Goal: Task Accomplishment & Management: Manage account settings

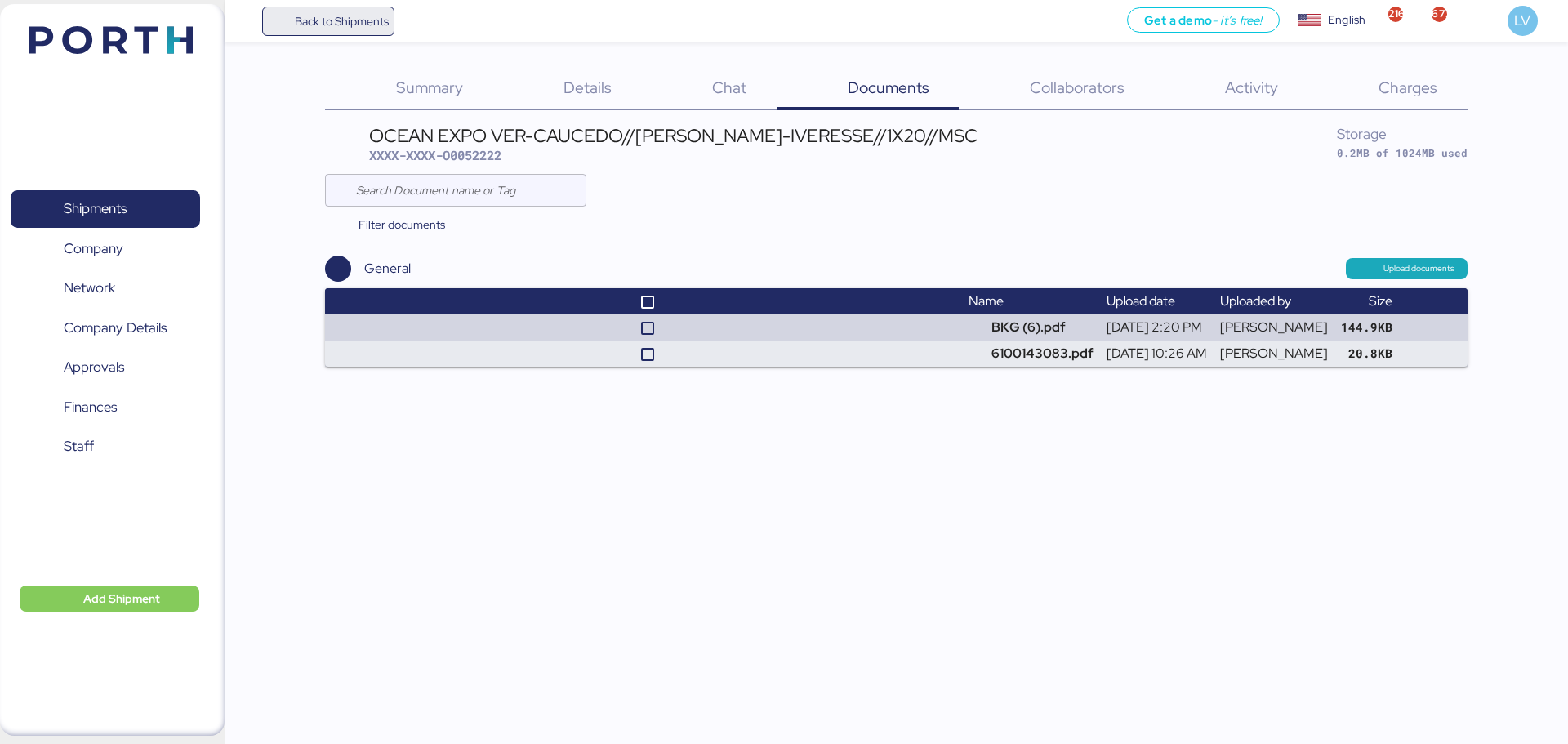
click at [346, 28] on span "Back to Shipments" at bounding box center [342, 21] width 94 height 19
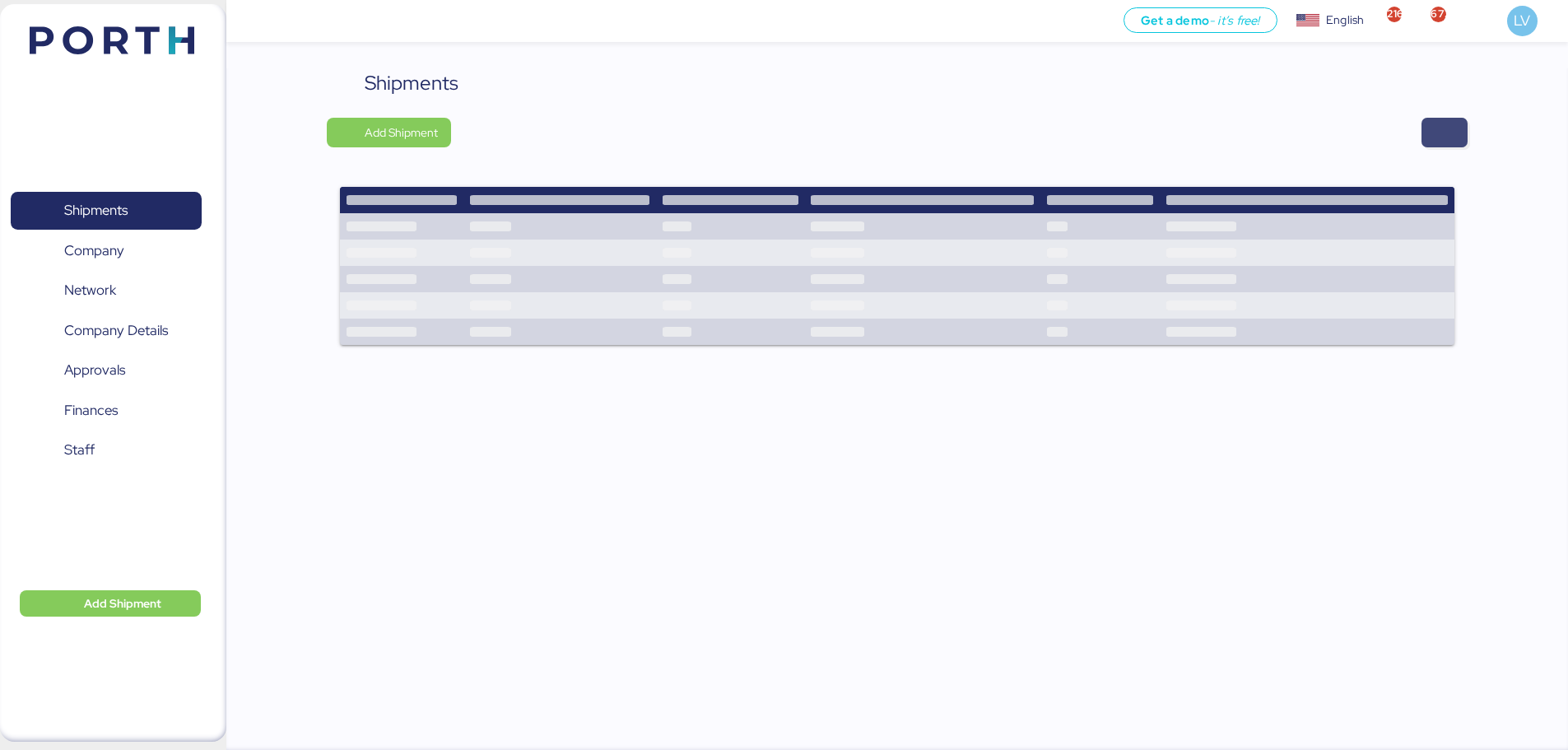
click at [1436, 130] on span "button" at bounding box center [1444, 132] width 19 height 23
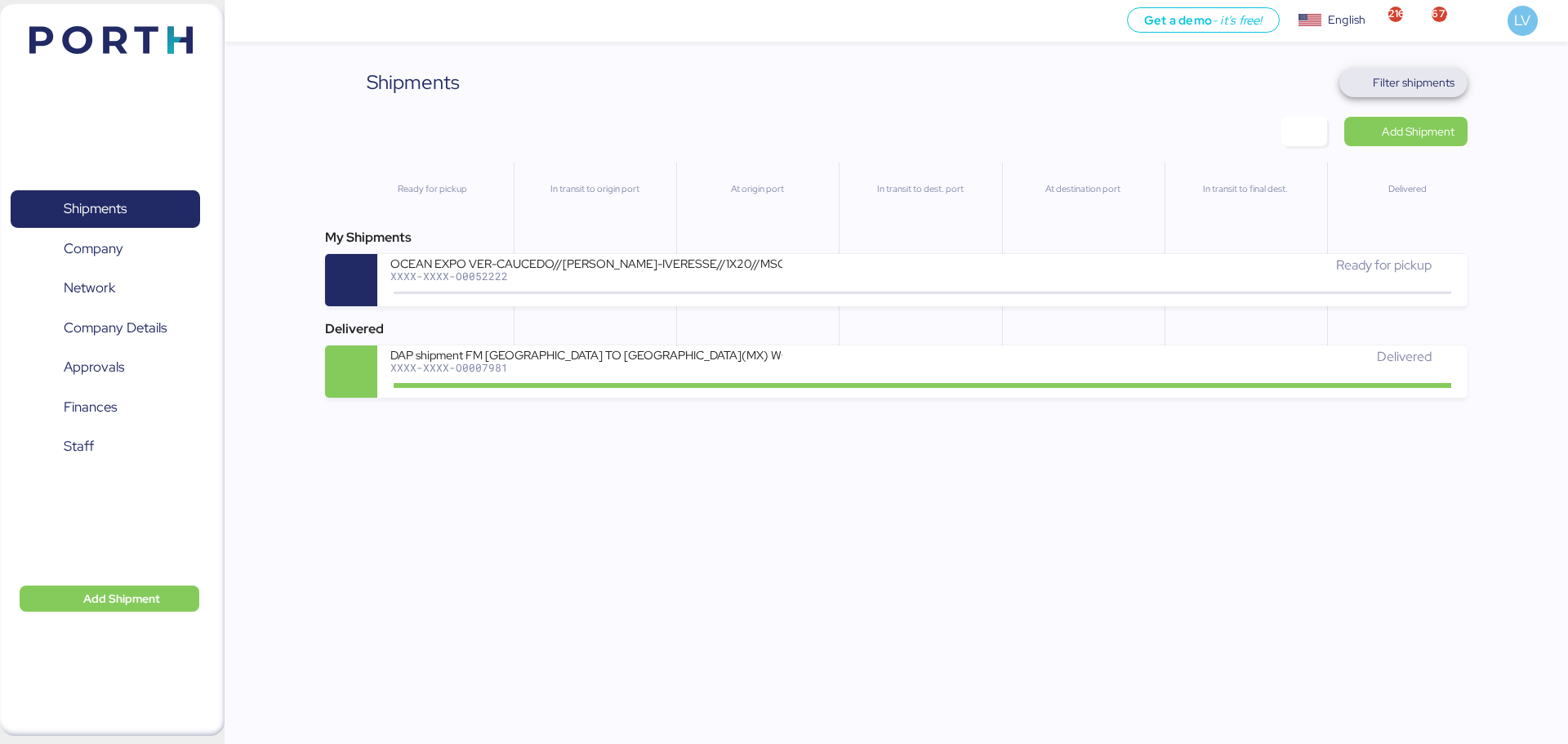
click at [1418, 73] on span "Filter shipments" at bounding box center [1413, 82] width 81 height 19
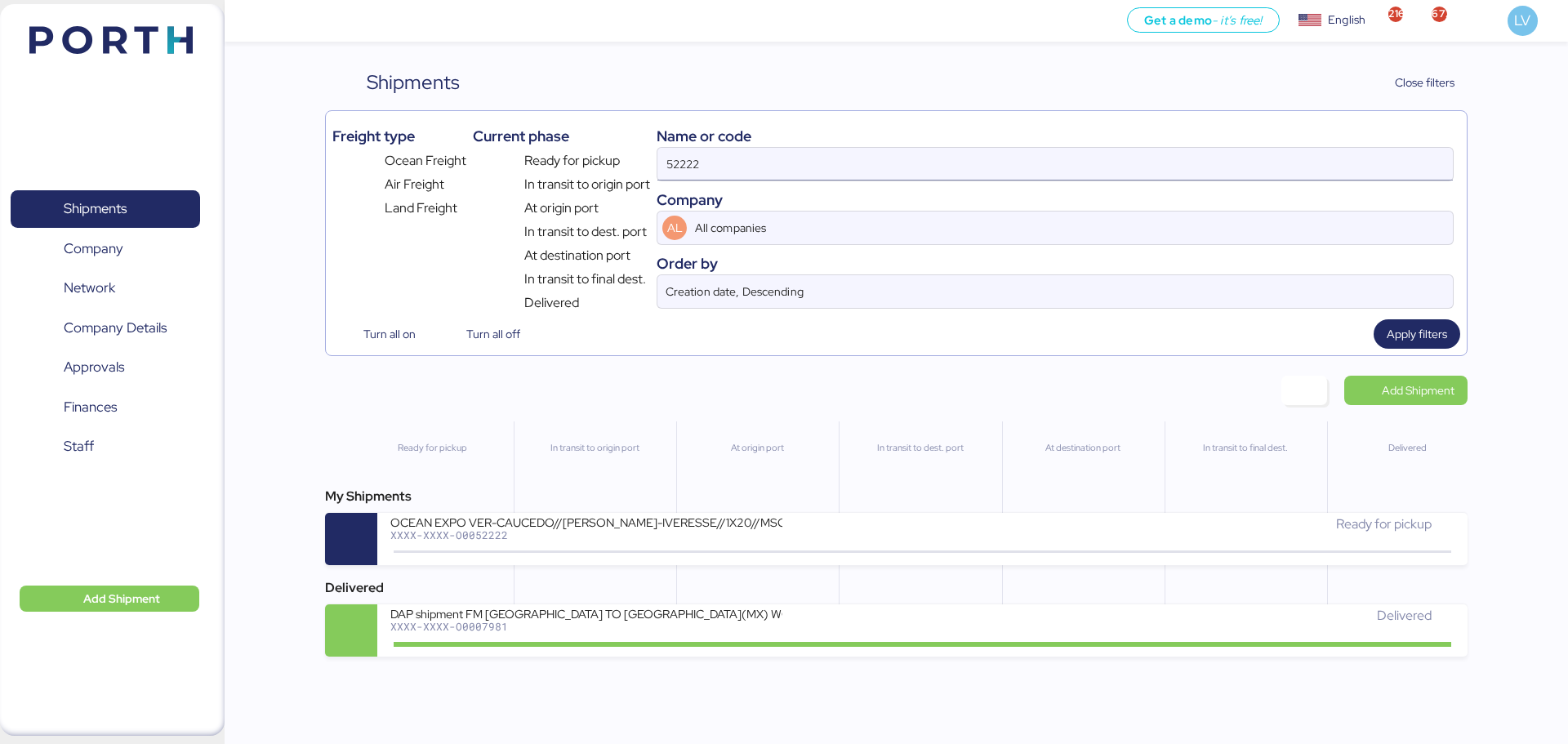
click at [1308, 162] on input "52222" at bounding box center [1055, 163] width 795 height 33
paste input "SHMZL25190329"
type input "SHMZL25190329"
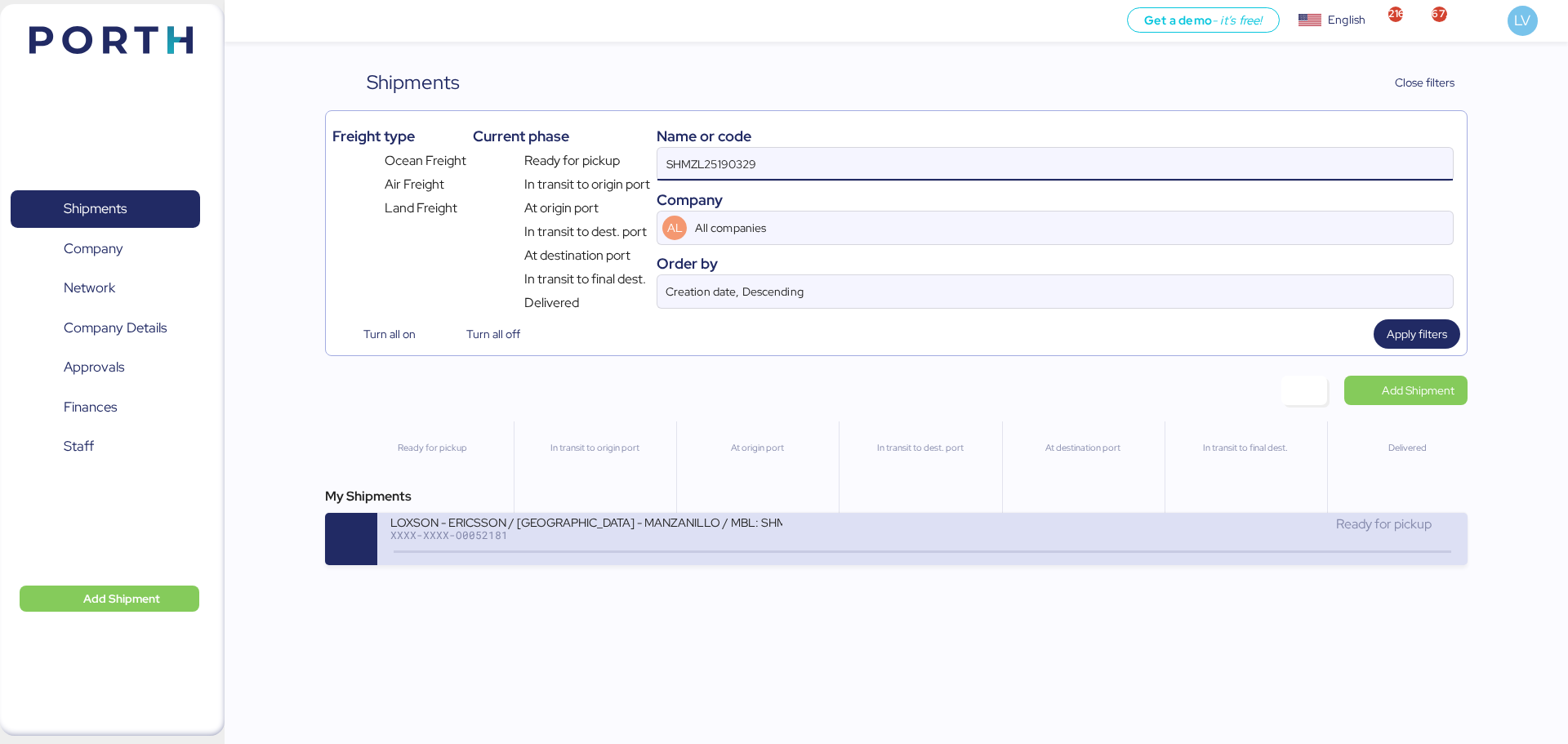
click at [804, 552] on div at bounding box center [921, 551] width 1056 height 3
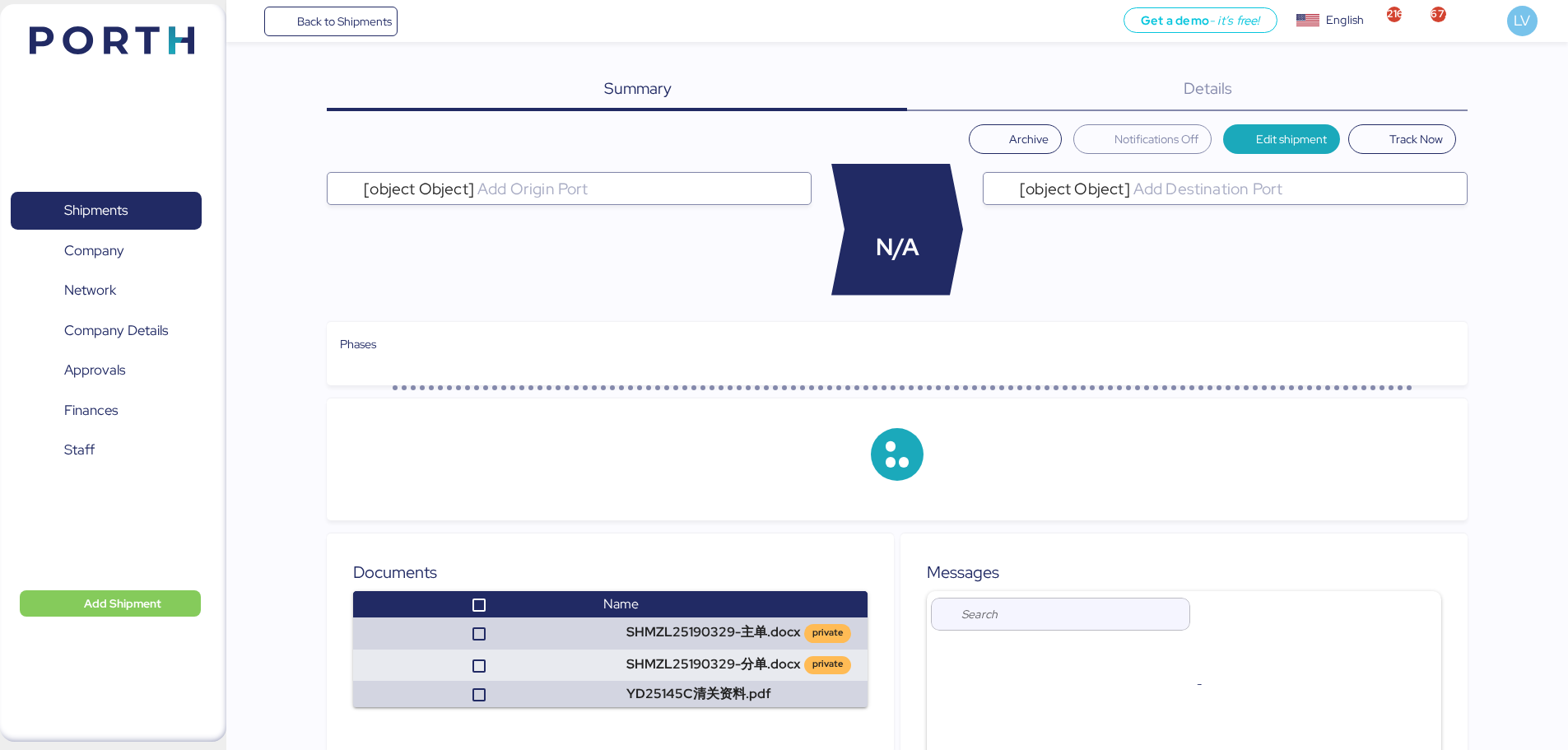
click at [1421, 97] on div "Details 0" at bounding box center [1187, 90] width 561 height 43
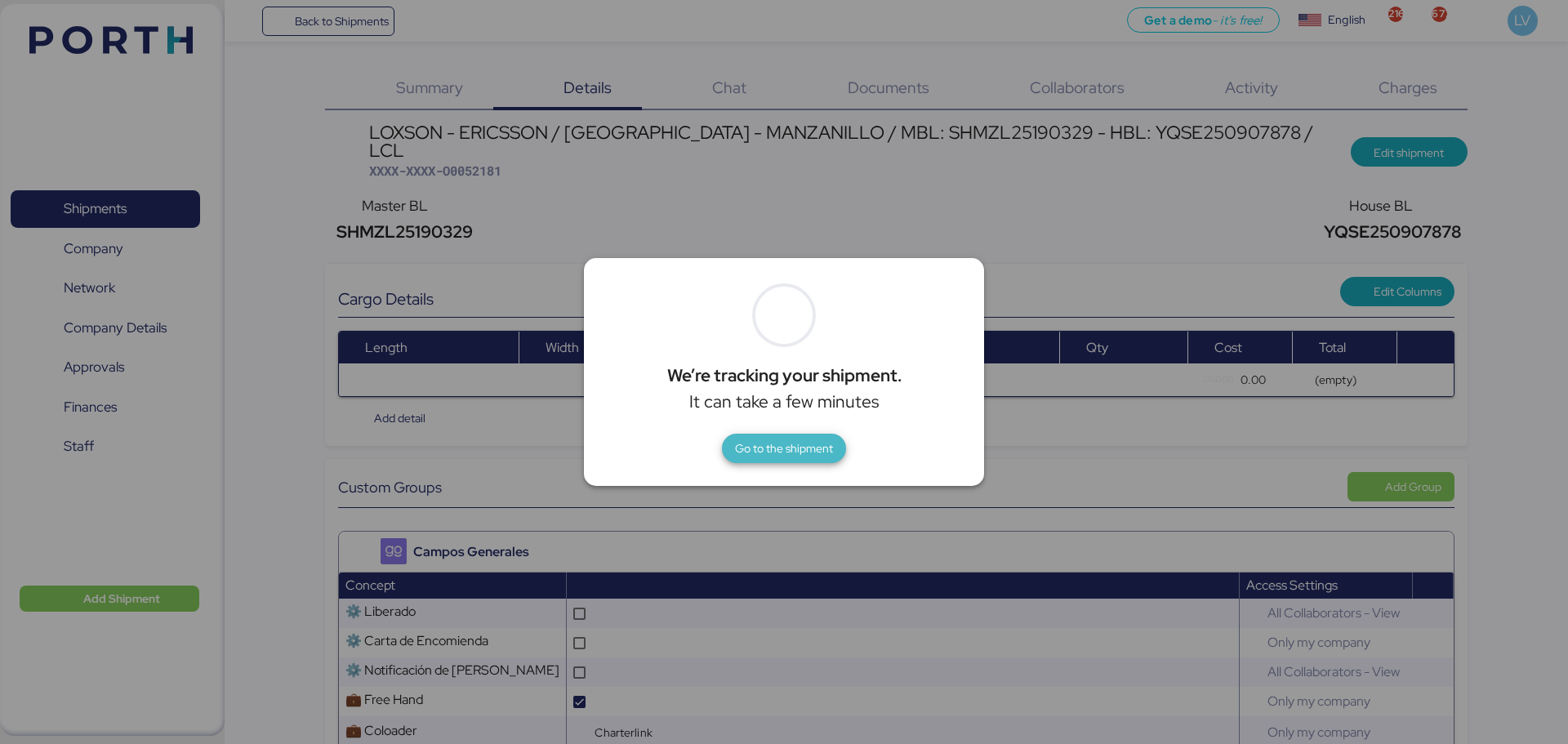
click at [759, 446] on span "Go to the shipment" at bounding box center [783, 447] width 98 height 19
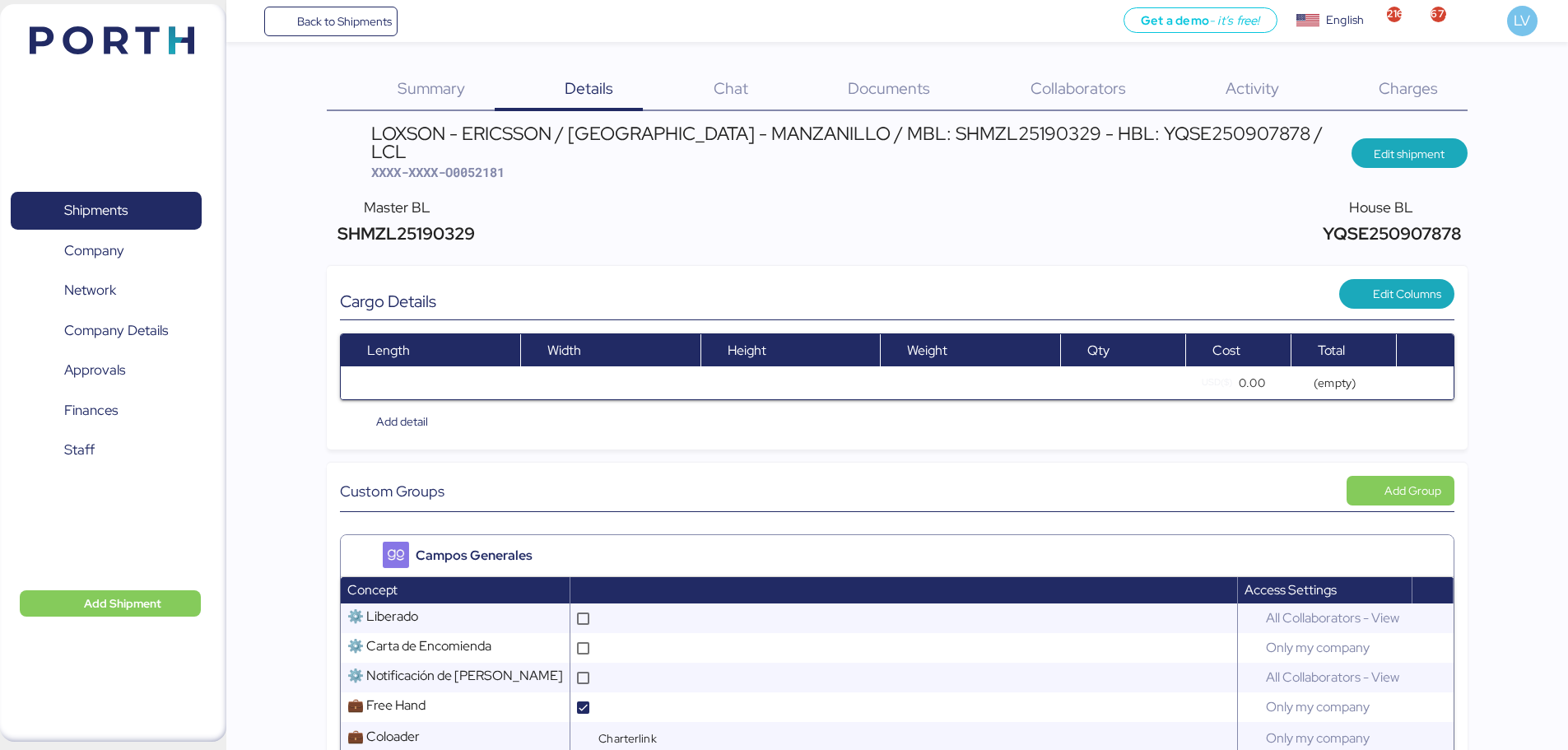
click at [1399, 101] on div "Charges 0" at bounding box center [1387, 90] width 159 height 43
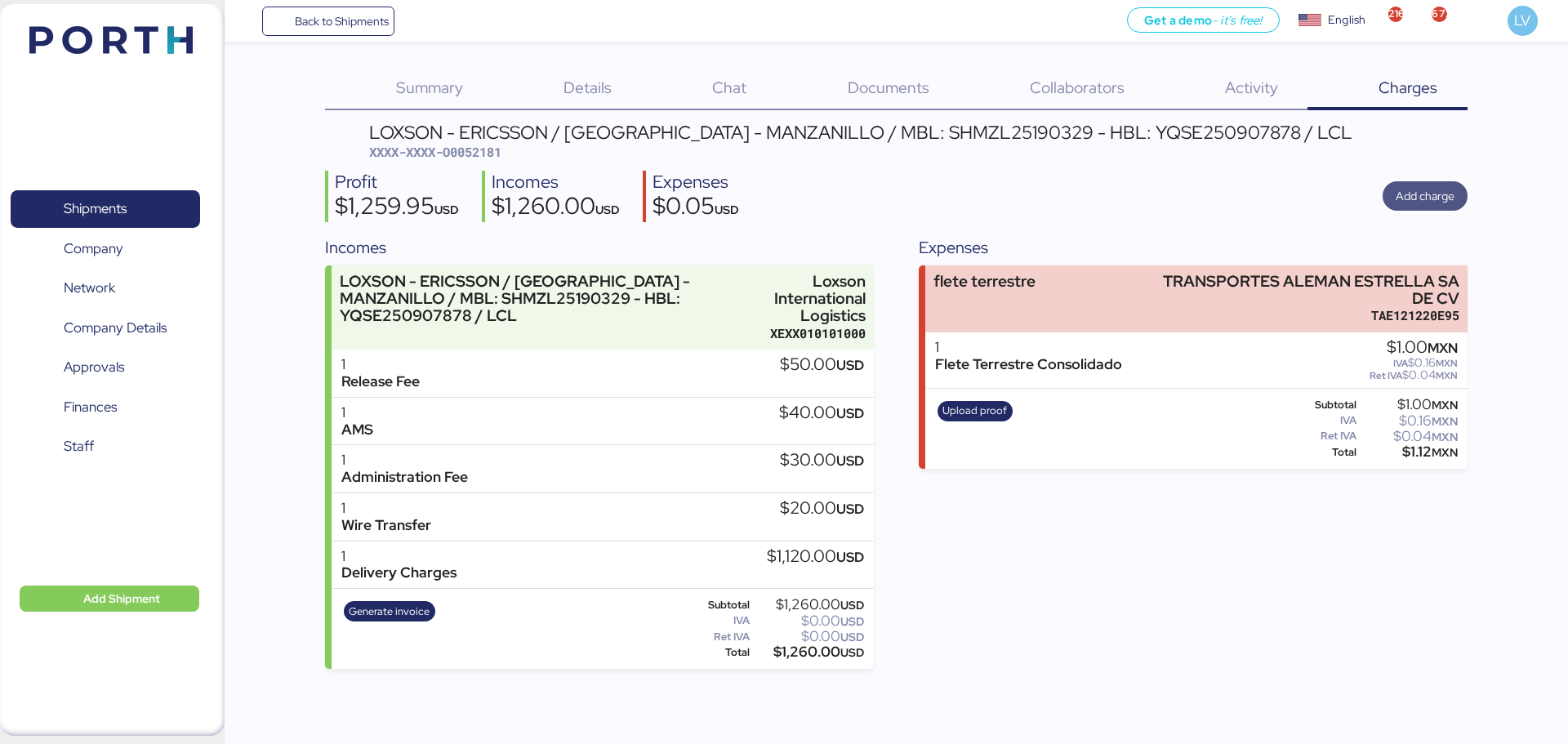
click at [1436, 193] on span "Add charge" at bounding box center [1425, 195] width 59 height 19
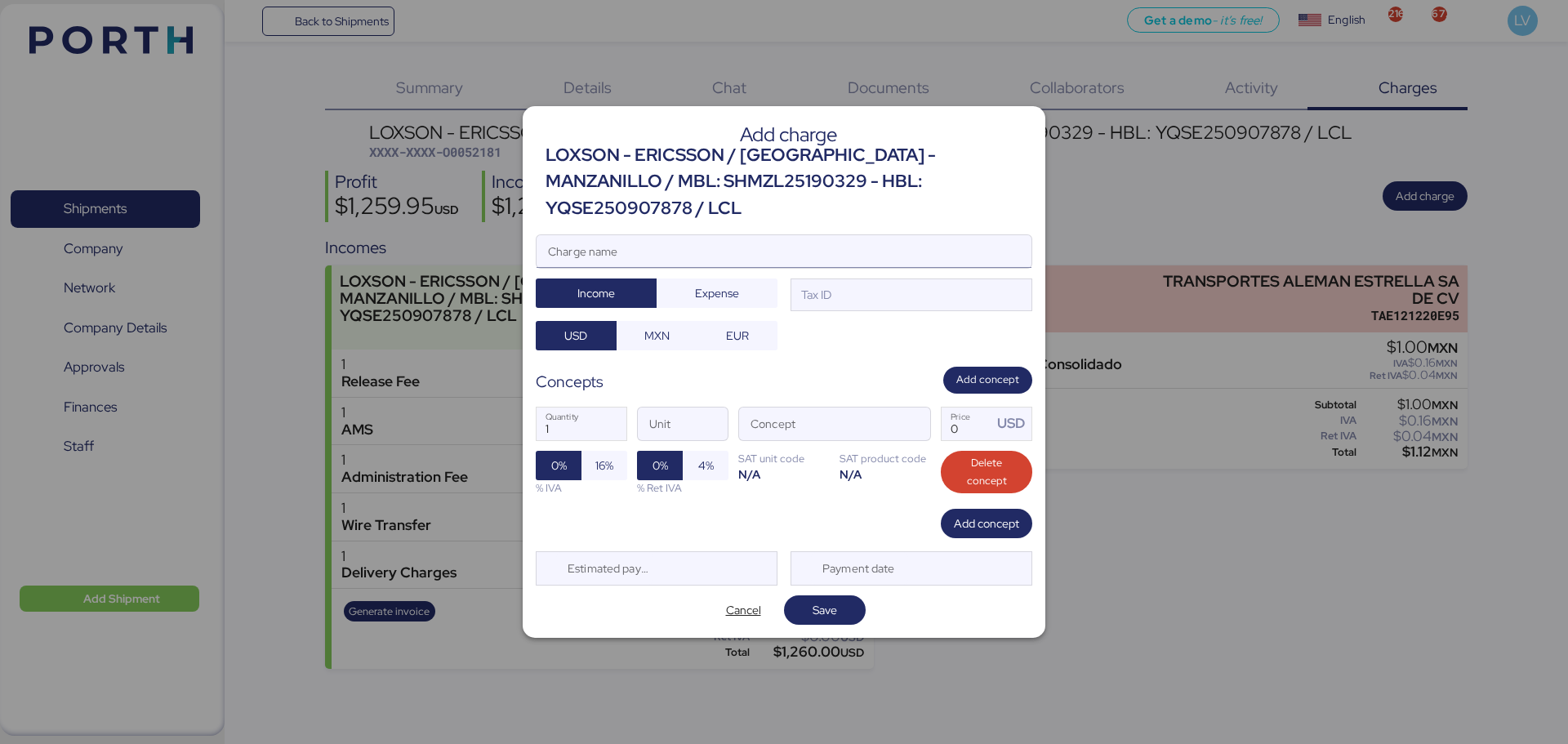
click at [862, 241] on input "Charge name" at bounding box center [783, 251] width 495 height 33
type input "T"
type input "c"
type input "CARGOS CONSOLIDADORA"
click at [750, 291] on span "Expense" at bounding box center [716, 292] width 95 height 23
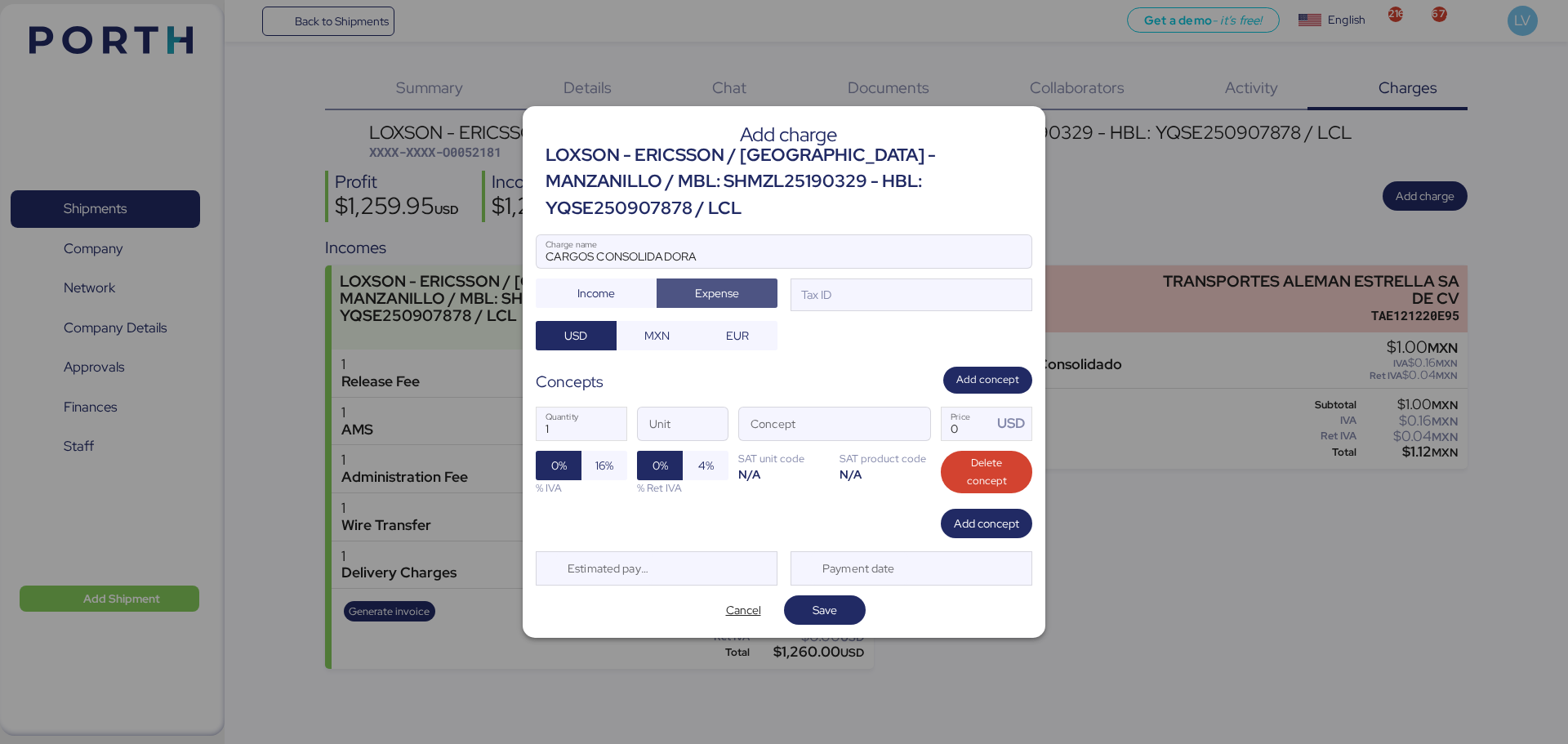
click at [881, 271] on div at bounding box center [783, 276] width 495 height 16
click at [881, 268] on input "CARGOS CONSOLIDADORA" at bounding box center [783, 251] width 495 height 33
click at [882, 271] on div at bounding box center [783, 276] width 495 height 16
click at [882, 268] on input "CARGOS CONSOLIDADORA" at bounding box center [783, 251] width 495 height 33
click at [875, 281] on div "Tax ID" at bounding box center [911, 294] width 242 height 33
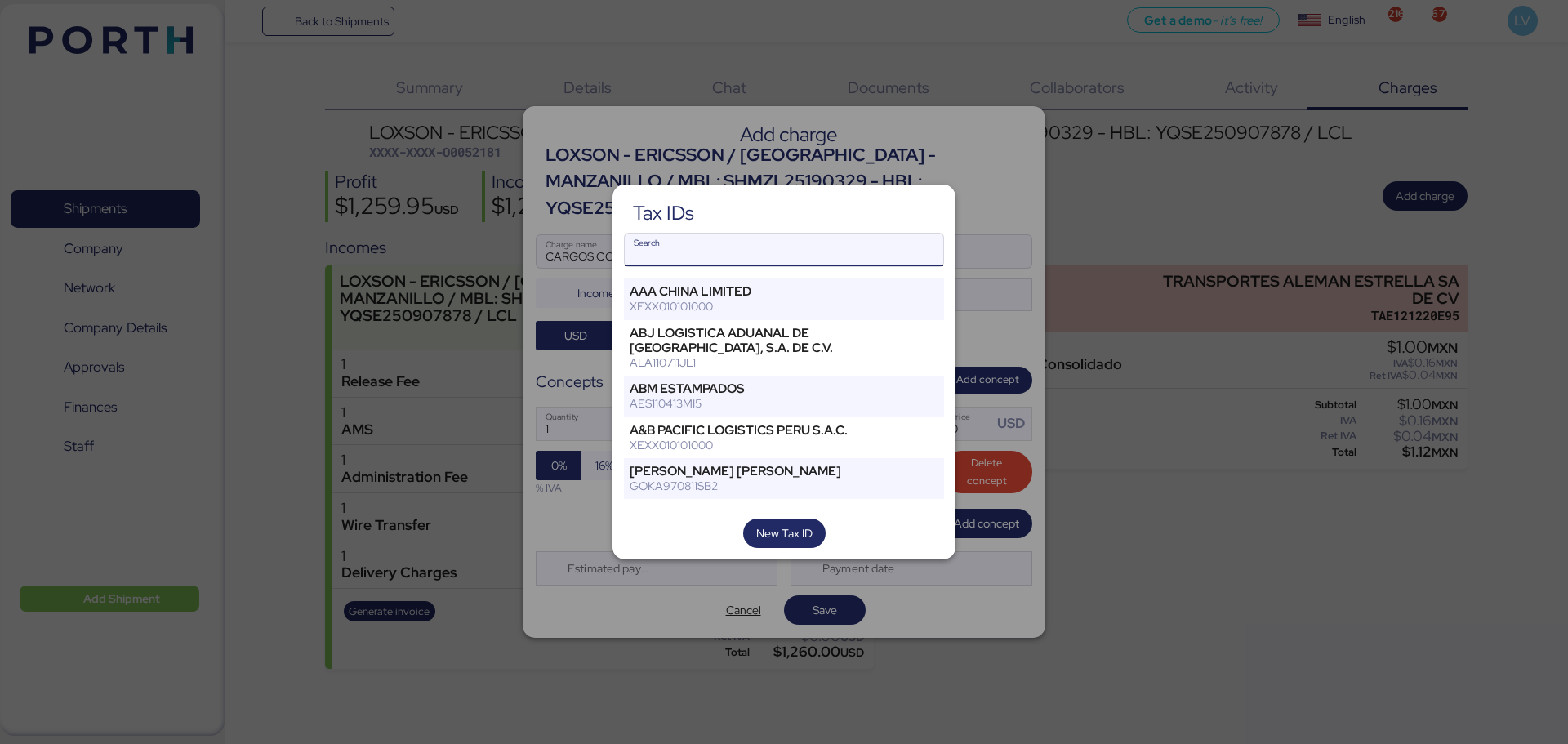
click at [858, 241] on input "Search" at bounding box center [784, 250] width 318 height 33
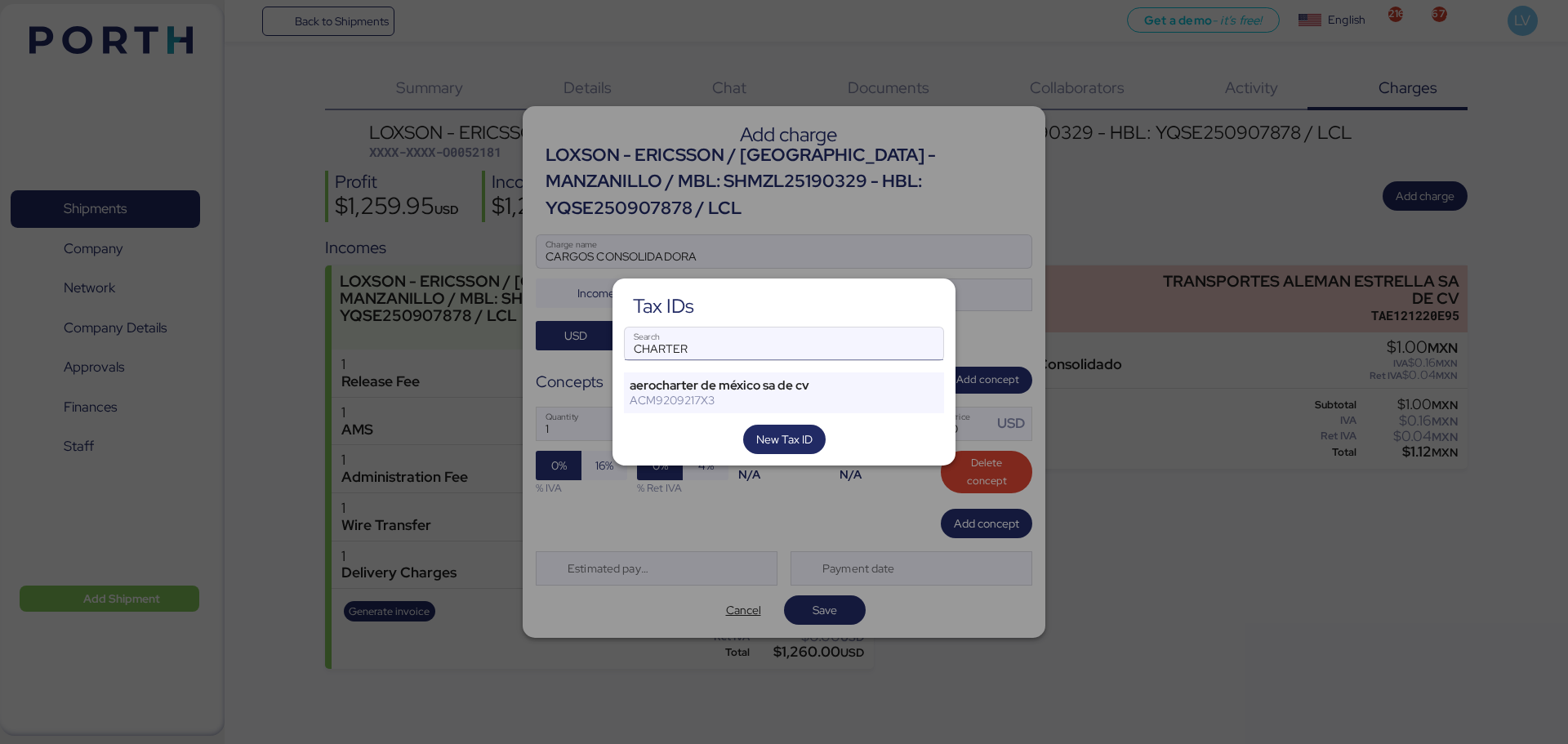
click at [792, 338] on input "CHARTER" at bounding box center [784, 344] width 318 height 33
click at [704, 338] on input "CHARTER" at bounding box center [784, 344] width 318 height 33
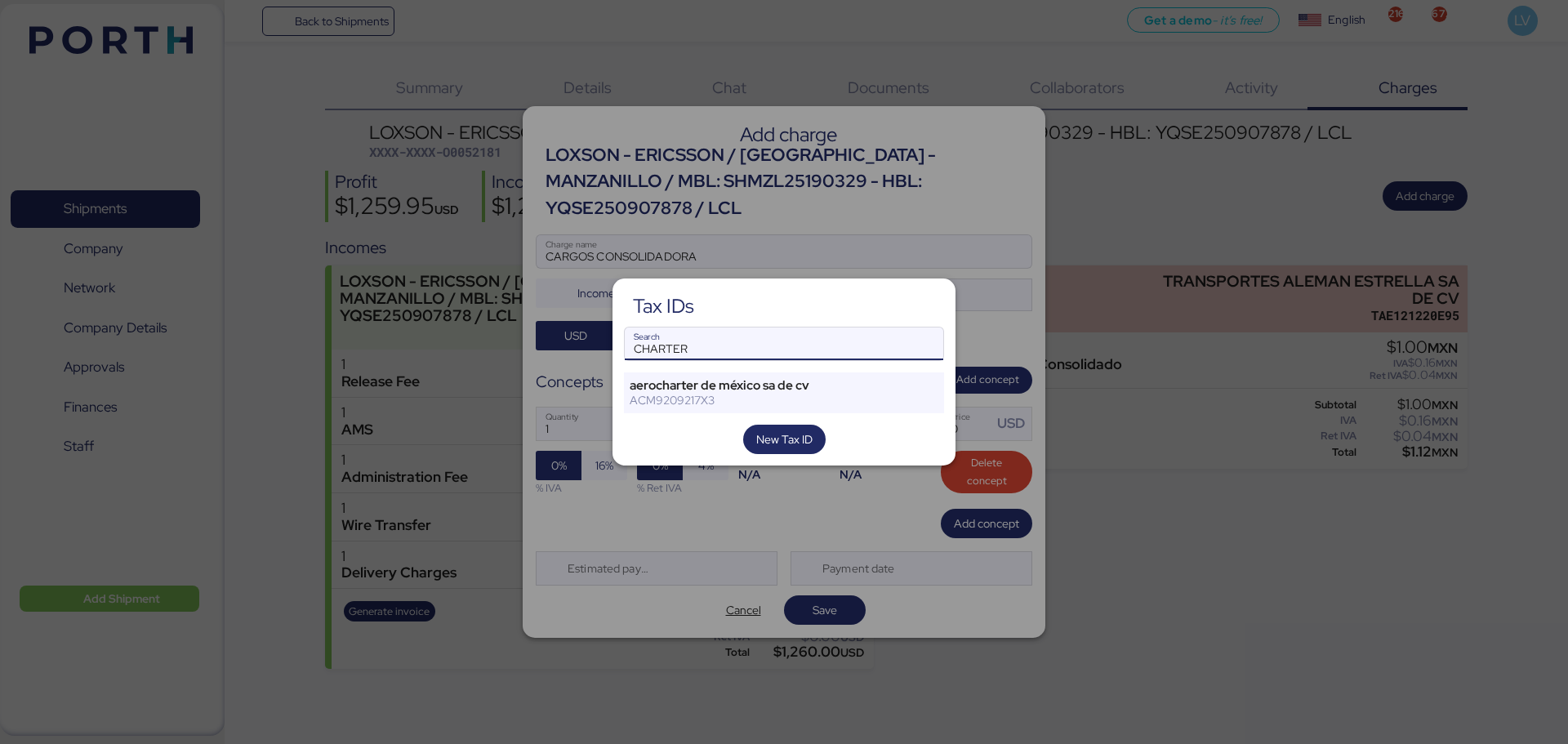
click at [704, 338] on input "CHARTER" at bounding box center [784, 344] width 318 height 33
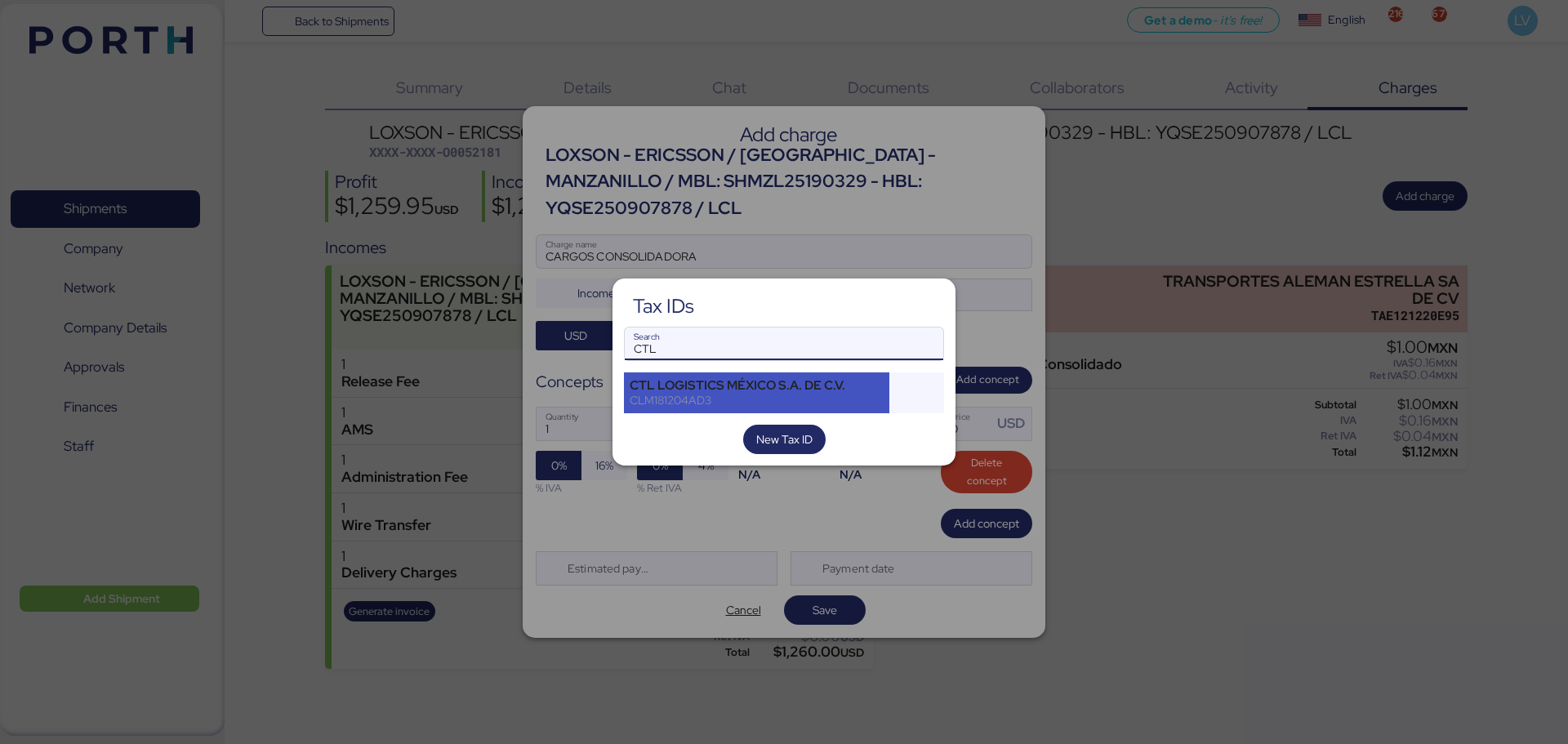
type input "CTL"
click at [648, 381] on div "CTL LOGISTICS MÉXICO S.A. DE C.V." at bounding box center [756, 385] width 254 height 15
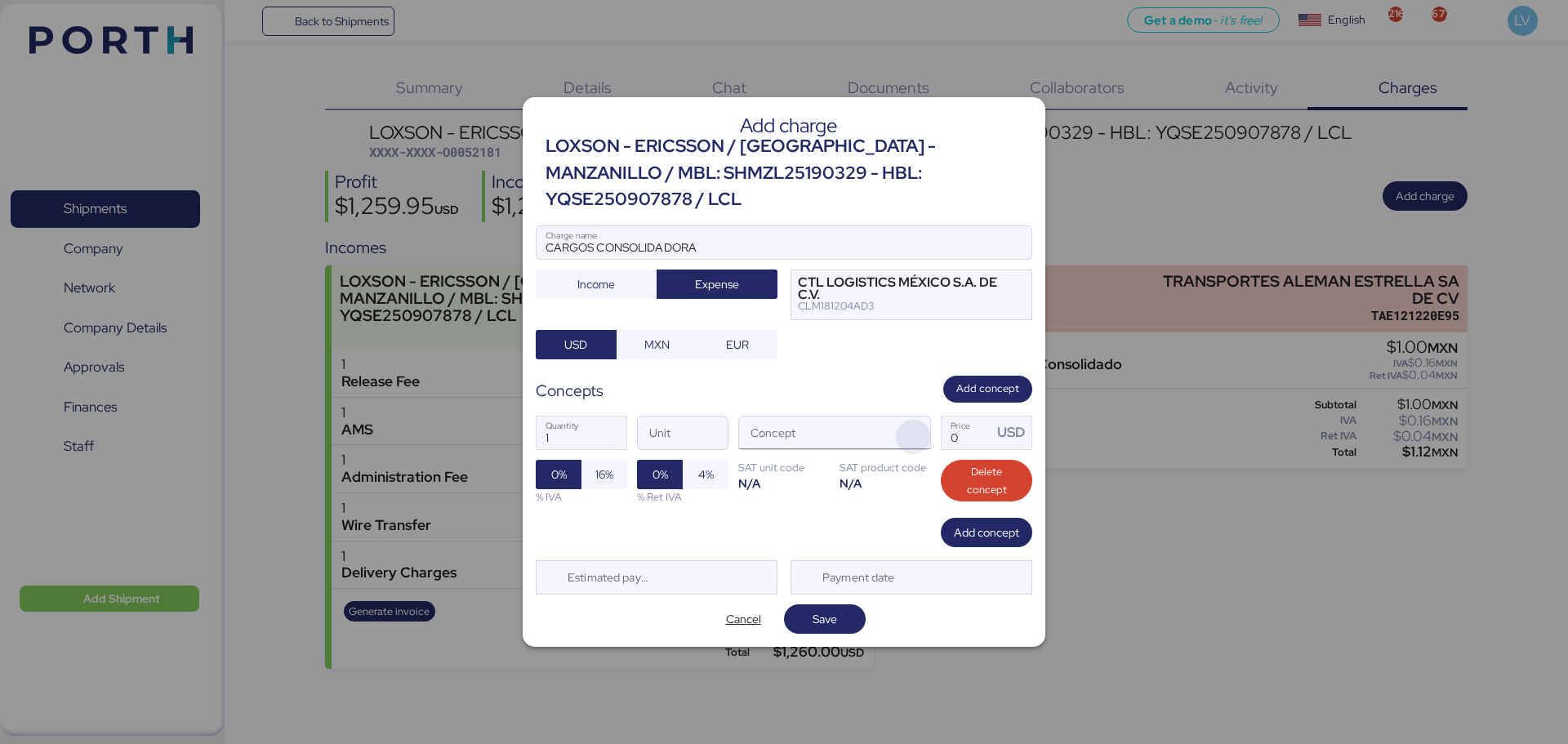
click at [897, 421] on span "button" at bounding box center [912, 437] width 34 height 34
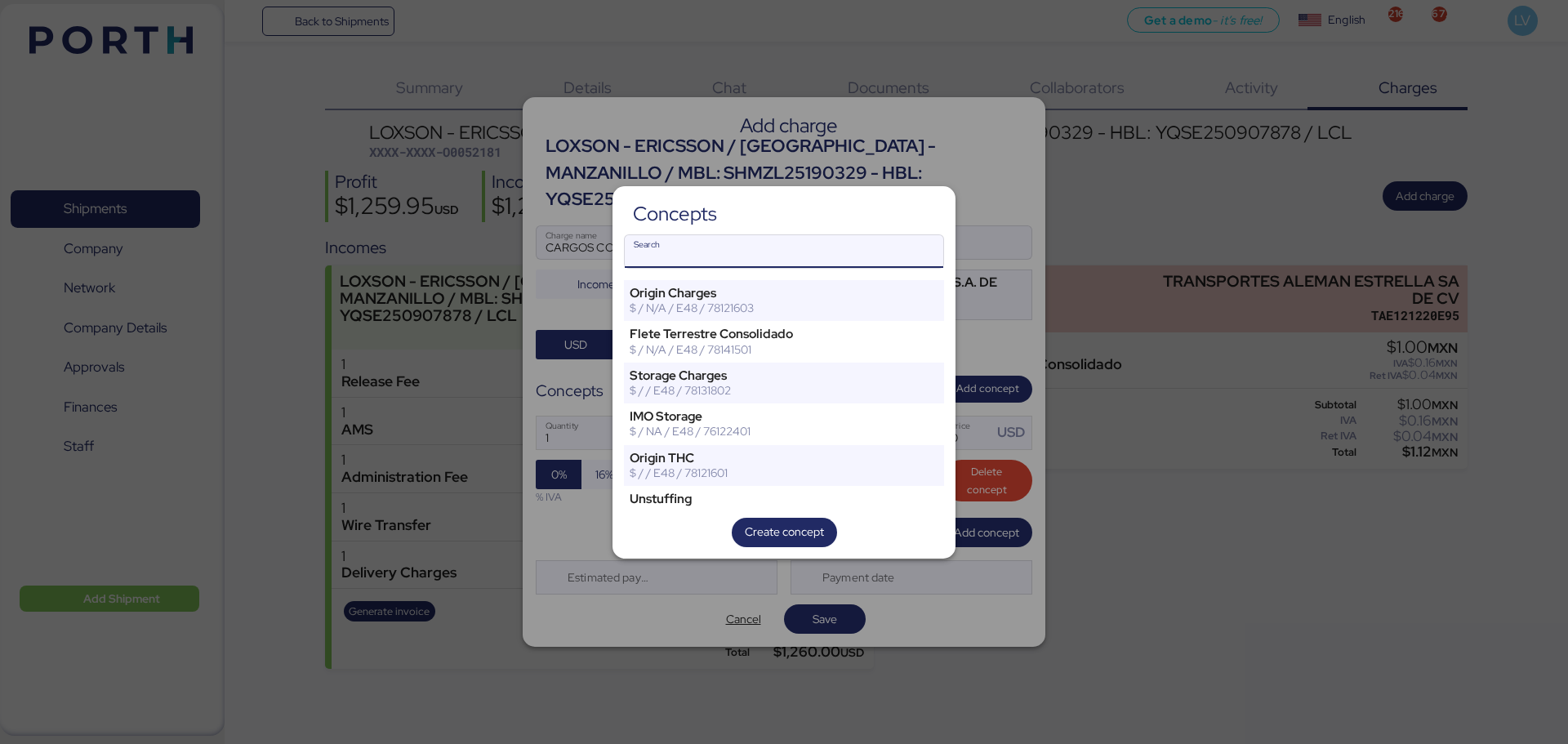
click at [811, 245] on input "Search" at bounding box center [784, 251] width 318 height 33
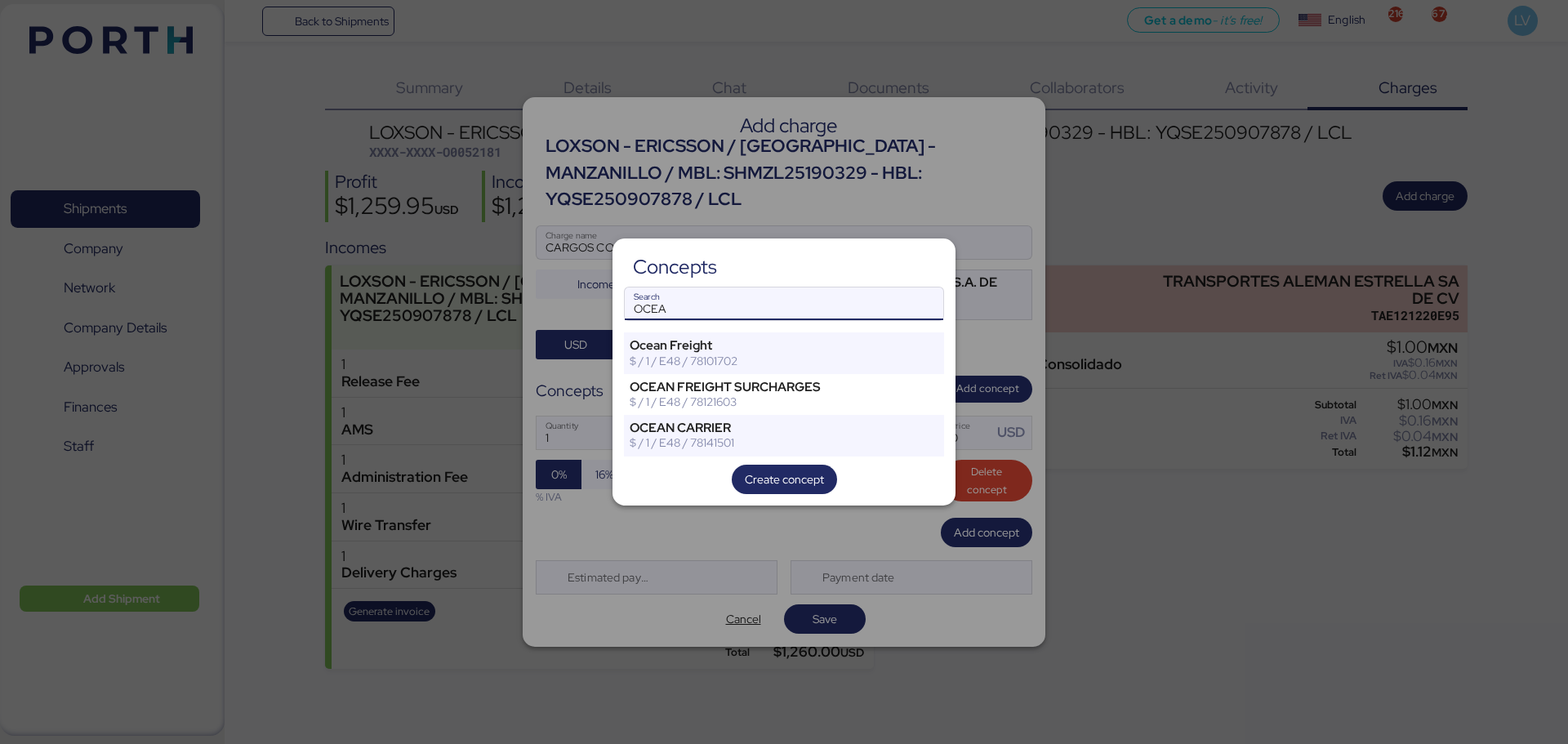
type input "OCEA"
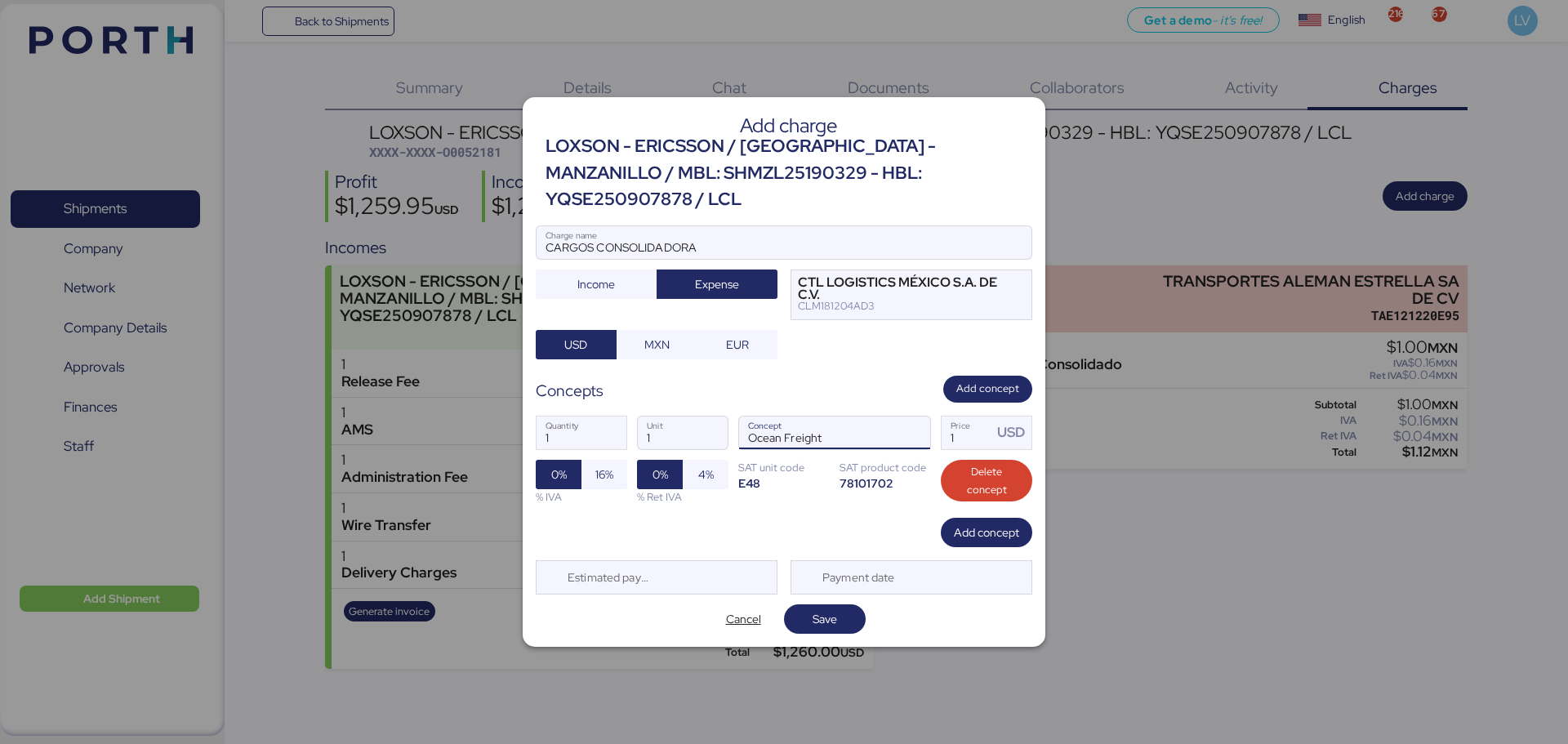
click at [893, 416] on div at bounding box center [910, 432] width 39 height 33
click at [906, 420] on span "button" at bounding box center [912, 437] width 34 height 34
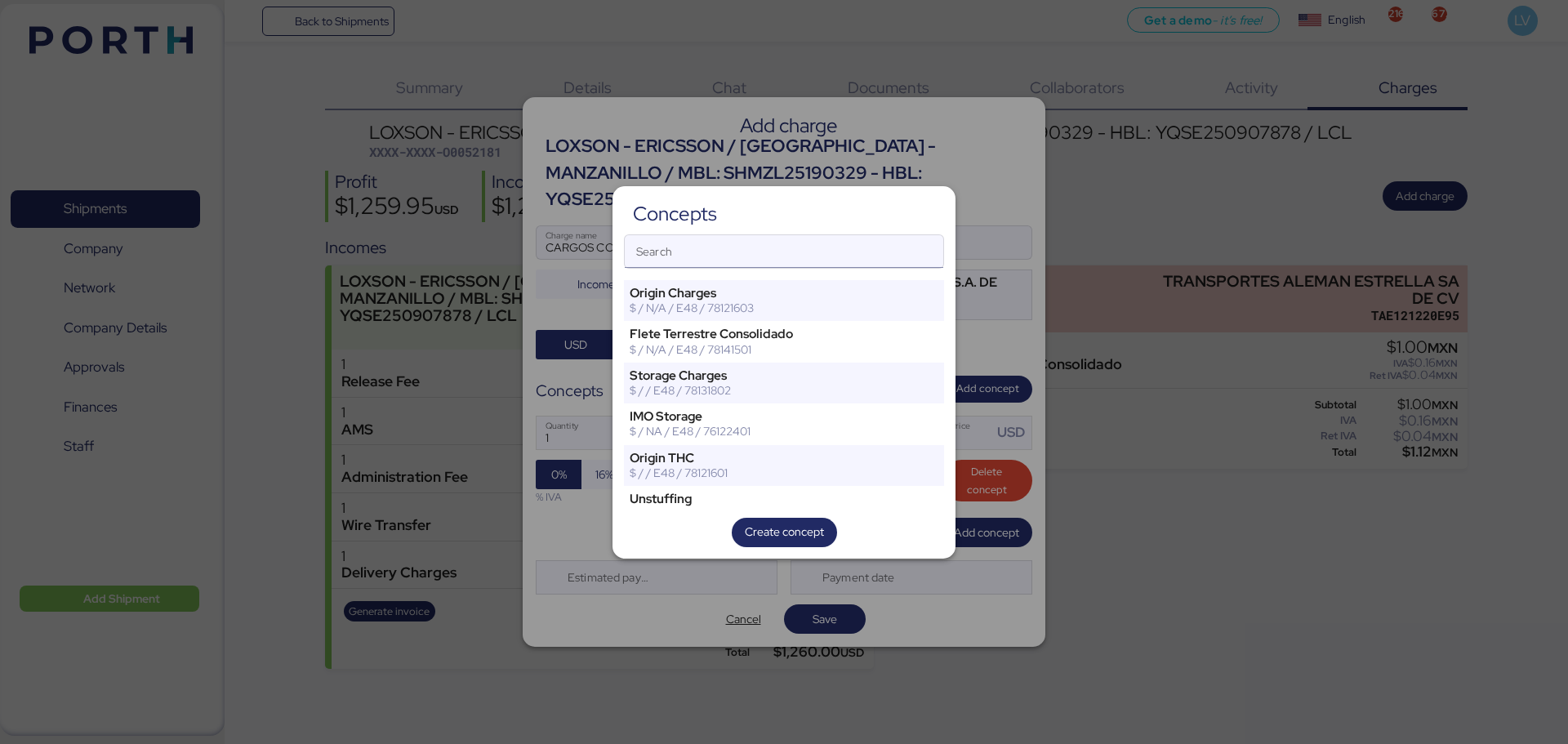
click at [790, 250] on input "Search" at bounding box center [784, 251] width 318 height 33
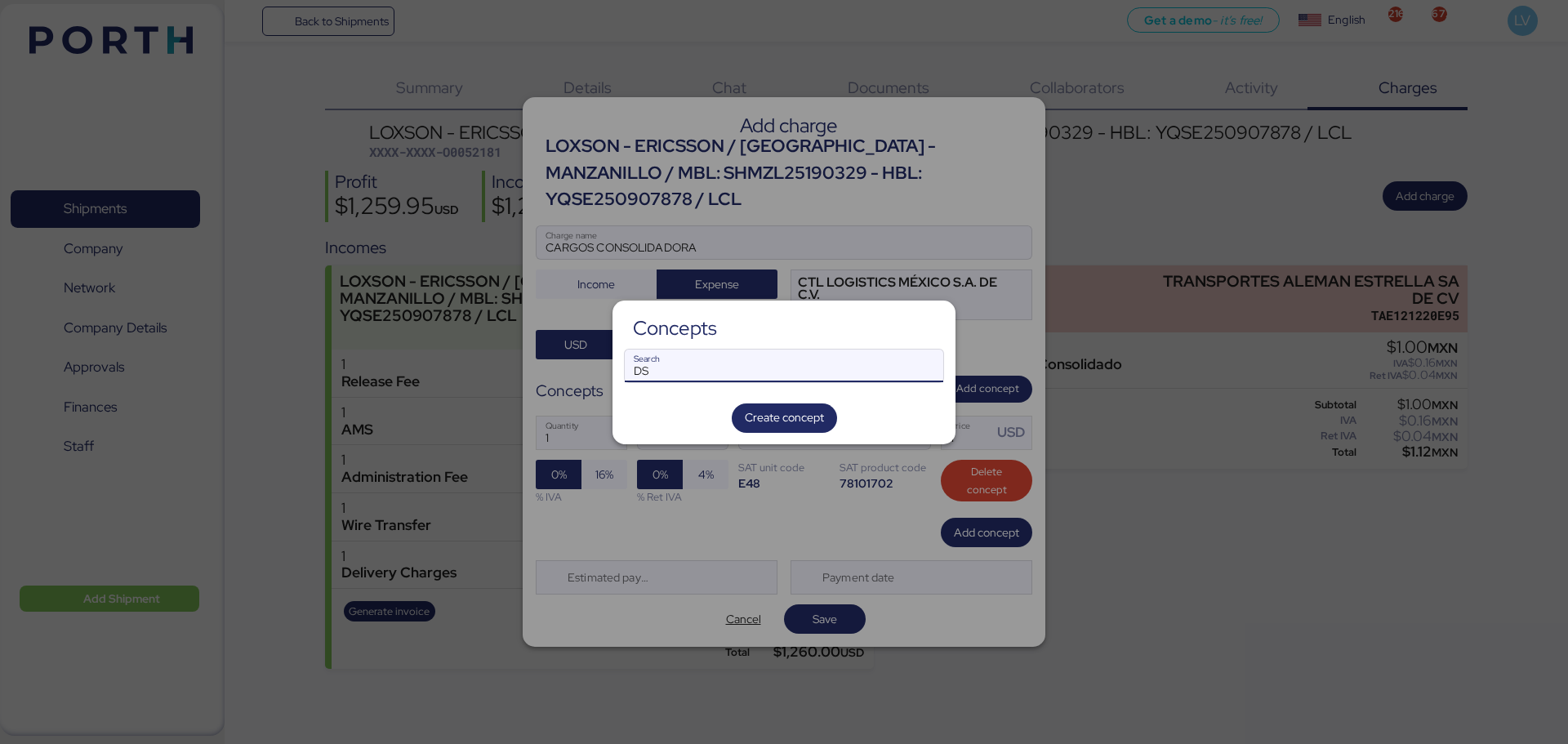
type input "D"
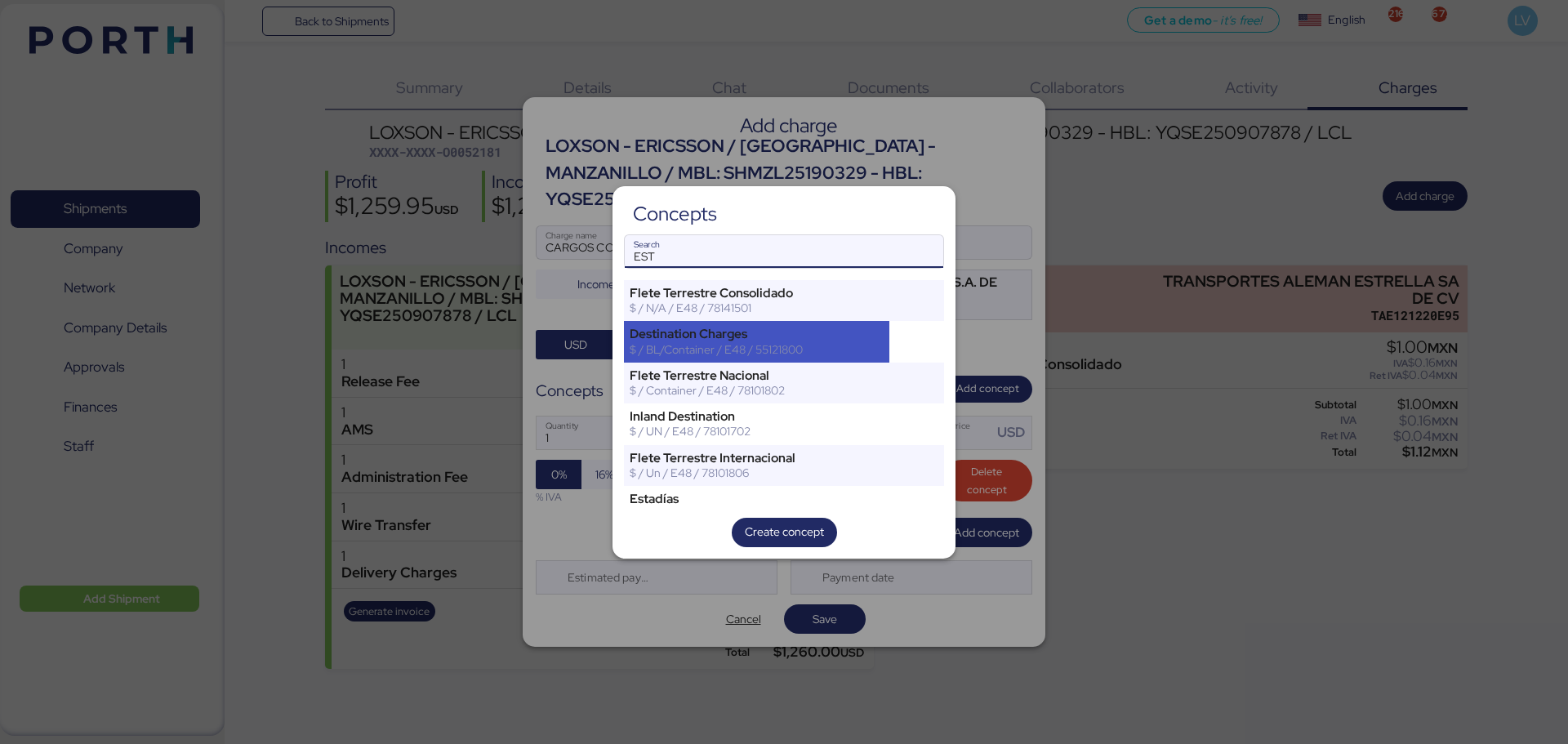
type input "EST"
click at [750, 329] on div "Destination Charges" at bounding box center [756, 334] width 254 height 15
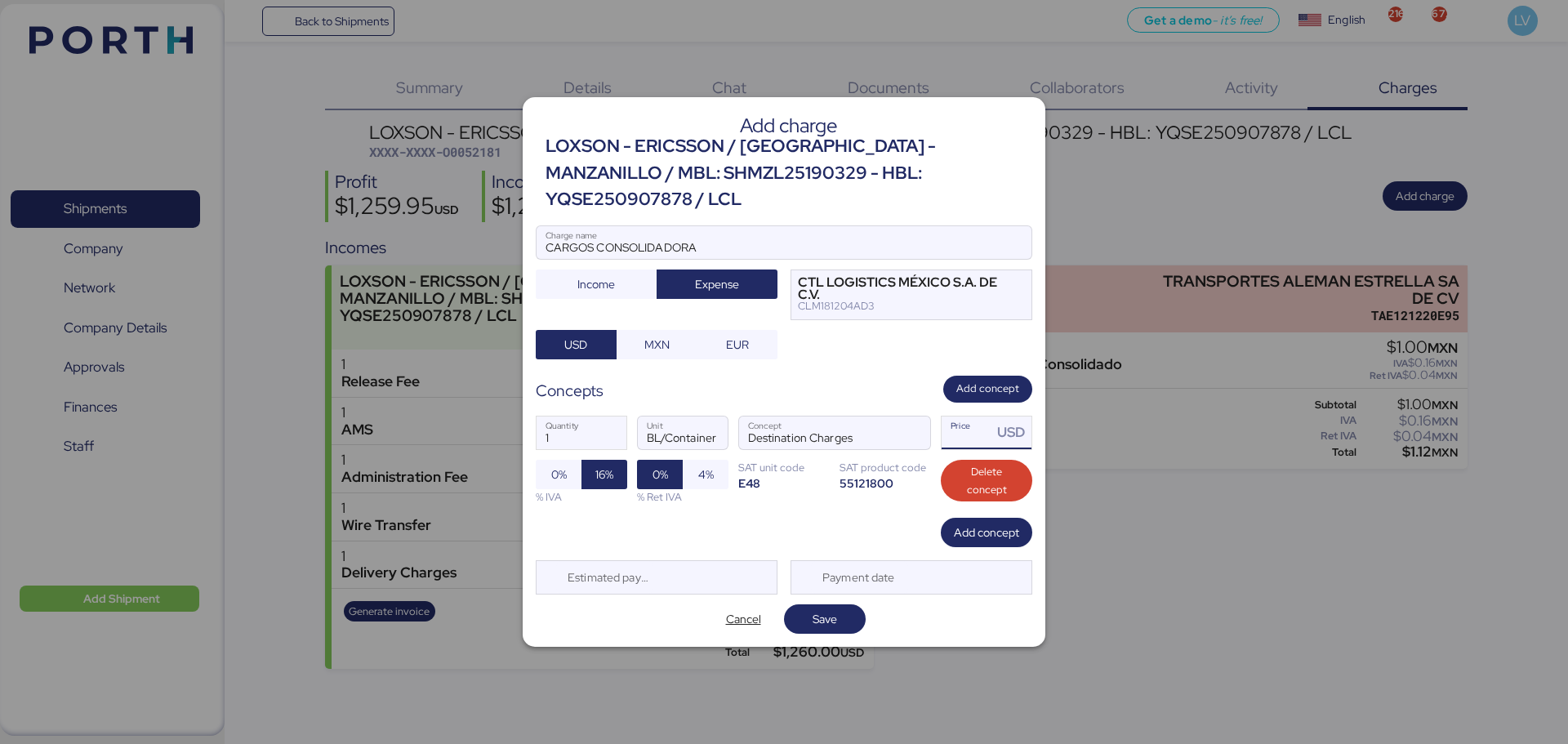
click at [967, 424] on input "Price USD" at bounding box center [967, 432] width 50 height 33
paste input "1317.45"
type input "1317.45"
click at [826, 618] on span "Save" at bounding box center [824, 618] width 81 height 29
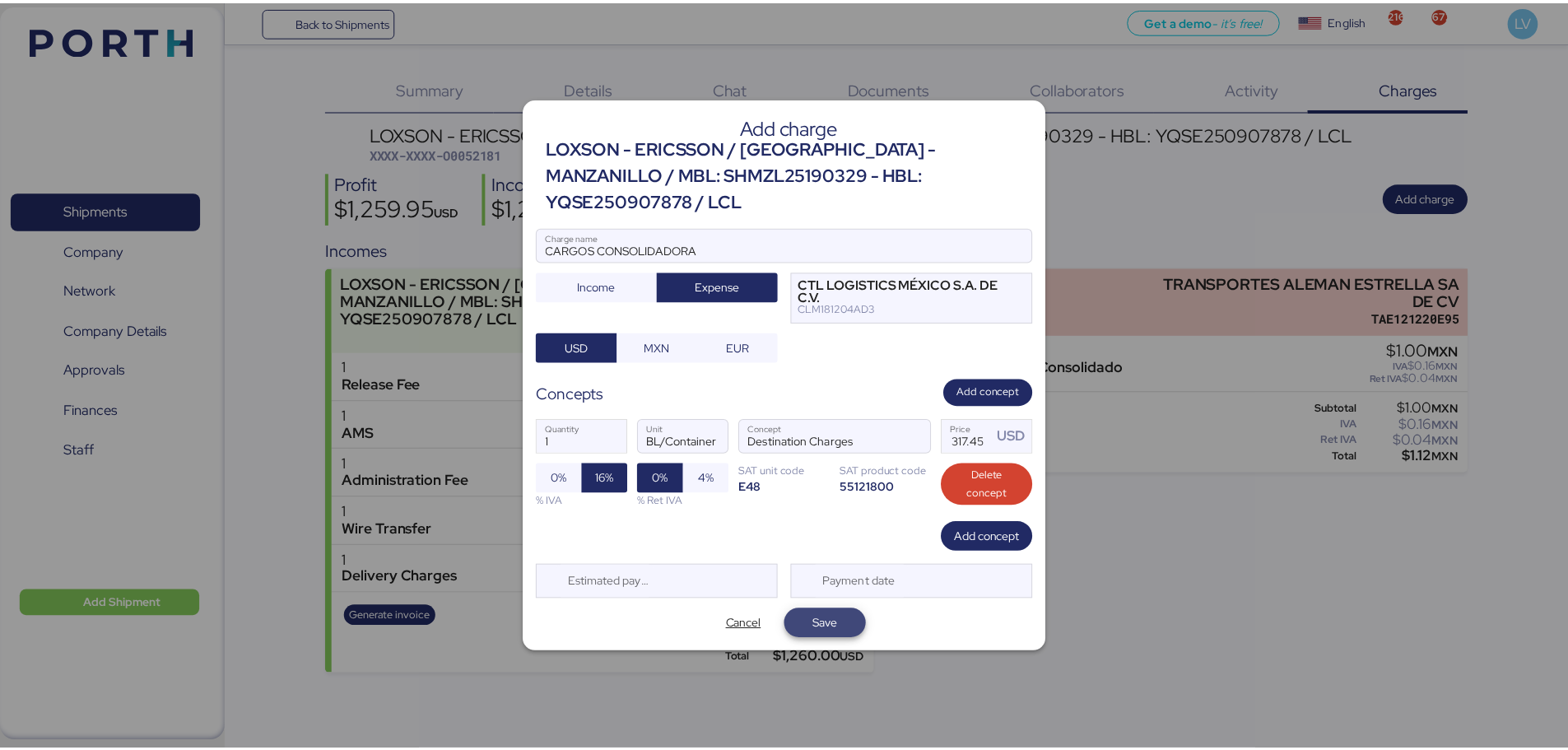
scroll to position [0, 0]
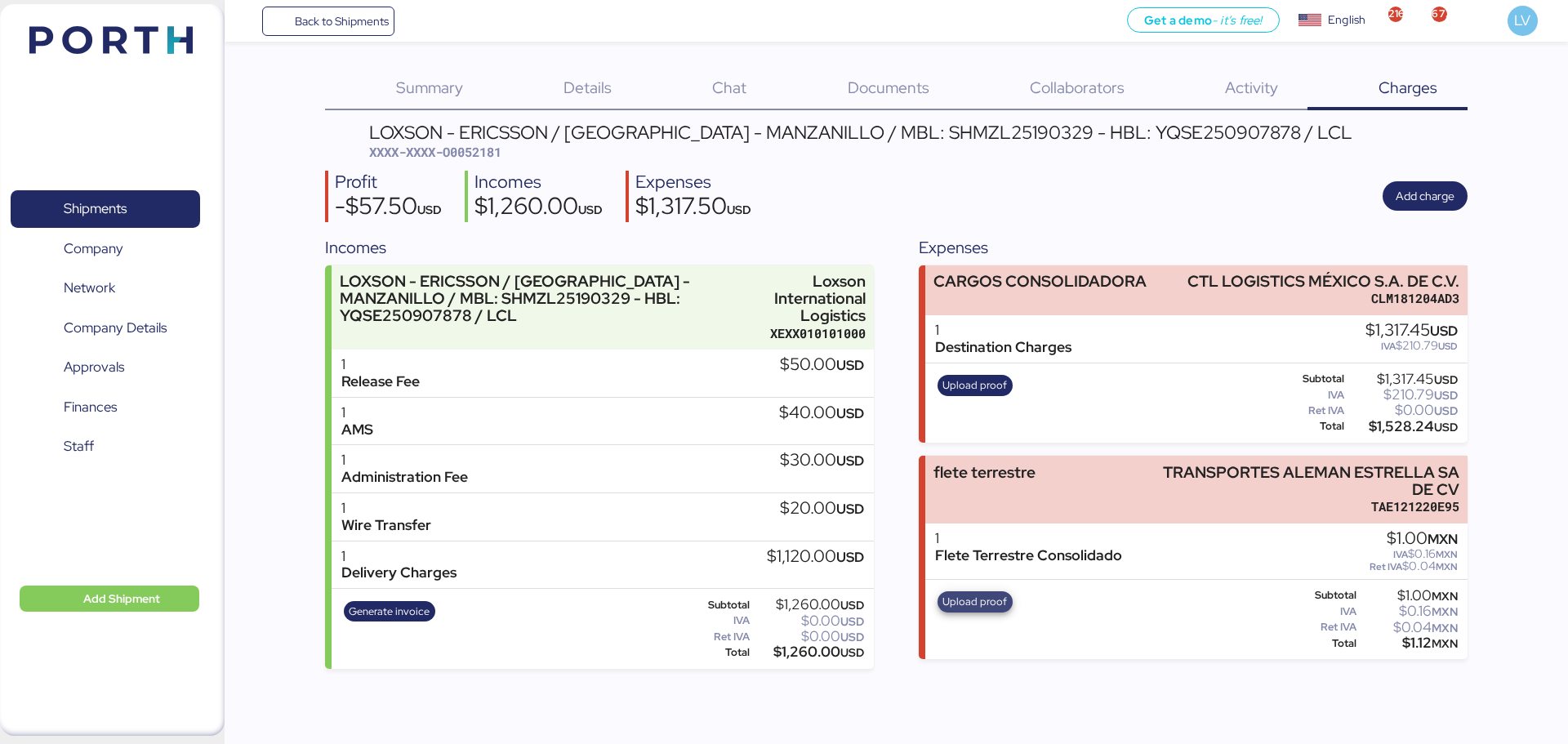
click at [972, 610] on span "Upload proof" at bounding box center [974, 602] width 64 height 18
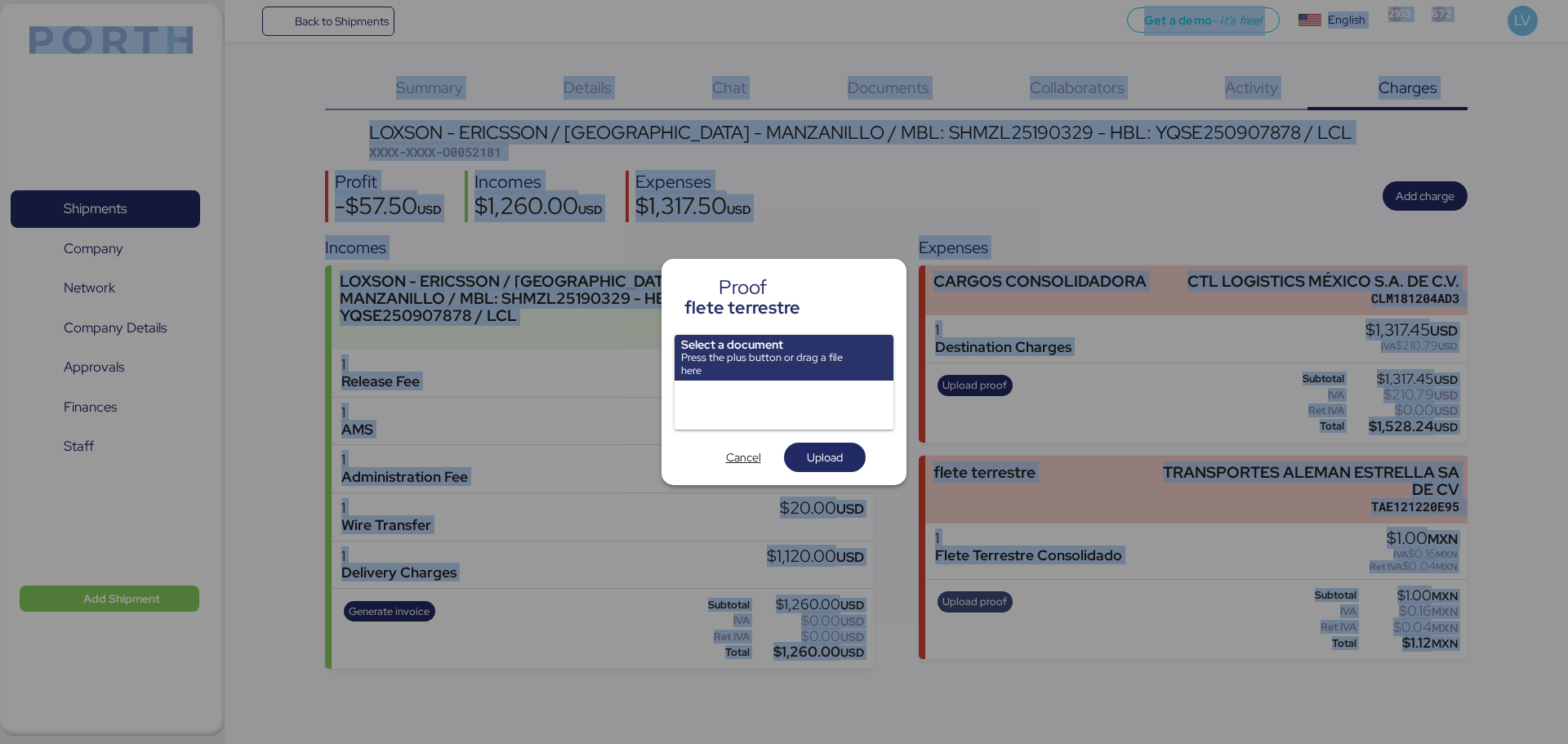
click at [972, 610] on div at bounding box center [784, 372] width 1568 height 744
click at [729, 446] on span "Cancel" at bounding box center [743, 457] width 55 height 23
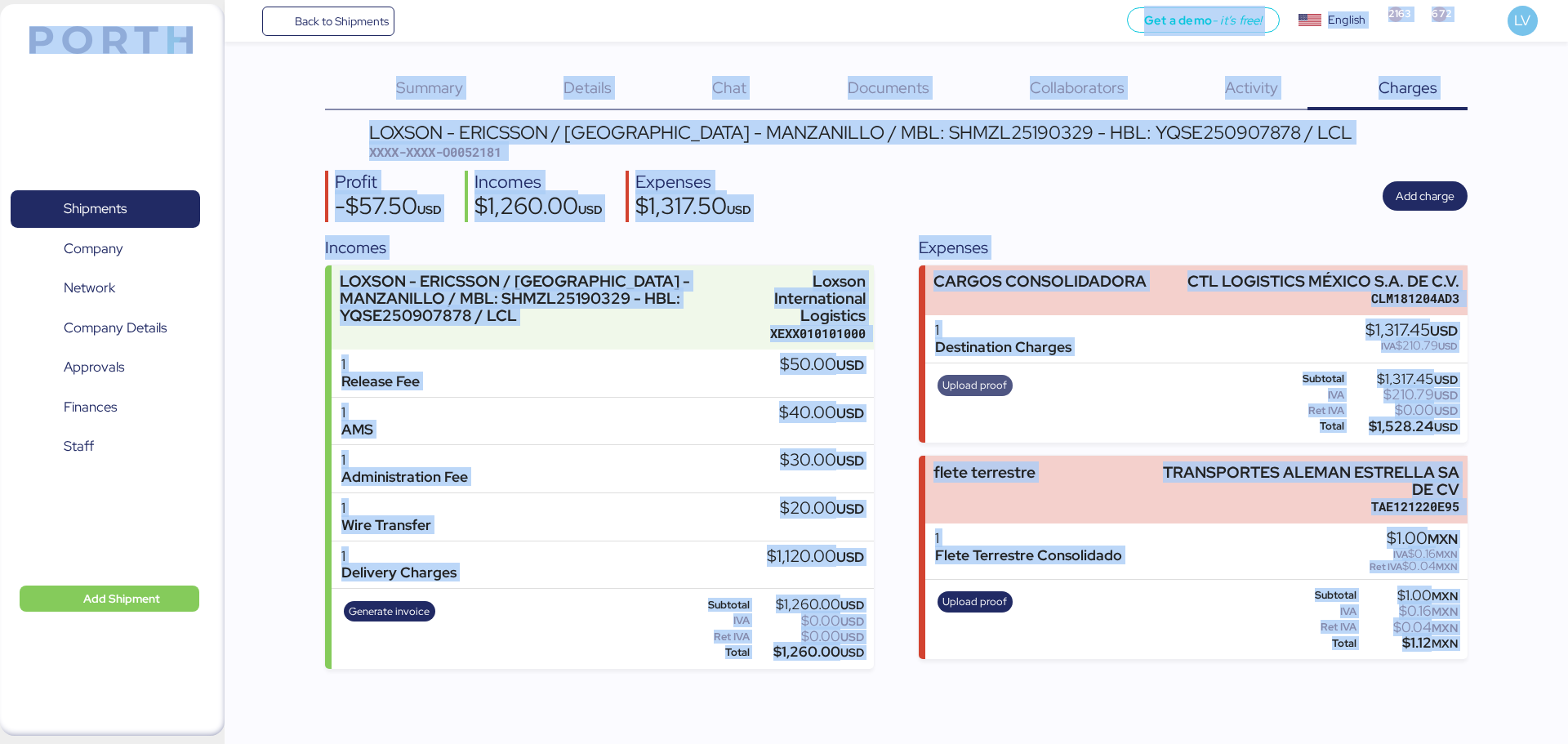
click at [972, 389] on span "Upload proof" at bounding box center [974, 385] width 64 height 18
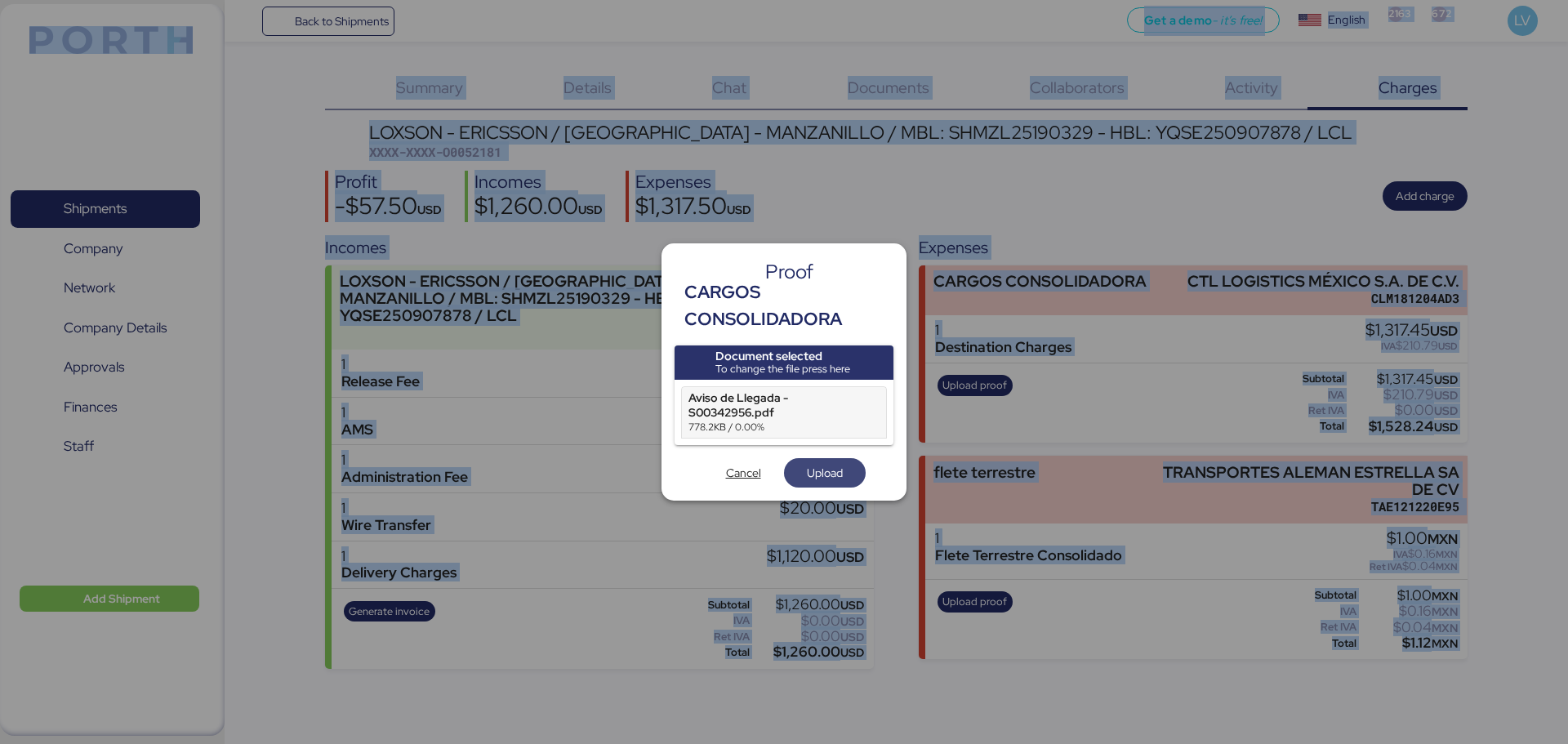
click at [845, 473] on span "Upload" at bounding box center [824, 473] width 55 height 23
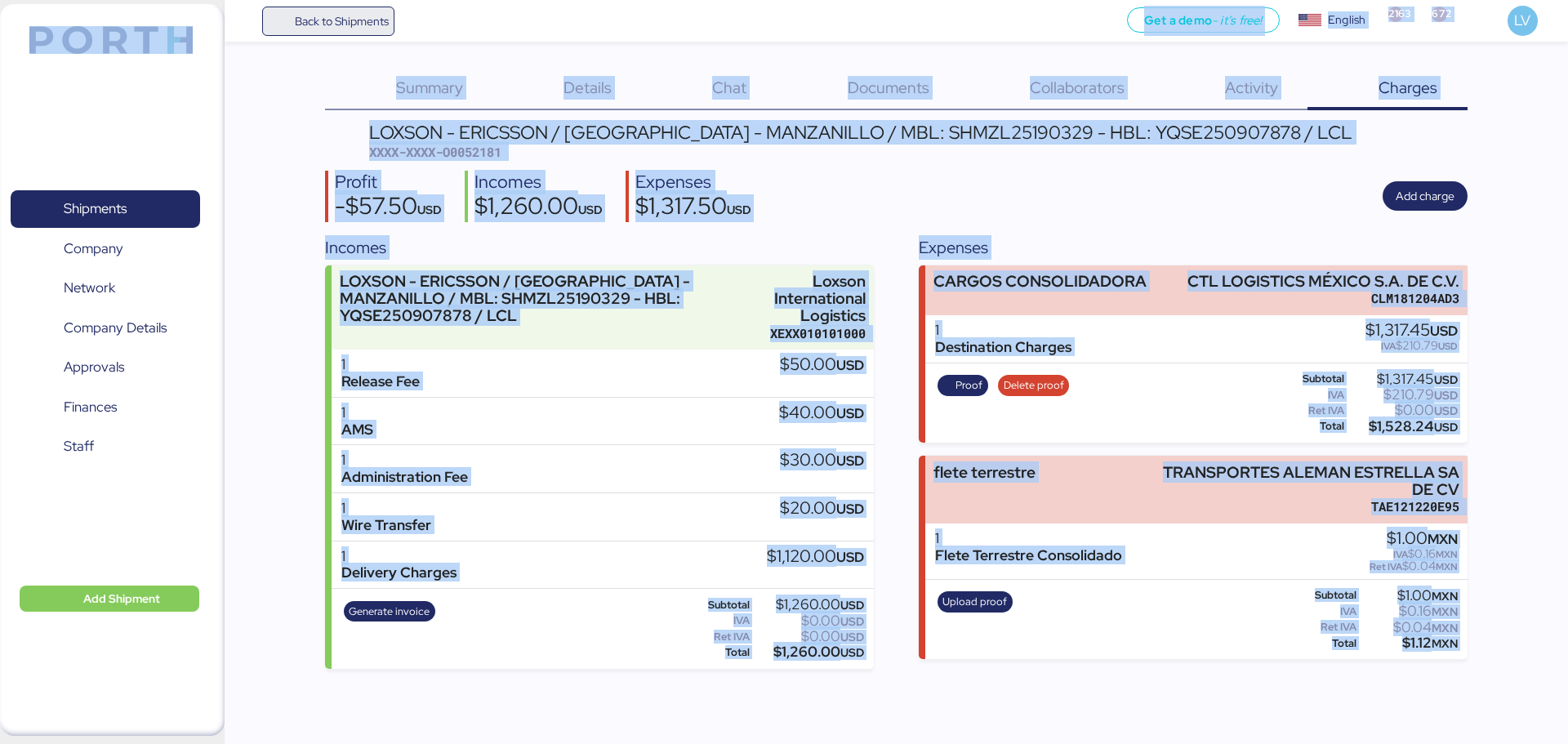
click at [377, 20] on span "Back to Shipments" at bounding box center [342, 21] width 94 height 19
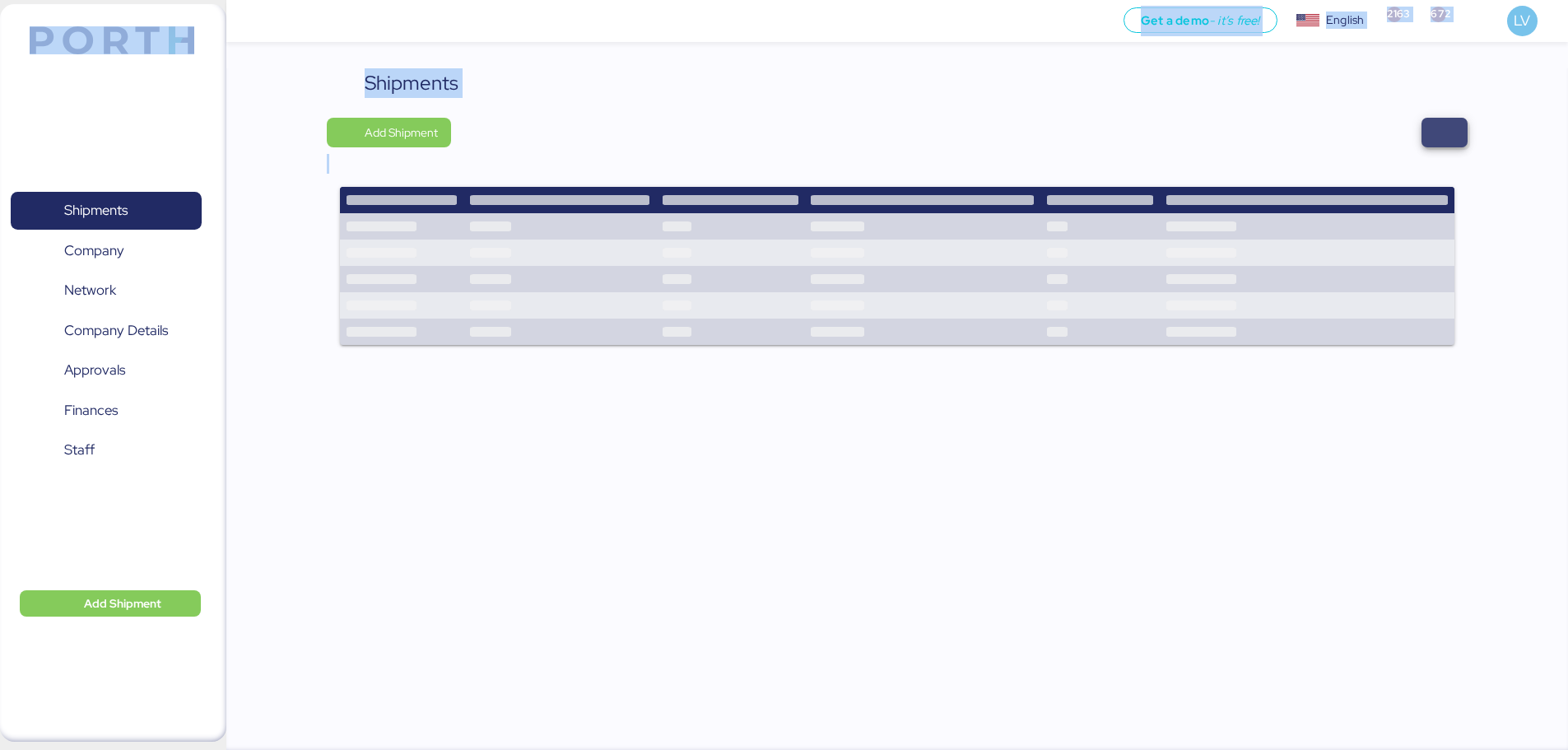
click at [1435, 120] on span "button" at bounding box center [1444, 132] width 46 height 30
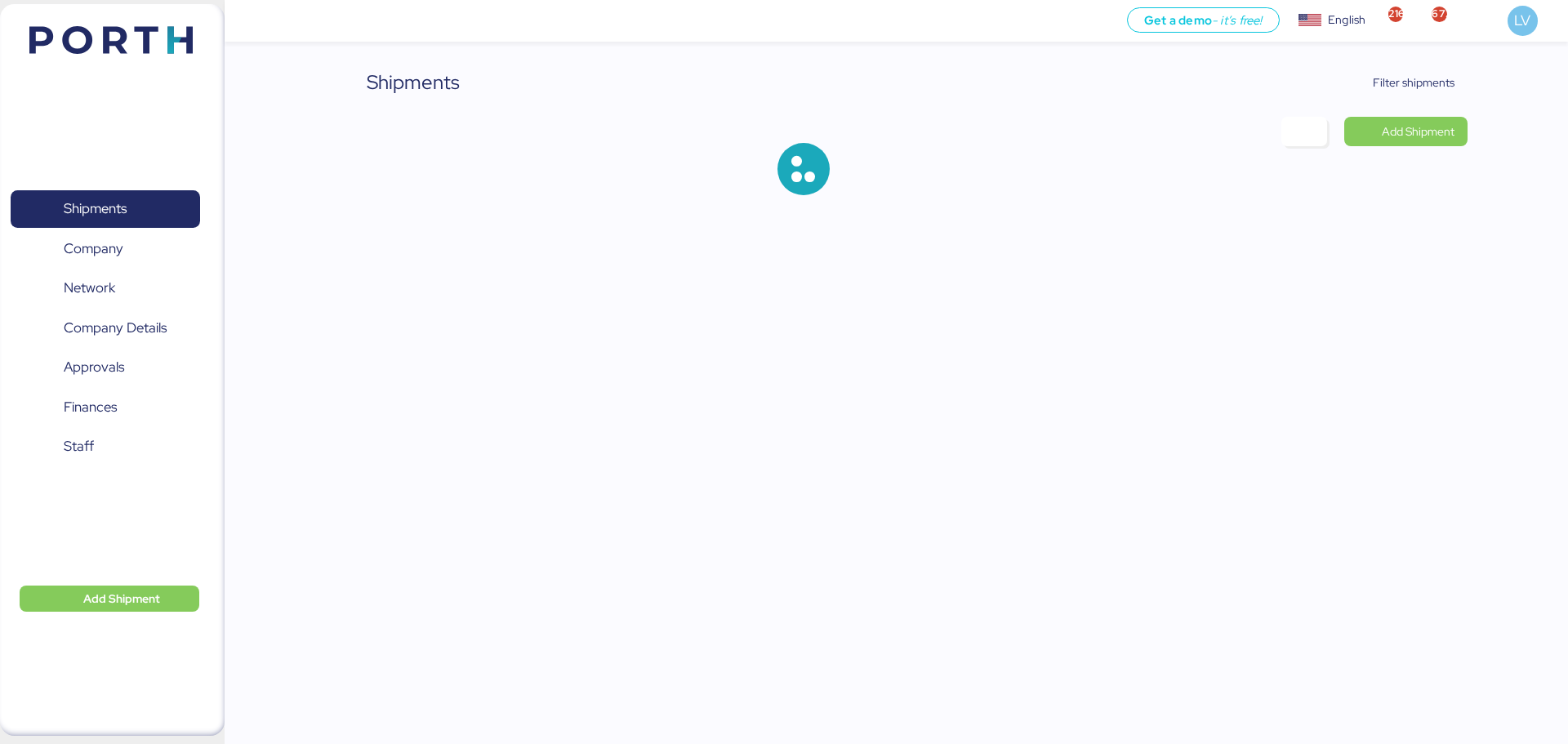
click at [1423, 106] on div "Shipments Filter shipments Add Shipment" at bounding box center [895, 144] width 1142 height 153
click at [1416, 88] on span "Filter shipments" at bounding box center [1413, 82] width 81 height 19
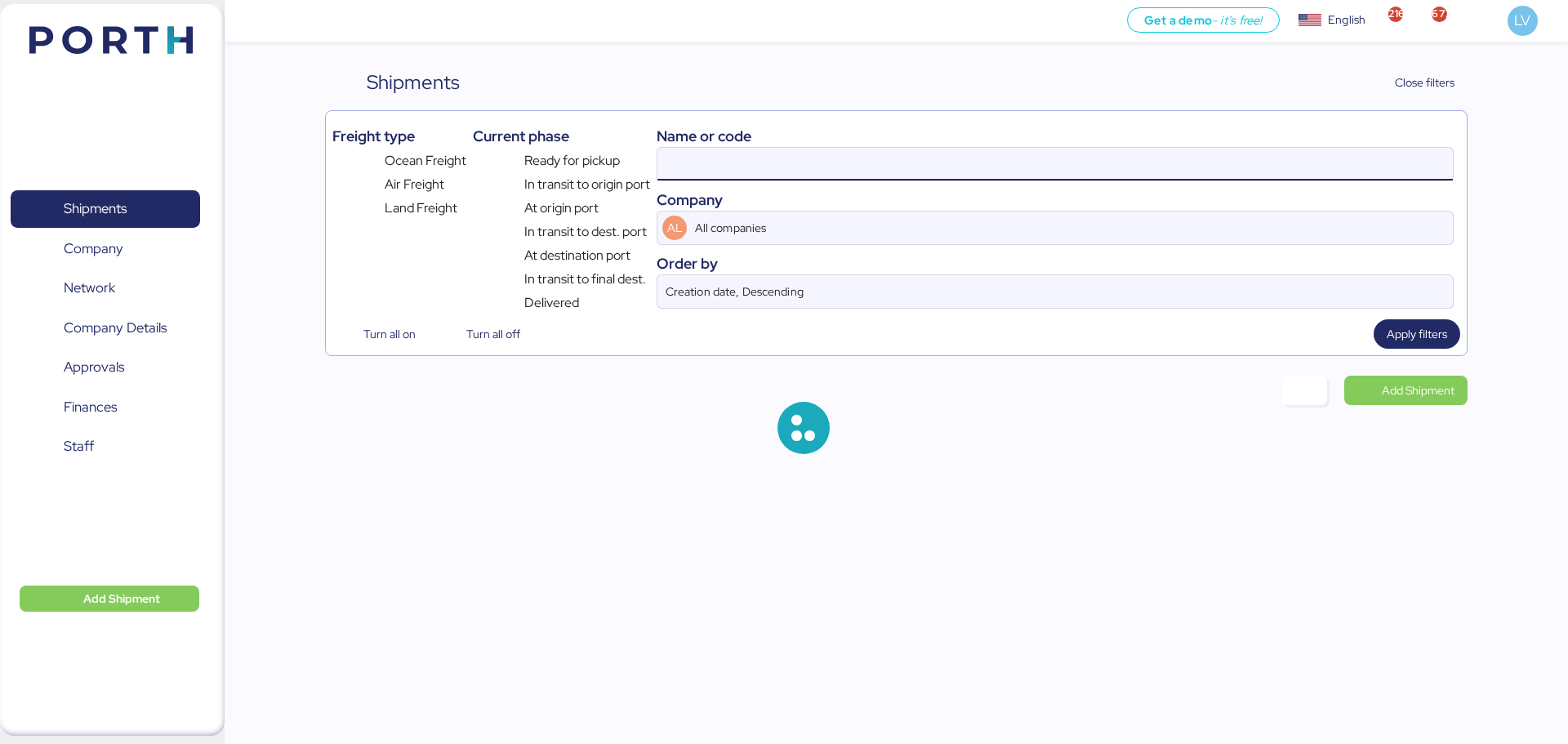
click at [1155, 176] on input at bounding box center [1055, 163] width 795 height 33
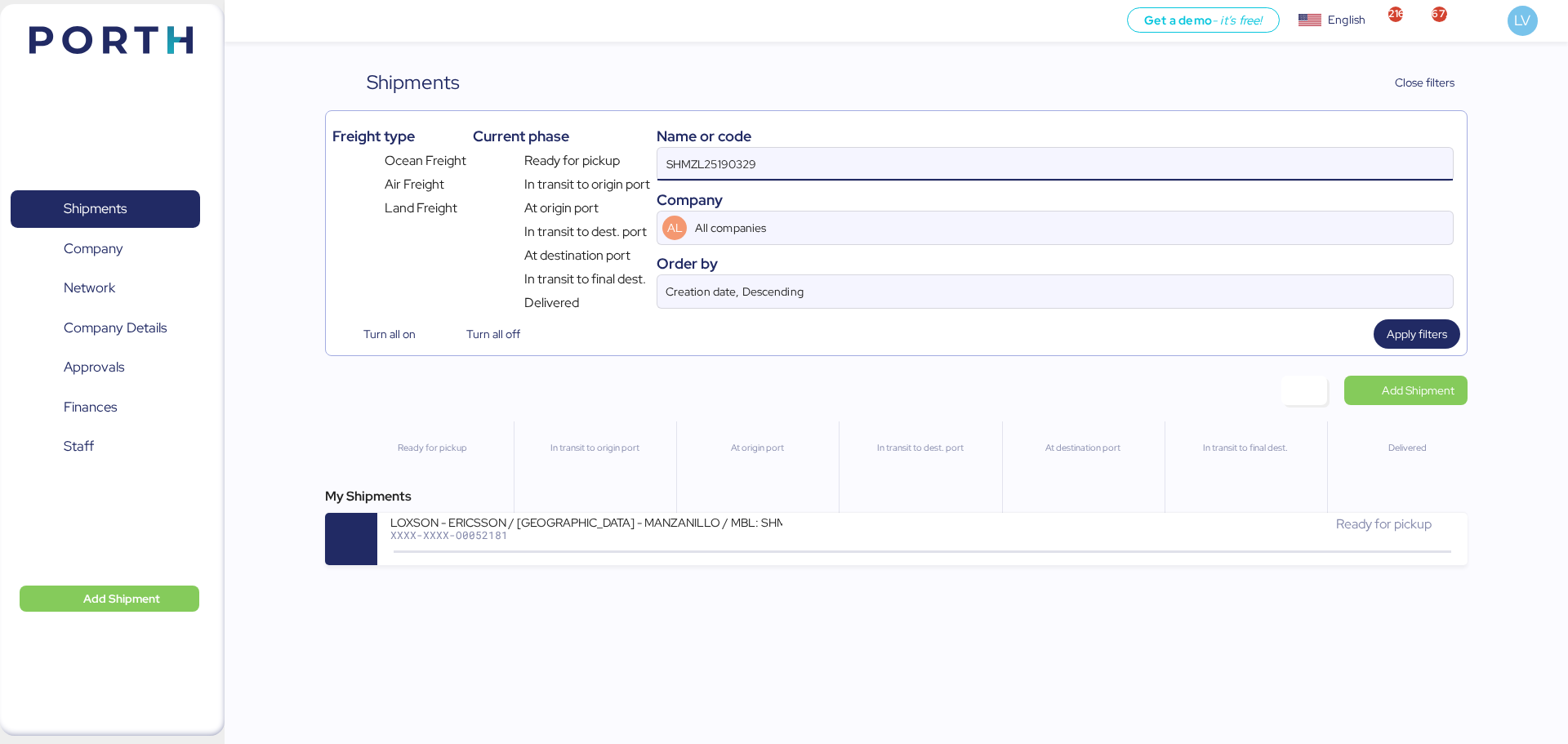
paste input "O0052199"
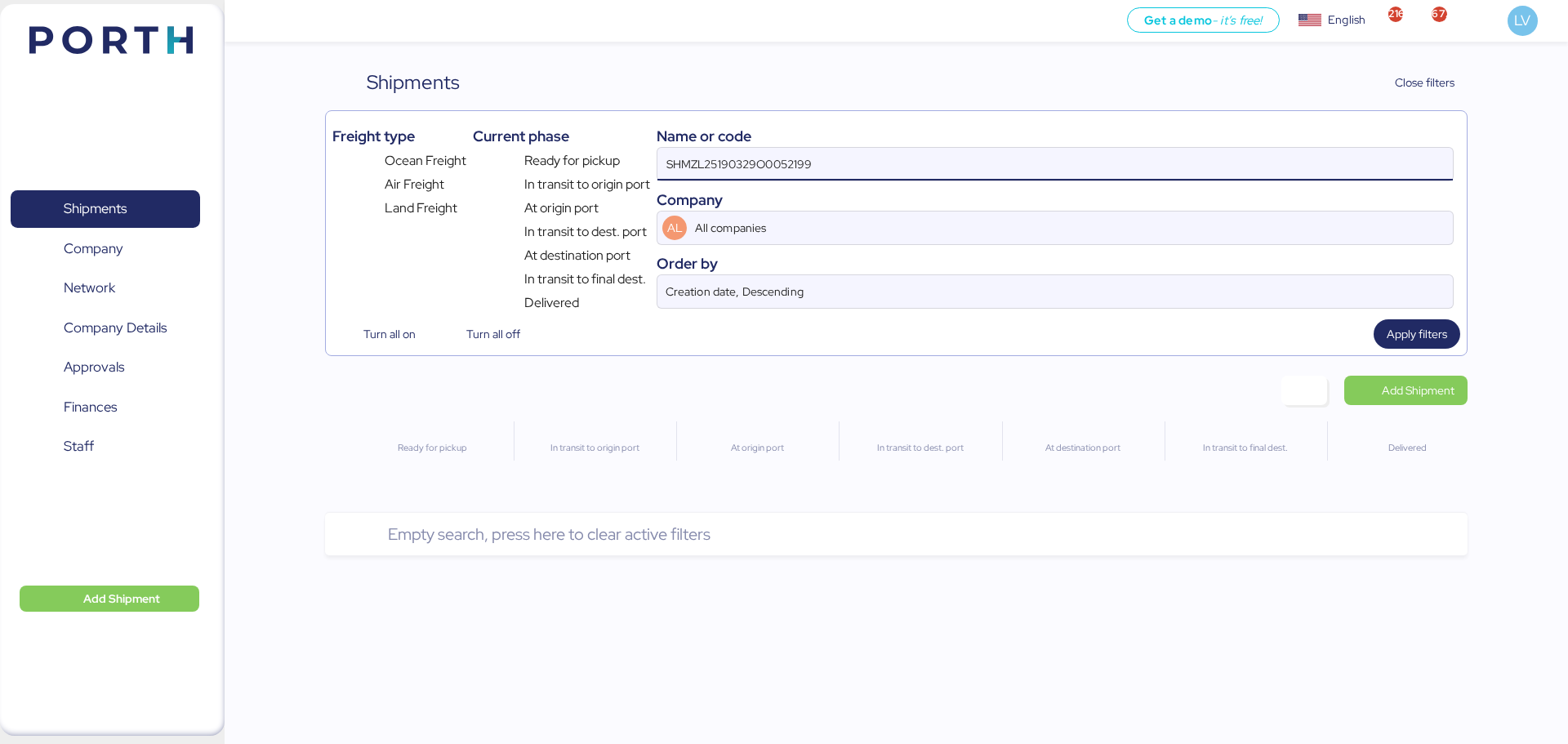
click at [901, 160] on input "SHMZL25190329O0052199" at bounding box center [1055, 163] width 795 height 33
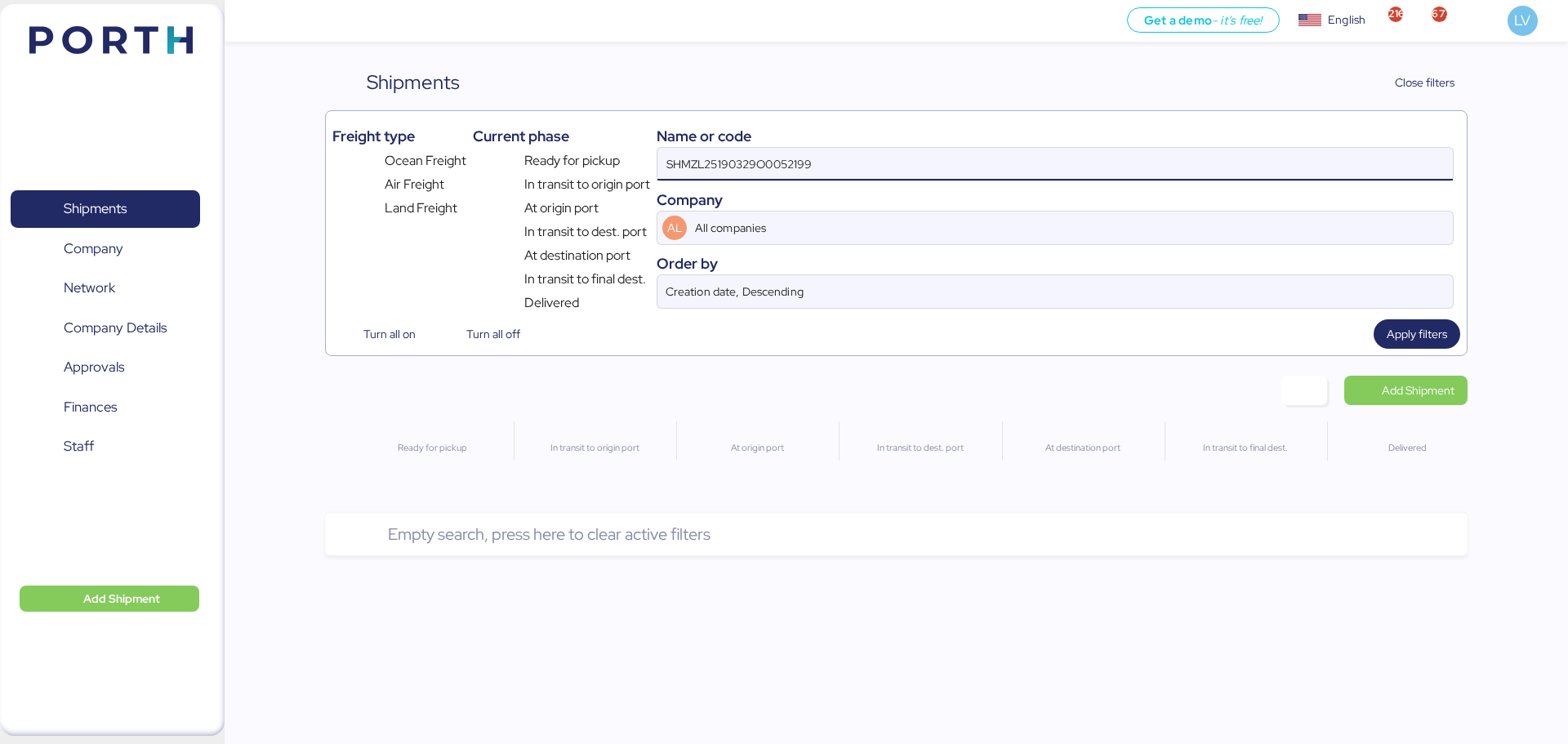
paste input
type input "O0052199"
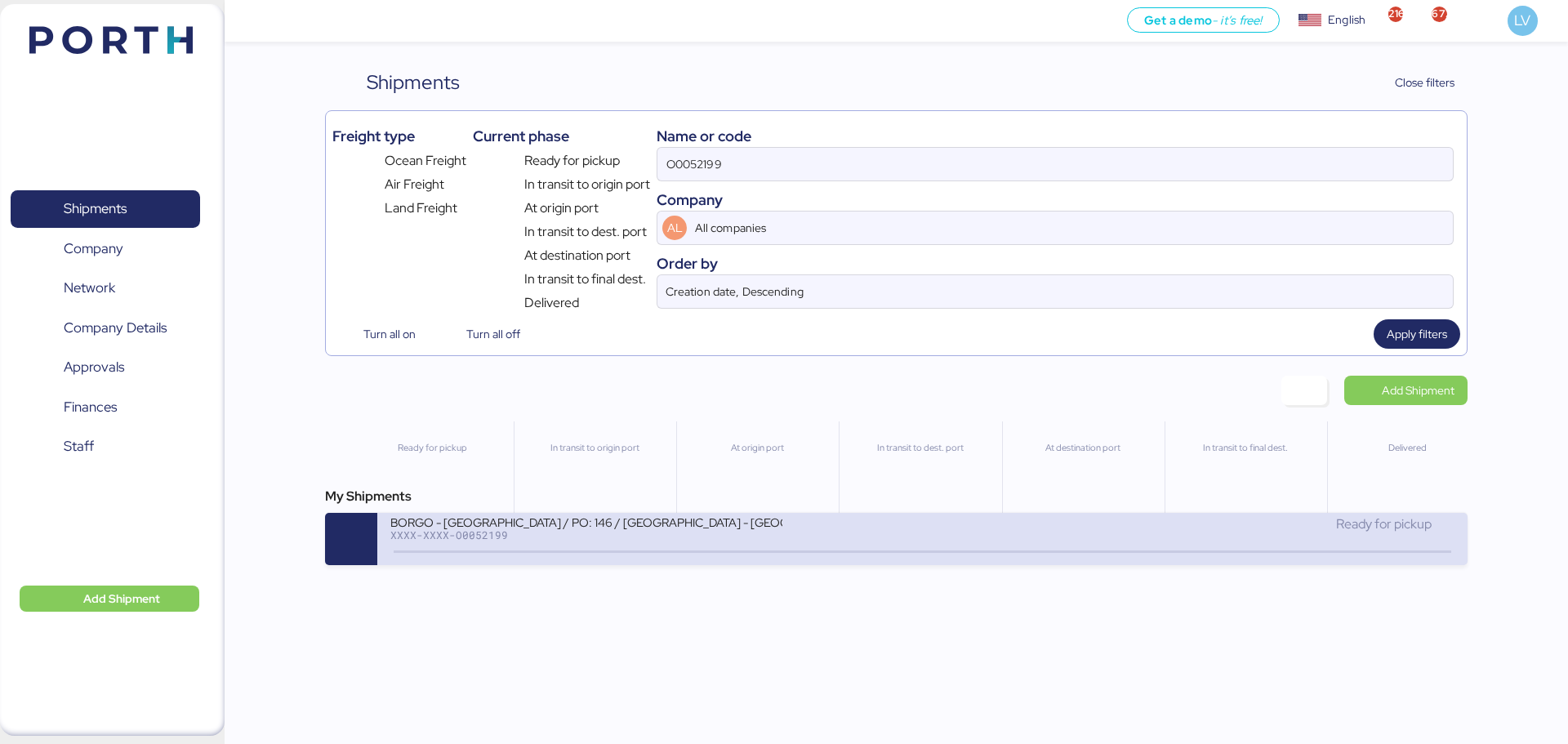
click at [738, 513] on div "BORGO - LIOLI / PO: 146 / [GEOGRAPHIC_DATA] - [GEOGRAPHIC_DATA] / 1x40 / TAROCT…" at bounding box center [921, 539] width 1089 height 52
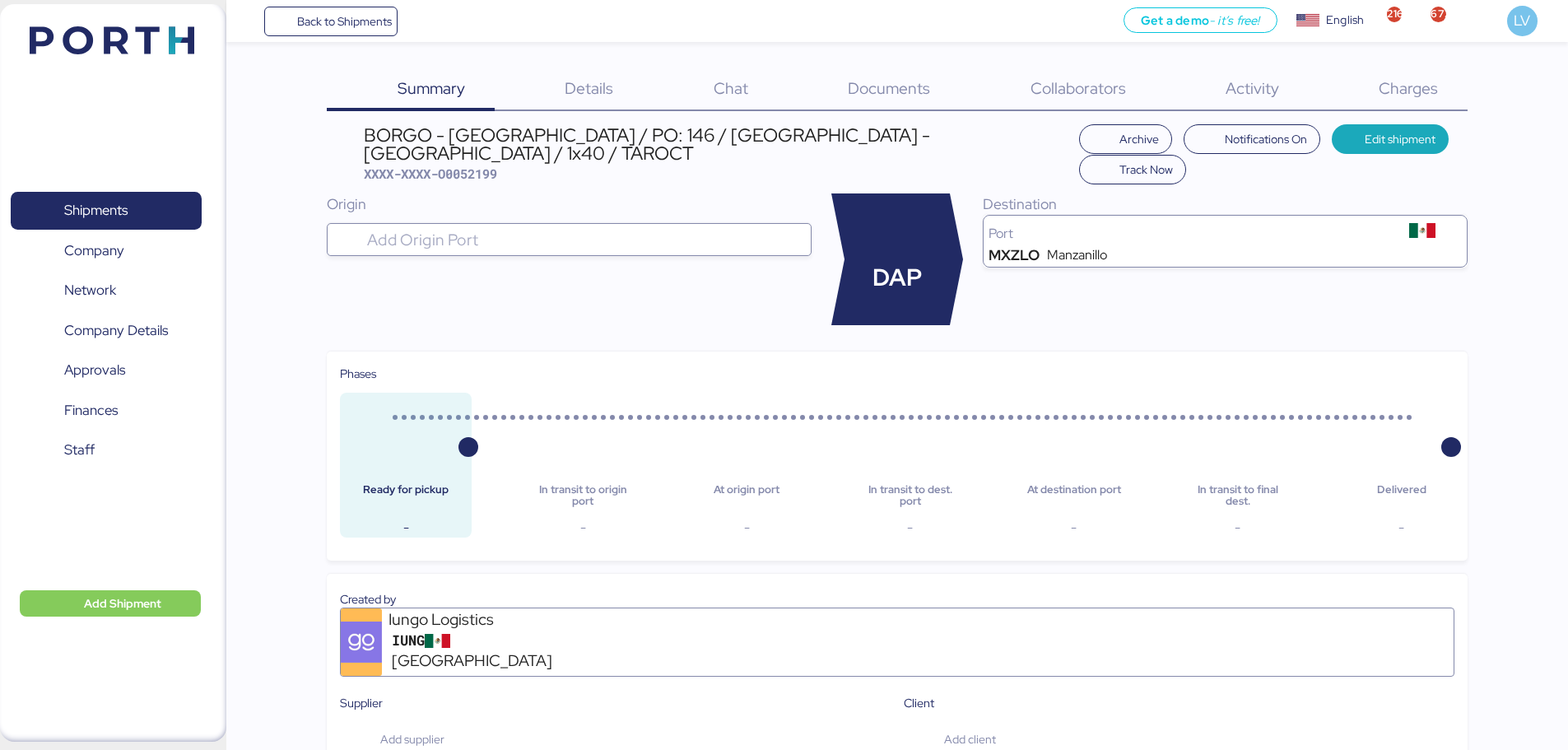
click at [567, 36] on div "Get a demo - it’s free! Get a demo English Inglés English 2163 672 LV" at bounding box center [983, 21] width 1170 height 42
click at [599, 91] on span "Details" at bounding box center [589, 88] width 49 height 21
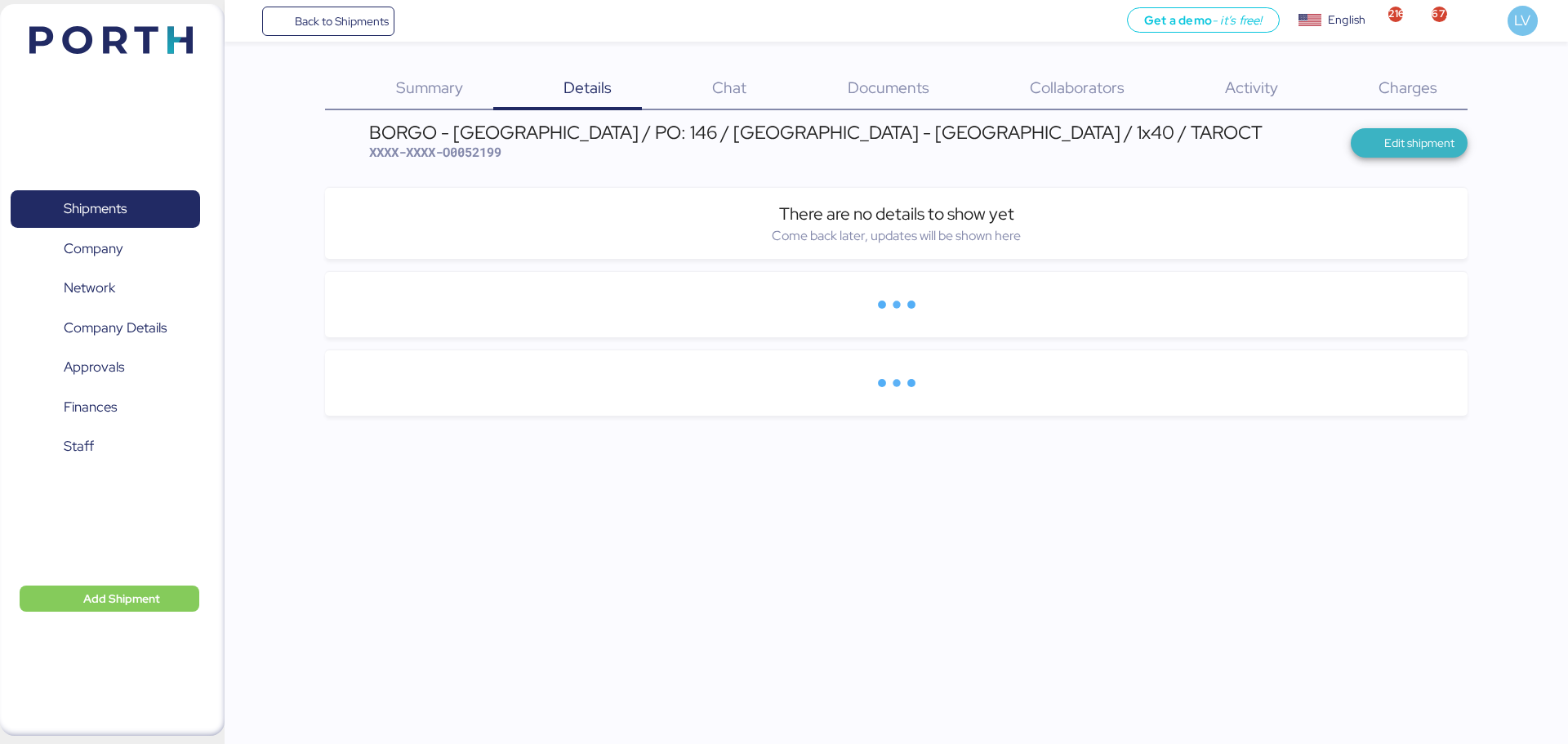
click at [1405, 156] on span "Edit shipment" at bounding box center [1408, 142] width 116 height 29
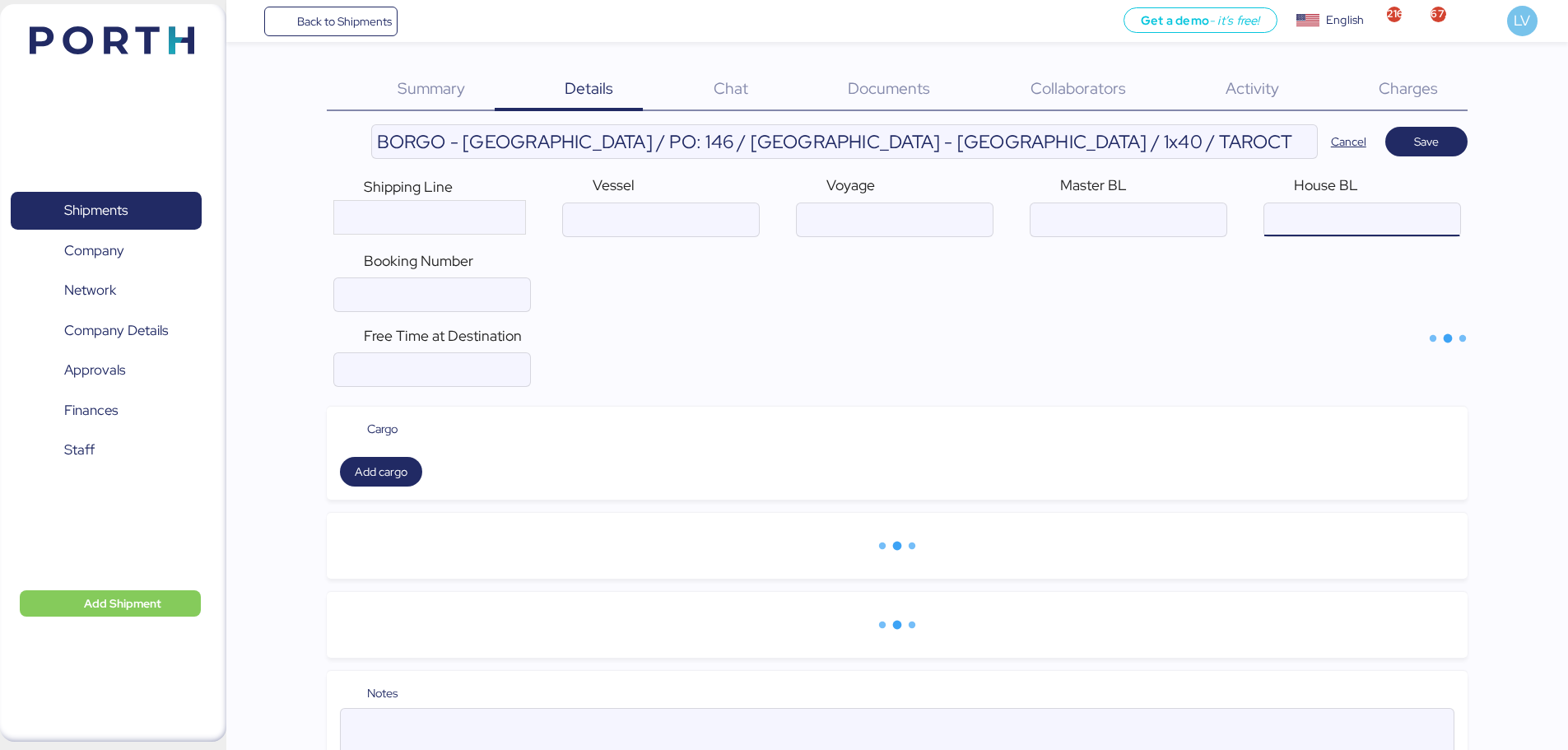
click at [1295, 209] on input "ocean" at bounding box center [1361, 220] width 195 height 33
paste input "LYF-BRD/25-26/000"
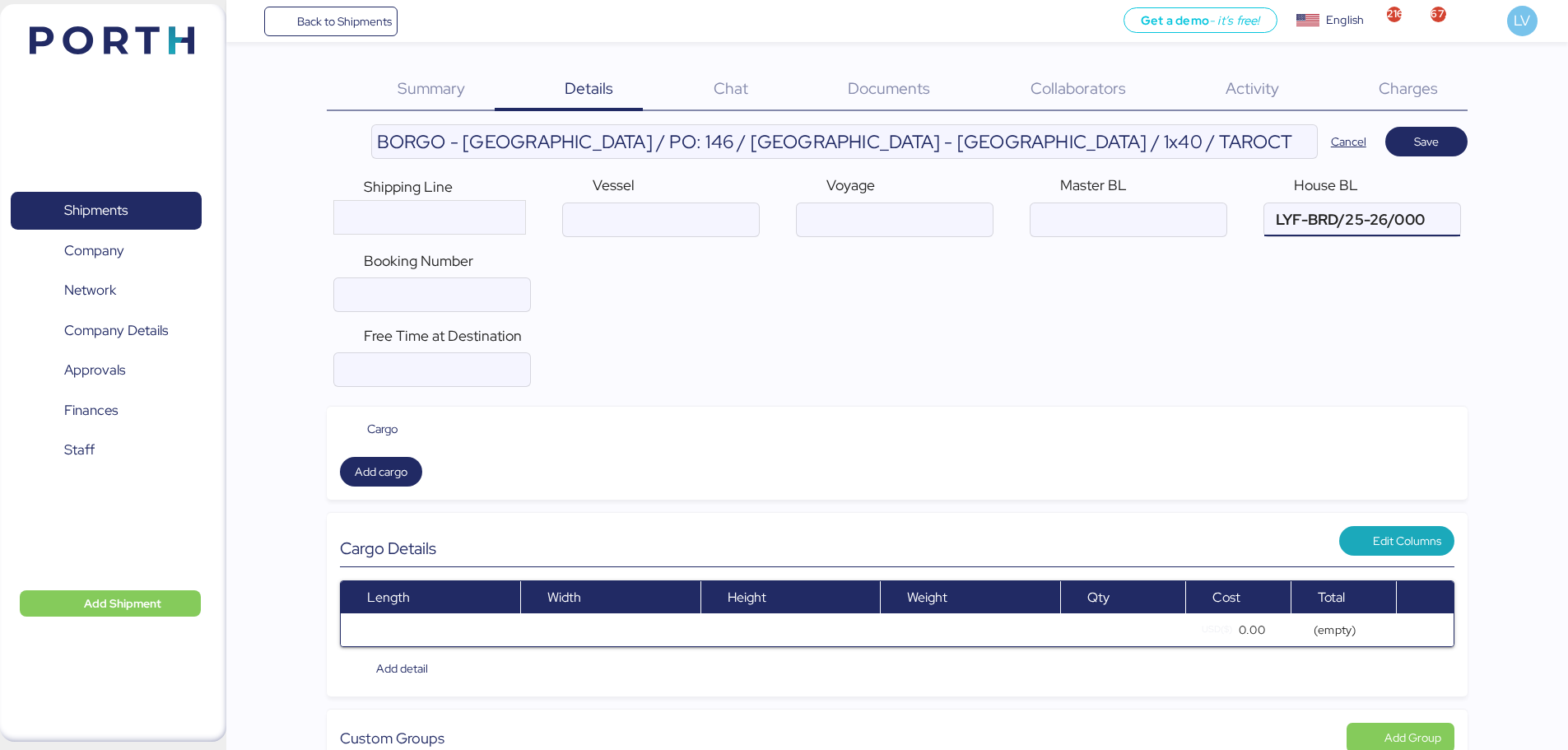
type input "LYF-BRD/25-26/000"
click at [1126, 212] on input "ocean" at bounding box center [1127, 220] width 195 height 33
paste input "MDACB25006040"
type input "MDACB25006040"
click at [727, 218] on input "ocean" at bounding box center [660, 220] width 195 height 33
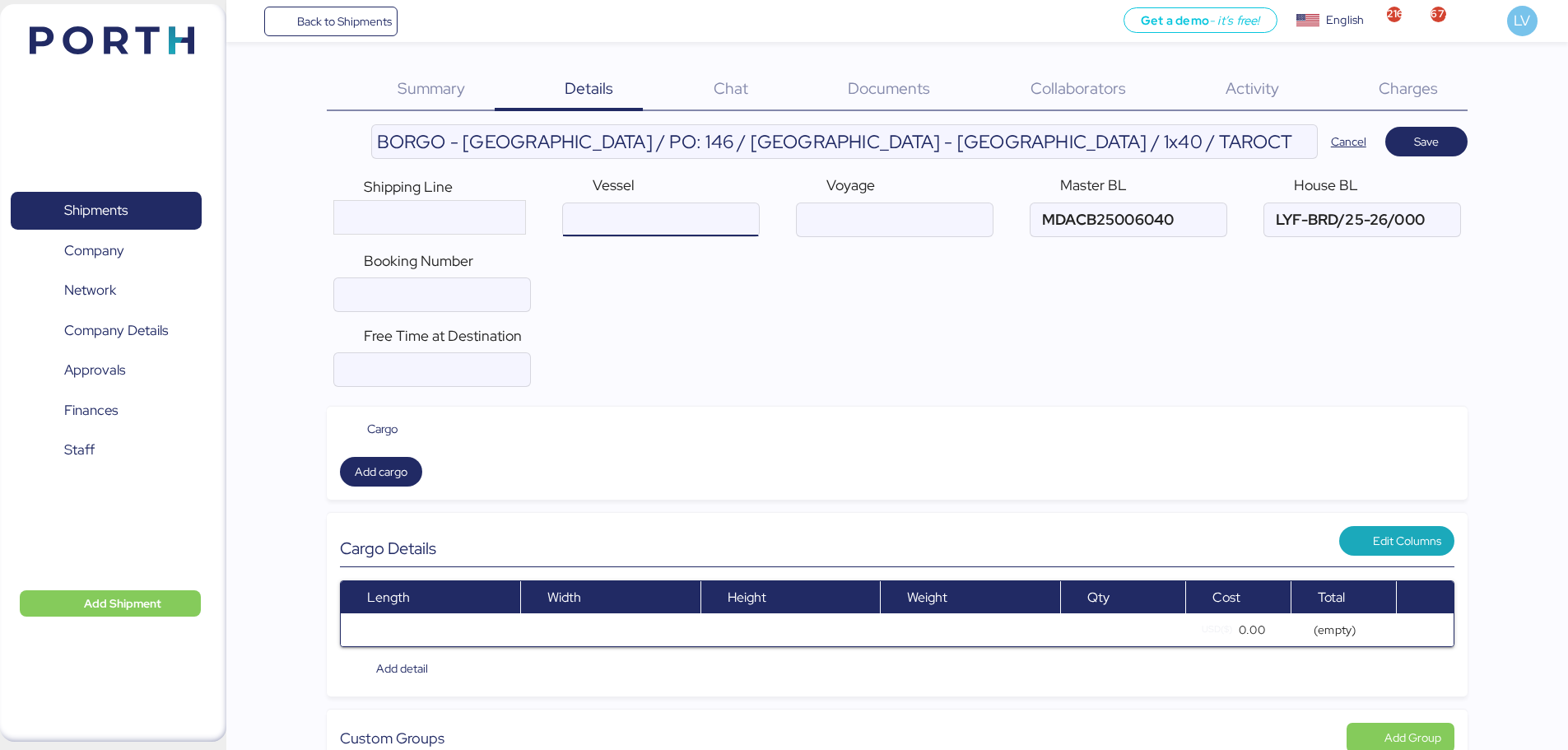
click at [727, 218] on input "ocean" at bounding box center [660, 220] width 195 height 33
paste input "KOTA CEPAT"
type input "KOTA CEPAT"
click at [865, 214] on input "ocean" at bounding box center [894, 220] width 195 height 33
click at [841, 236] on div at bounding box center [894, 220] width 197 height 35
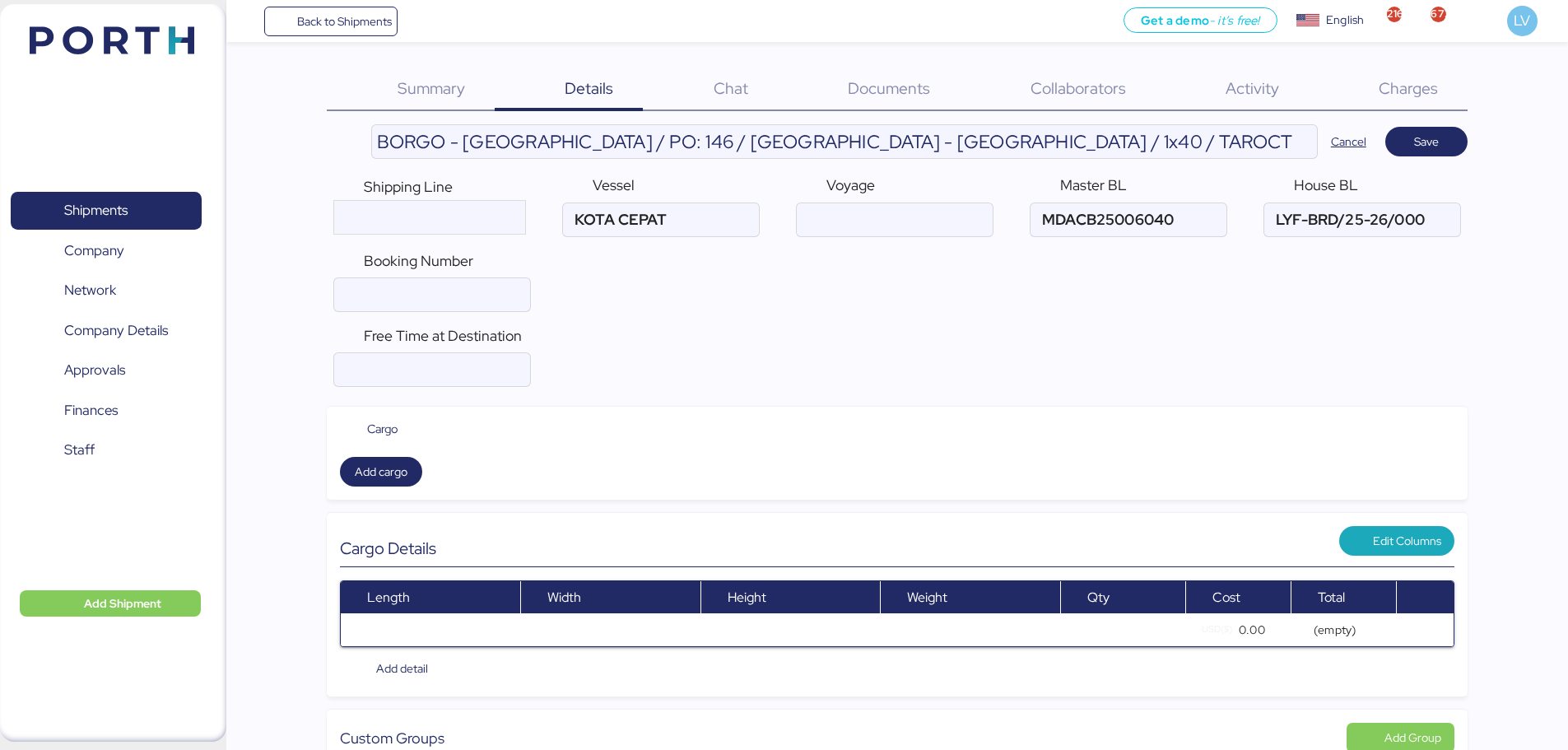
click at [841, 236] on input "ocean" at bounding box center [894, 220] width 195 height 33
paste input "KOTA CEPAT"
type input "KOTA CEPAT"
click at [349, 474] on span "Add cargo" at bounding box center [381, 471] width 82 height 30
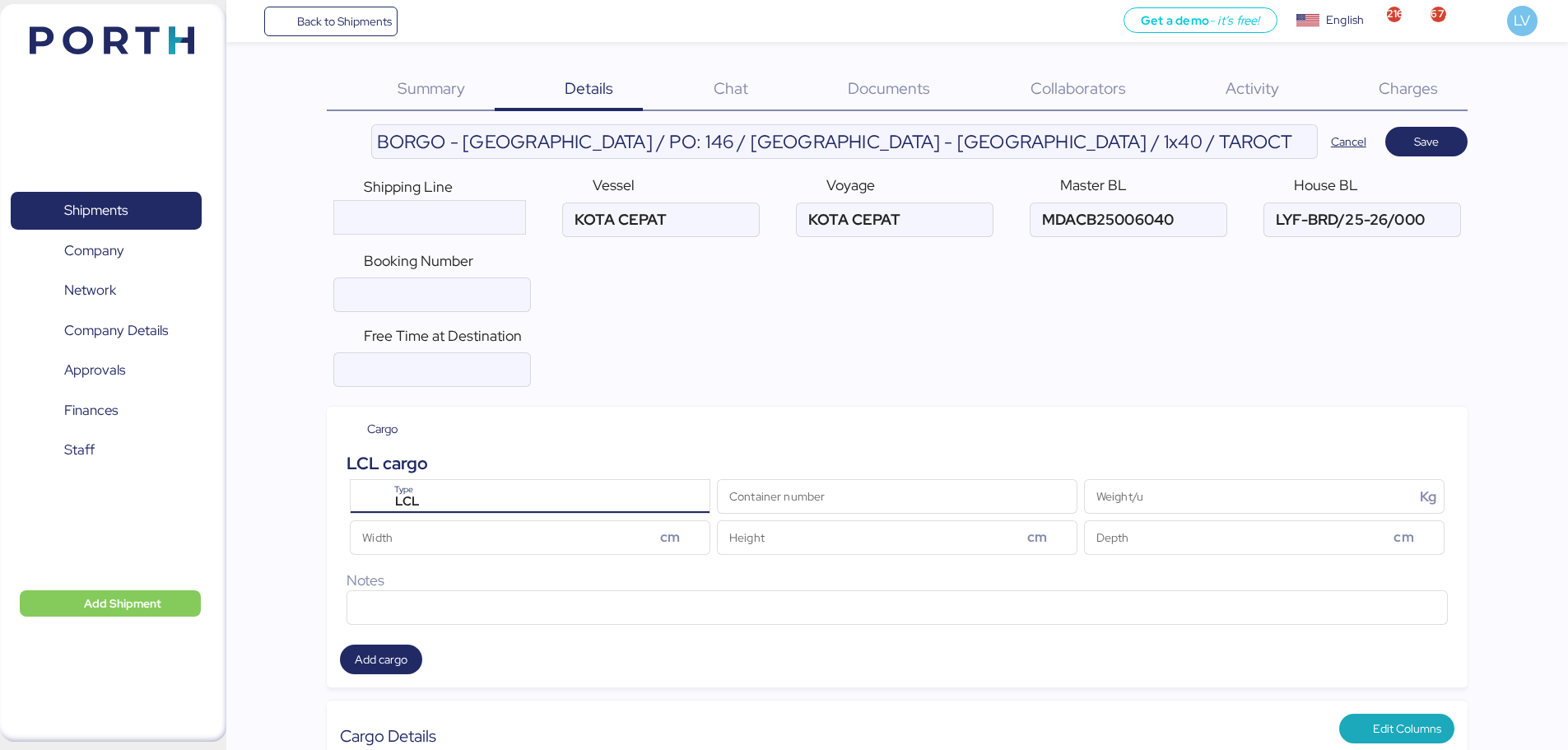
click at [644, 504] on div "LCL" at bounding box center [532, 502] width 295 height 21
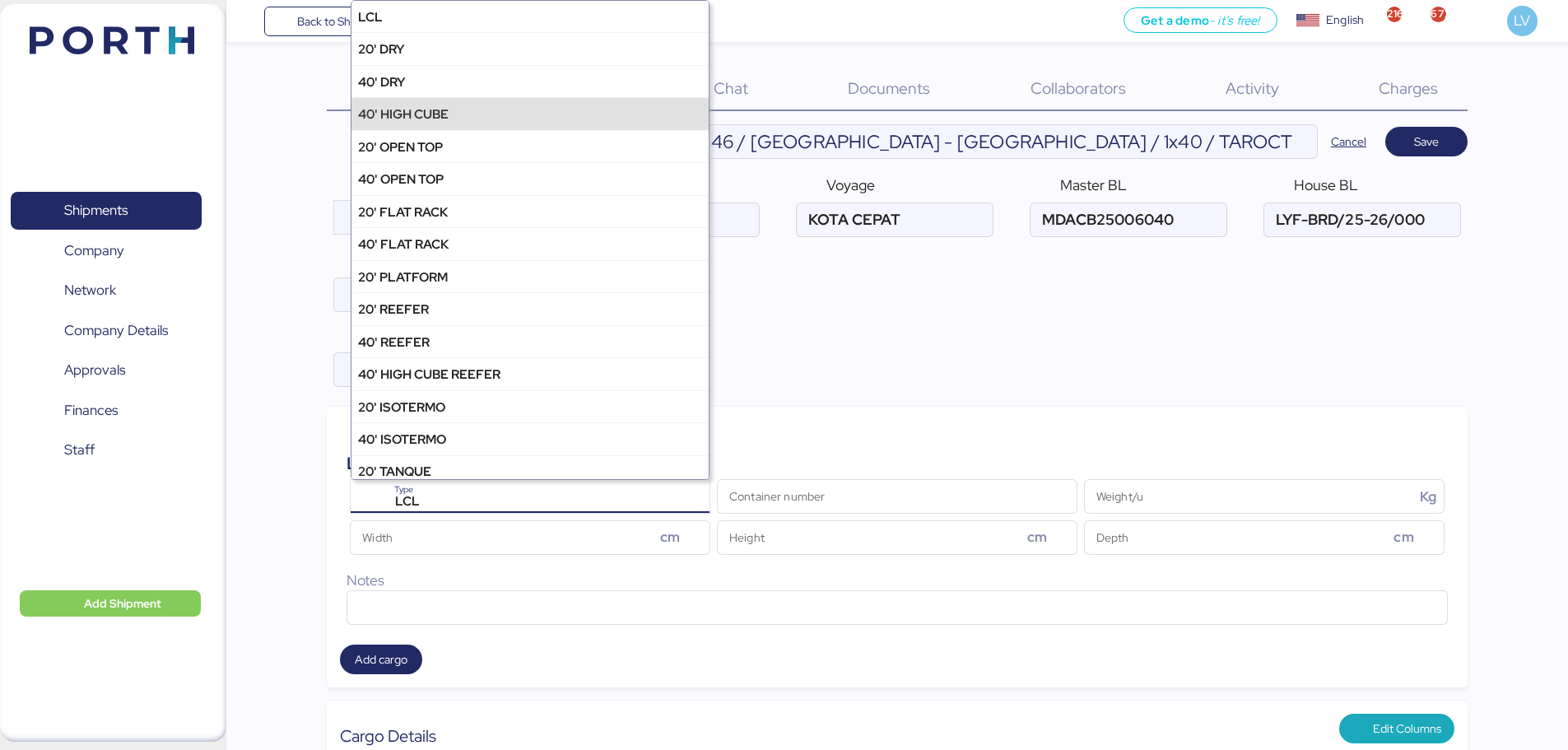
click at [525, 115] on div "40' HIGH CUBE" at bounding box center [529, 113] width 357 height 32
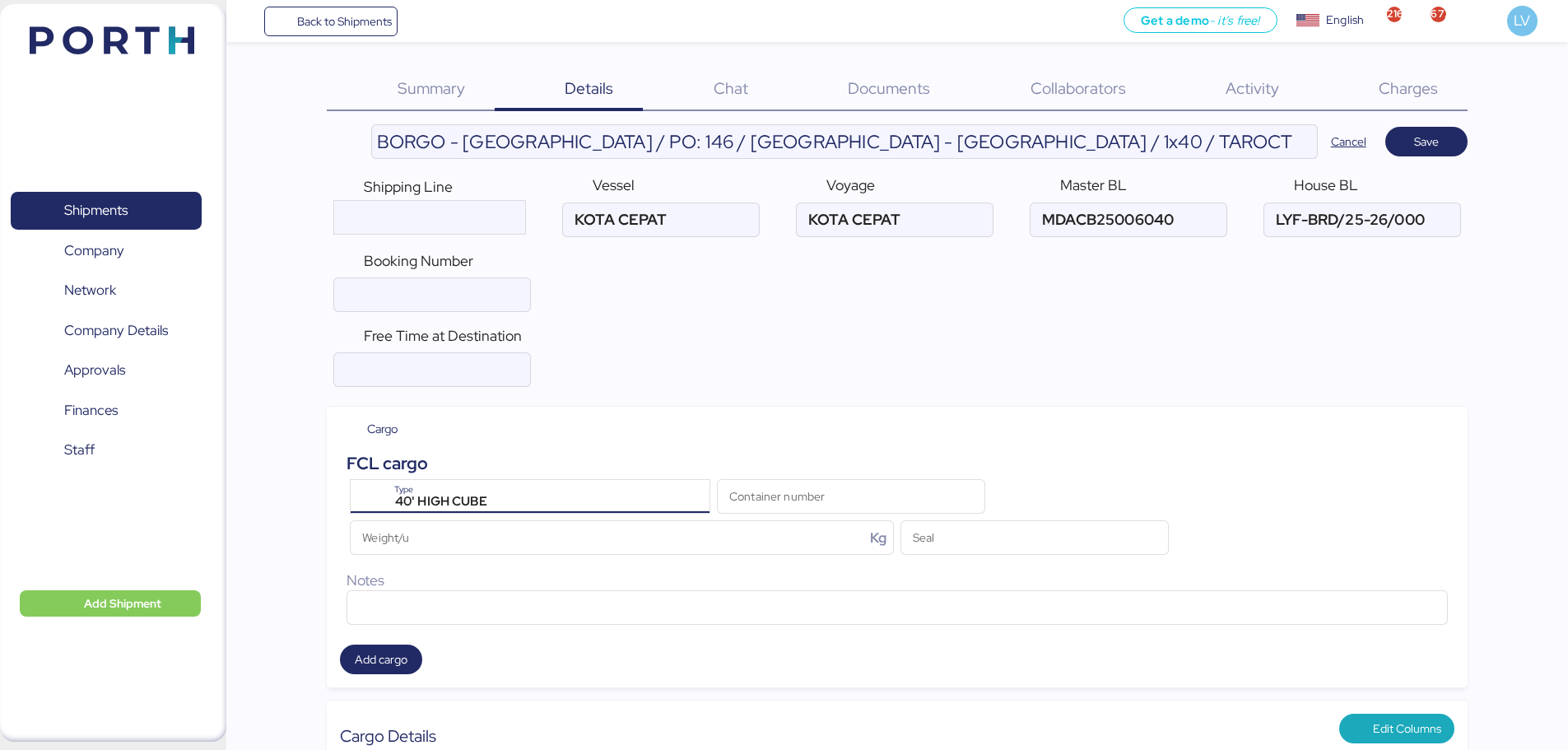
click at [850, 475] on div "FCL cargo" at bounding box center [897, 463] width 1101 height 25
click at [850, 492] on input "Container number" at bounding box center [851, 496] width 267 height 33
paste input "CAAU6502509"
type input "CAAU6502509"
click at [626, 564] on div "FCL cargo 40' HIGH CUBE Type CAAU6502509 Container number Weight/u Kg Seal Notes" at bounding box center [897, 537] width 1101 height 175
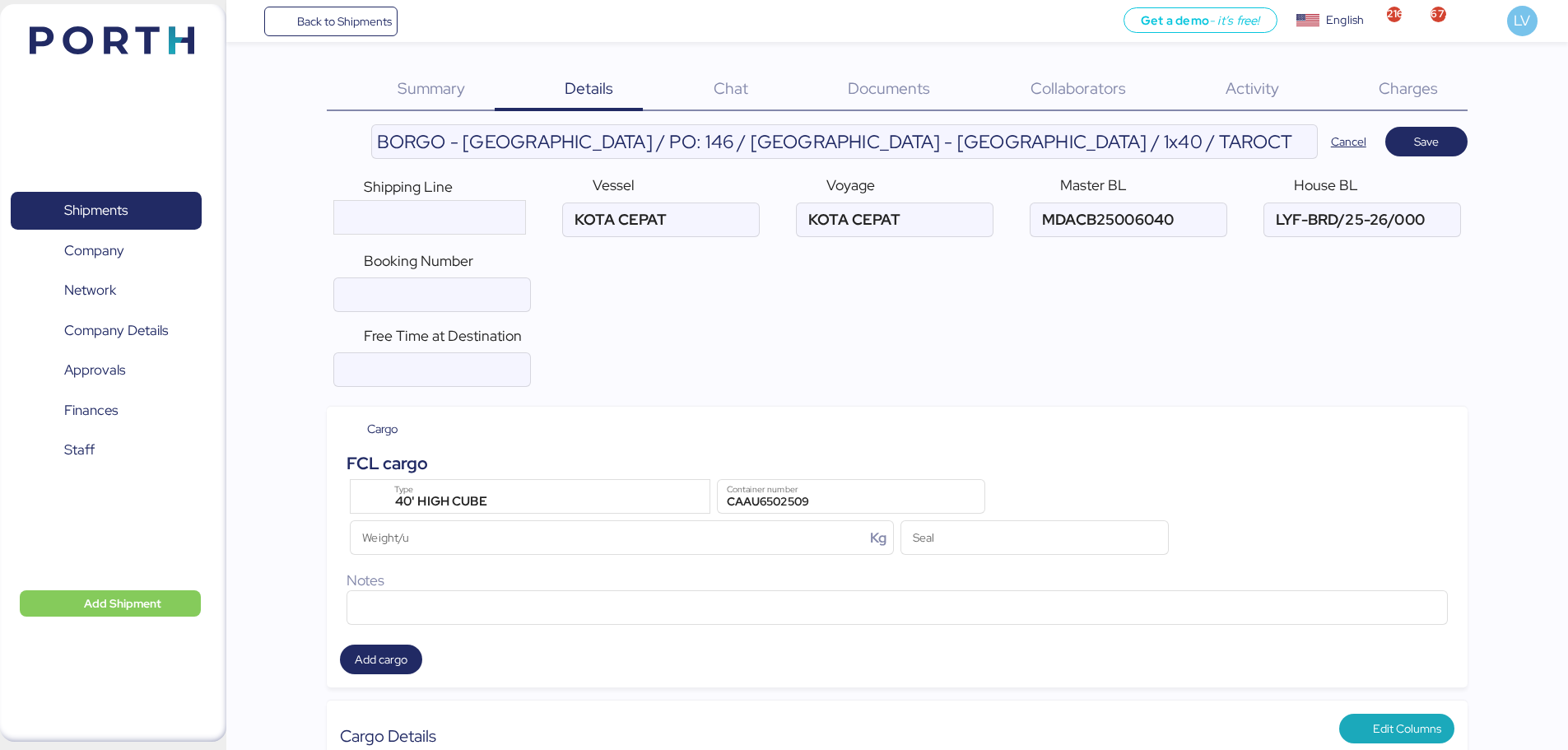
click at [627, 557] on div "Weight/u Kg" at bounding box center [621, 537] width 551 height 41
click at [629, 542] on input "Weight/u Kg" at bounding box center [607, 537] width 513 height 33
paste input "2433000"
click at [658, 553] on input "24330" at bounding box center [607, 537] width 513 height 33
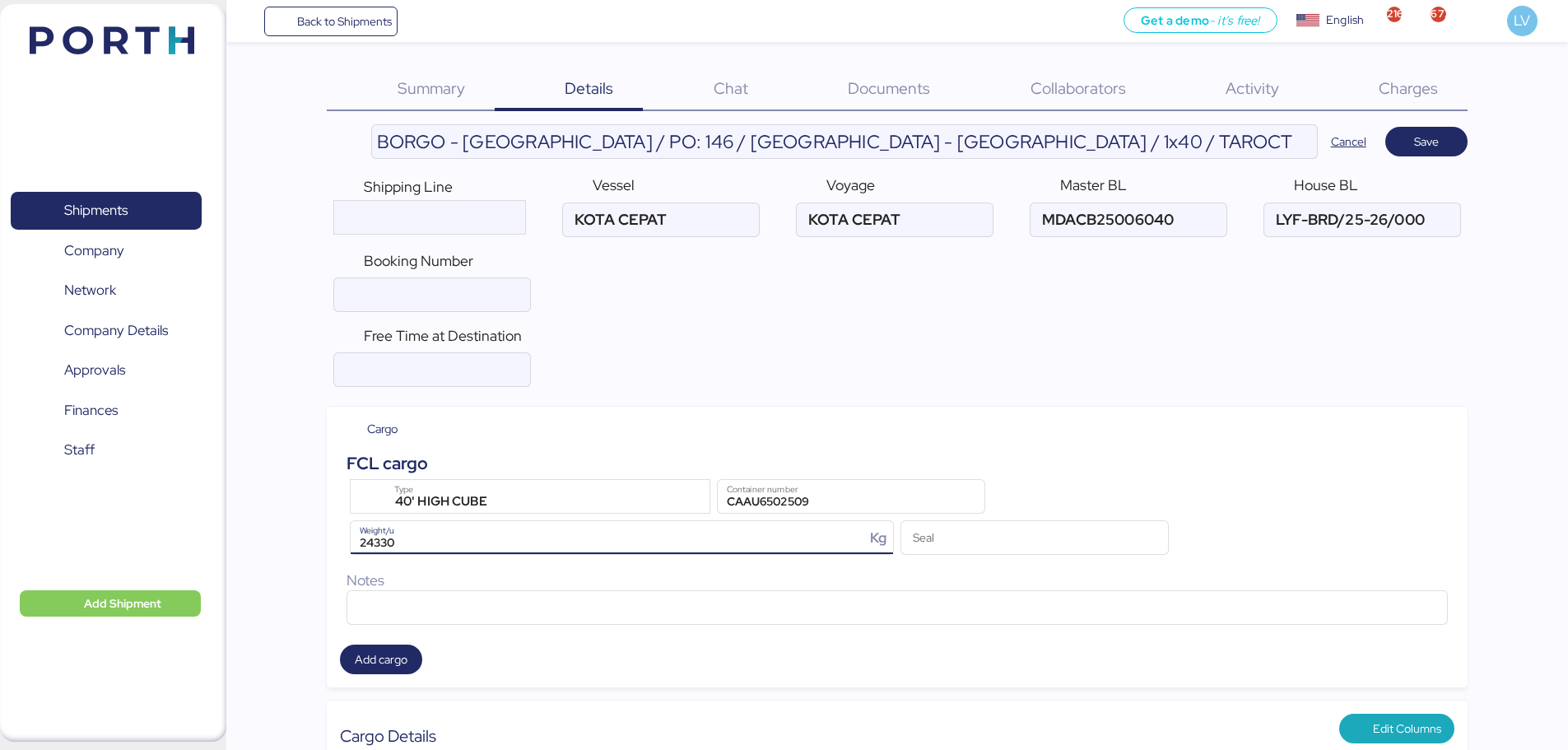
click at [658, 553] on input "24330" at bounding box center [607, 537] width 513 height 33
click at [653, 546] on input "24330" at bounding box center [607, 537] width 513 height 33
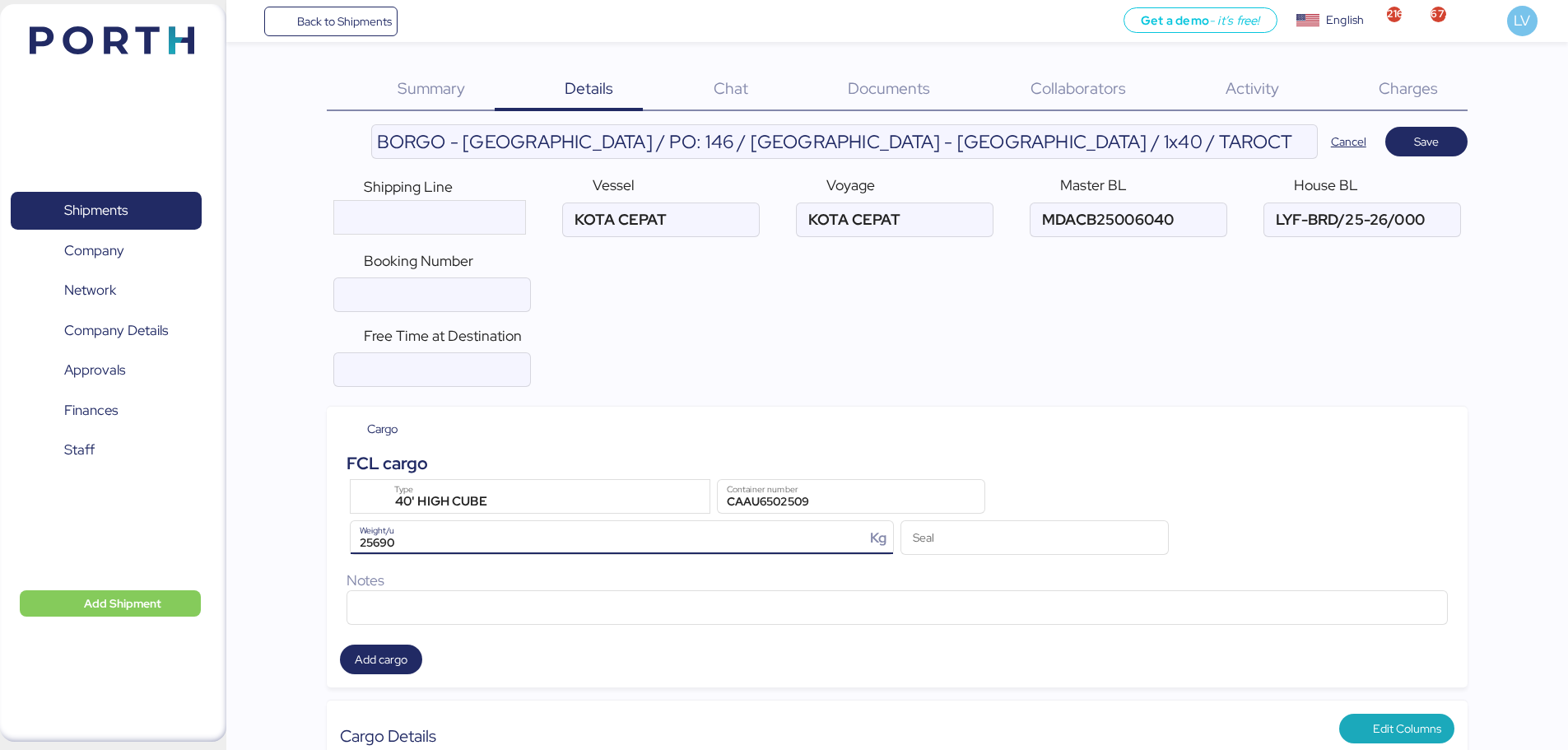
type input "25690"
paste input "INBOM2433000"
type input "INBOM2433000"
click at [1147, 455] on div "FCL cargo" at bounding box center [897, 463] width 1101 height 25
click at [1408, 133] on span "Save" at bounding box center [1426, 141] width 56 height 23
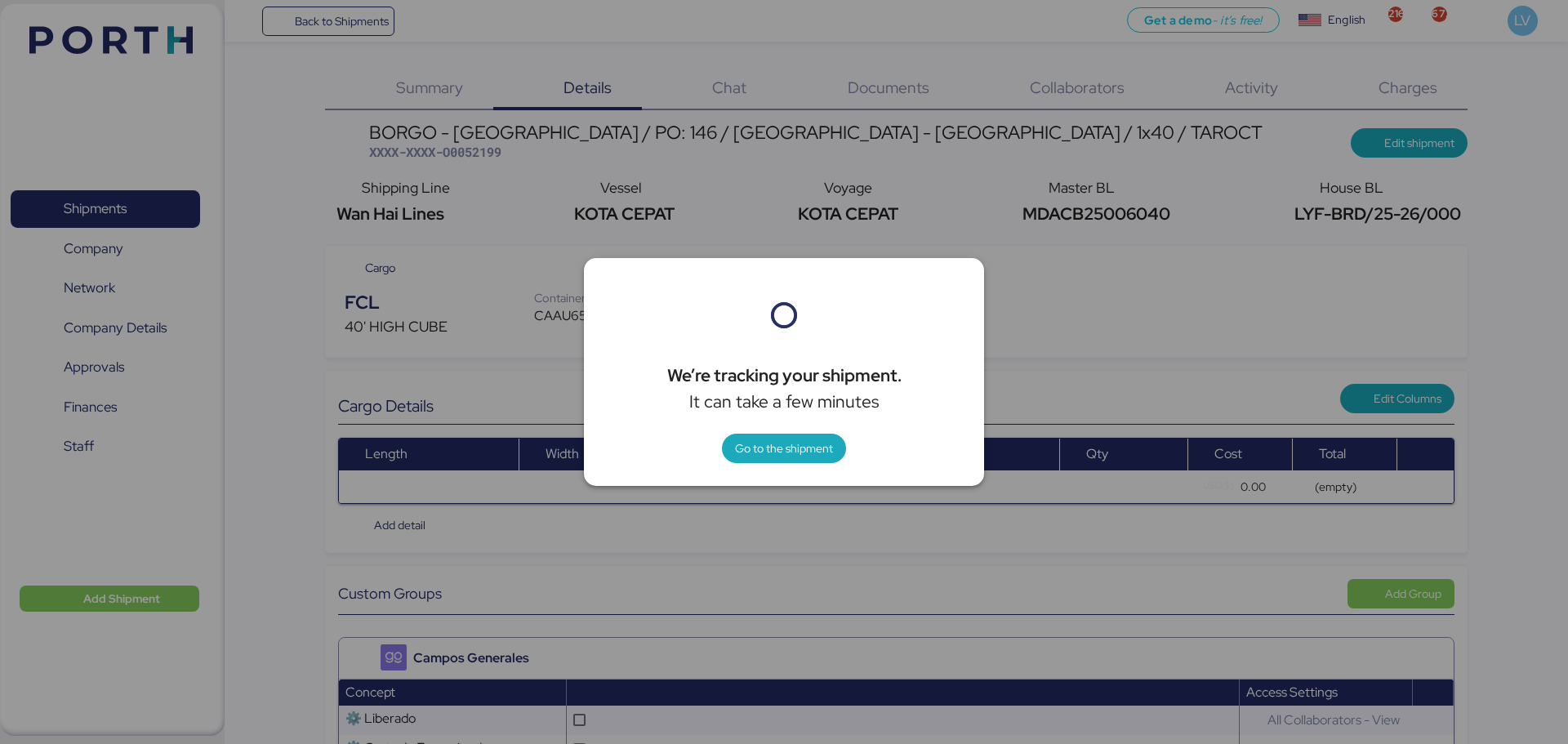
click at [1287, 194] on div at bounding box center [784, 372] width 1568 height 744
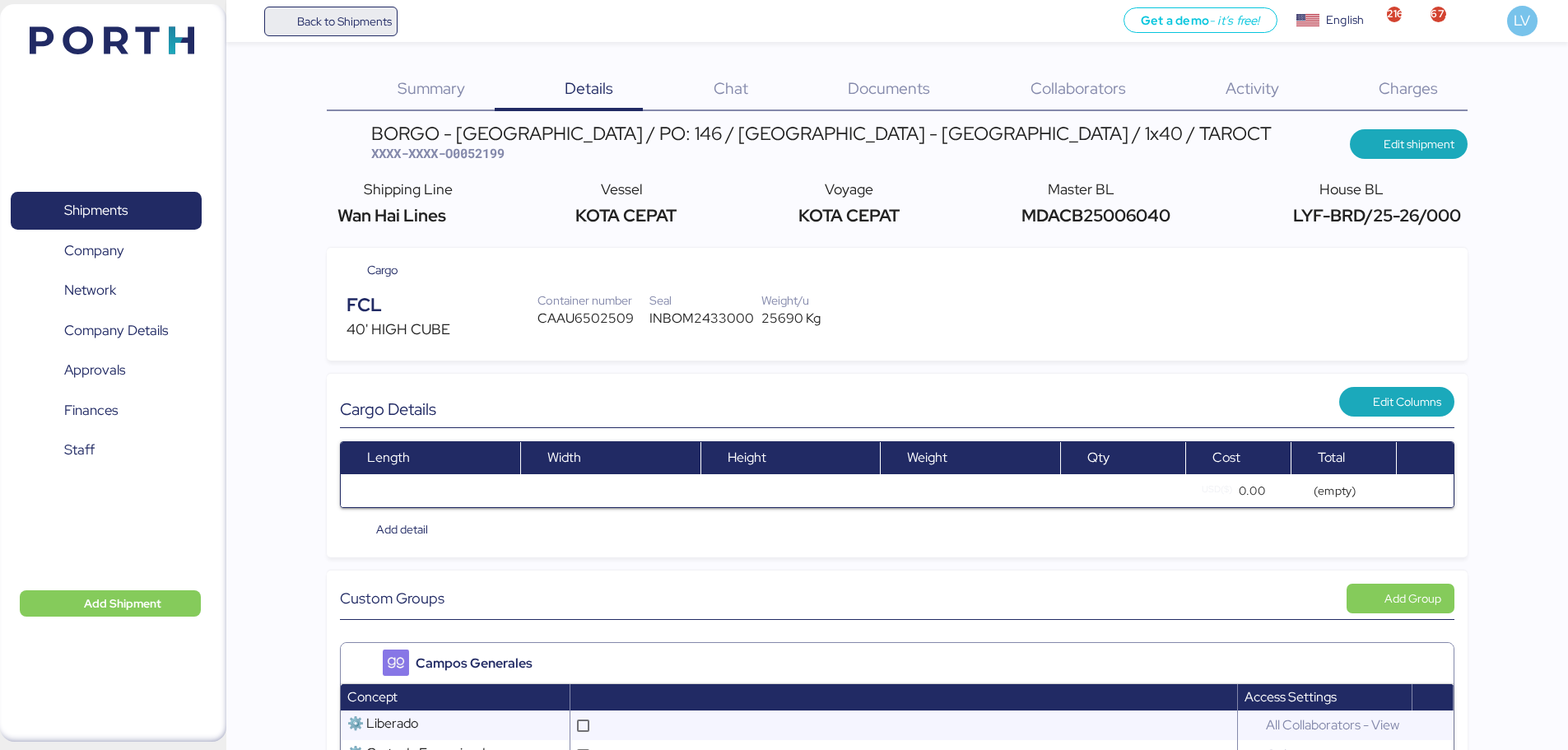
click at [355, 26] on span "Back to Shipments" at bounding box center [345, 21] width 95 height 19
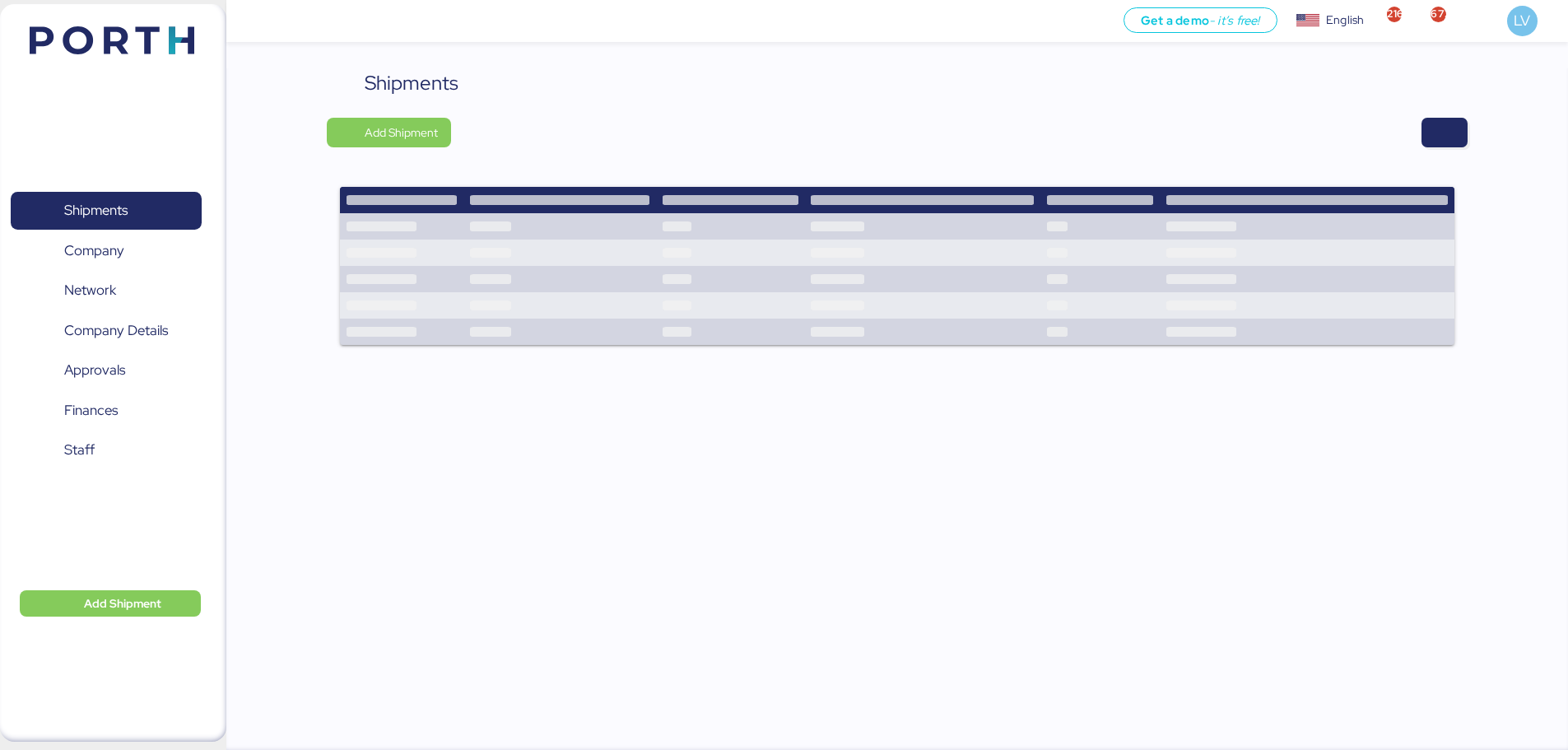
click at [1470, 131] on div "Shipments Add Shipment" at bounding box center [897, 410] width 1342 height 685
click at [1457, 136] on span "button" at bounding box center [1444, 132] width 46 height 30
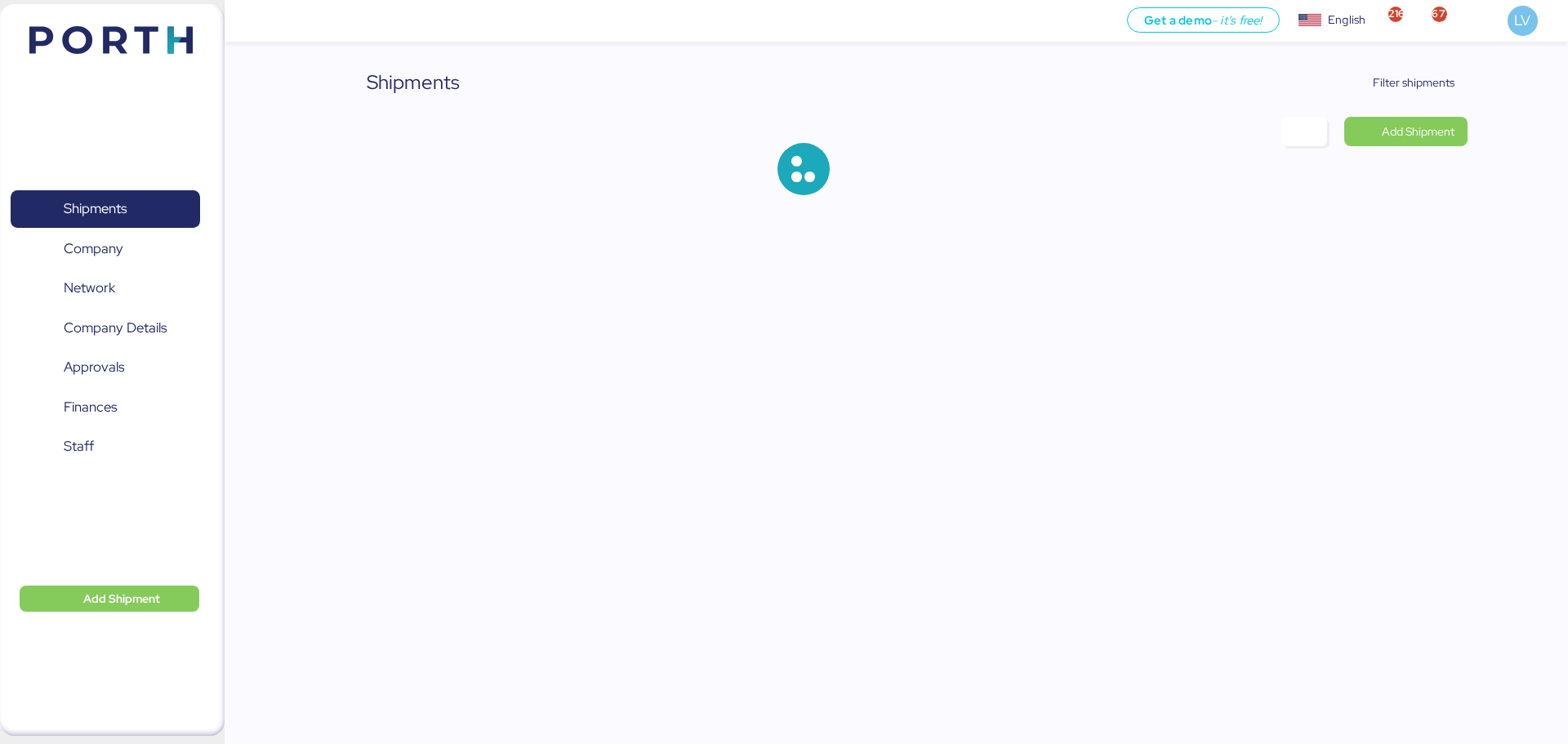
click at [1425, 106] on div "Shipments Filter shipments Add Shipment" at bounding box center [895, 144] width 1142 height 153
click at [1426, 81] on span "Filter shipments" at bounding box center [1413, 82] width 81 height 19
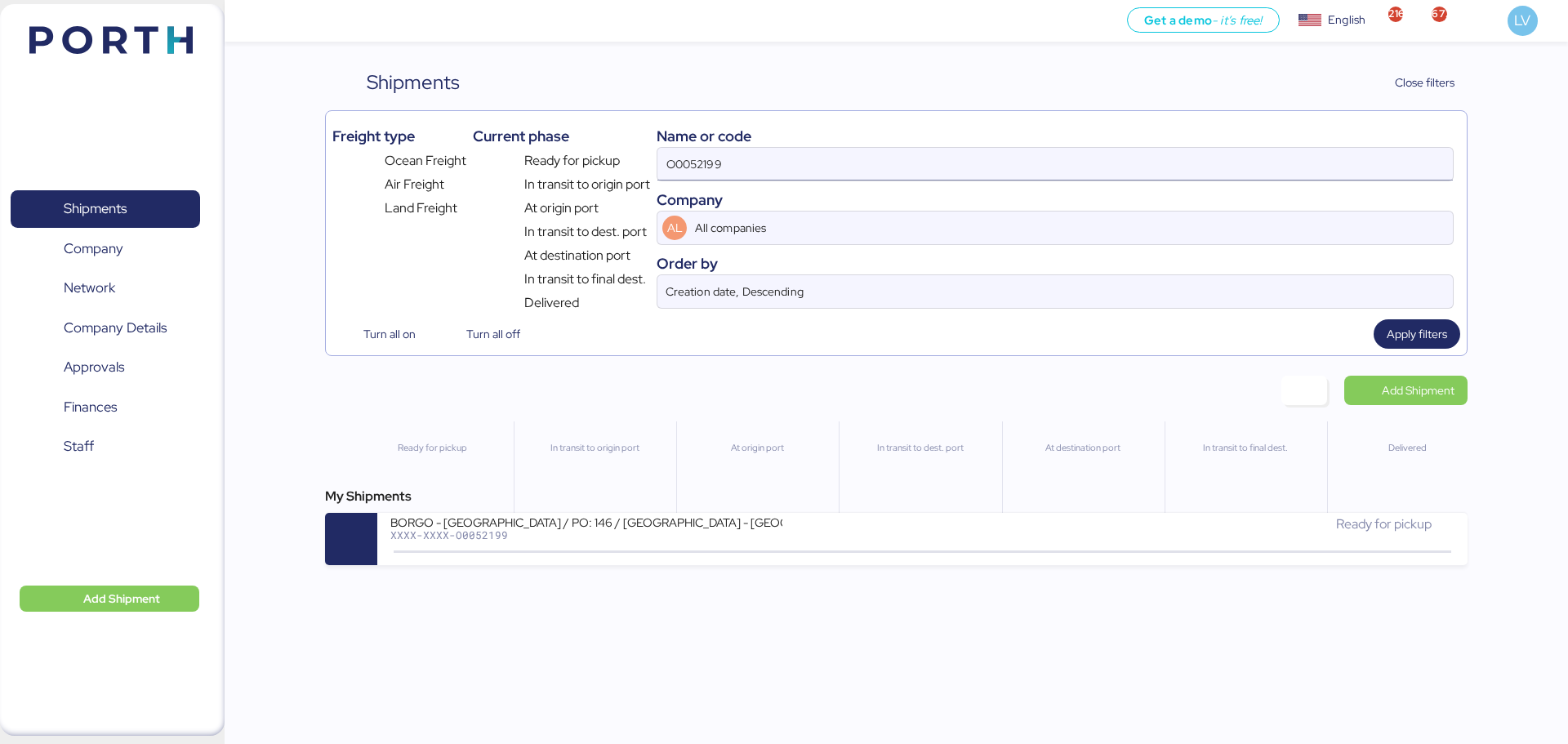
click at [1205, 165] on input "O0052199" at bounding box center [1055, 163] width 795 height 33
paste input "OLU8899699490"
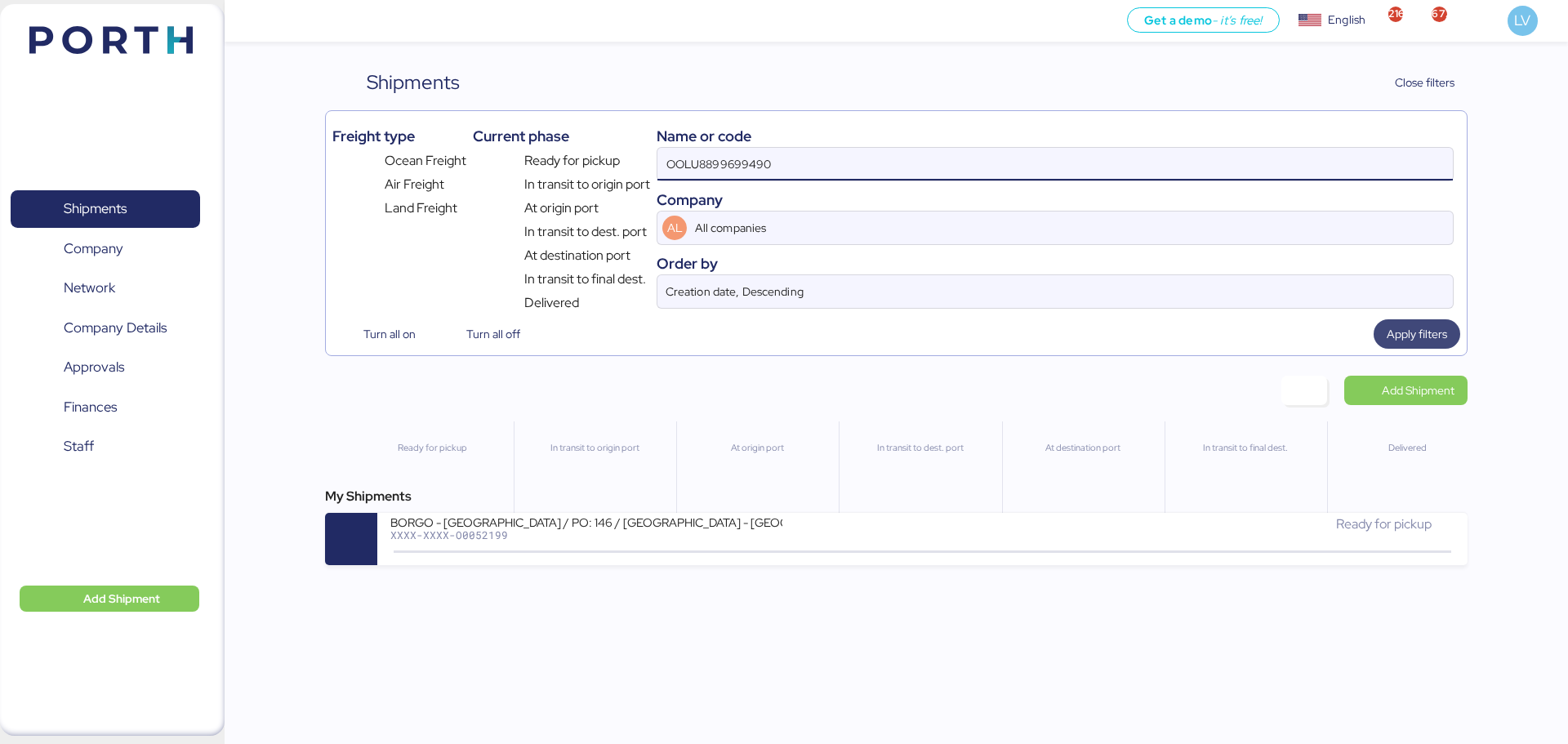
type input "OOLU8899699490"
click at [1442, 325] on span "Apply filters" at bounding box center [1416, 333] width 60 height 19
click at [1442, 324] on span "Apply filters" at bounding box center [1416, 333] width 60 height 19
click at [1443, 325] on span "Apply filters" at bounding box center [1416, 333] width 60 height 19
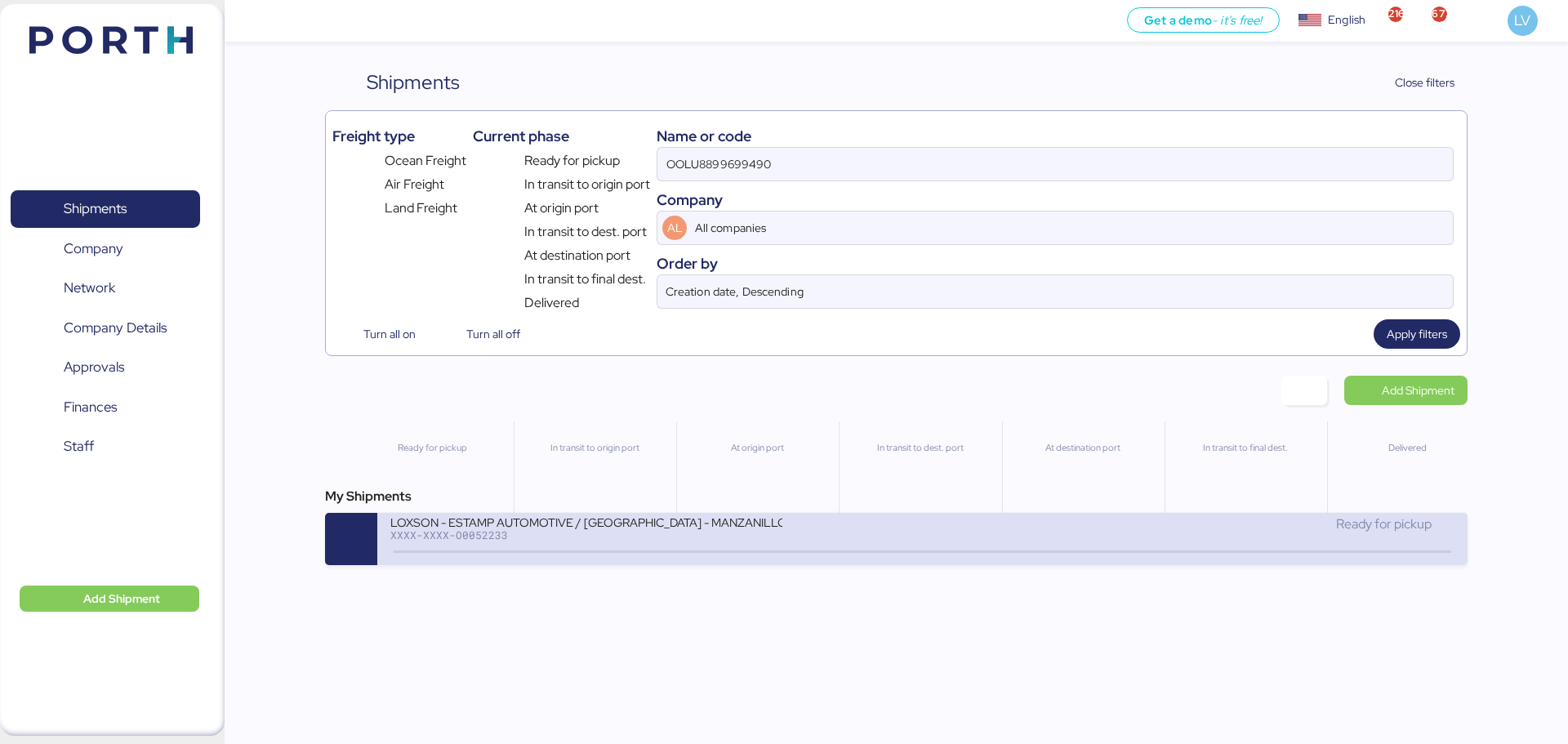
click at [833, 530] on div "LOXSON - ESTAMP AUTOMOTIVE / [GEOGRAPHIC_DATA] - MANZANILLO / MBL: OOLU88996994…" at bounding box center [656, 532] width 532 height 35
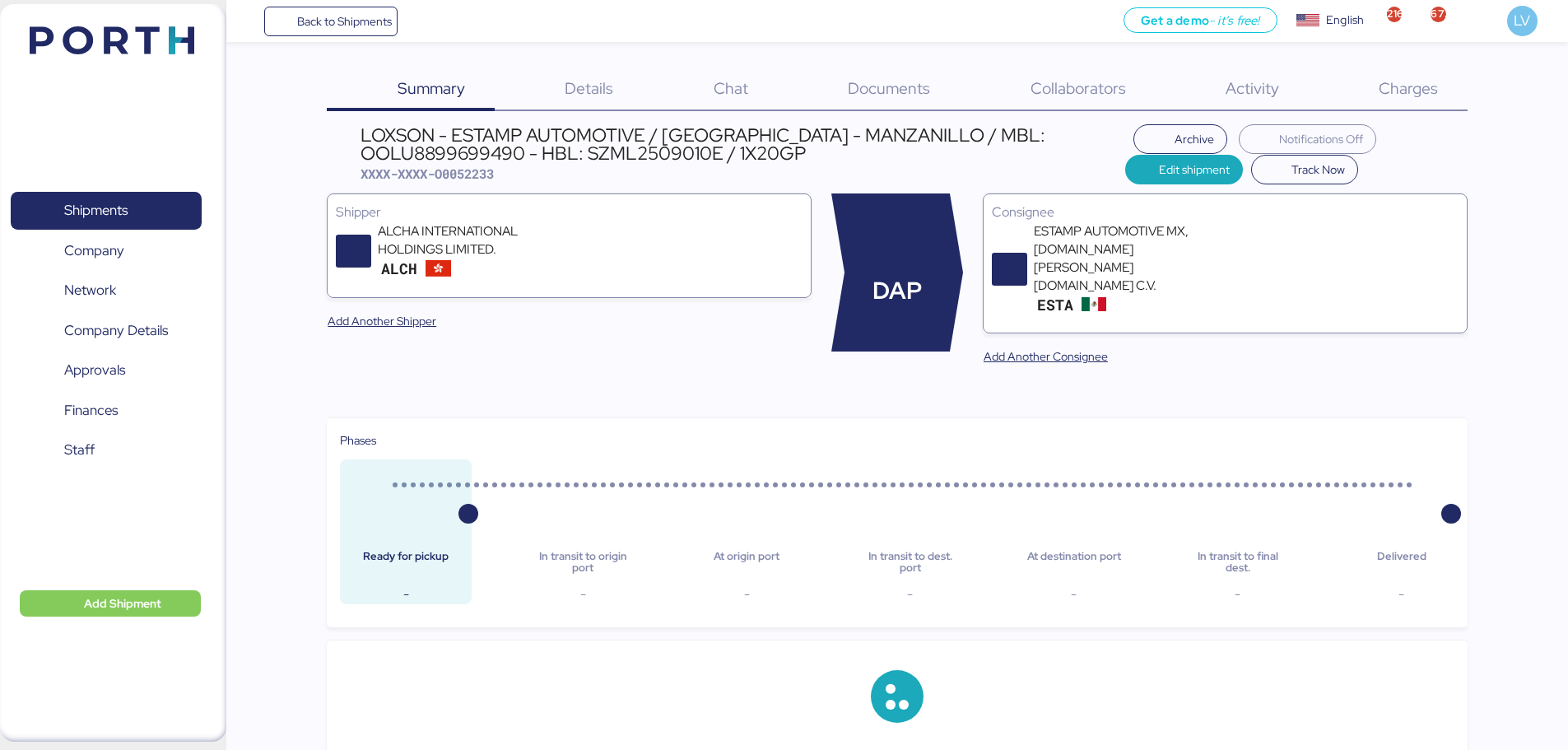
click at [1442, 88] on div "Charges 0" at bounding box center [1387, 90] width 159 height 43
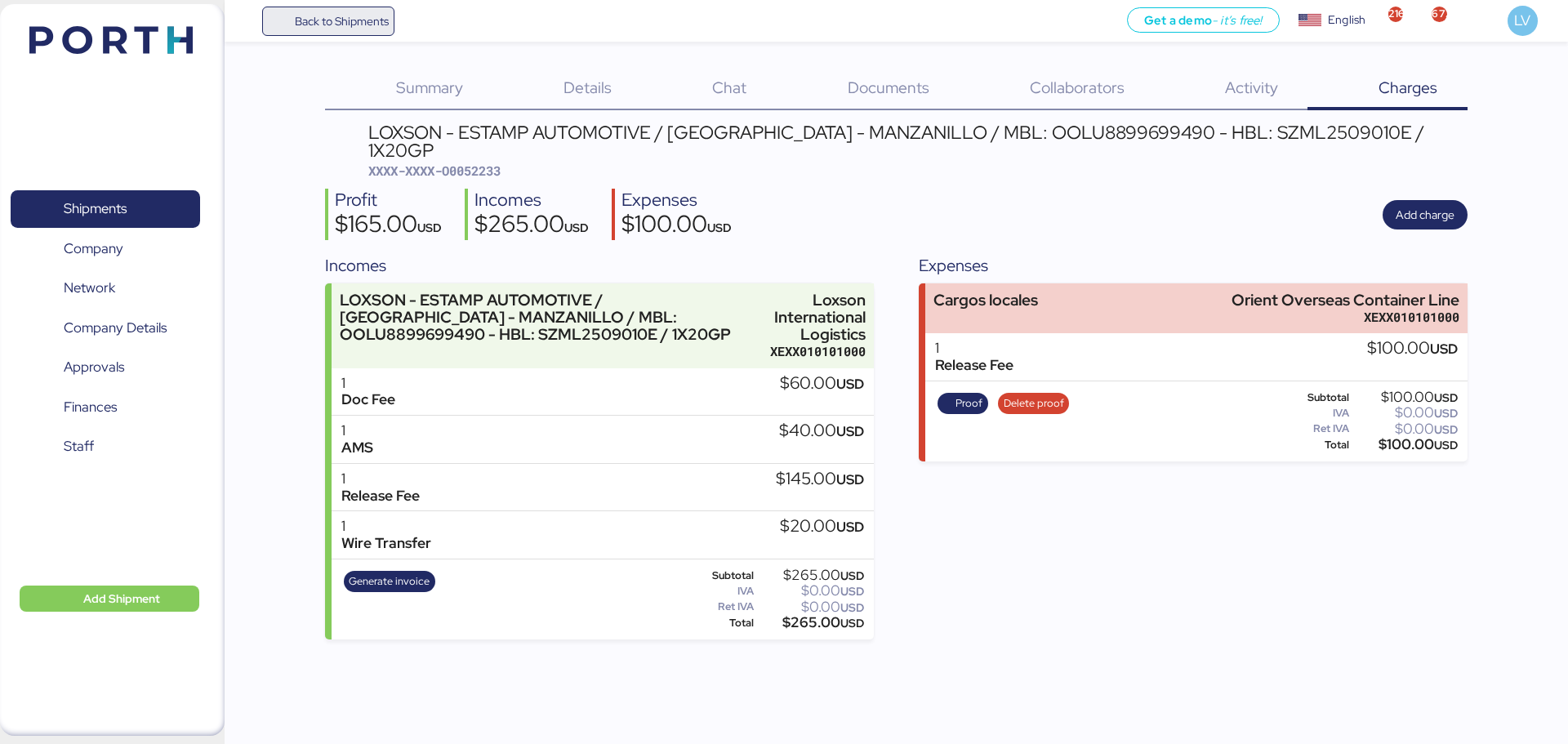
click at [333, 18] on span "Back to Shipments" at bounding box center [342, 21] width 94 height 19
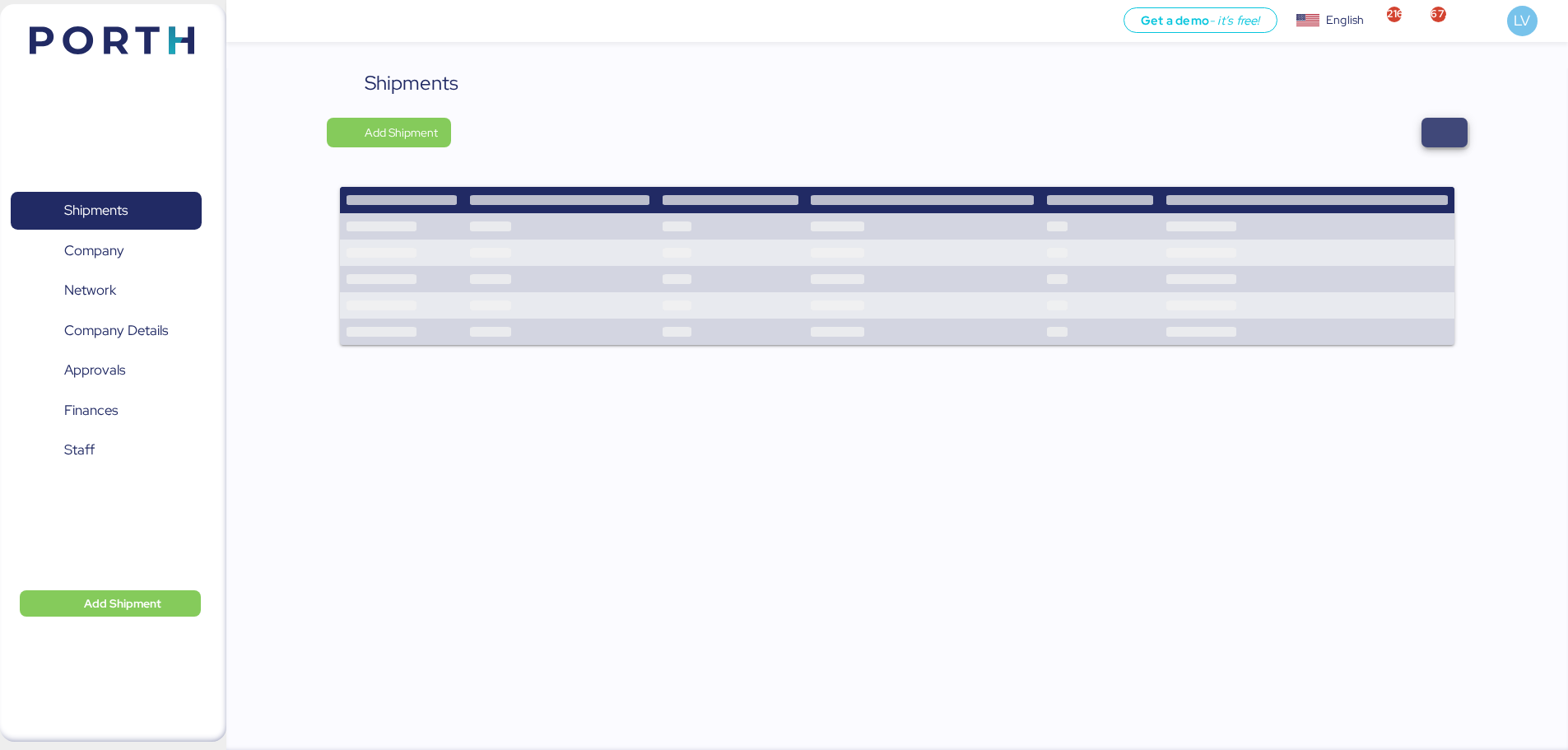
click at [1466, 123] on span "button" at bounding box center [1444, 132] width 46 height 30
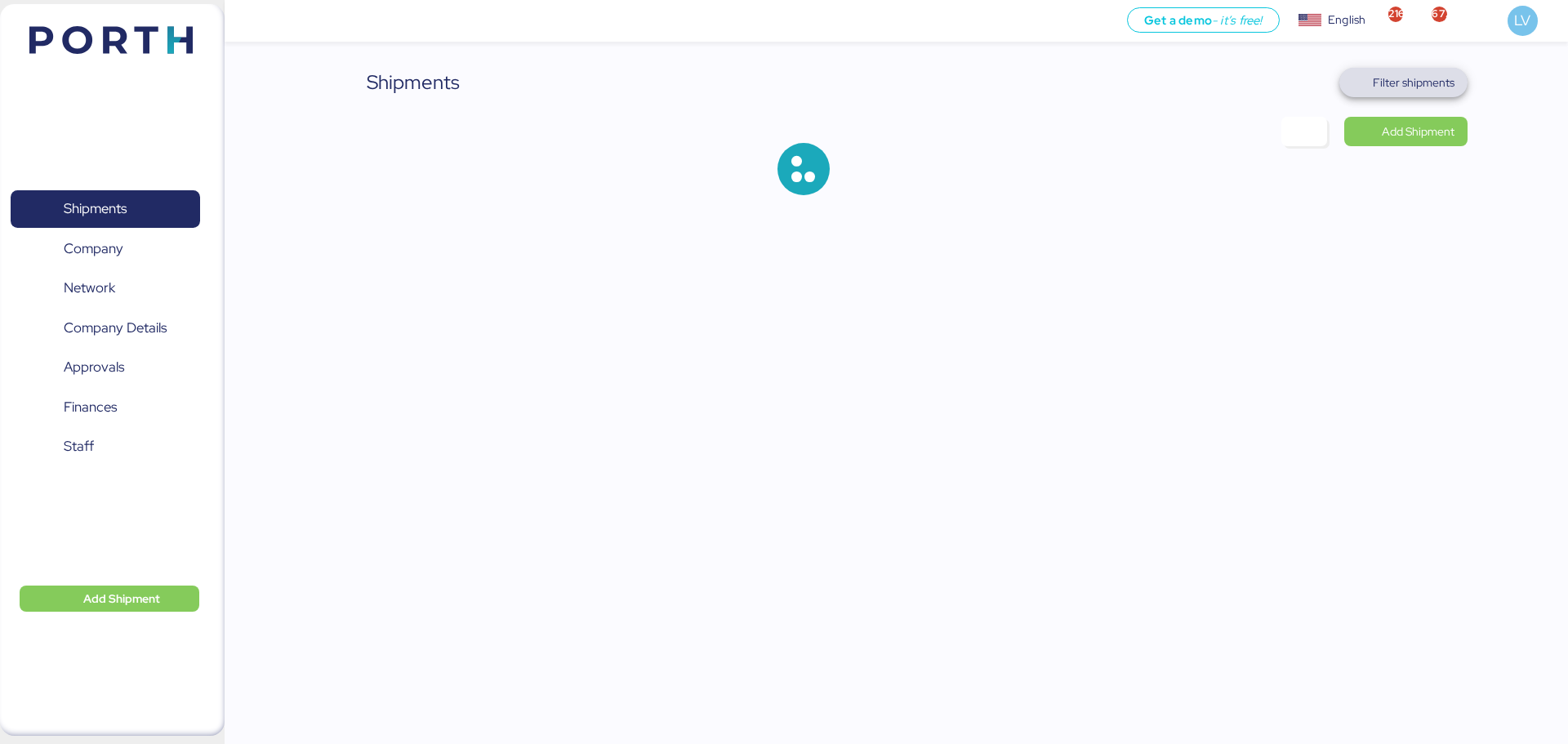
click at [1406, 86] on span "Filter shipments" at bounding box center [1413, 82] width 81 height 19
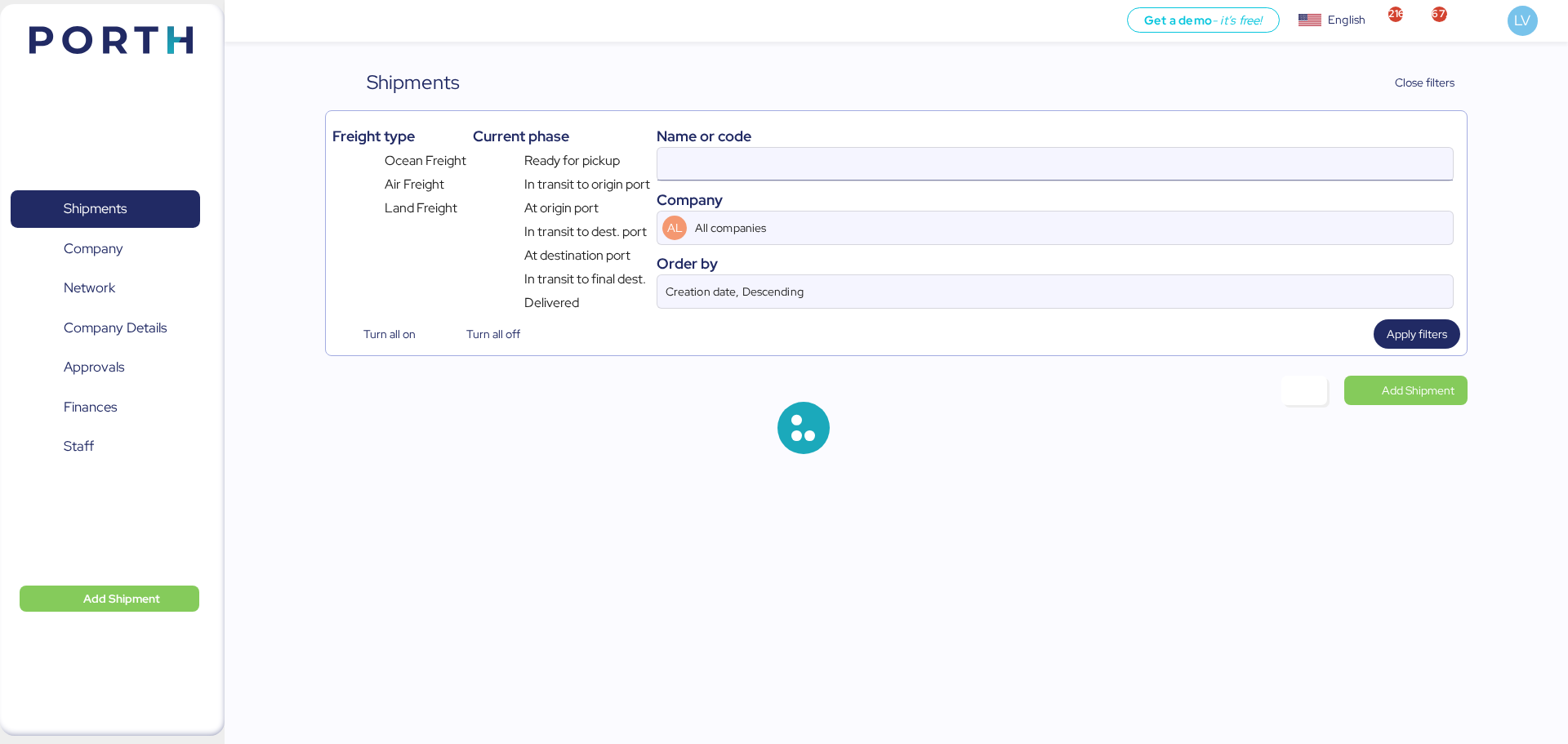
click at [1310, 172] on input at bounding box center [1055, 163] width 795 height 33
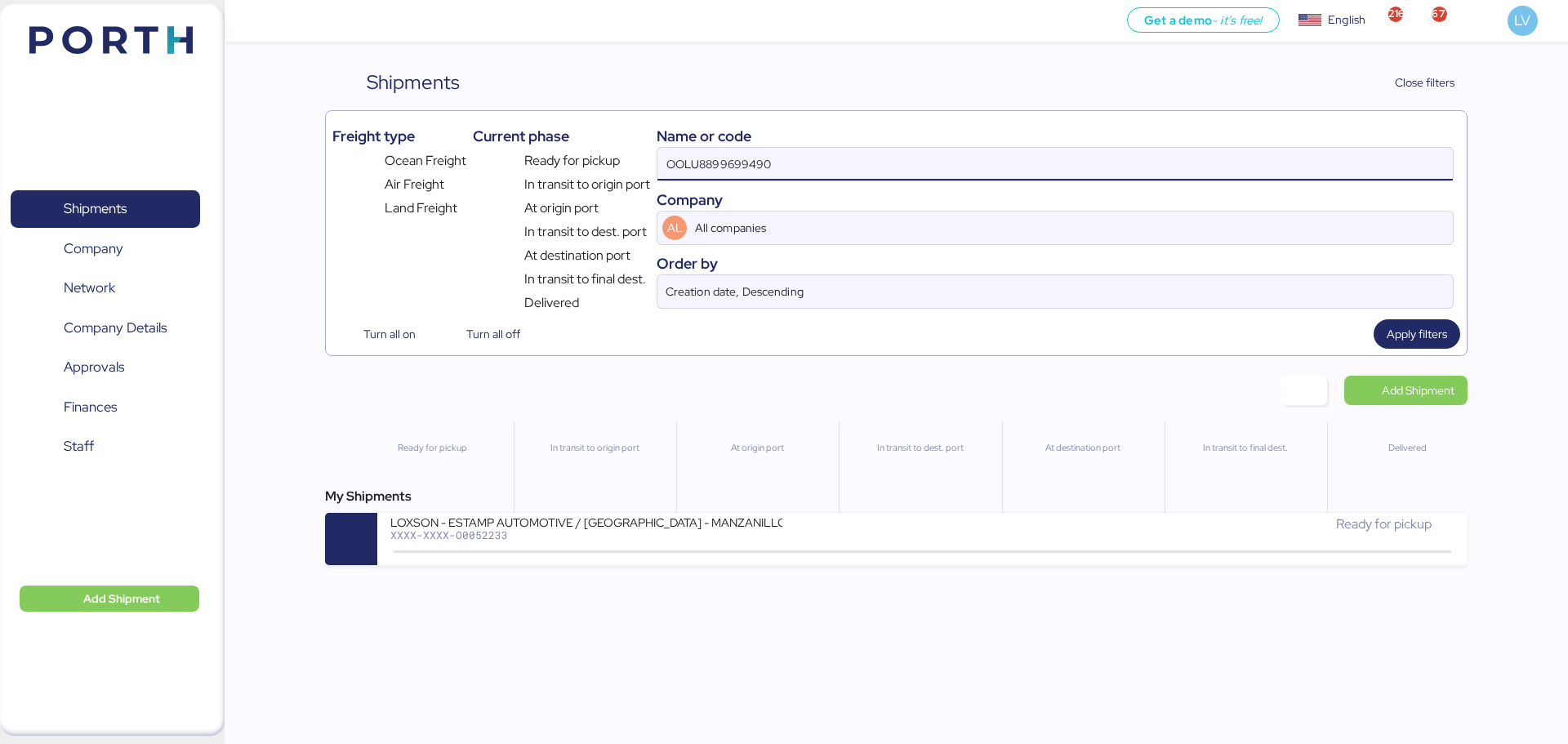
click at [1310, 172] on input "OOLU8899699490" at bounding box center [1055, 163] width 795 height 33
type input "52222"
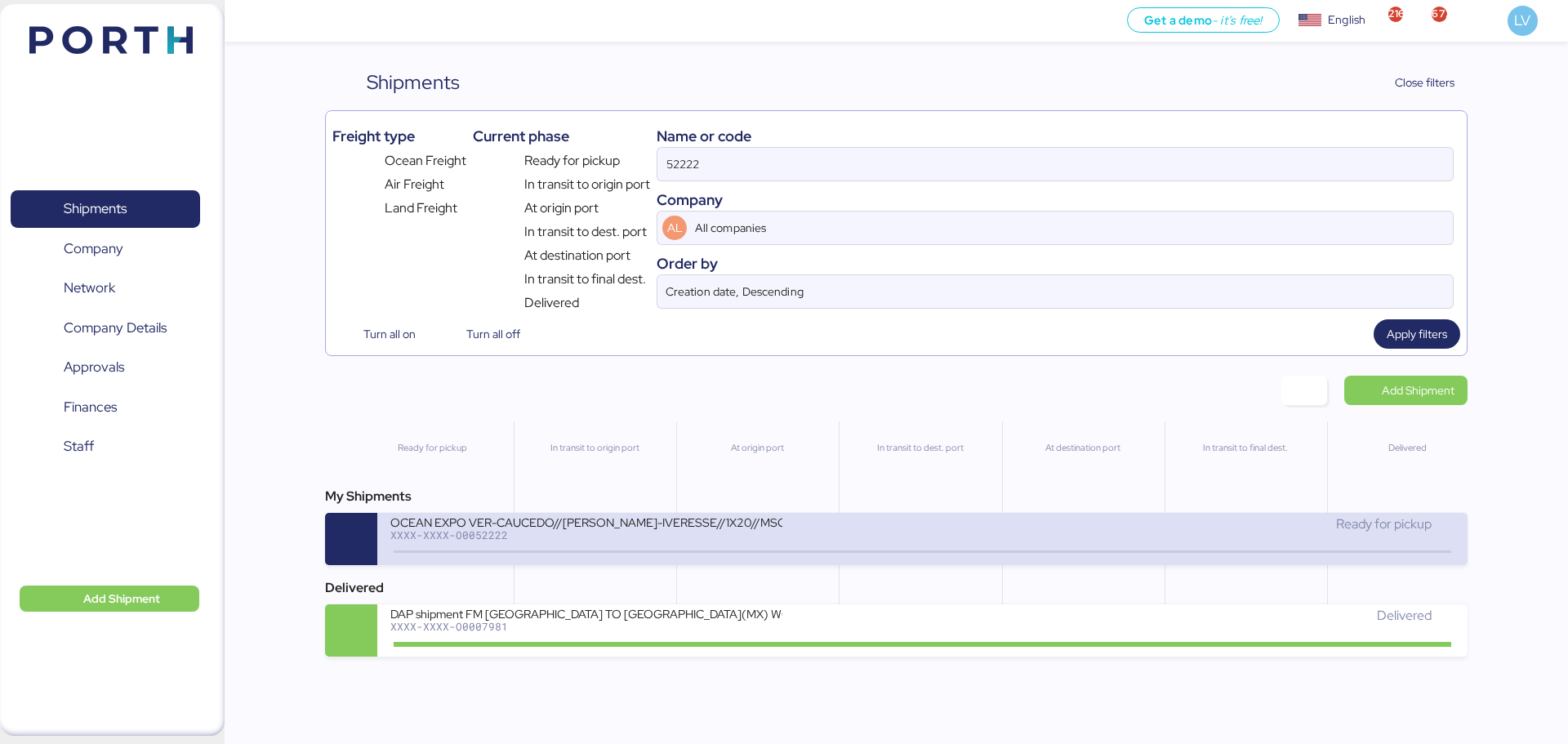
click at [679, 538] on div "XXXX-XXXX-O0052222" at bounding box center [586, 535] width 392 height 12
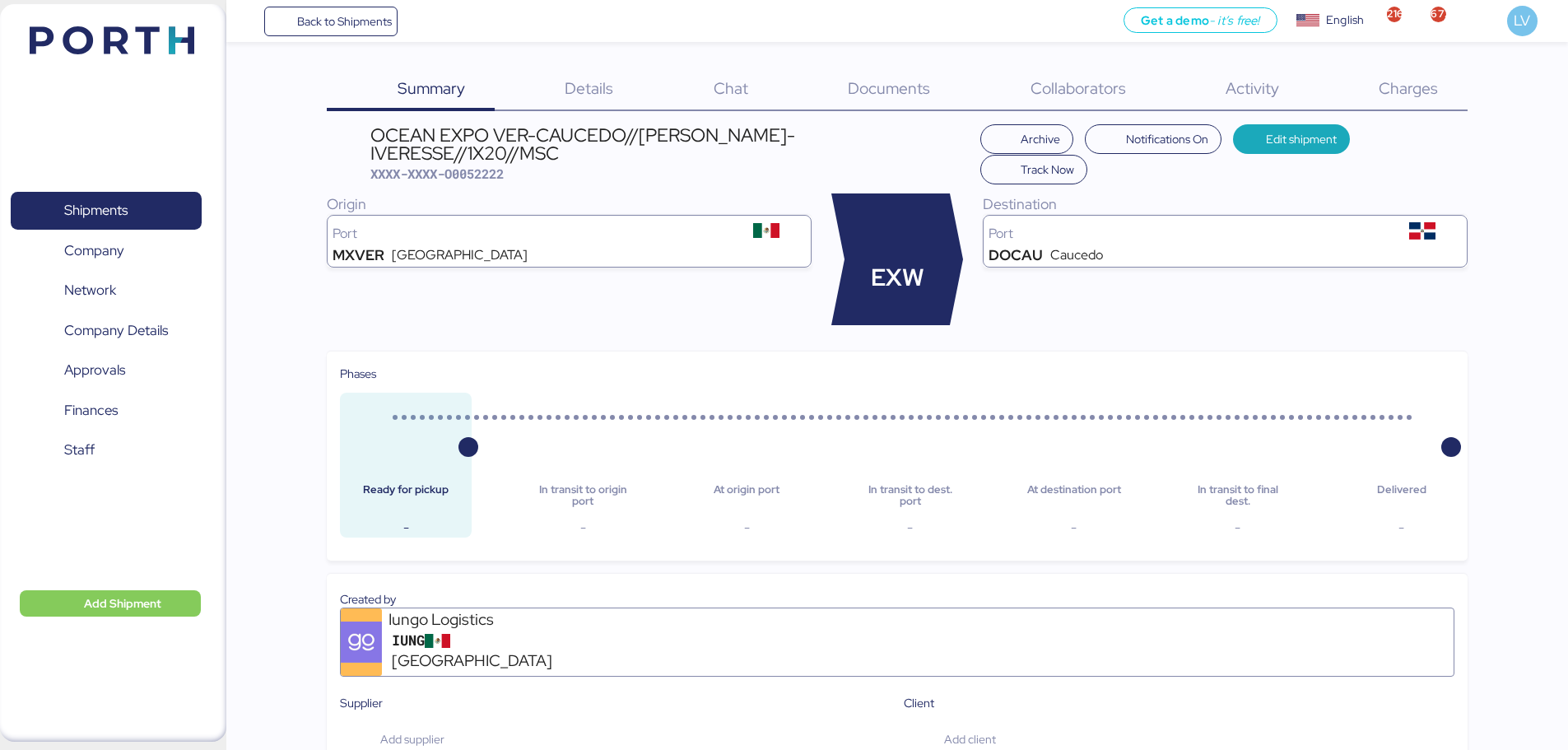
click at [572, 57] on div "Summary 0 Details 0 Chat 0 Documents 0 Collaborators 0 Activity 0 Charges 0 OCE…" at bounding box center [784, 757] width 1568 height 1514
click at [590, 72] on div "Details 0" at bounding box center [568, 90] width 148 height 43
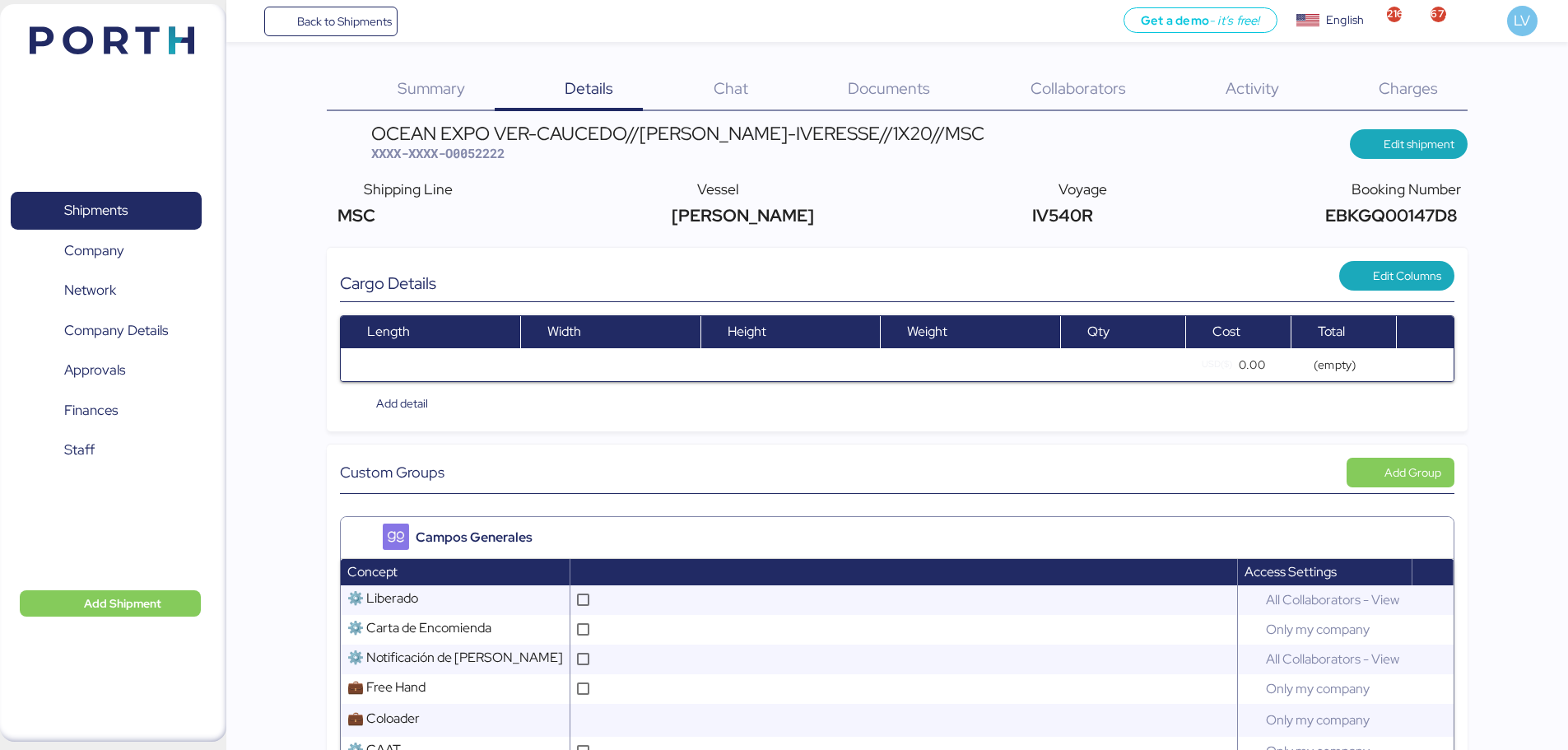
click at [1415, 137] on span "Edit shipment" at bounding box center [1419, 144] width 71 height 19
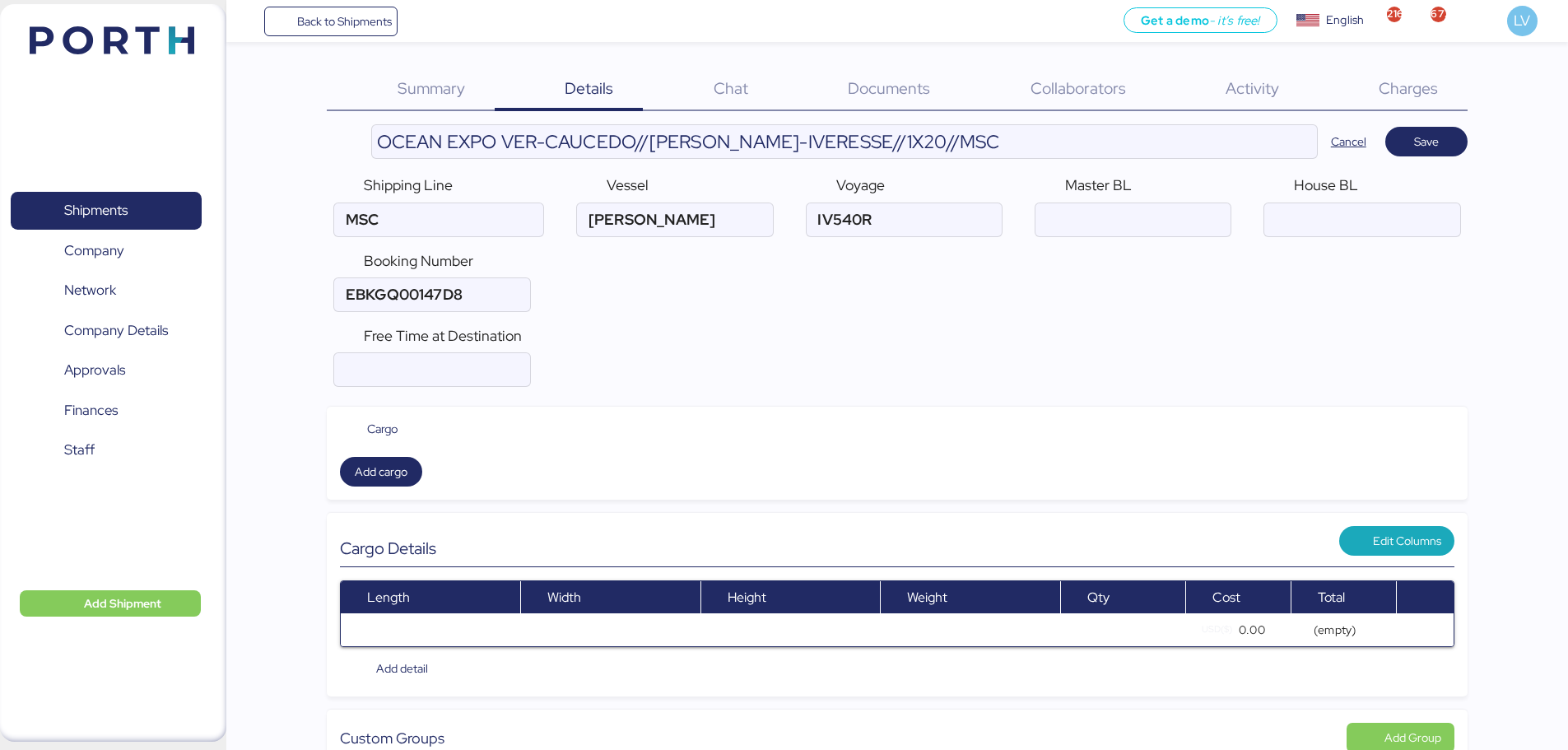
click at [383, 436] on span "Cargo" at bounding box center [383, 428] width 31 height 18
click at [385, 473] on span "Add cargo" at bounding box center [381, 471] width 52 height 19
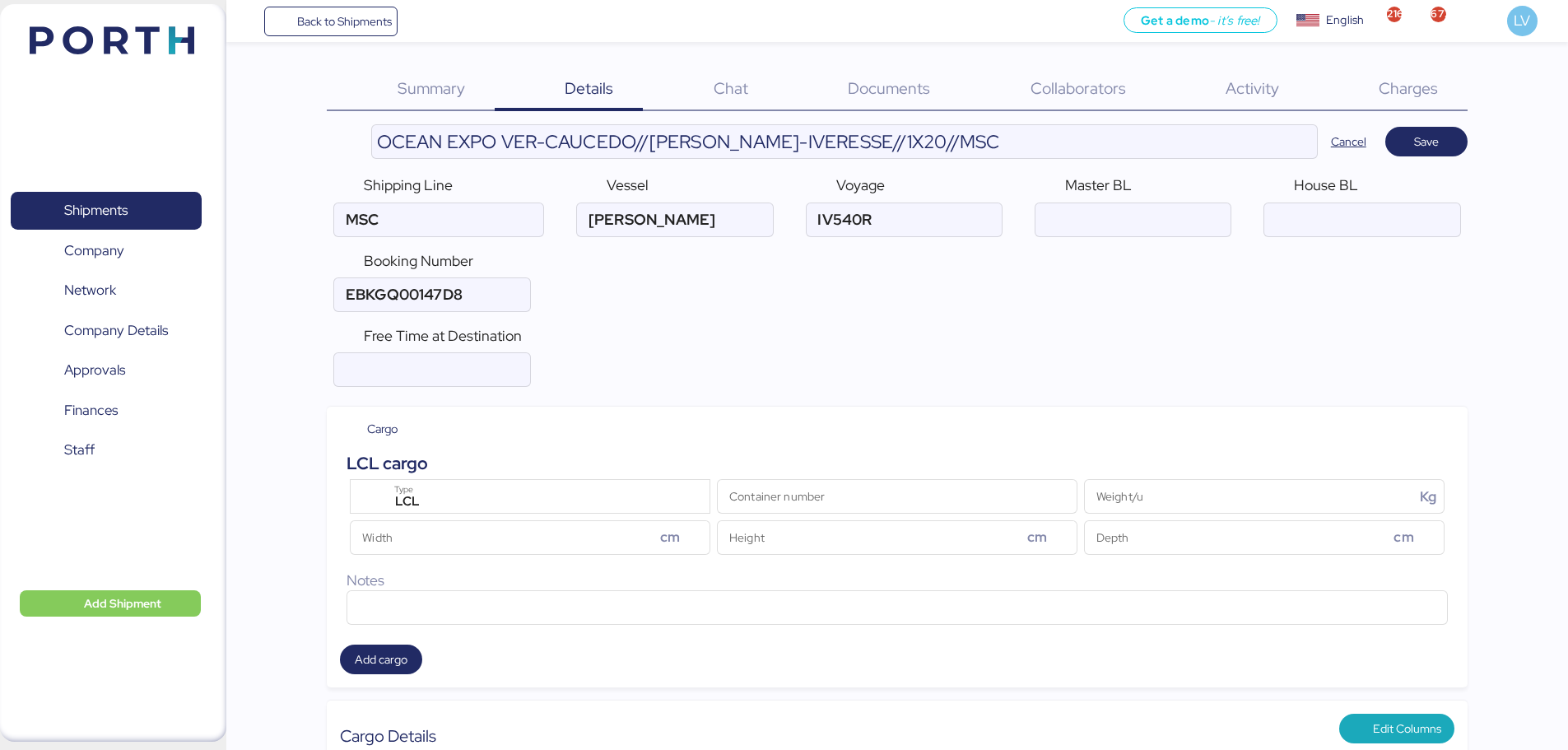
click at [466, 520] on div "Width cm" at bounding box center [529, 537] width 361 height 35
click at [466, 521] on input "Width cm" at bounding box center [502, 537] width 305 height 33
click at [473, 508] on div "LCL" at bounding box center [532, 502] width 295 height 21
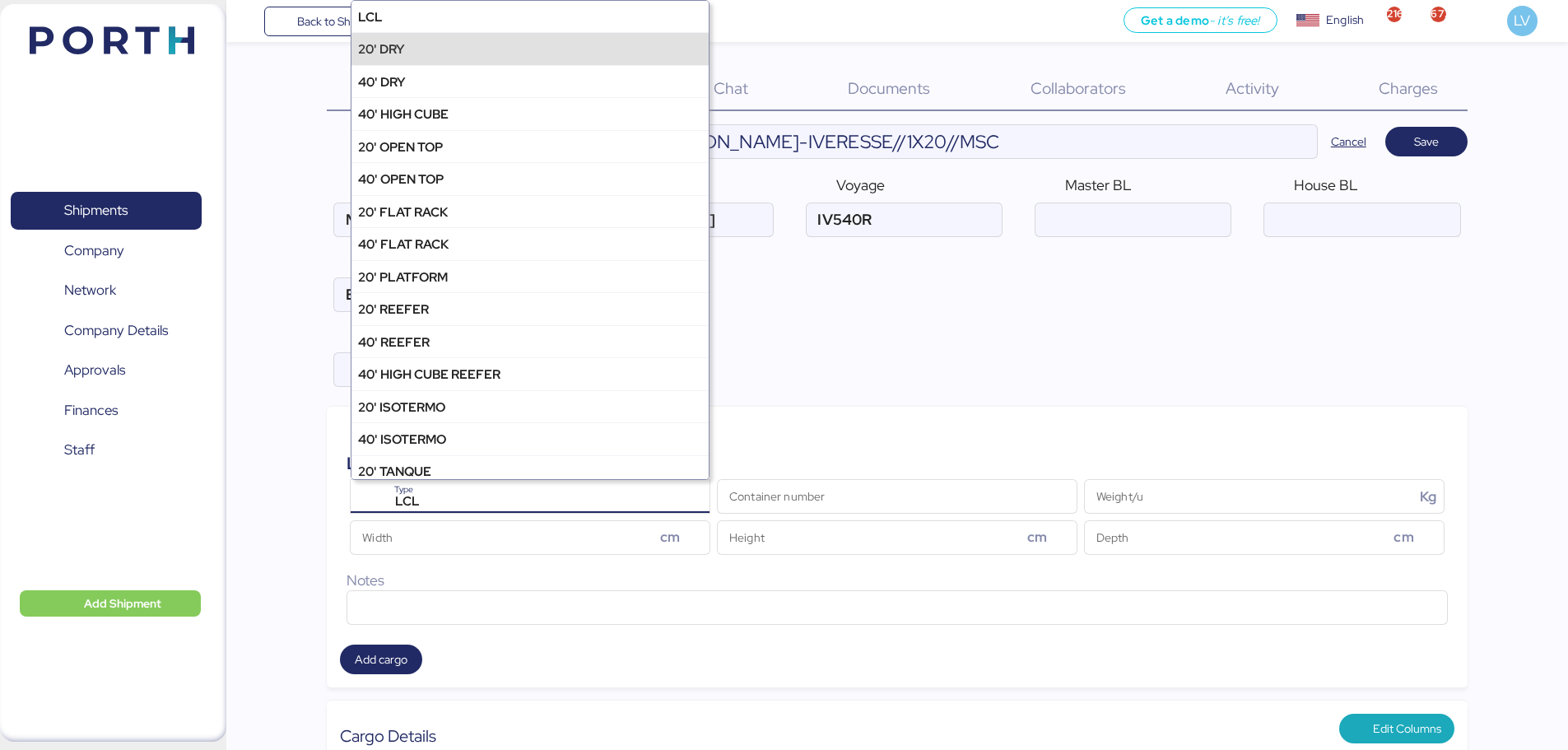
click at [556, 43] on div "20' DRY" at bounding box center [529, 48] width 357 height 32
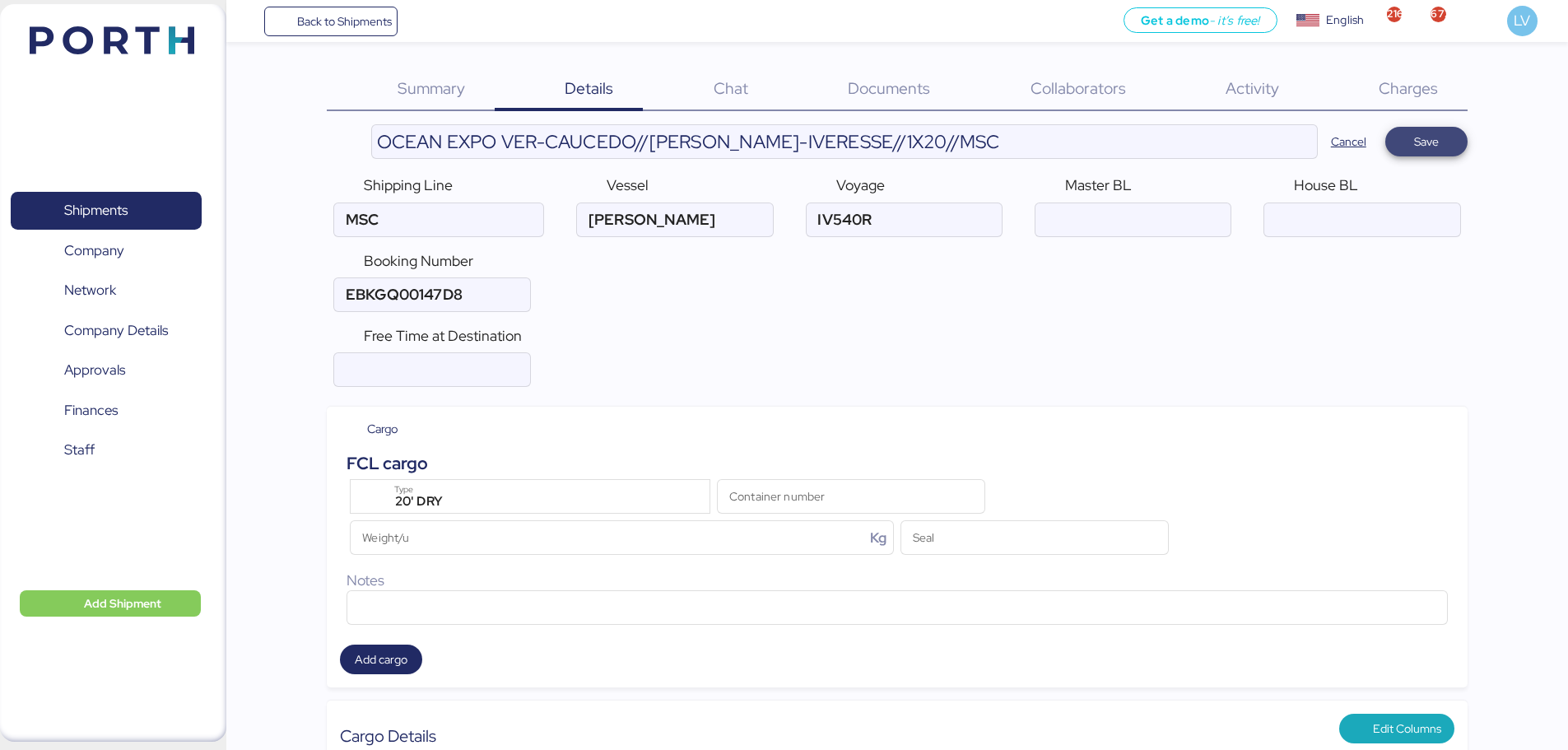
click at [1452, 134] on span "Save" at bounding box center [1426, 141] width 56 height 23
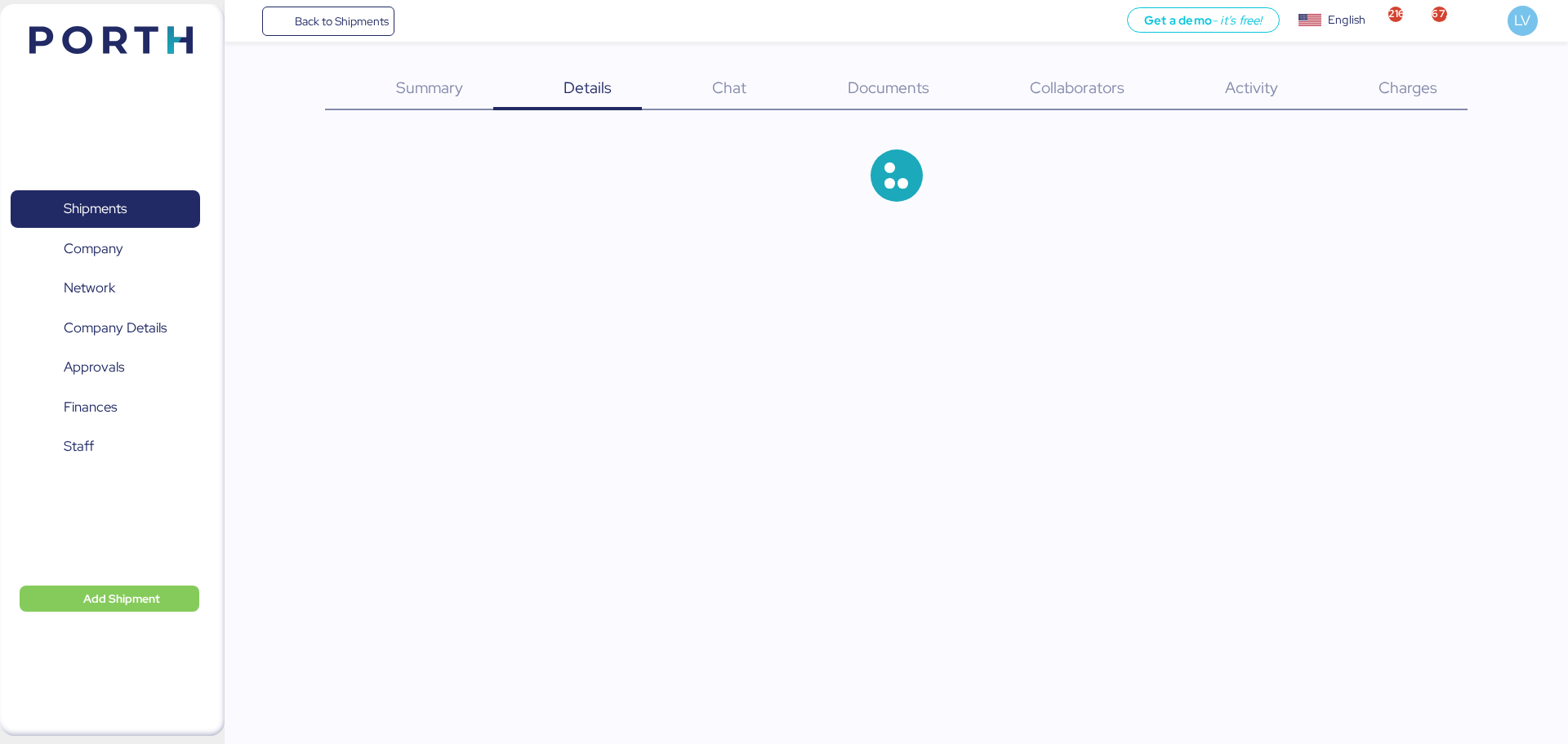
click at [901, 43] on div "Summary 0 Details 0 Chat 0 Documents 0 Collaborators 0 Activity 0 Charges 0" at bounding box center [784, 114] width 1568 height 228
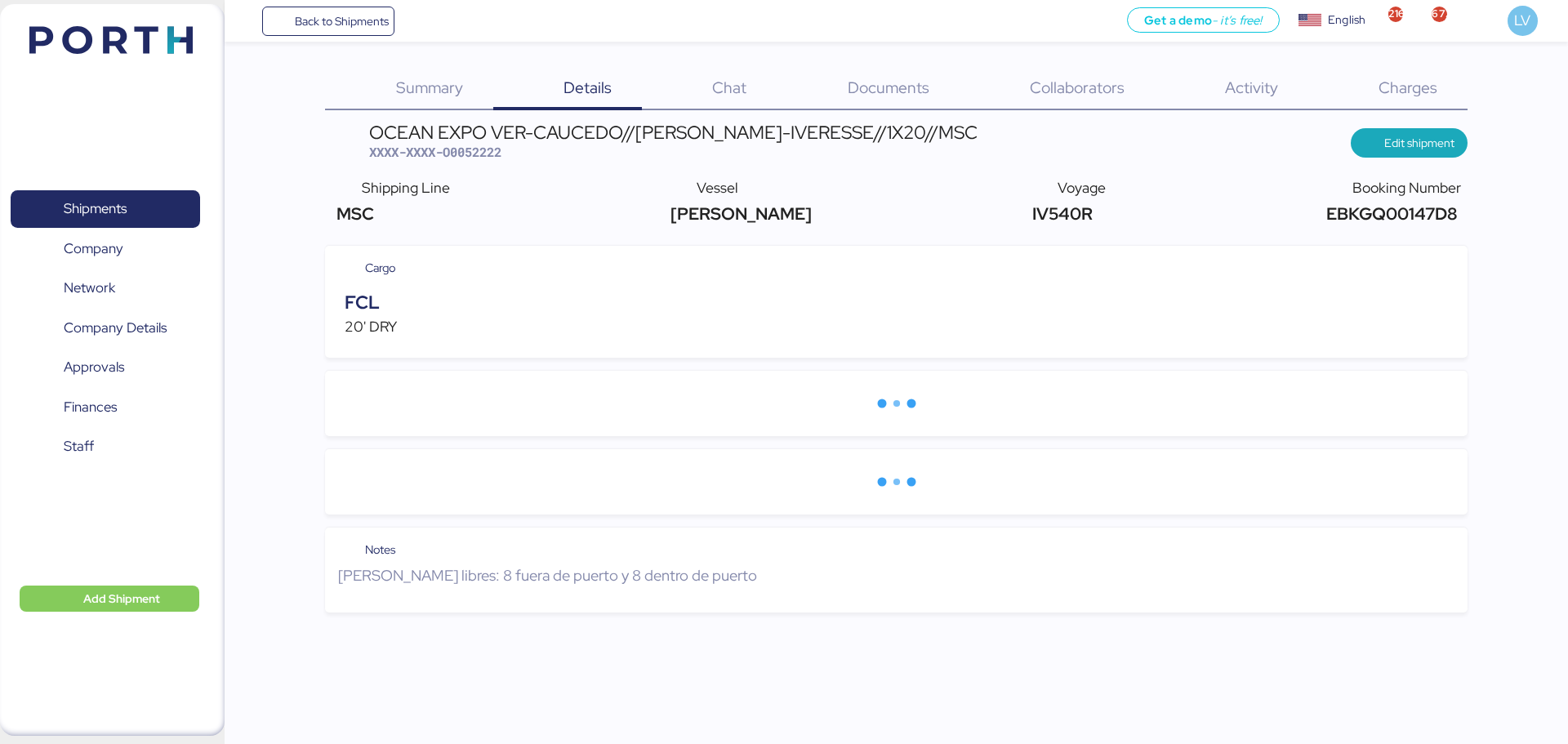
click at [900, 65] on div "Summary 0 Details 0 Chat 0 Documents 0 Collaborators 0 Activity 0 Charges 0 OCE…" at bounding box center [784, 306] width 1568 height 612
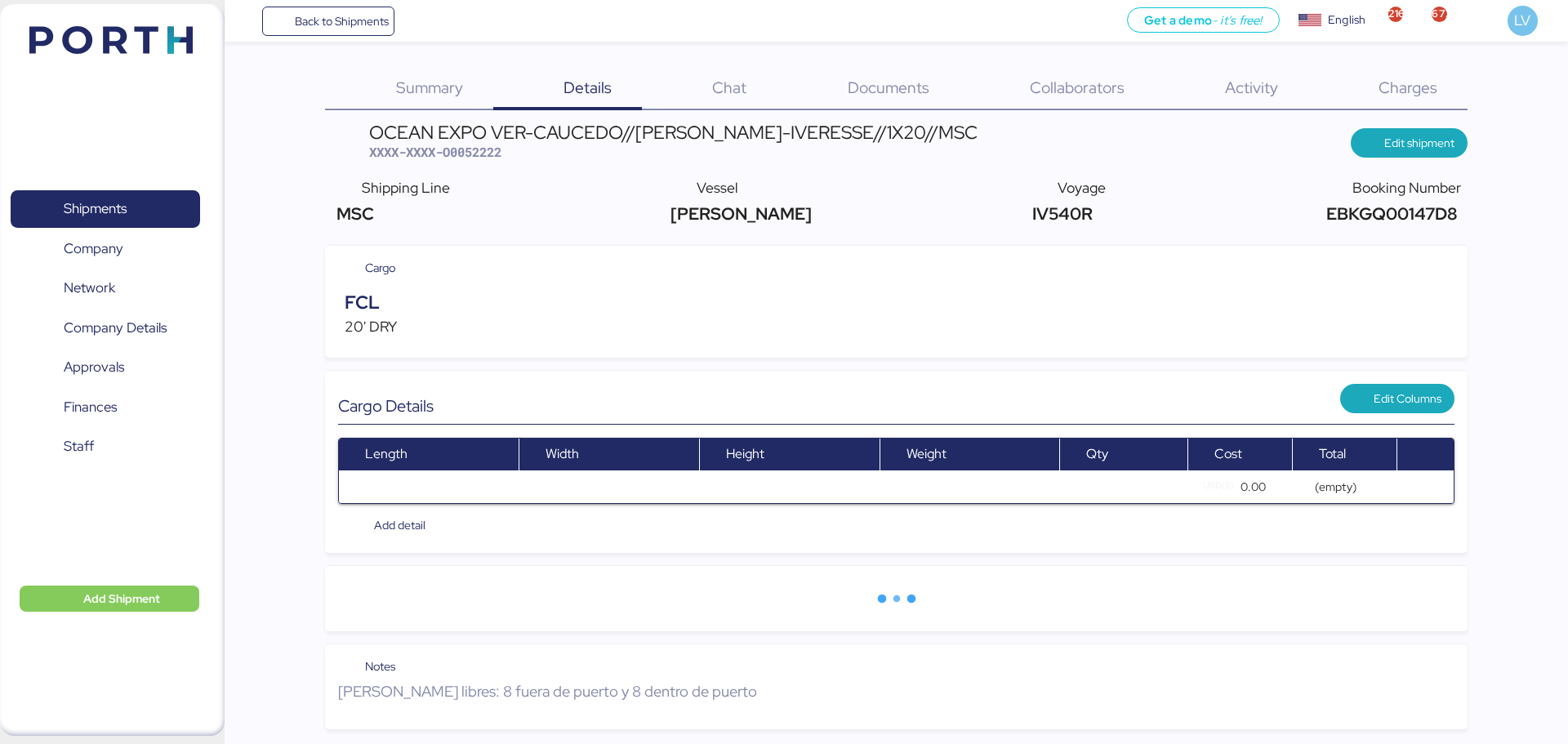
click at [906, 94] on span "Documents" at bounding box center [888, 87] width 81 height 21
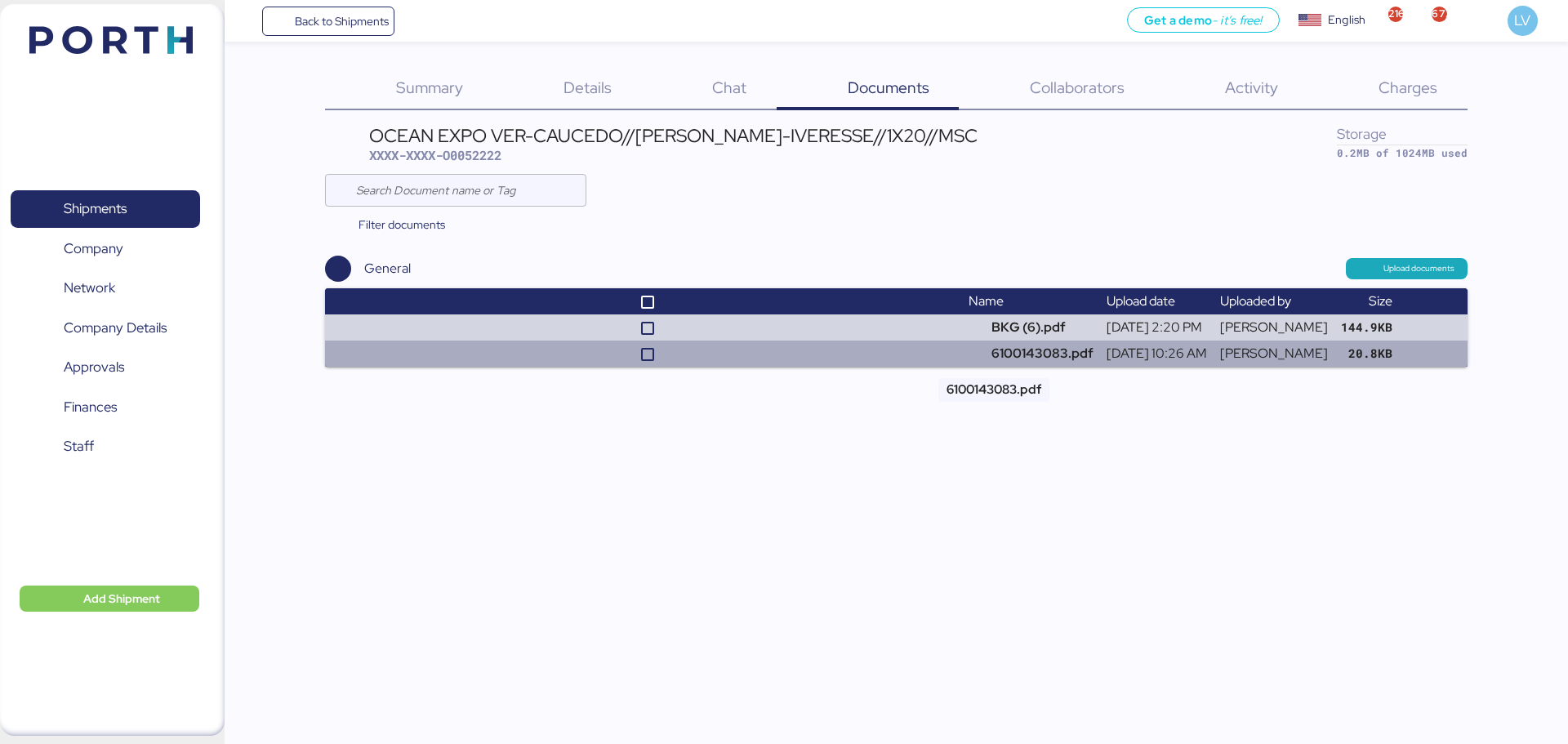
click at [983, 349] on td "6100143083.pdf" at bounding box center [1030, 353] width 138 height 26
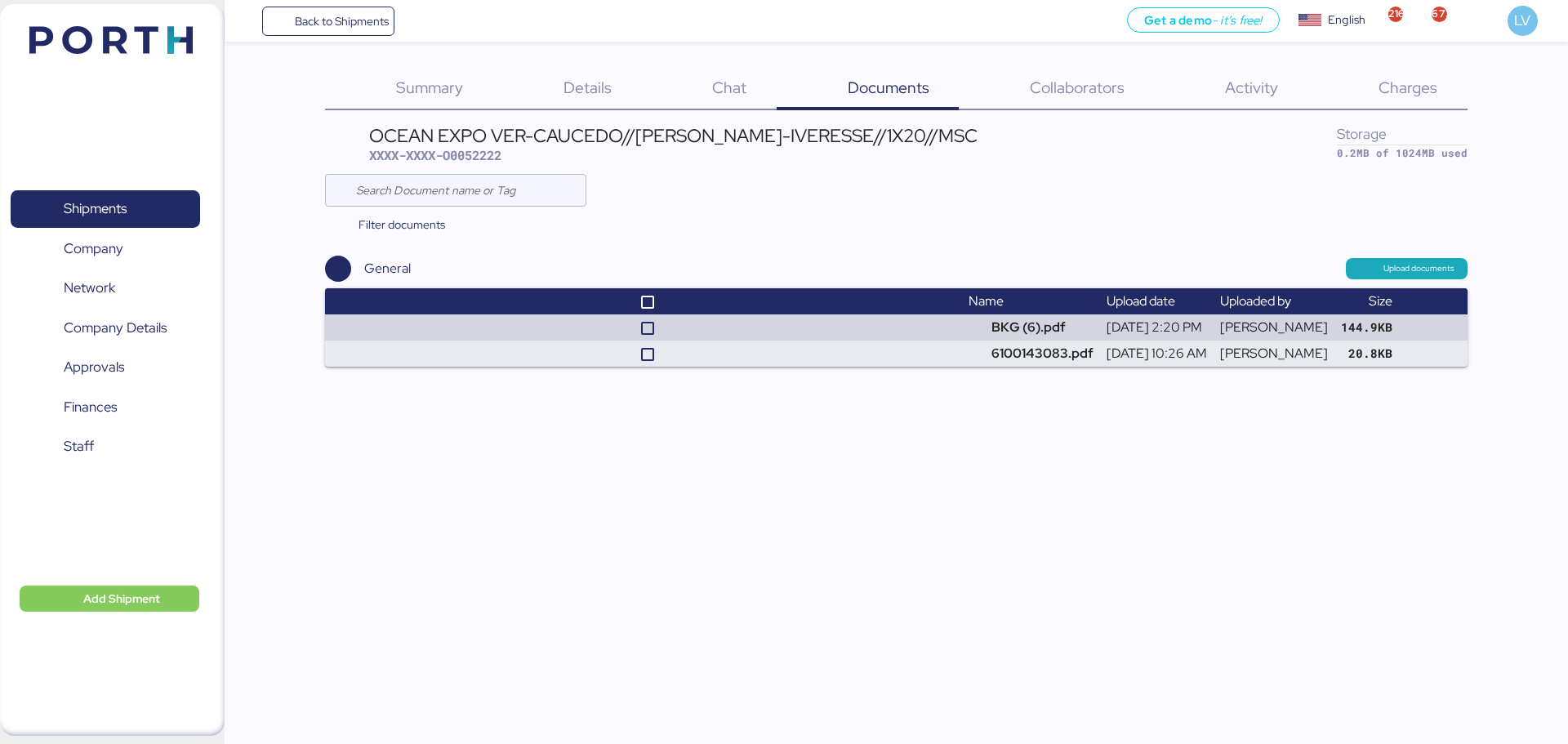
click at [1438, 85] on div "Charges 0" at bounding box center [1387, 89] width 159 height 43
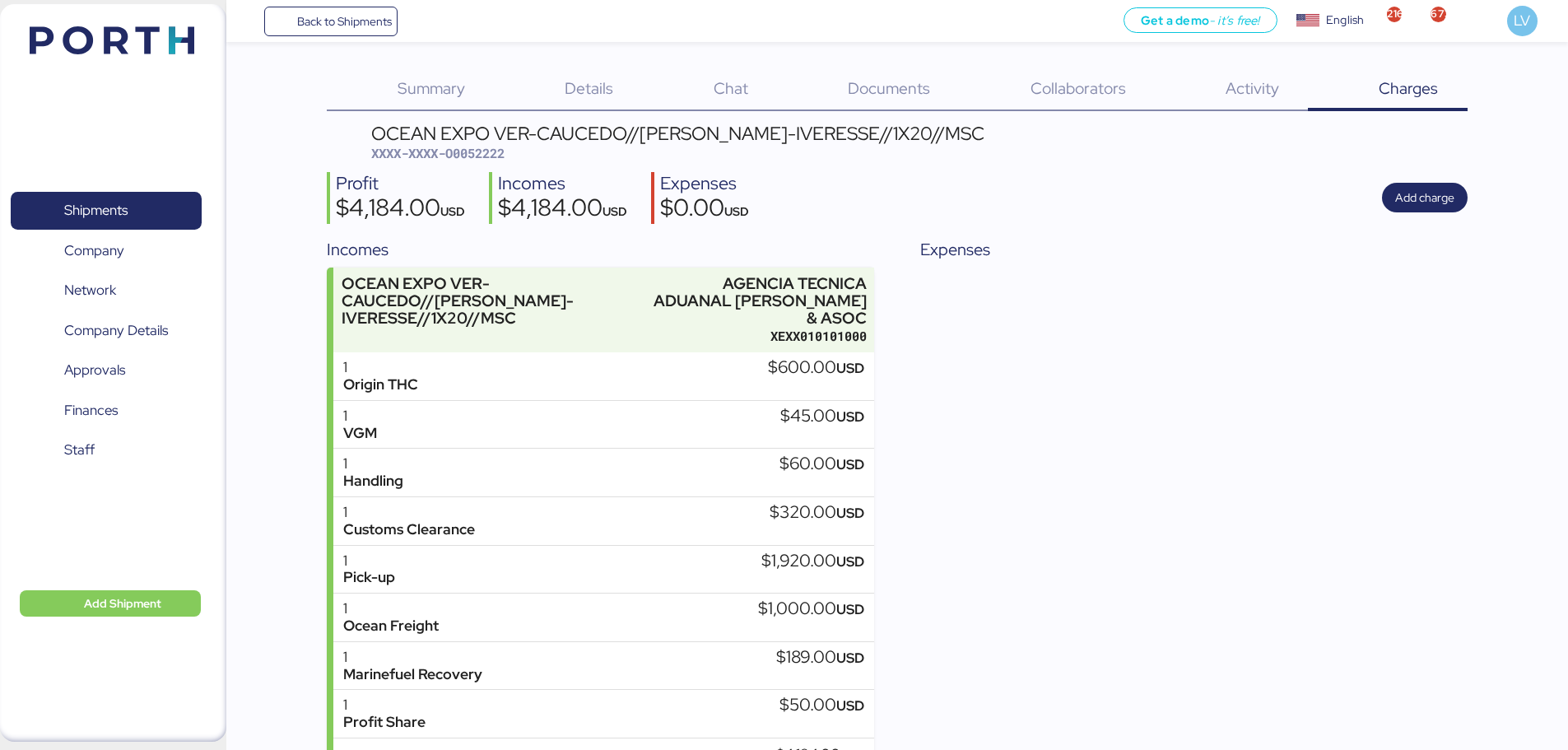
click at [1478, 201] on div "Summary 0 Details 0 Chat 0 Documents 0 Collaborators 0 Activity 0 Charges 0 OCE…" at bounding box center [784, 410] width 1568 height 819
click at [1460, 198] on span "Add charge" at bounding box center [1424, 197] width 85 height 30
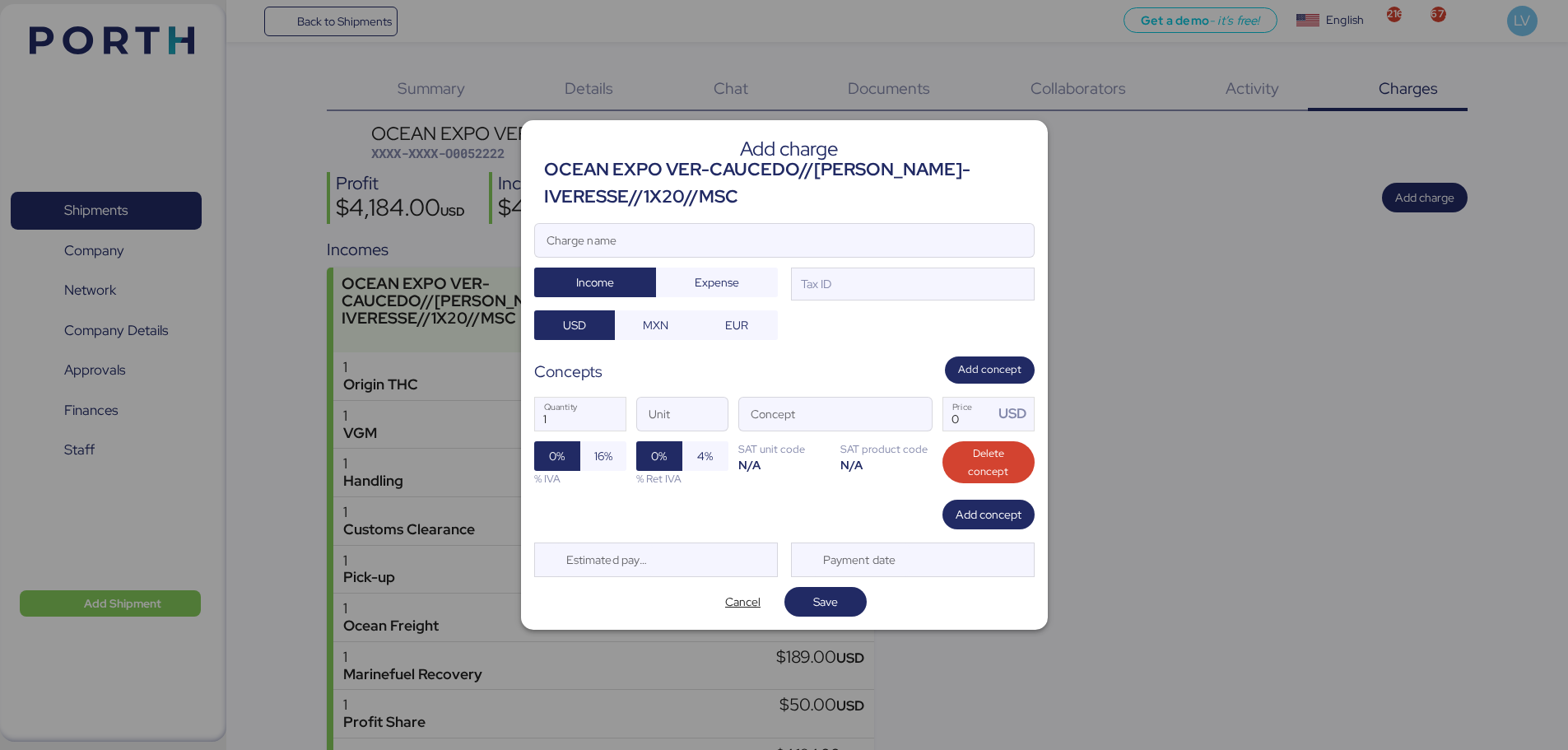
click at [908, 215] on div "Add charge OCEAN EXPO VER-CAUCEDO//[PERSON_NAME]-IVERESSE//1X20//MSC Charge nam…" at bounding box center [784, 374] width 527 height 508
click at [875, 238] on input "Charge name" at bounding box center [784, 240] width 499 height 33
type input "ANTICIPO AGENCIAMIENTO ADUANAL"
click at [737, 271] on span "Expense" at bounding box center [717, 282] width 95 height 23
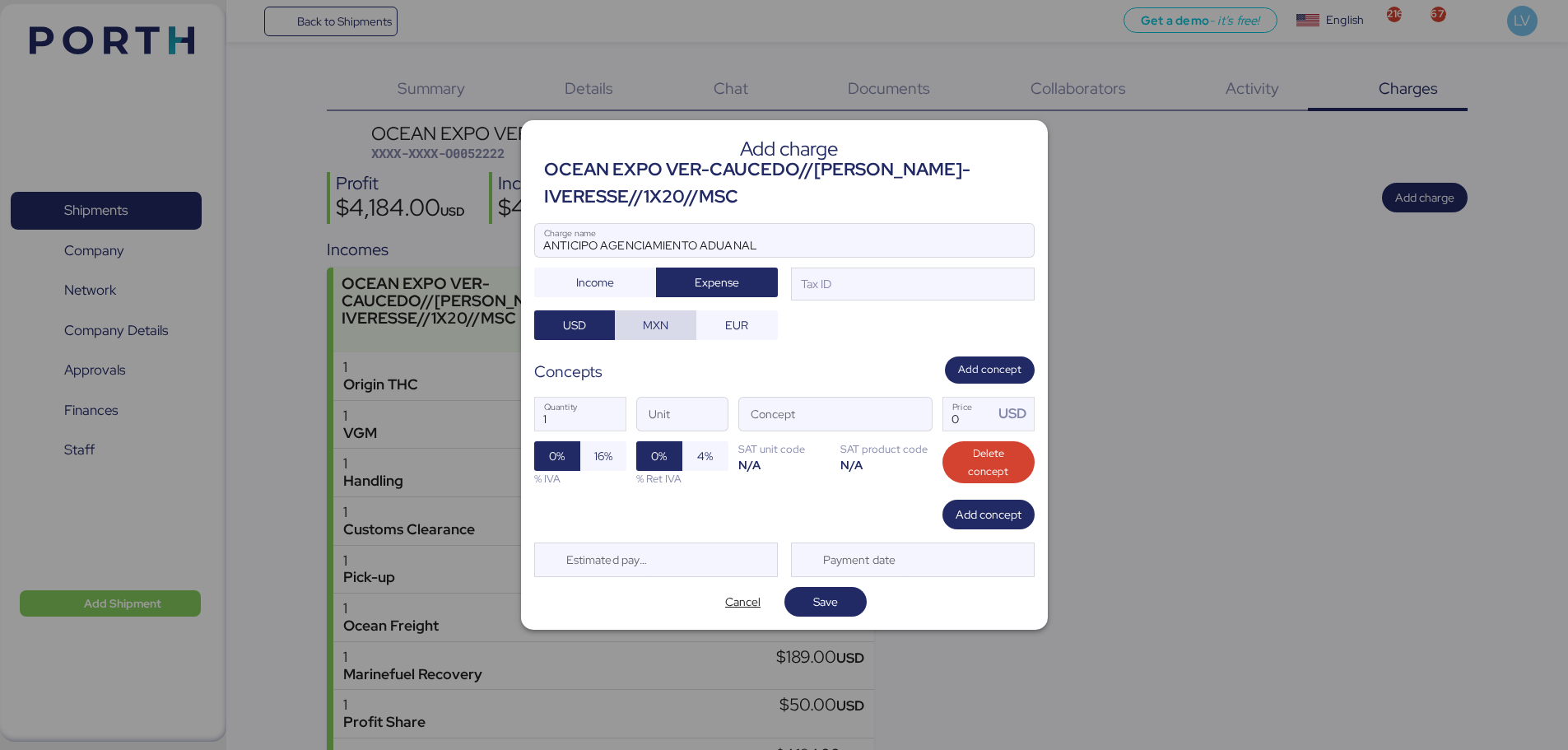
click at [670, 318] on span "MXN" at bounding box center [655, 324] width 55 height 23
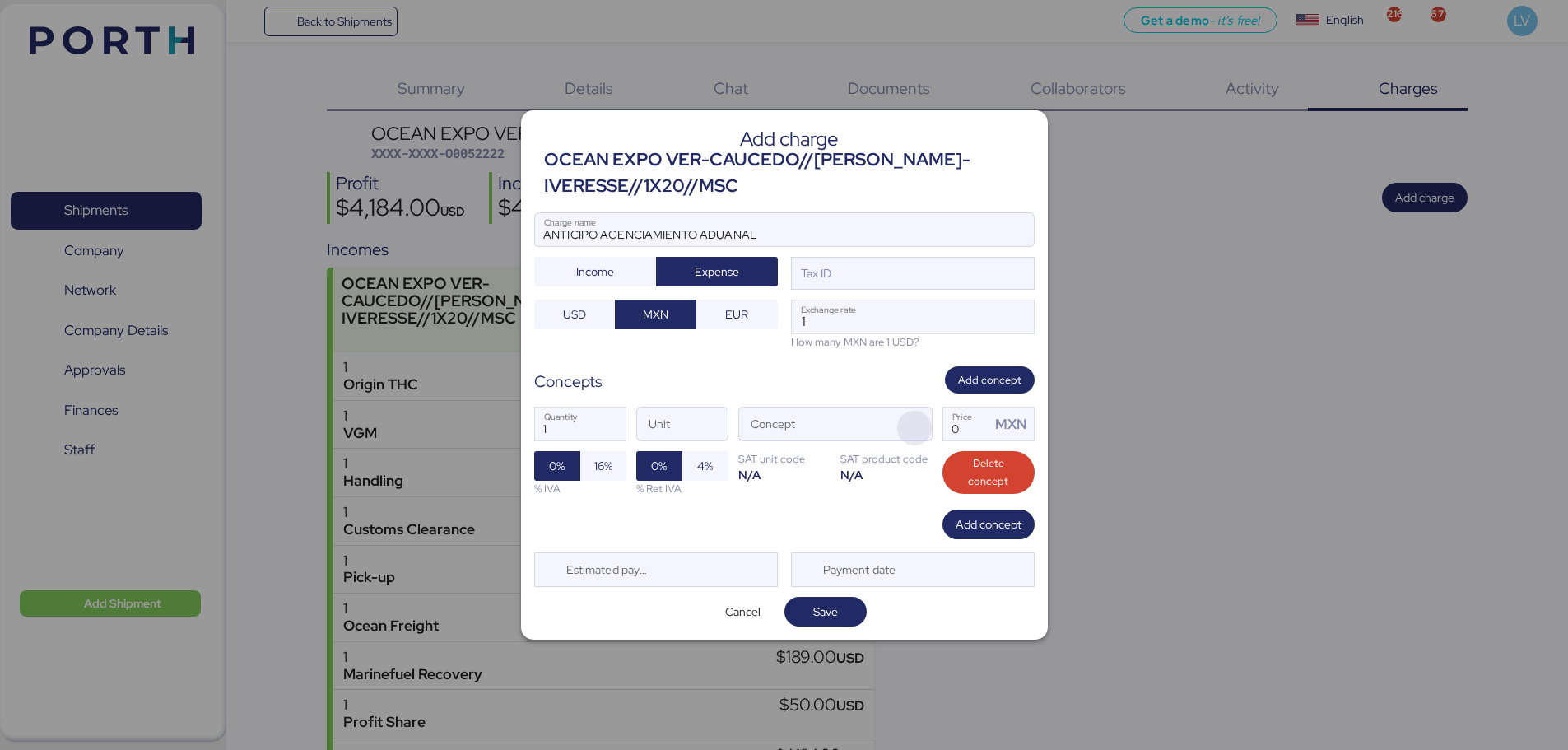
click at [925, 421] on span "button" at bounding box center [914, 427] width 35 height 35
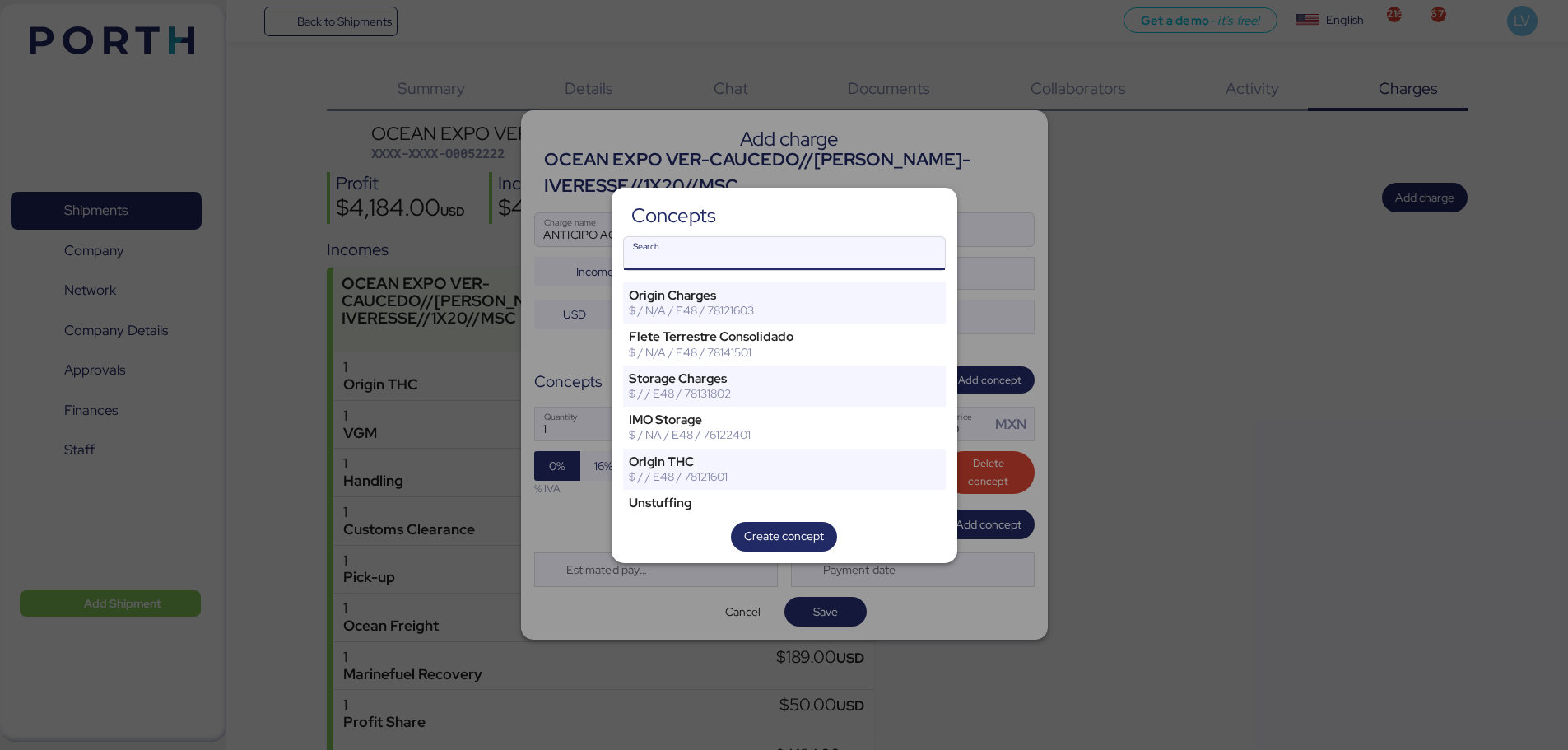
click at [925, 253] on input "Search" at bounding box center [784, 253] width 321 height 33
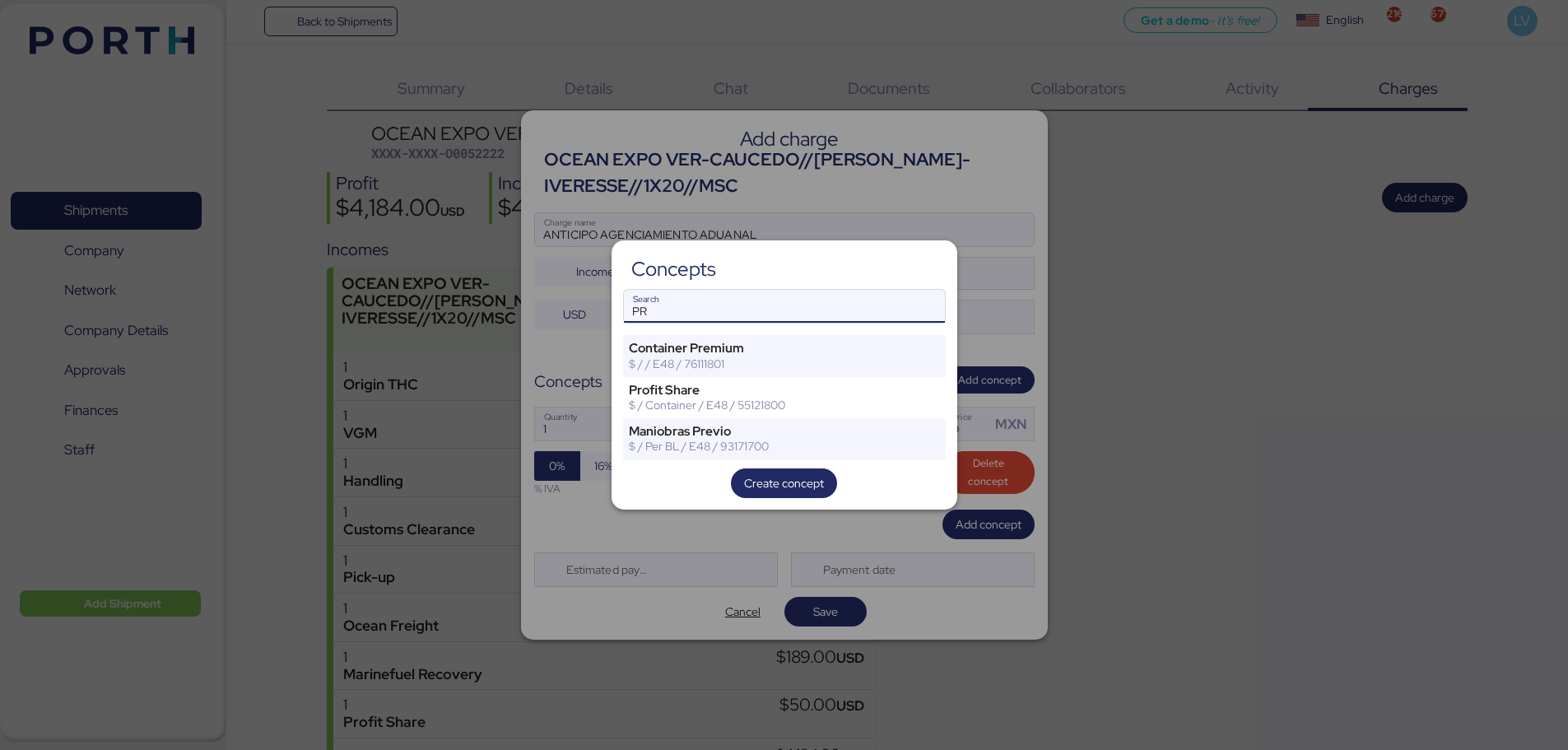
type input "P"
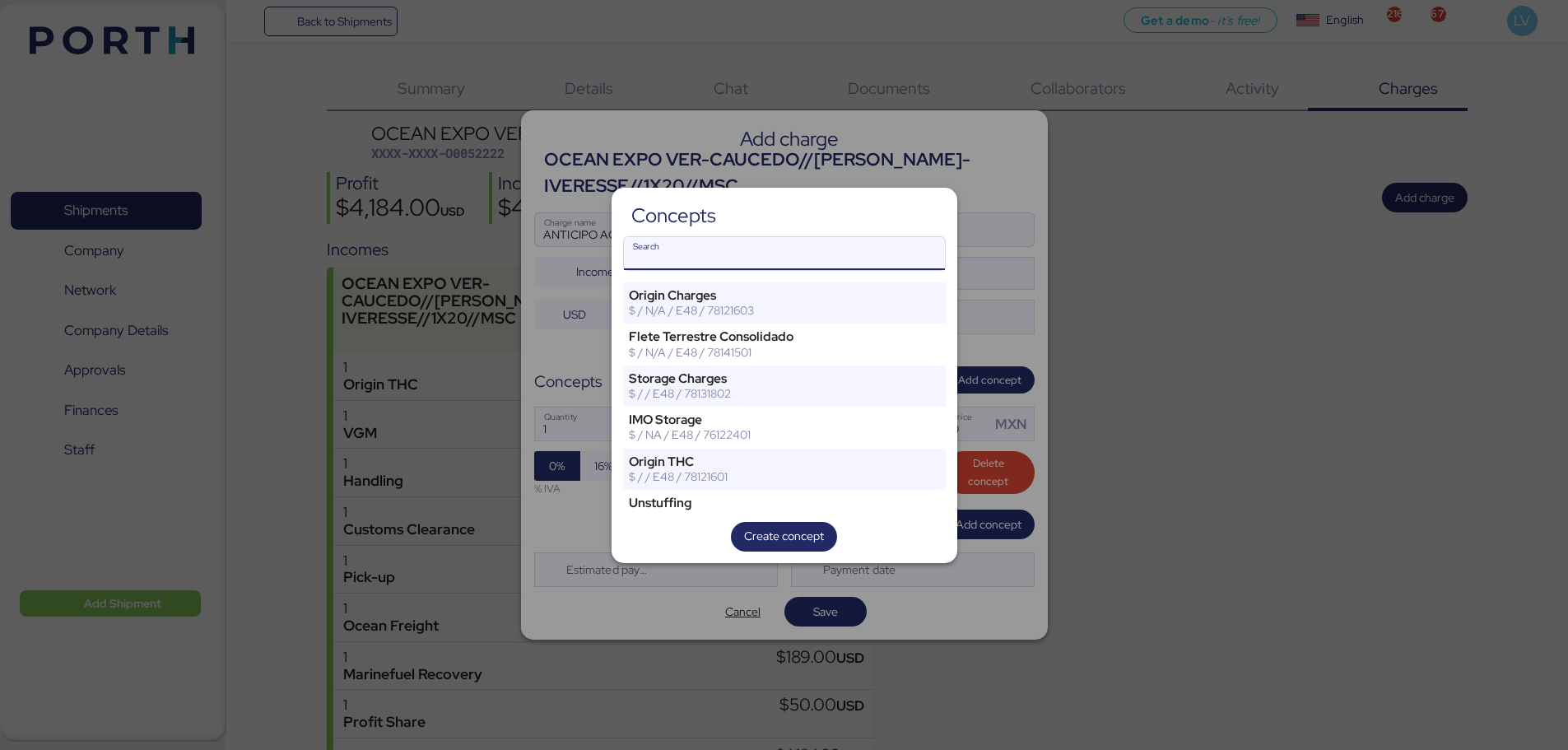
type input "U"
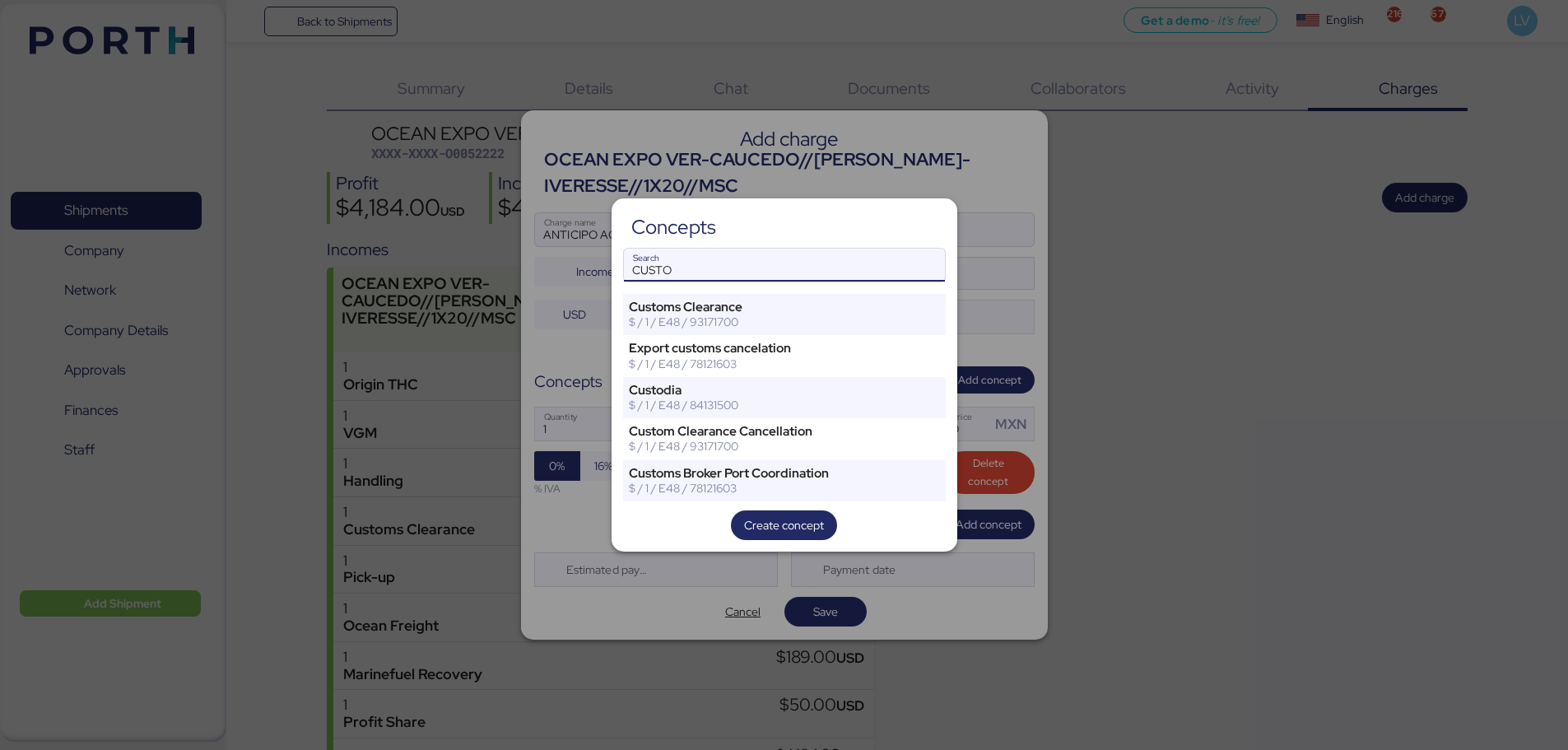
type input "CUSTO"
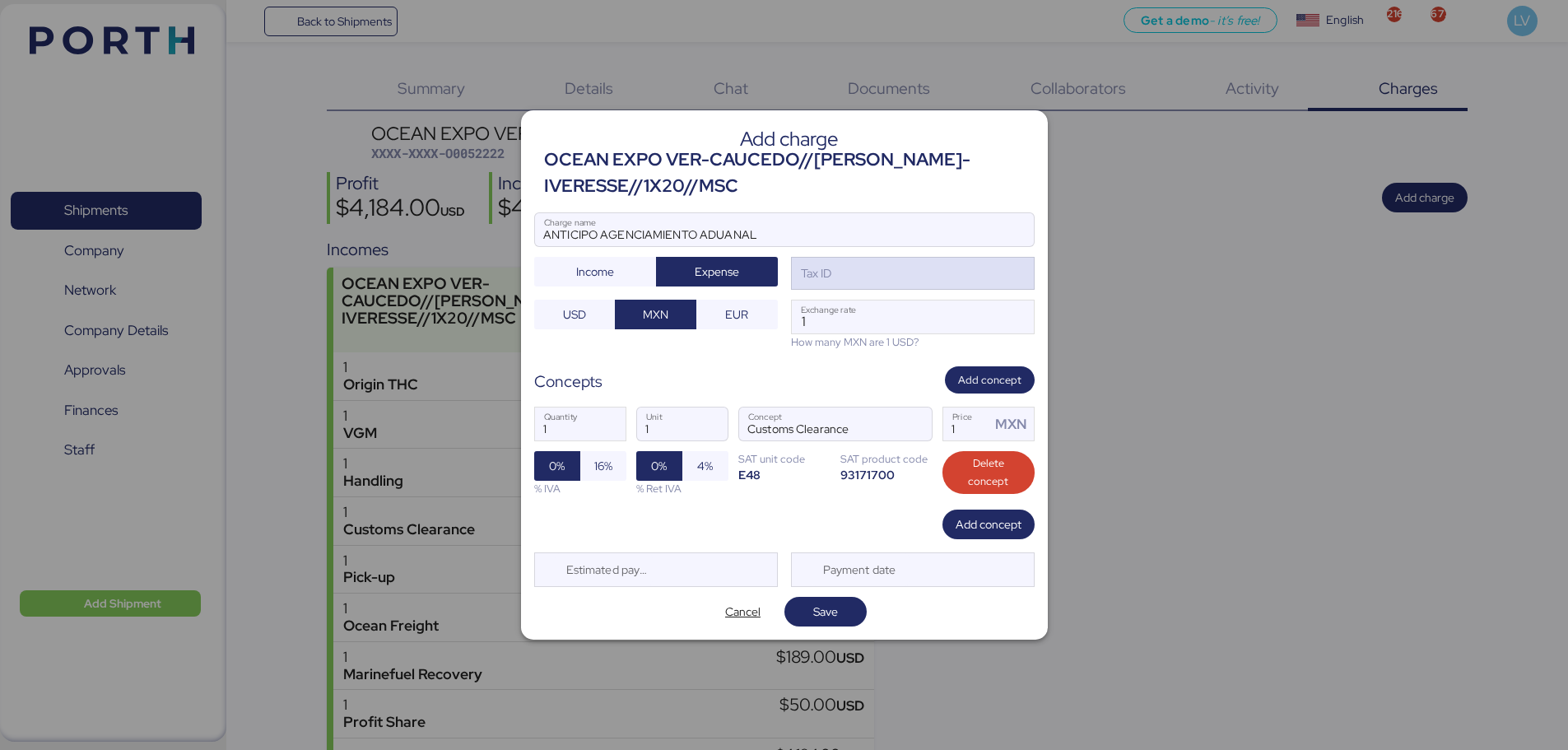
click at [855, 285] on div "Tax ID" at bounding box center [913, 273] width 244 height 33
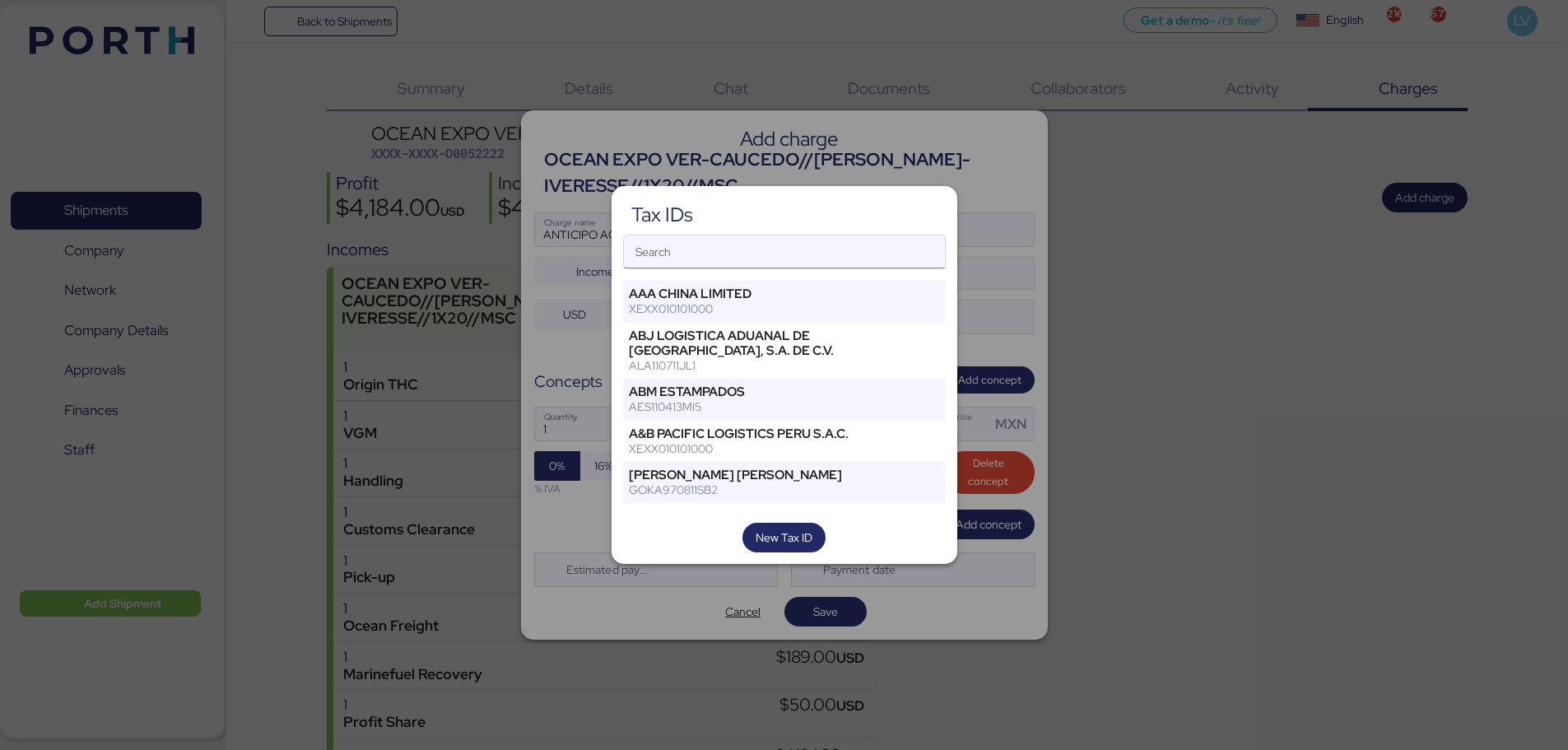
click at [816, 253] on input "Search" at bounding box center [784, 252] width 321 height 33
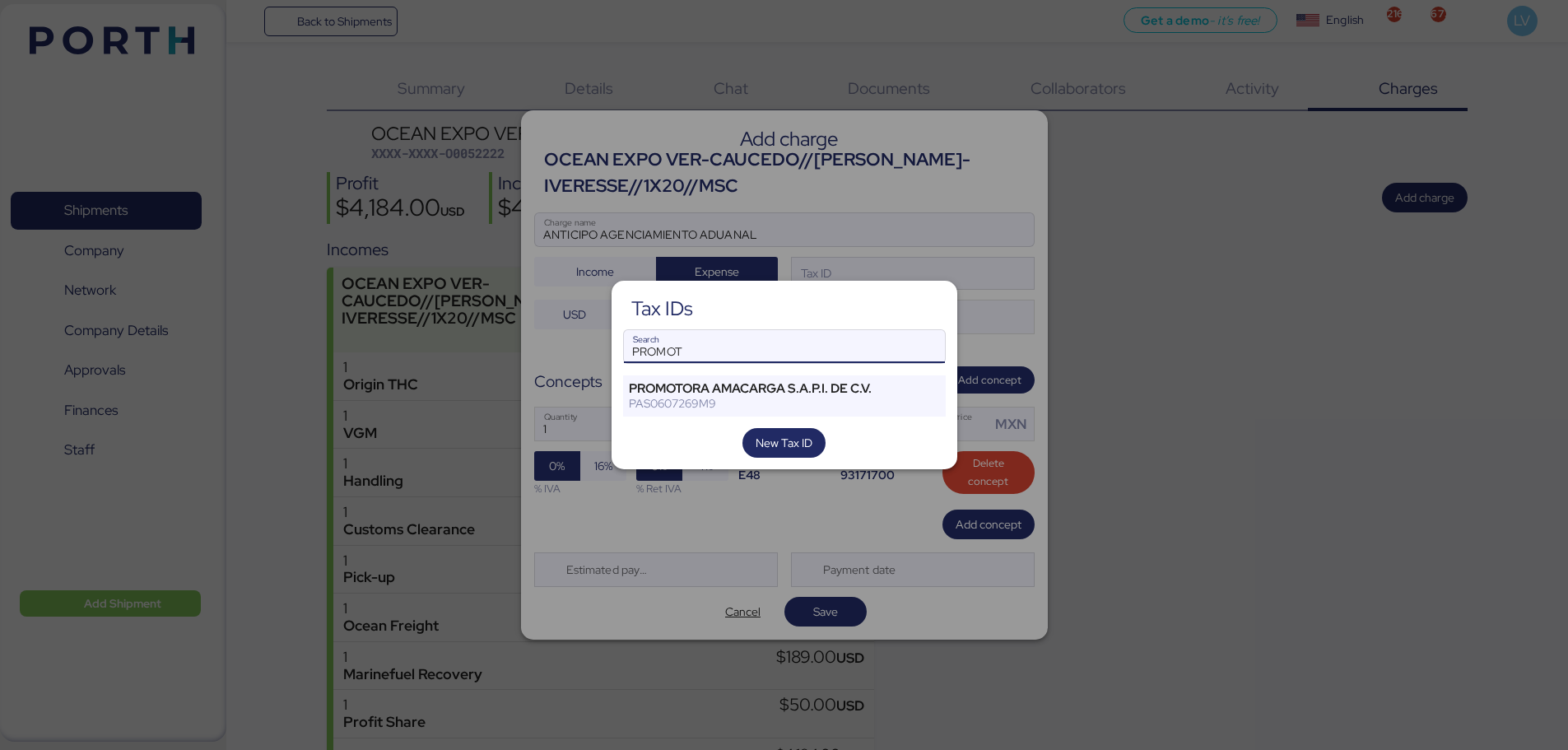
type input "PROMOT"
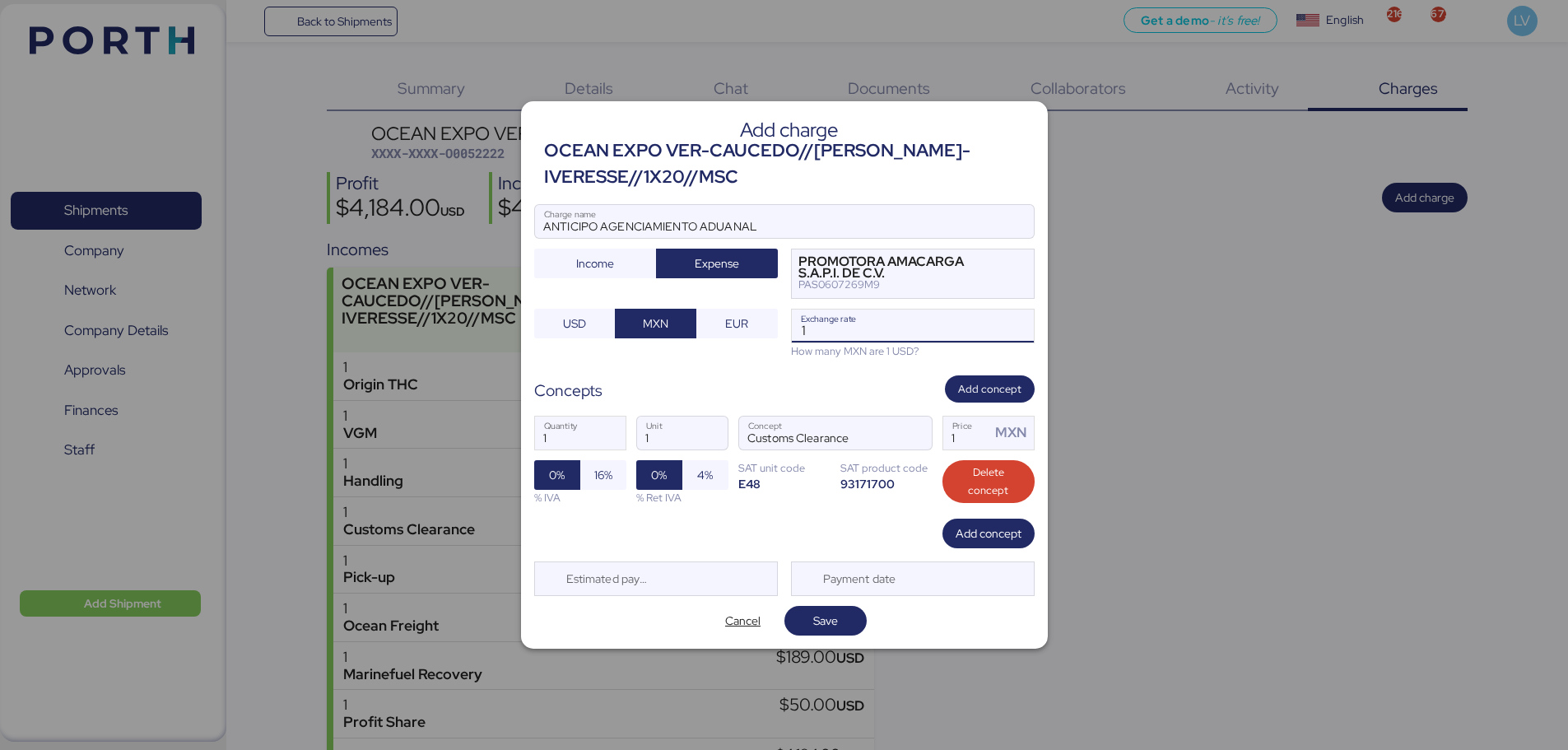
click at [842, 320] on input "1" at bounding box center [913, 326] width 242 height 33
click at [867, 327] on input "1" at bounding box center [913, 326] width 242 height 33
paste input "8.3945"
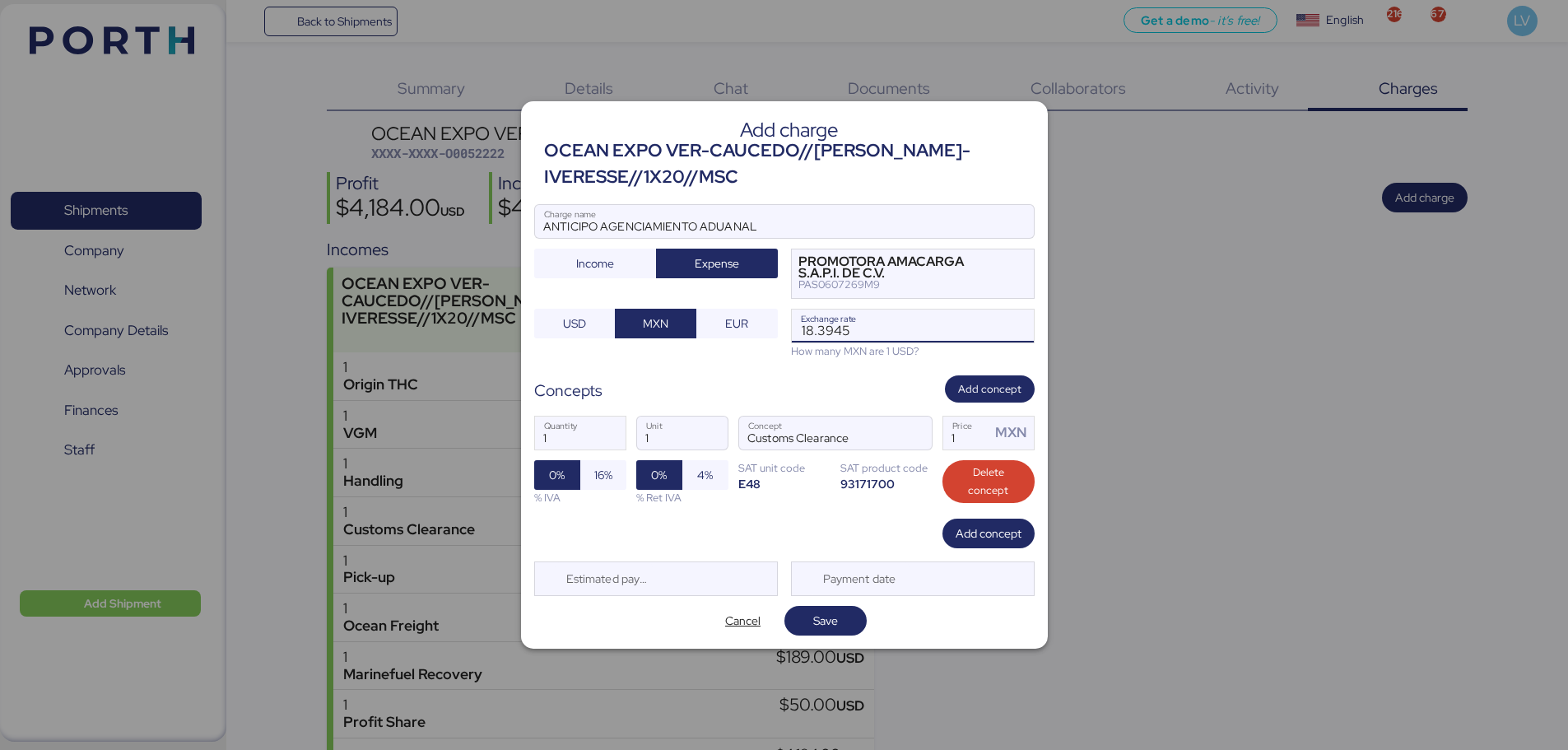
type input "18.3945"
click at [827, 382] on div "Concepts Add concept" at bounding box center [784, 389] width 501 height 27
click at [967, 435] on input "1" at bounding box center [967, 432] width 48 height 33
click at [966, 438] on input "1" at bounding box center [967, 432] width 48 height 33
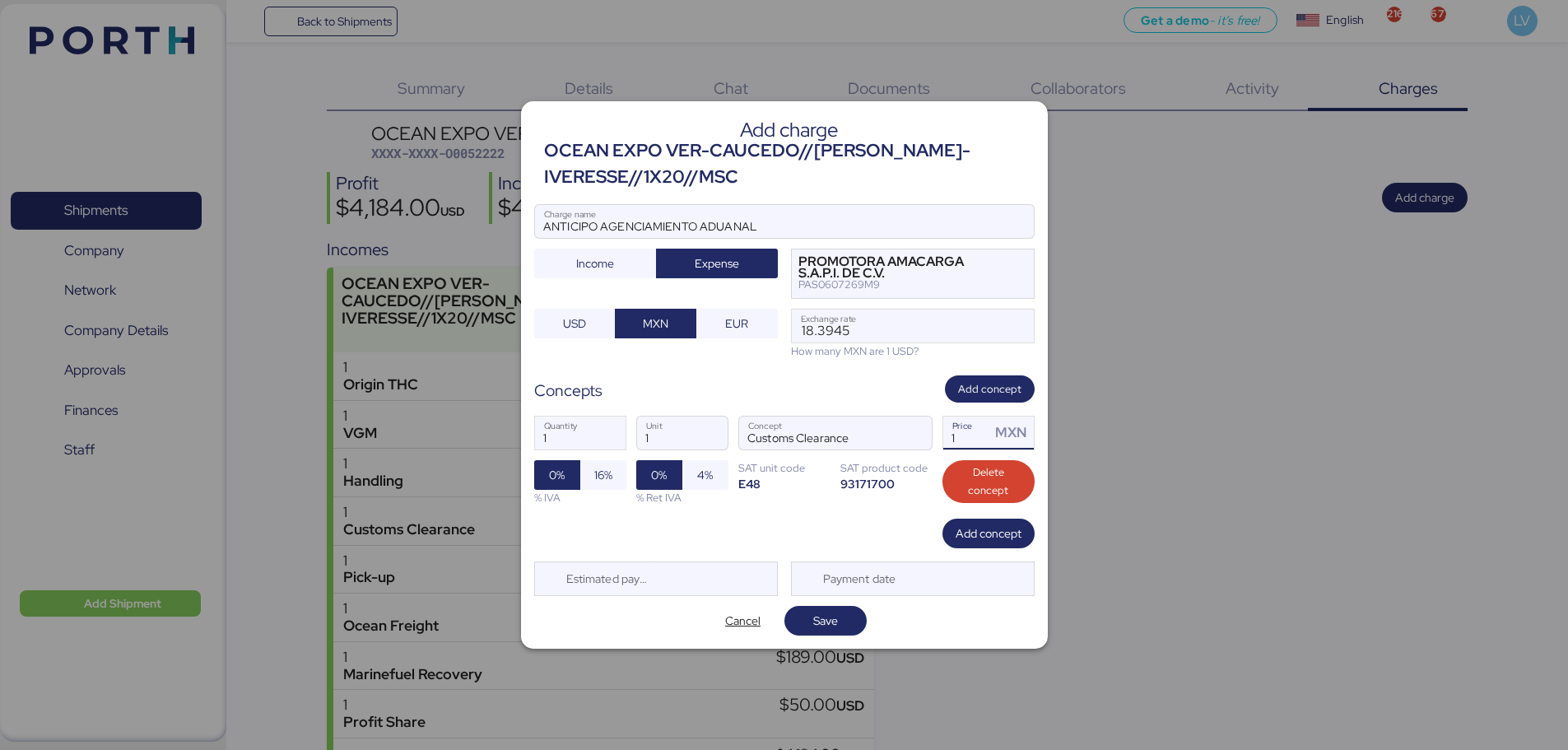
click at [966, 438] on input "1" at bounding box center [967, 432] width 48 height 33
paste input "24.06300"
click at [854, 465] on div "SAT product code" at bounding box center [886, 468] width 92 height 16
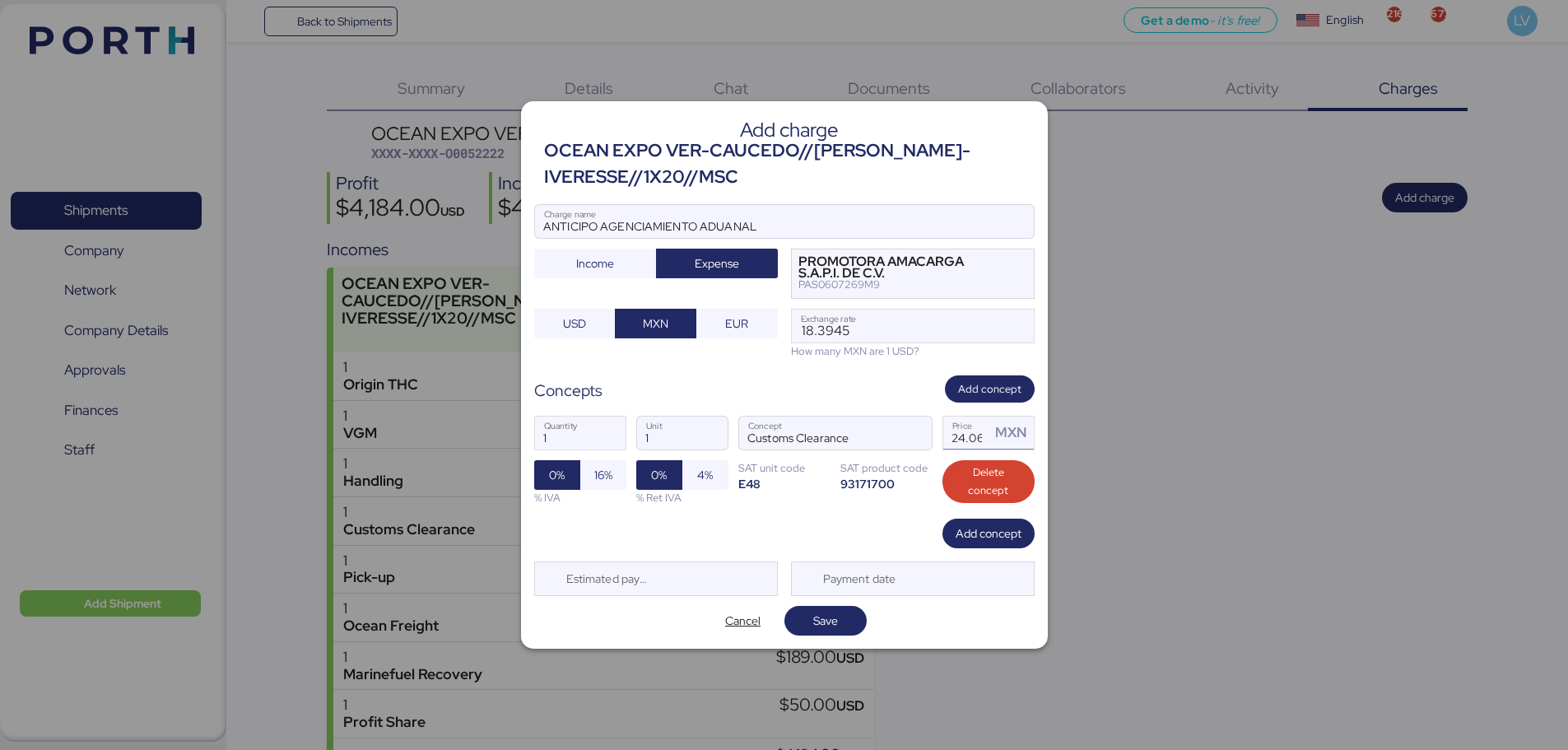
click at [963, 437] on input "24.063" at bounding box center [967, 432] width 48 height 33
type input "24063"
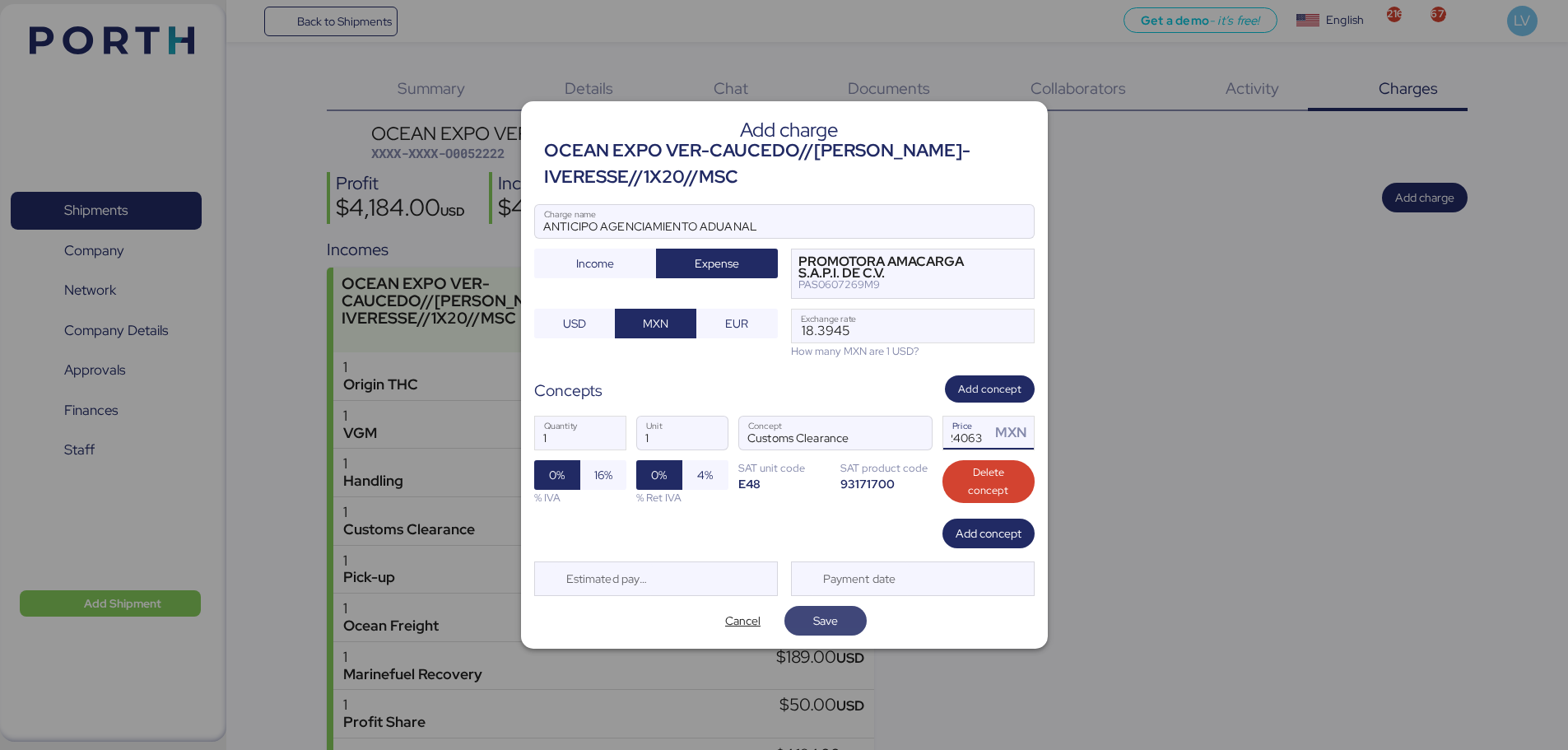
click at [821, 633] on span "Save" at bounding box center [826, 620] width 56 height 23
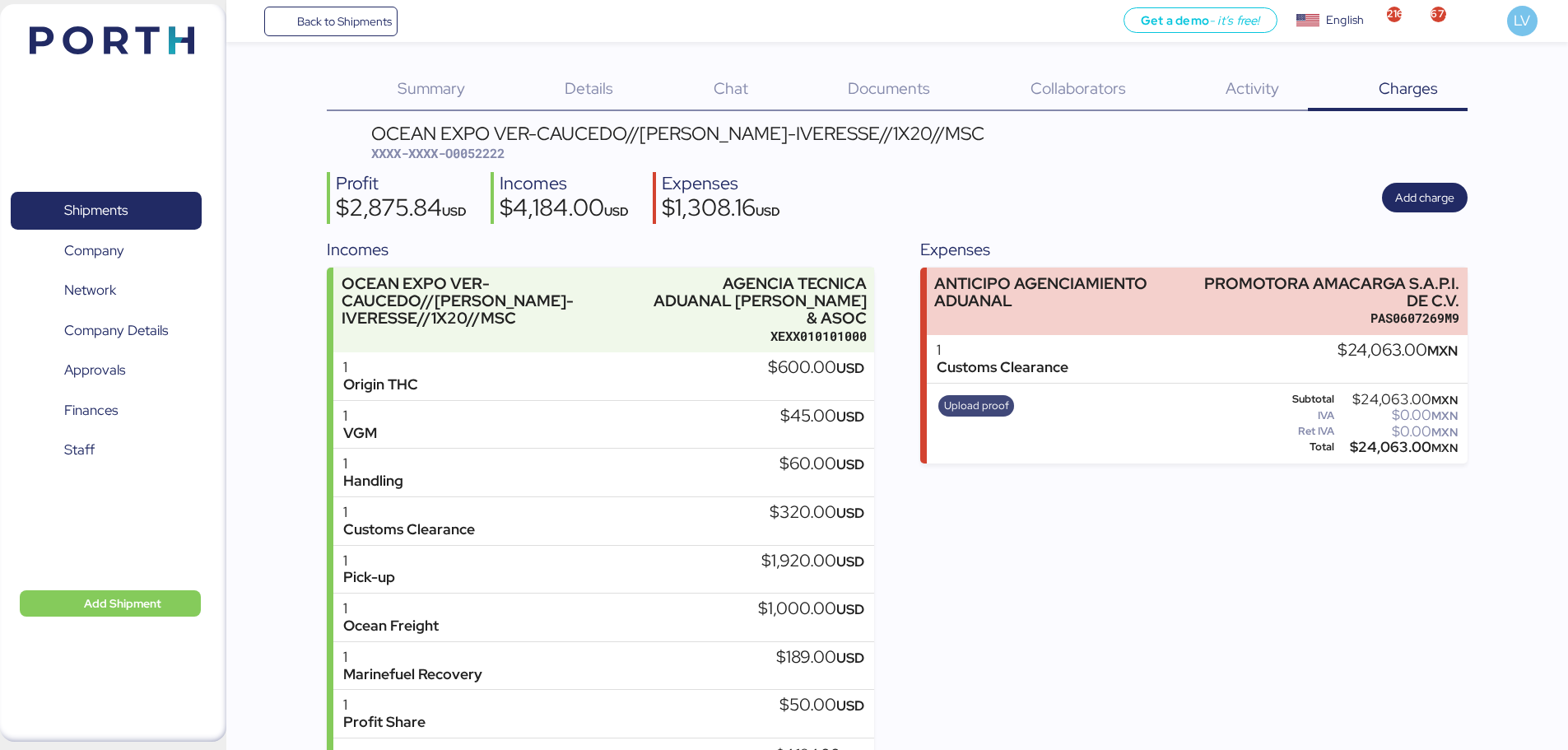
click at [996, 400] on span "Upload proof" at bounding box center [976, 405] width 65 height 18
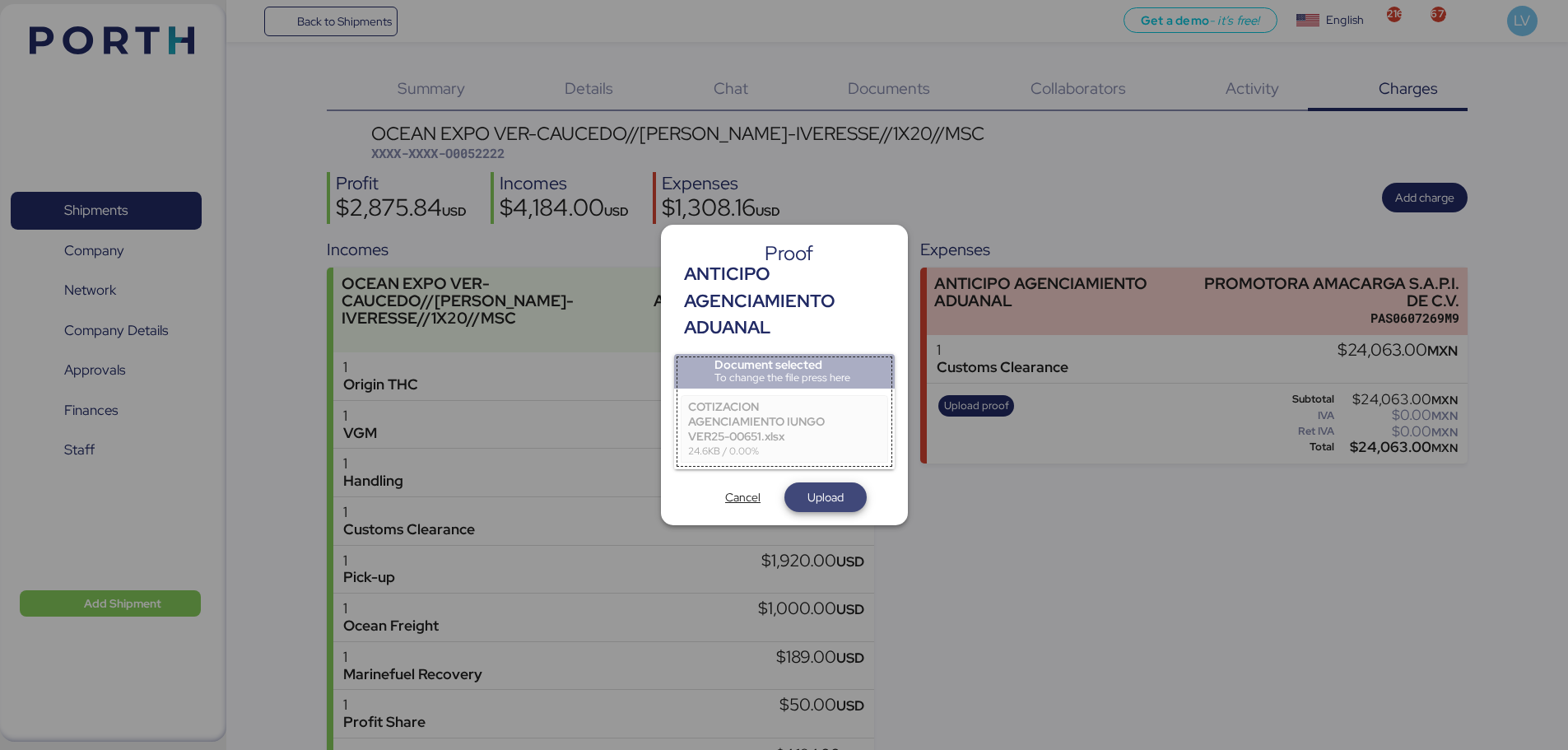
click at [806, 488] on span "Upload" at bounding box center [826, 497] width 56 height 23
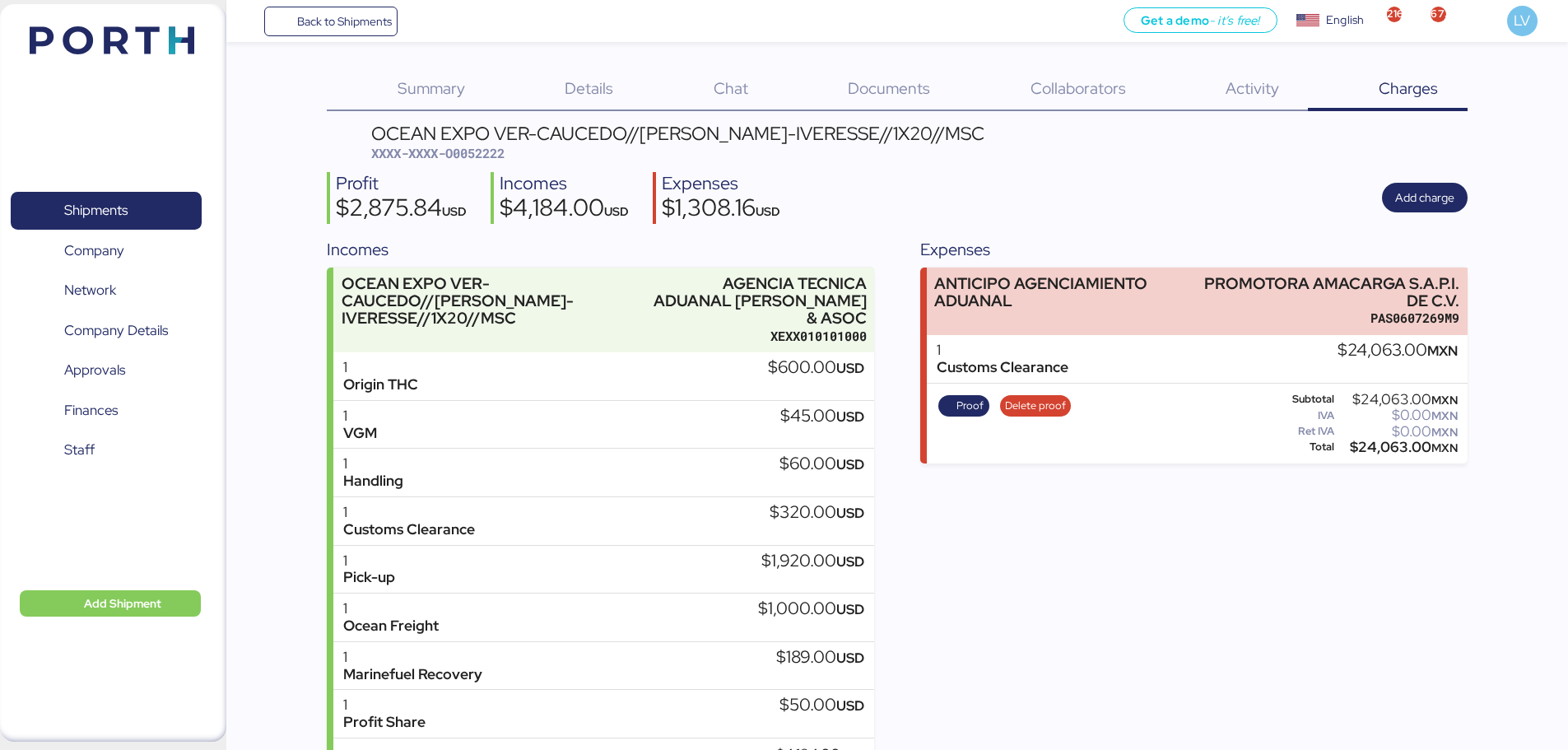
click at [464, 157] on span "XXXX-XXXX-O0052222" at bounding box center [438, 153] width 133 height 16
copy span "O0052222"
click at [1037, 400] on span "Delete proof" at bounding box center [1035, 405] width 61 height 18
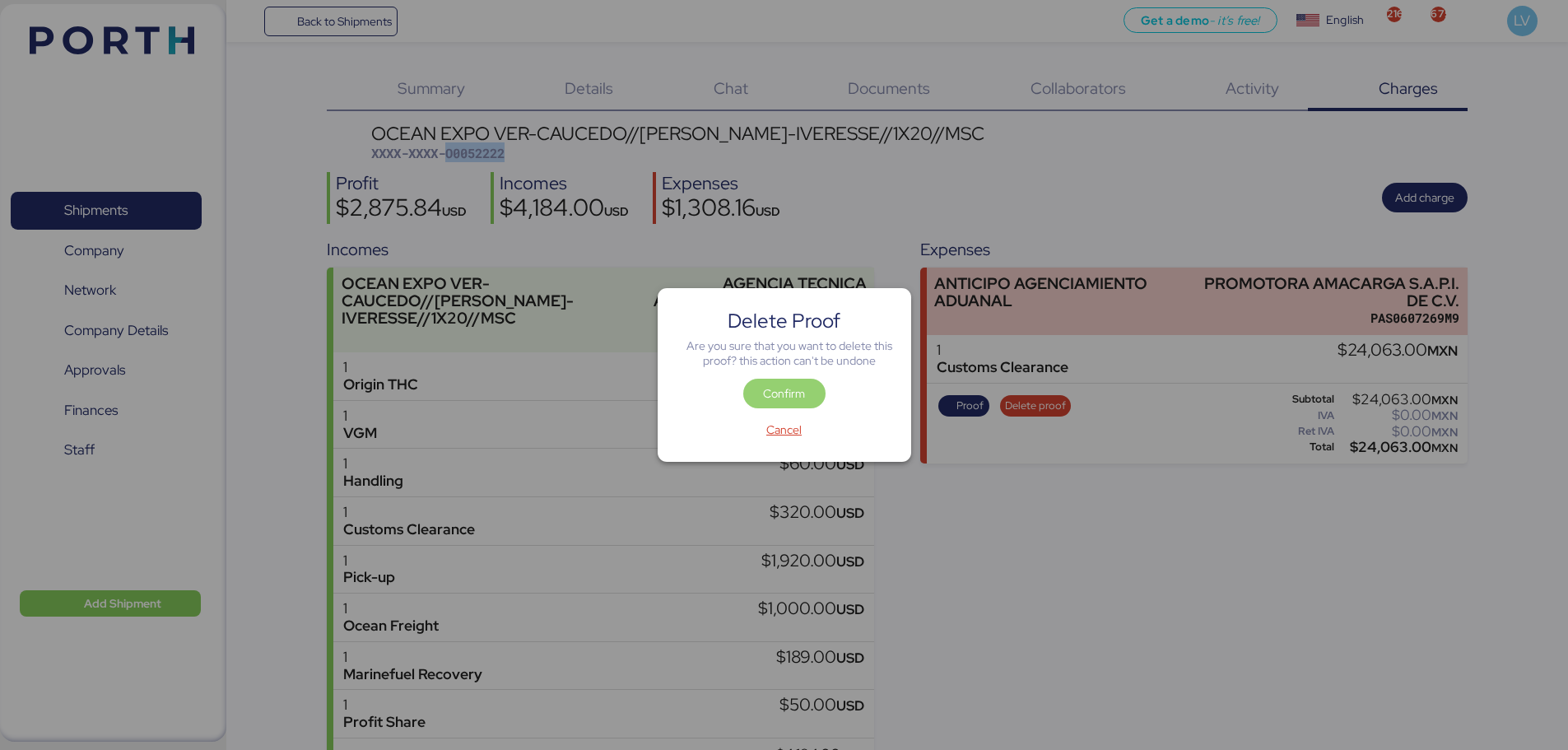
click at [786, 394] on span "Confirm" at bounding box center [784, 393] width 42 height 19
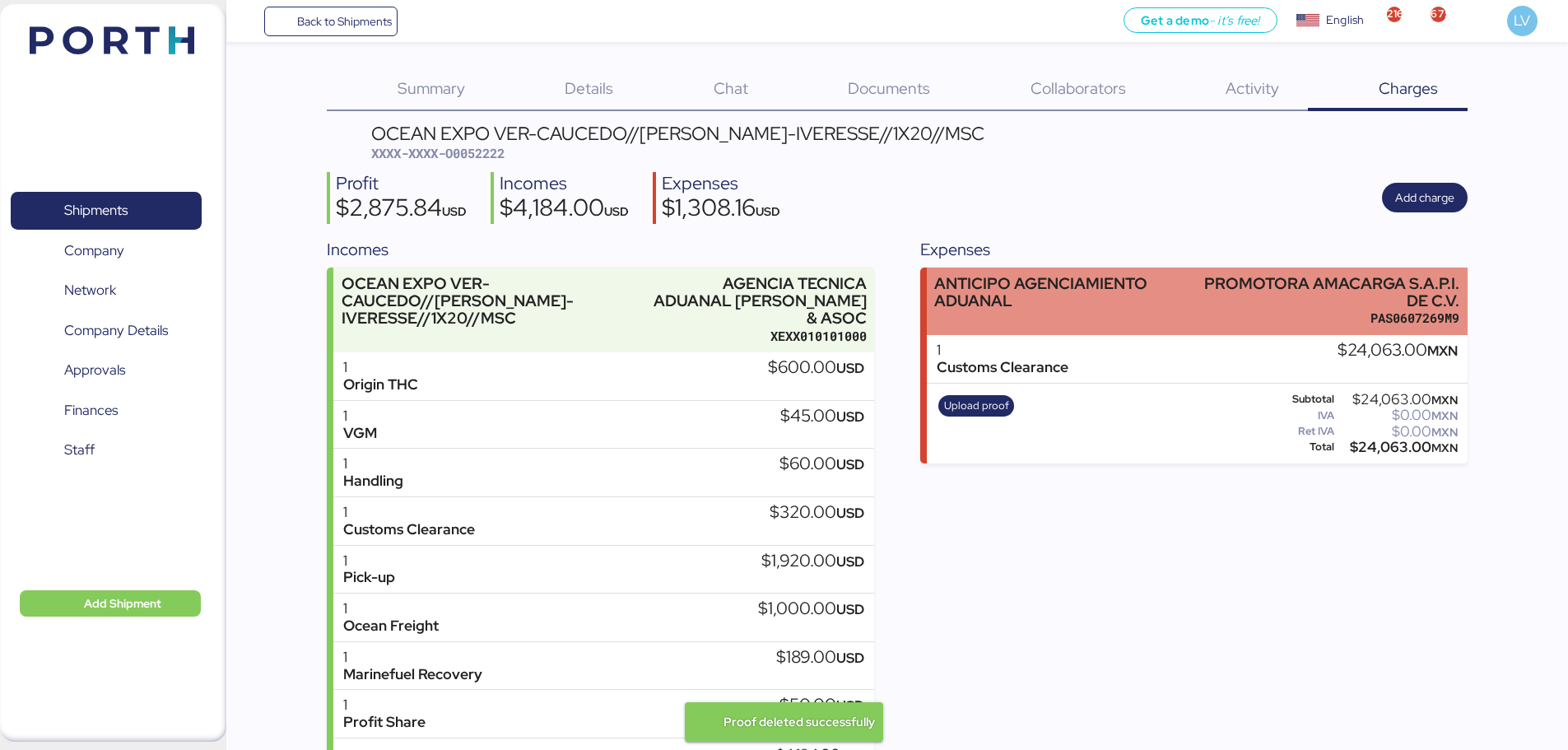
click at [1099, 324] on div "ANTICIPO AGENCIAMIENTO ADUANAL" at bounding box center [1060, 301] width 252 height 52
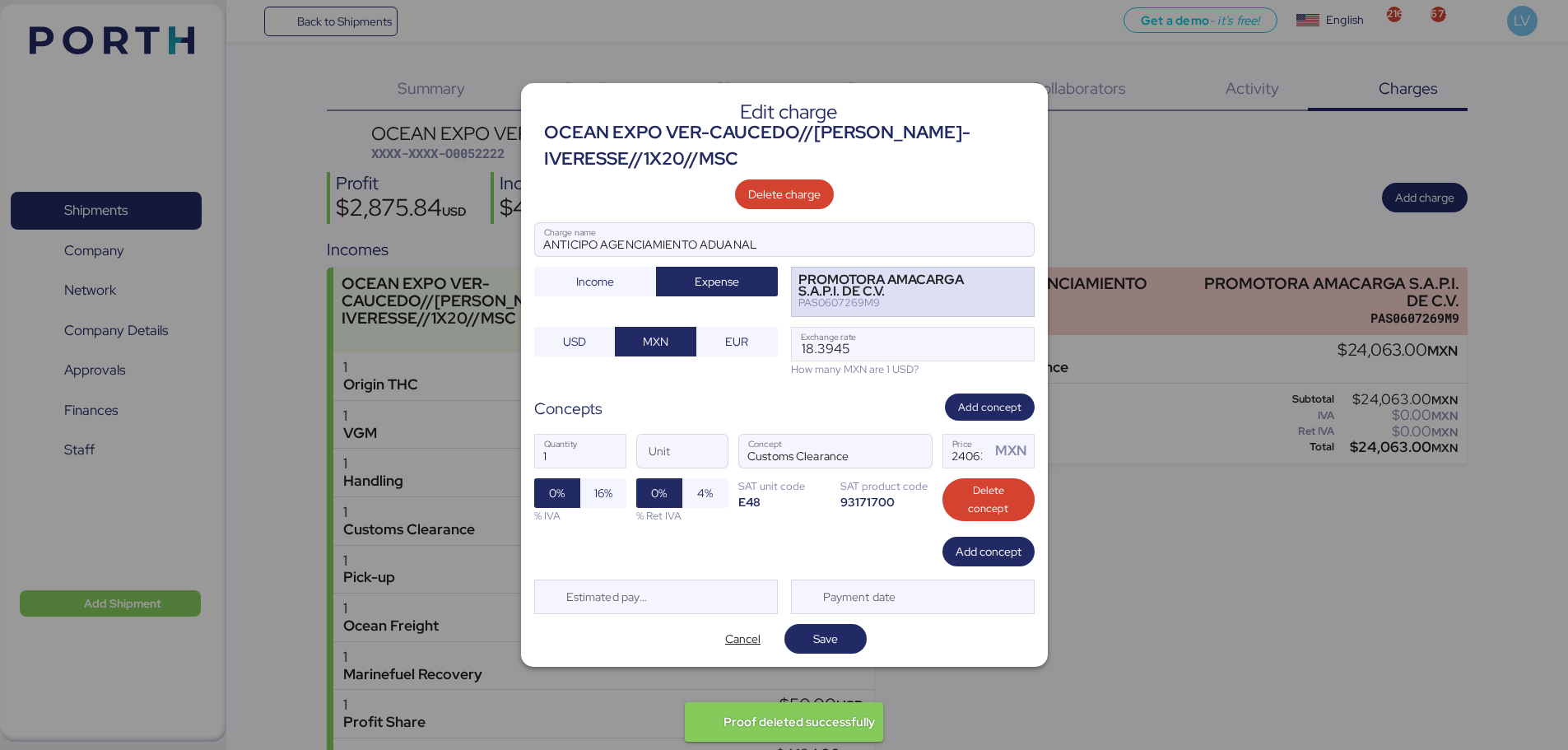
click at [996, 284] on div "PROMOTORA AMACARGA S.A.P.I. DE C.V." at bounding box center [902, 286] width 207 height 24
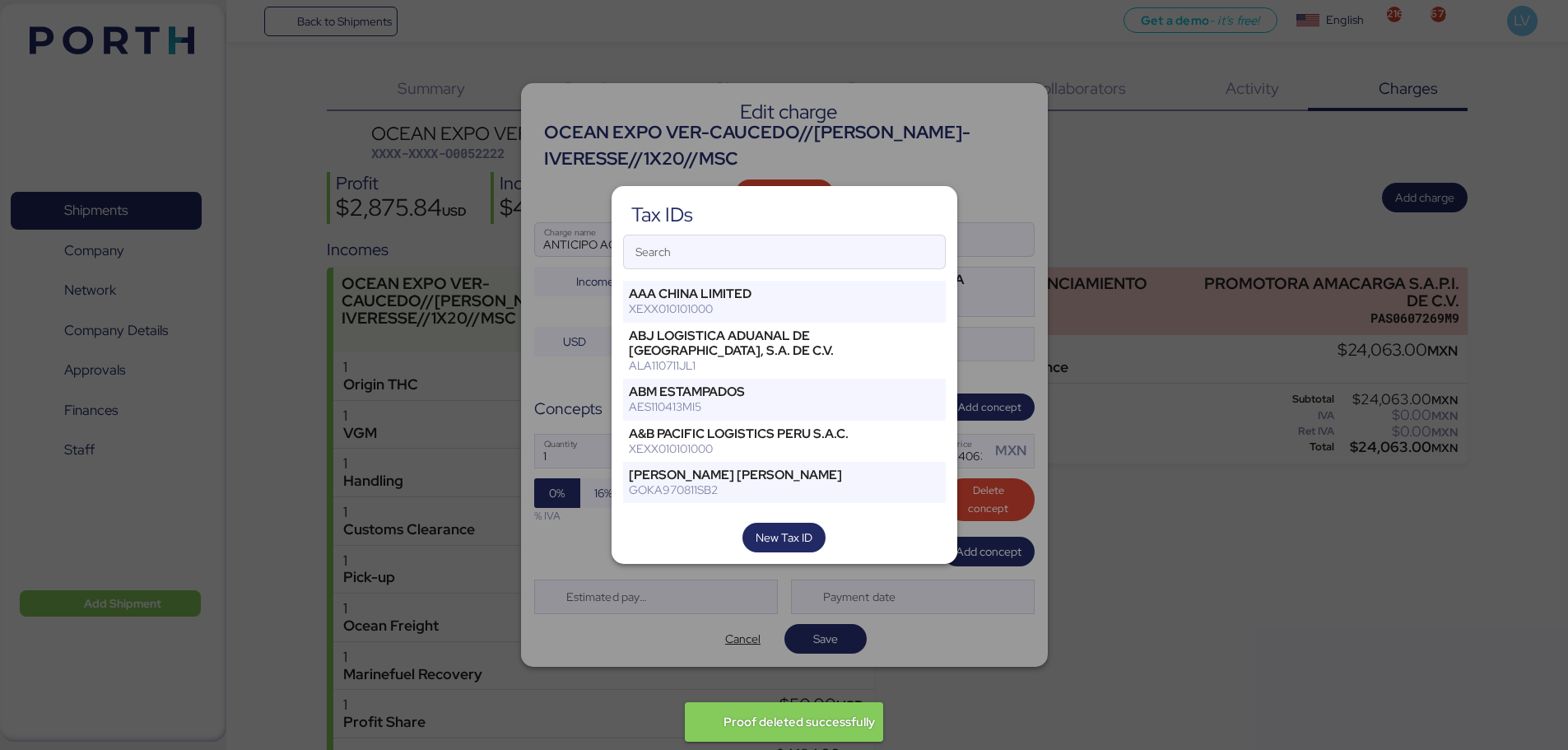
click at [742, 233] on div "Tax IDs Search AAA CHINA LIMITED XEXX010101000 ABJ LOGISTICA ADUANAL DE [GEOGRA…" at bounding box center [784, 375] width 345 height 378
click at [739, 238] on input "Search" at bounding box center [784, 252] width 321 height 33
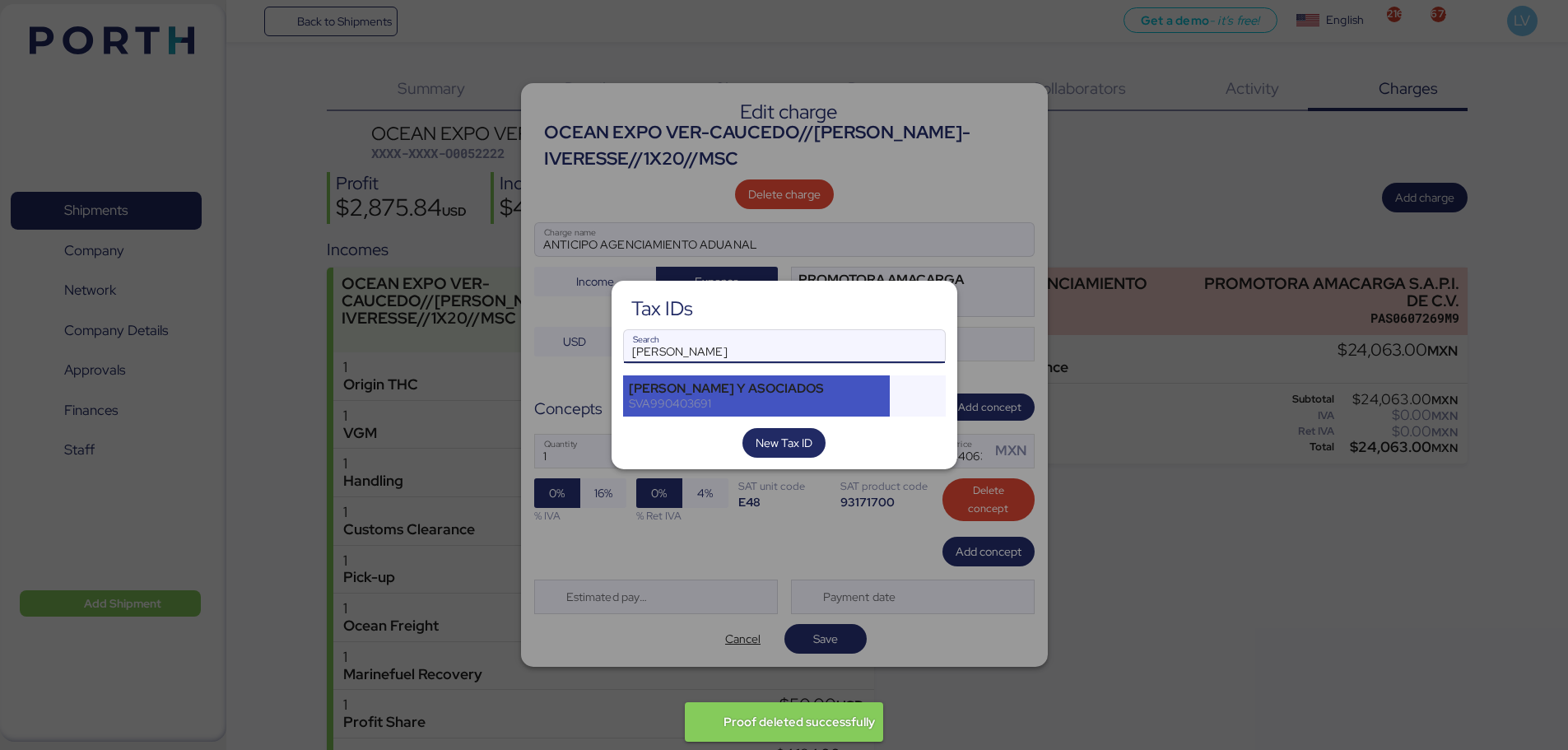
type input "[PERSON_NAME]"
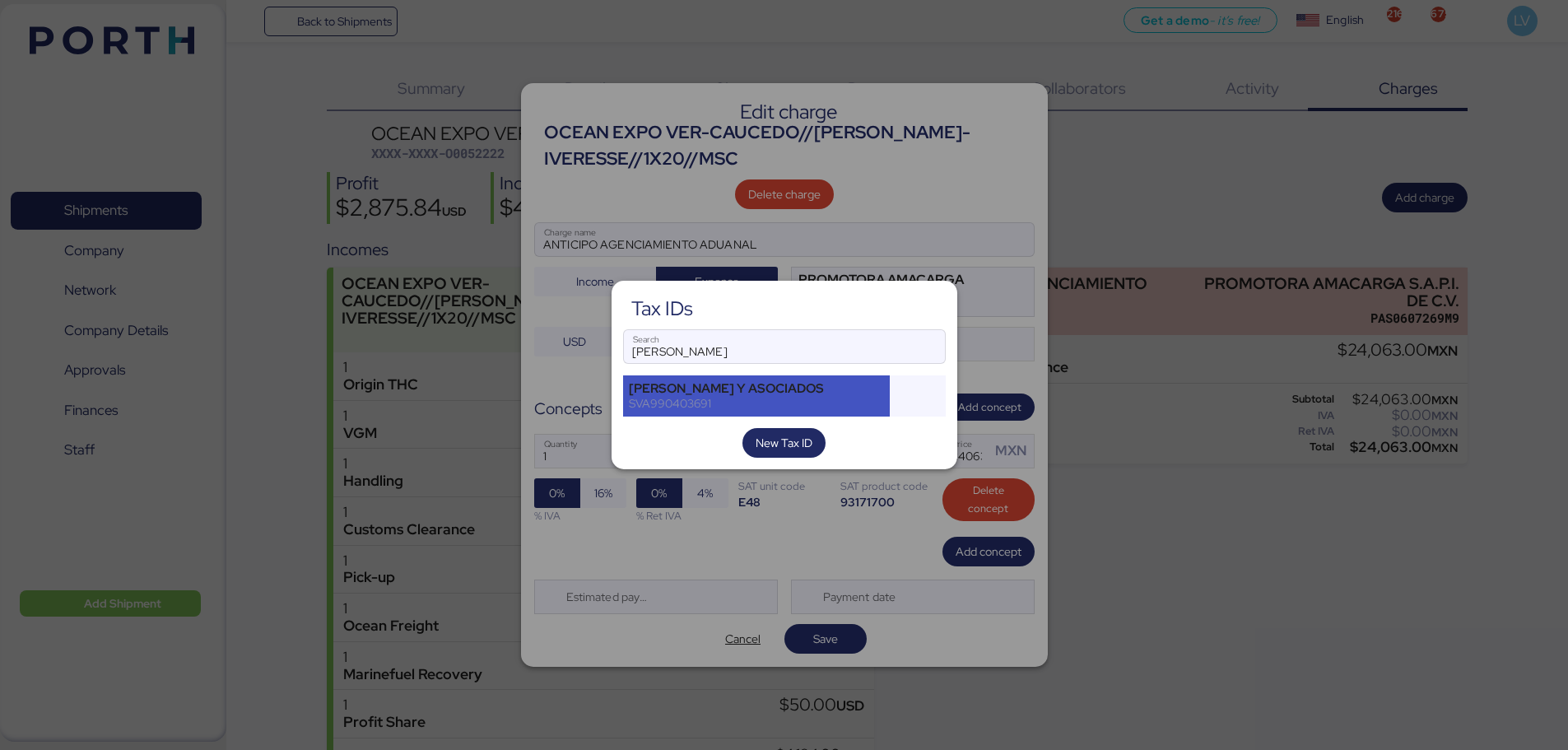
click at [676, 389] on div "[PERSON_NAME] Y ASOCIADOS" at bounding box center [757, 389] width 256 height 15
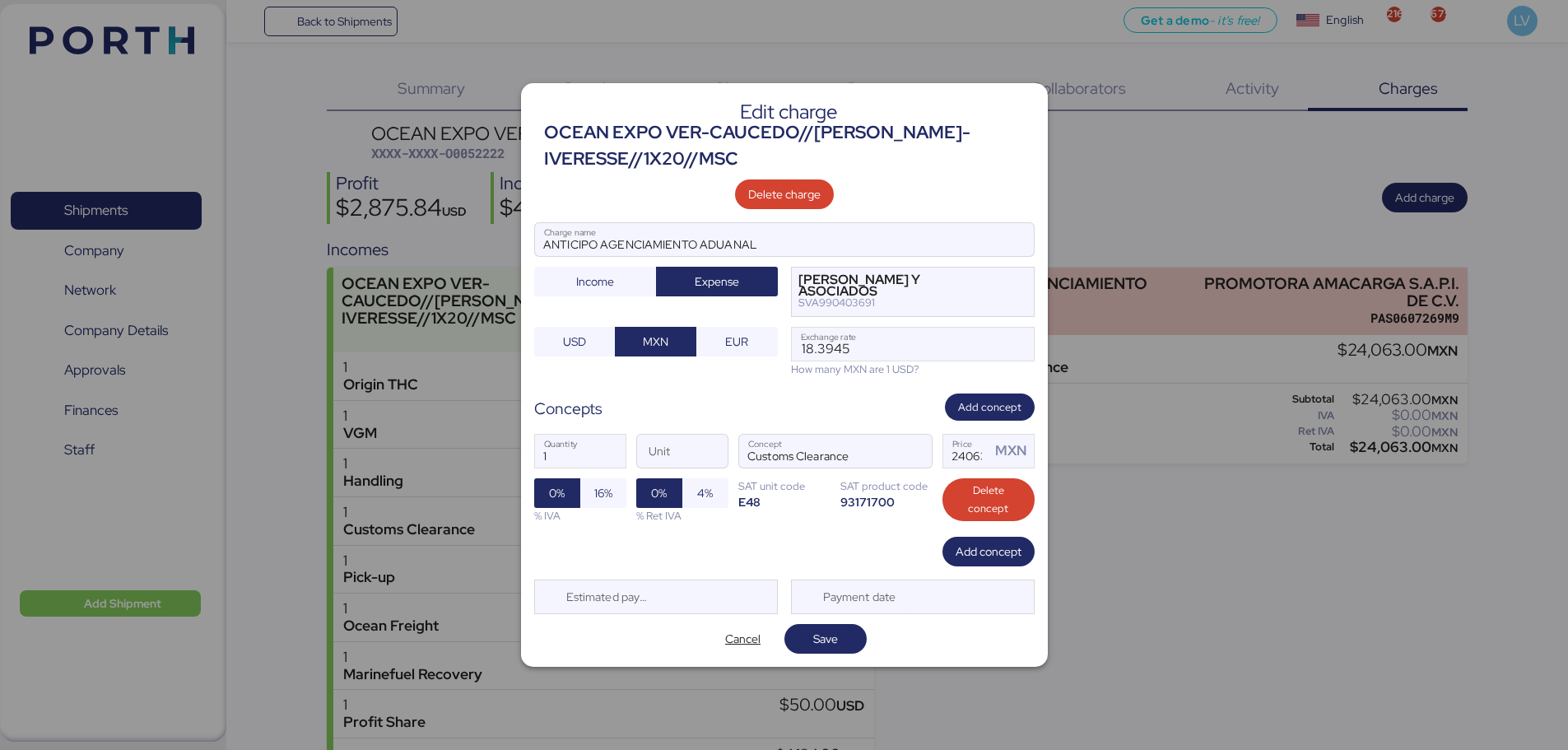
click at [812, 661] on div "Edit charge OCEAN EXPO VER-CAUCEDO//[PERSON_NAME]-IVERESSE//1X20//MSC Delete ch…" at bounding box center [784, 374] width 527 height 584
click at [818, 649] on span "Save" at bounding box center [826, 639] width 56 height 23
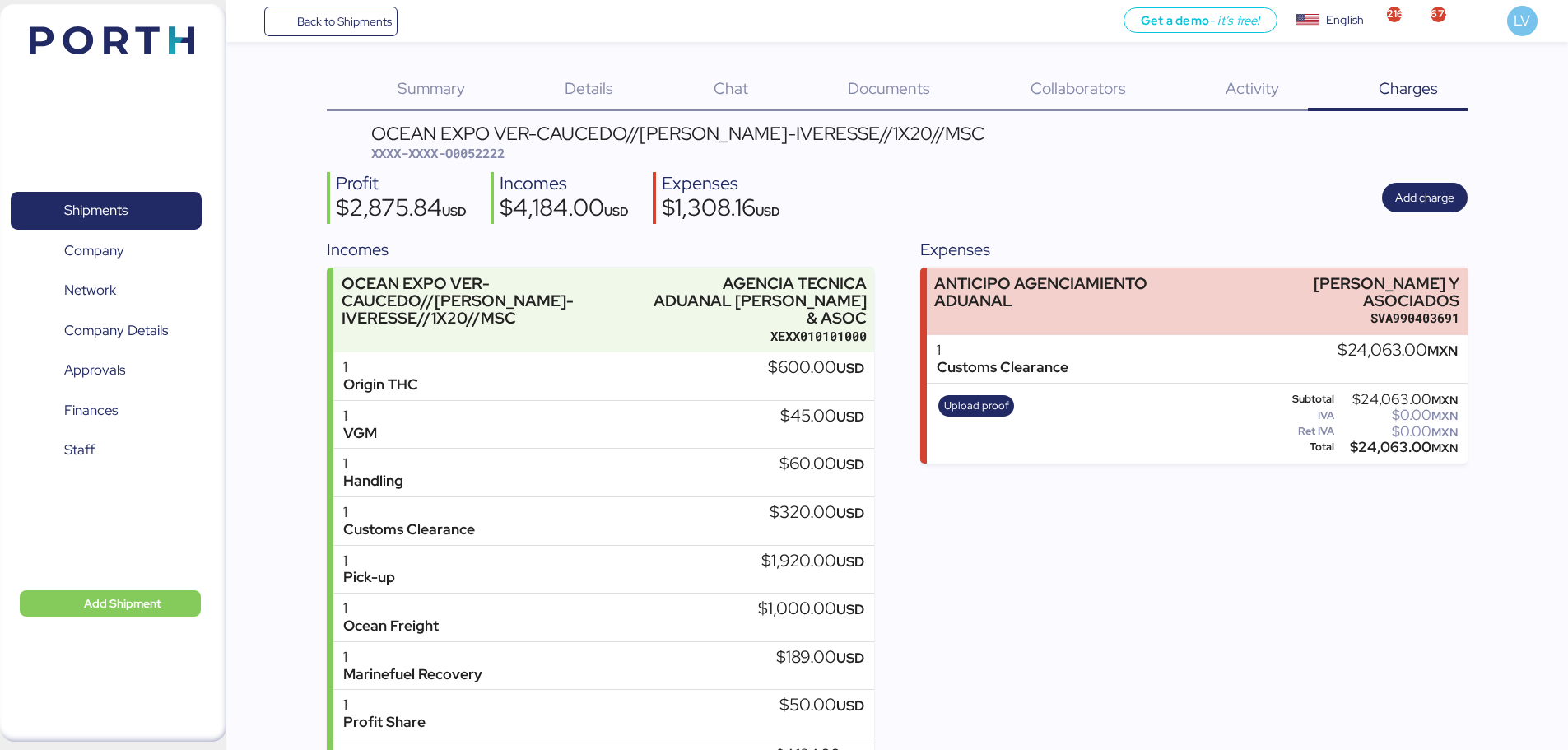
click at [979, 420] on div "Upload proof" at bounding box center [976, 424] width 86 height 68
click at [980, 409] on span "Upload proof" at bounding box center [976, 405] width 65 height 18
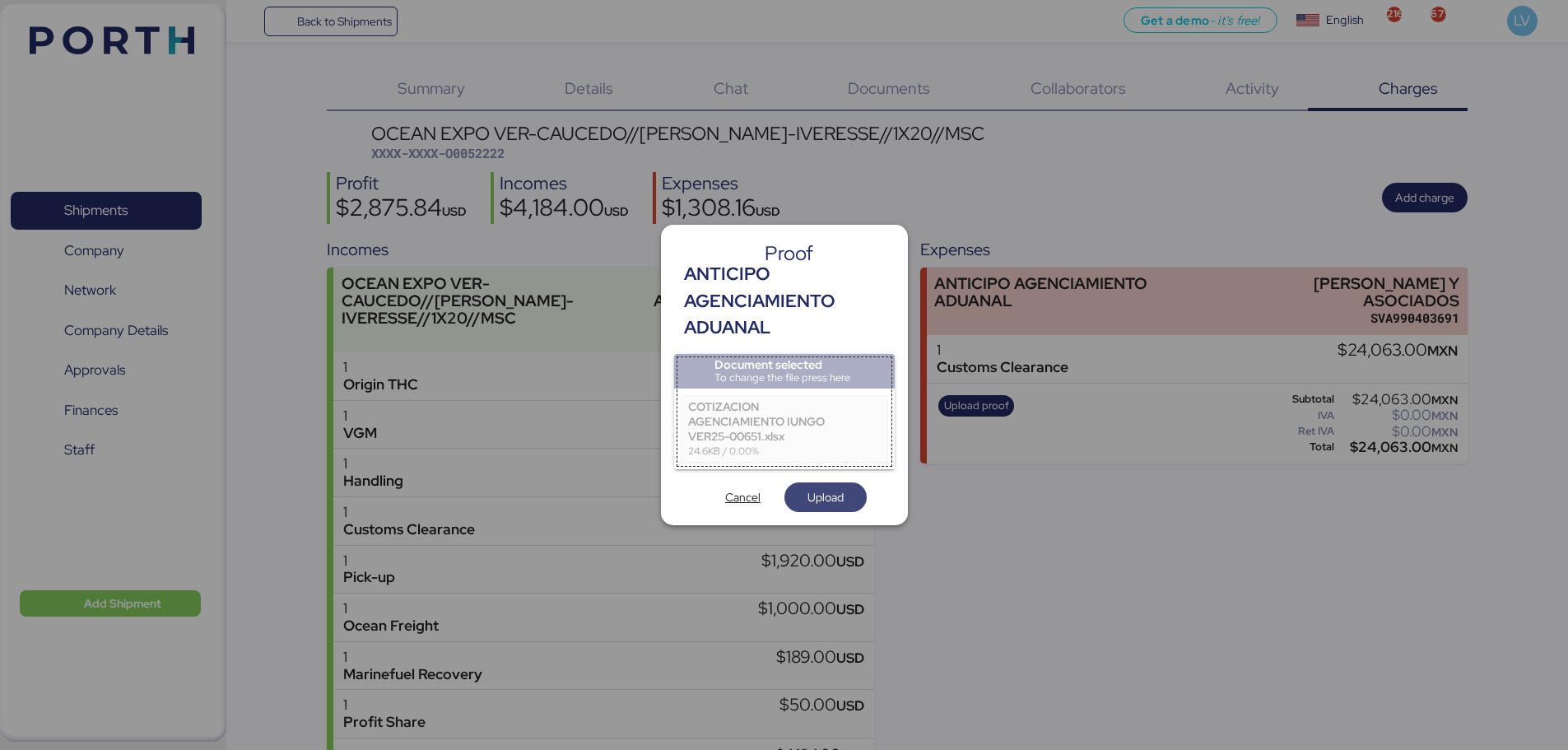
click at [831, 506] on span "Upload" at bounding box center [825, 497] width 36 height 19
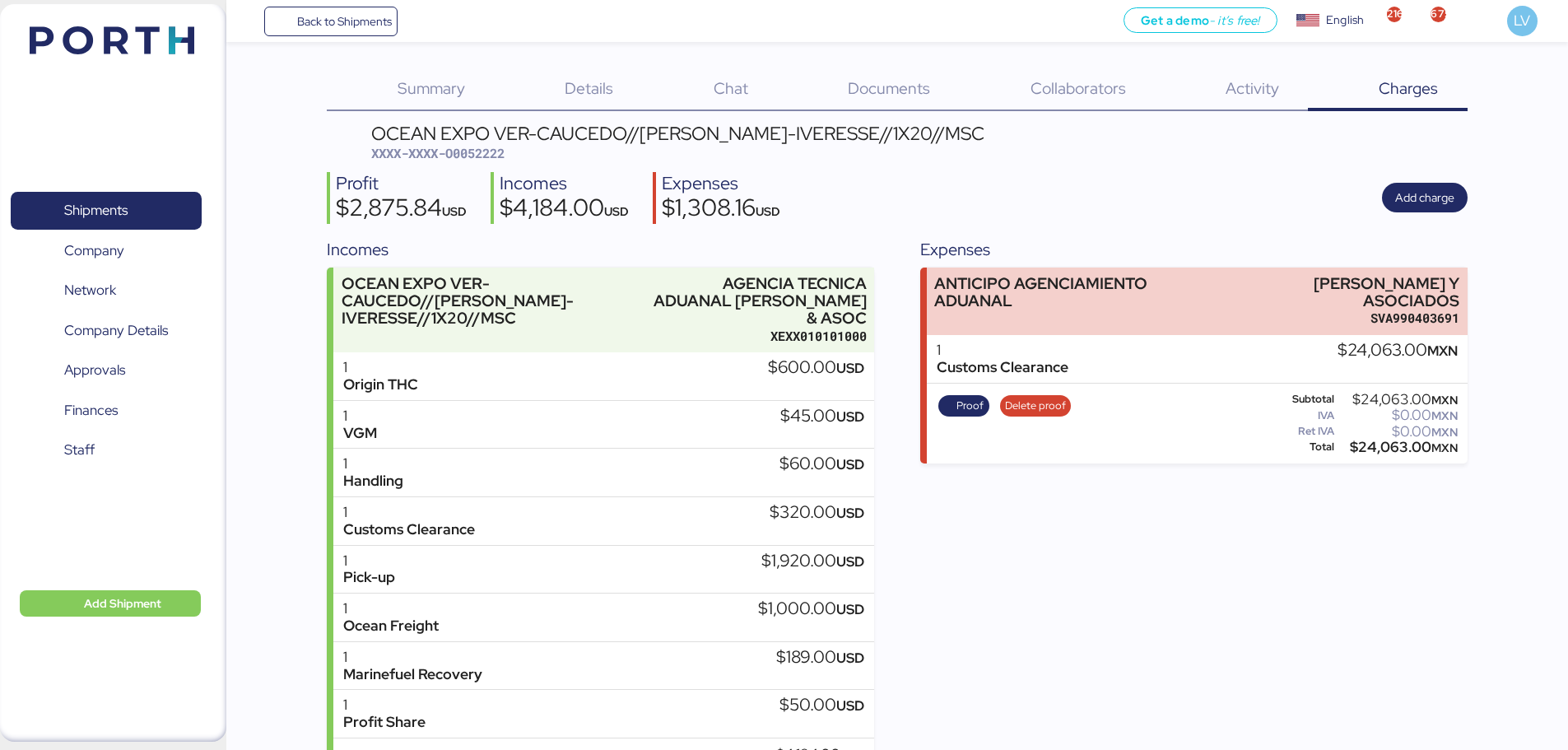
click at [191, 46] on img at bounding box center [111, 40] width 165 height 28
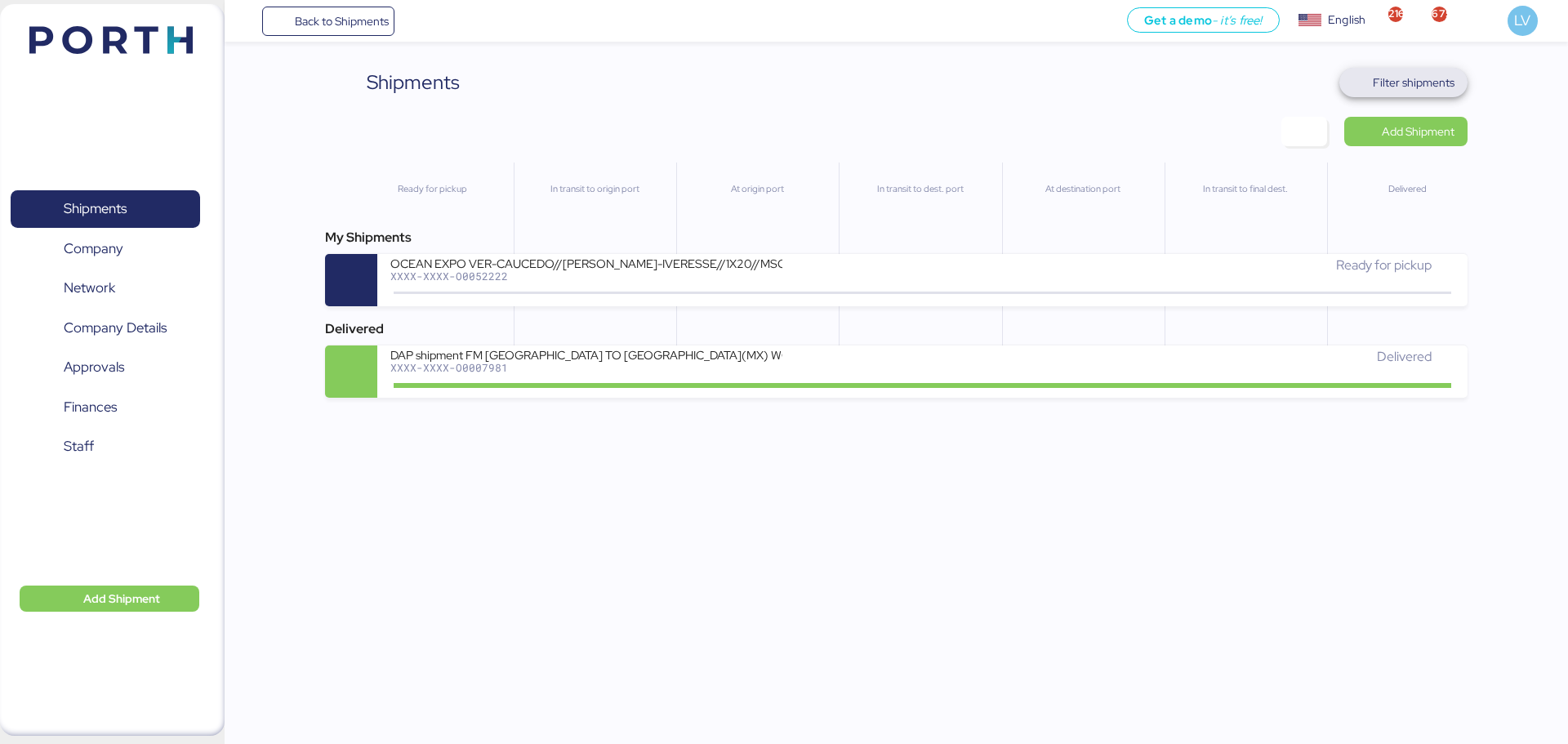
click at [1419, 83] on span "Filter shipments" at bounding box center [1413, 82] width 81 height 19
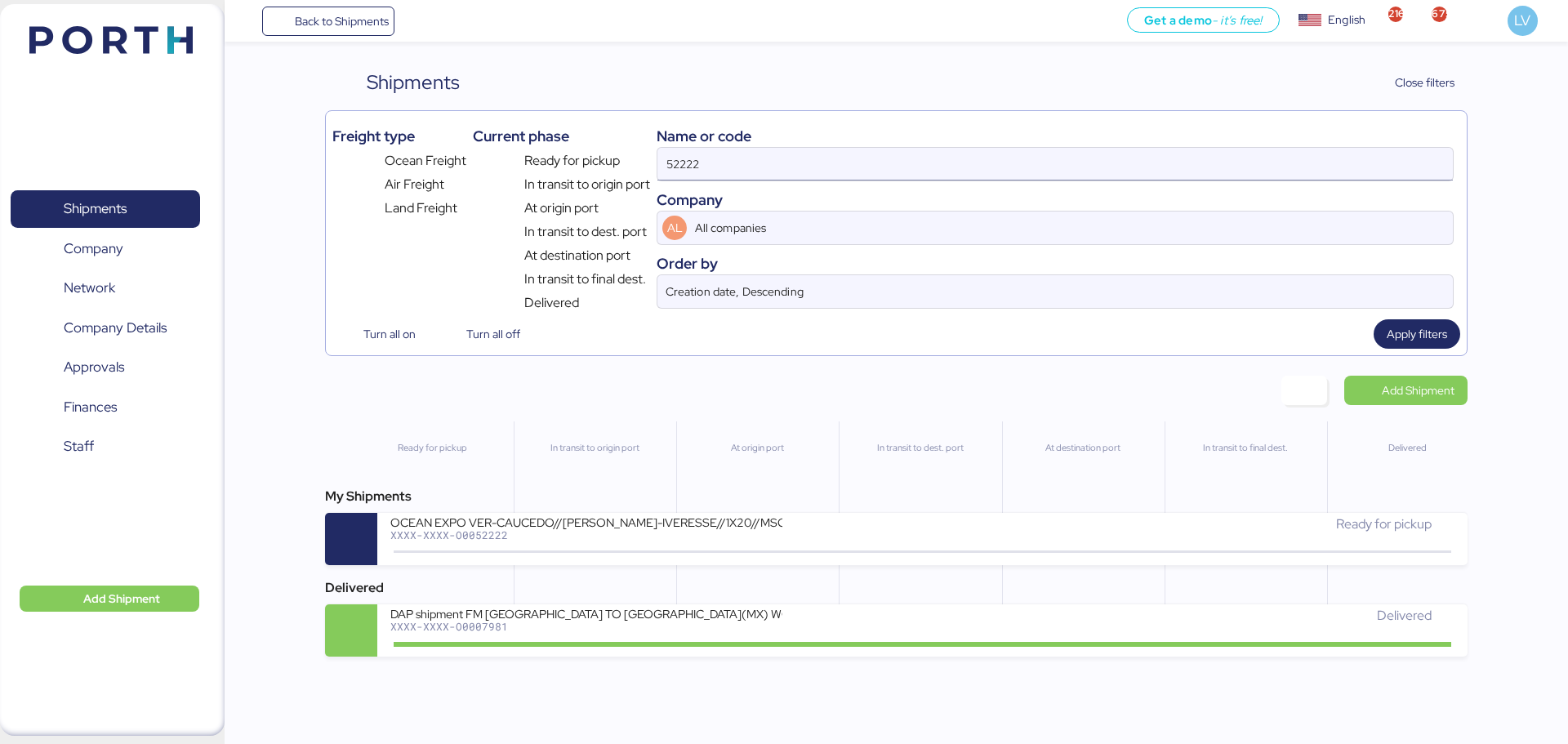
click at [1172, 147] on input "52222" at bounding box center [1055, 163] width 795 height 33
paste input "142502374694"
type input "142502374694"
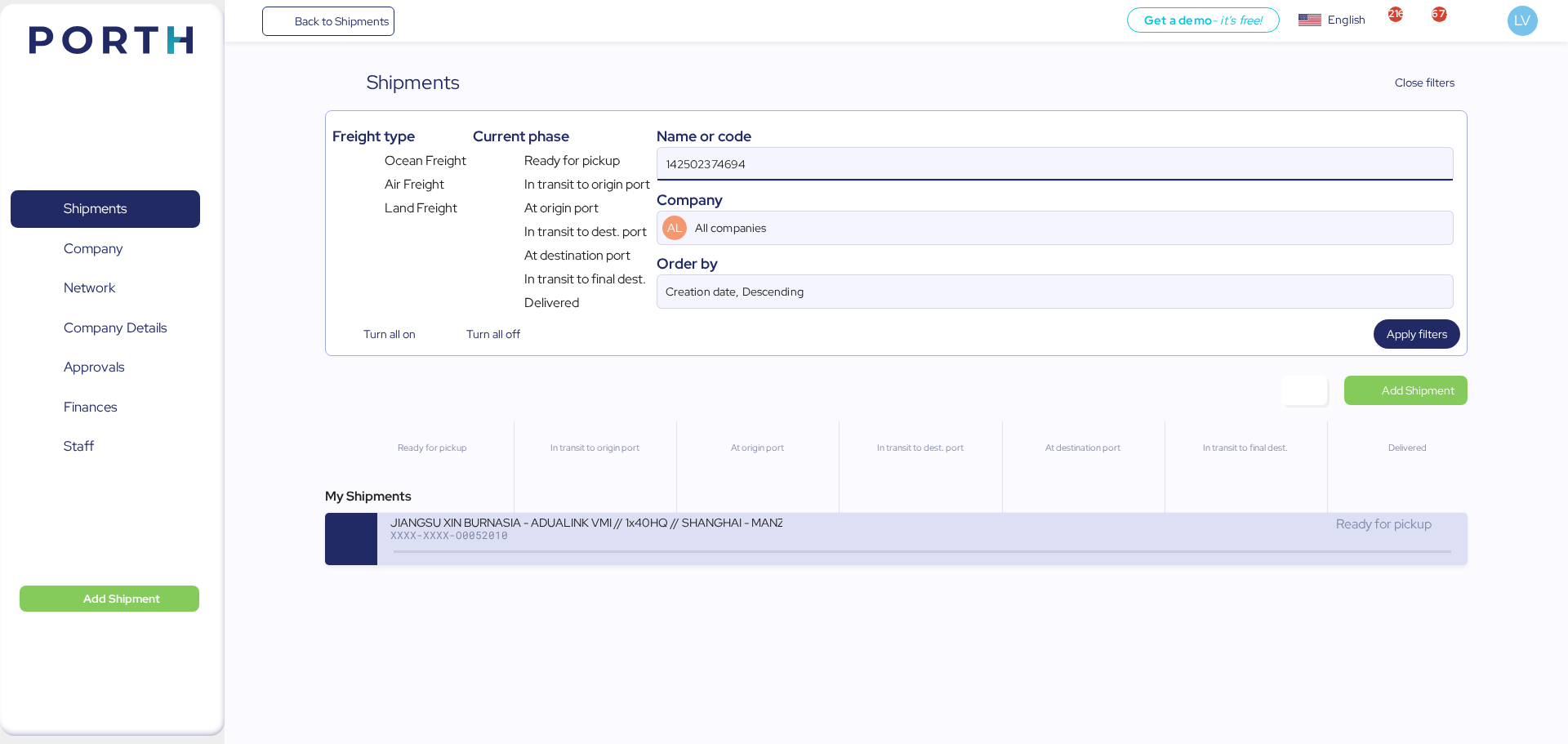
click at [615, 519] on div "JIANGSU XIN BURNASIA - ADUALINK VMI // 1x40HQ // SHANGHAI - MANZANILLO / HBL: B…" at bounding box center [586, 521] width 392 height 14
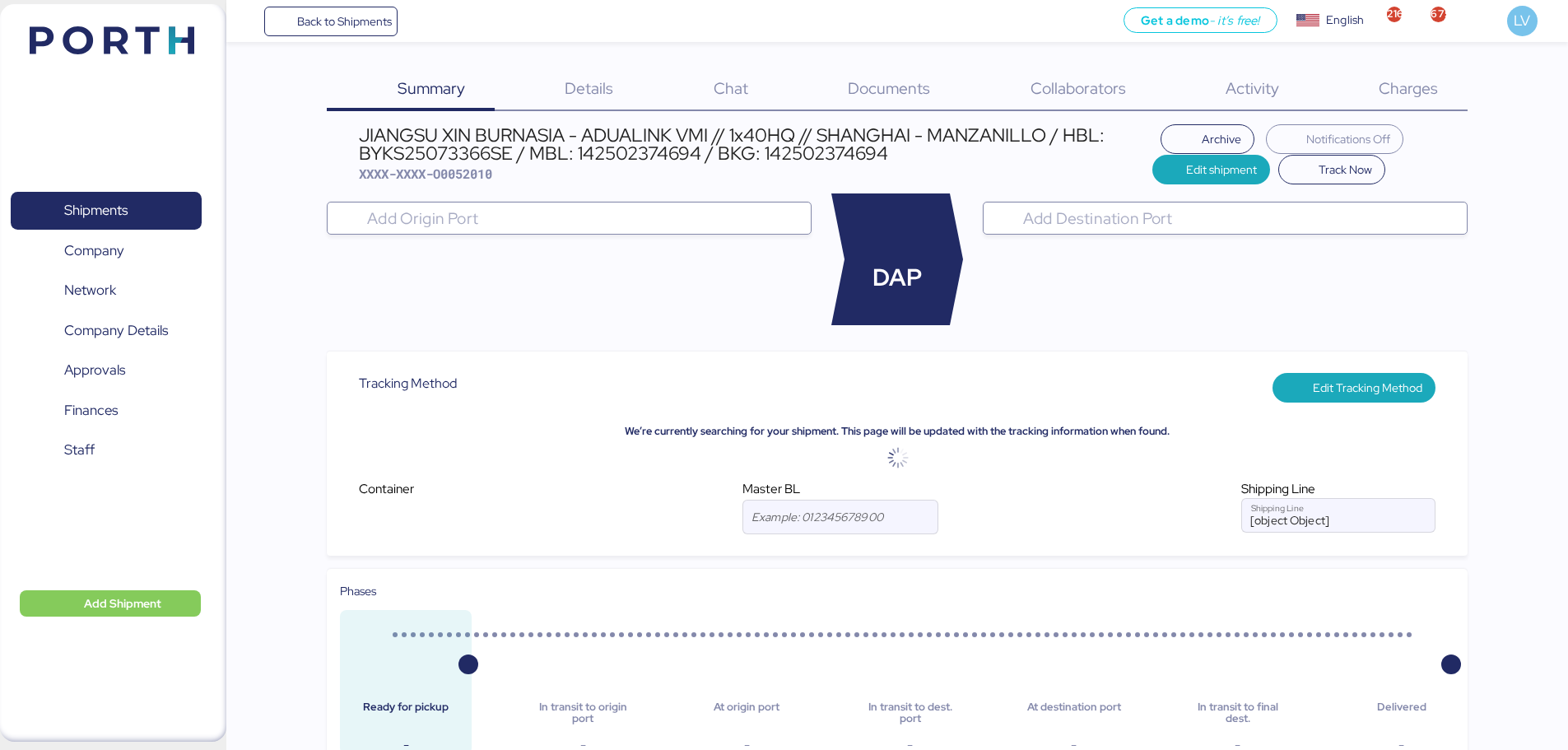
click at [935, 64] on div "Summary 0 Details 0 Chat 0 Documents 0 Collaborators 0 Activity 0 Charges 0 JIA…" at bounding box center [784, 730] width 1568 height 1459
click at [898, 87] on span "Documents" at bounding box center [888, 88] width 82 height 21
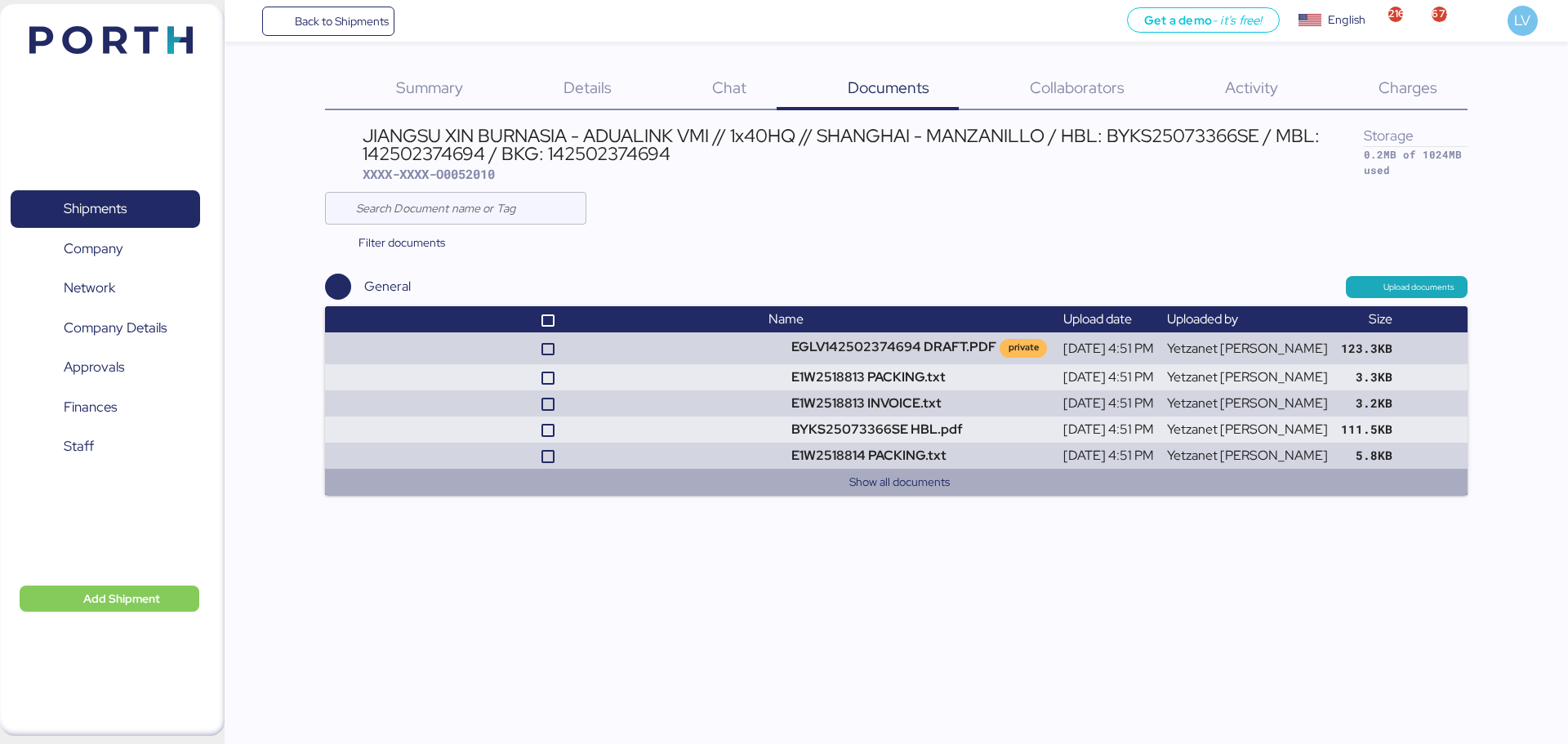
click at [950, 481] on button "Show all documents" at bounding box center [899, 481] width 1109 height 19
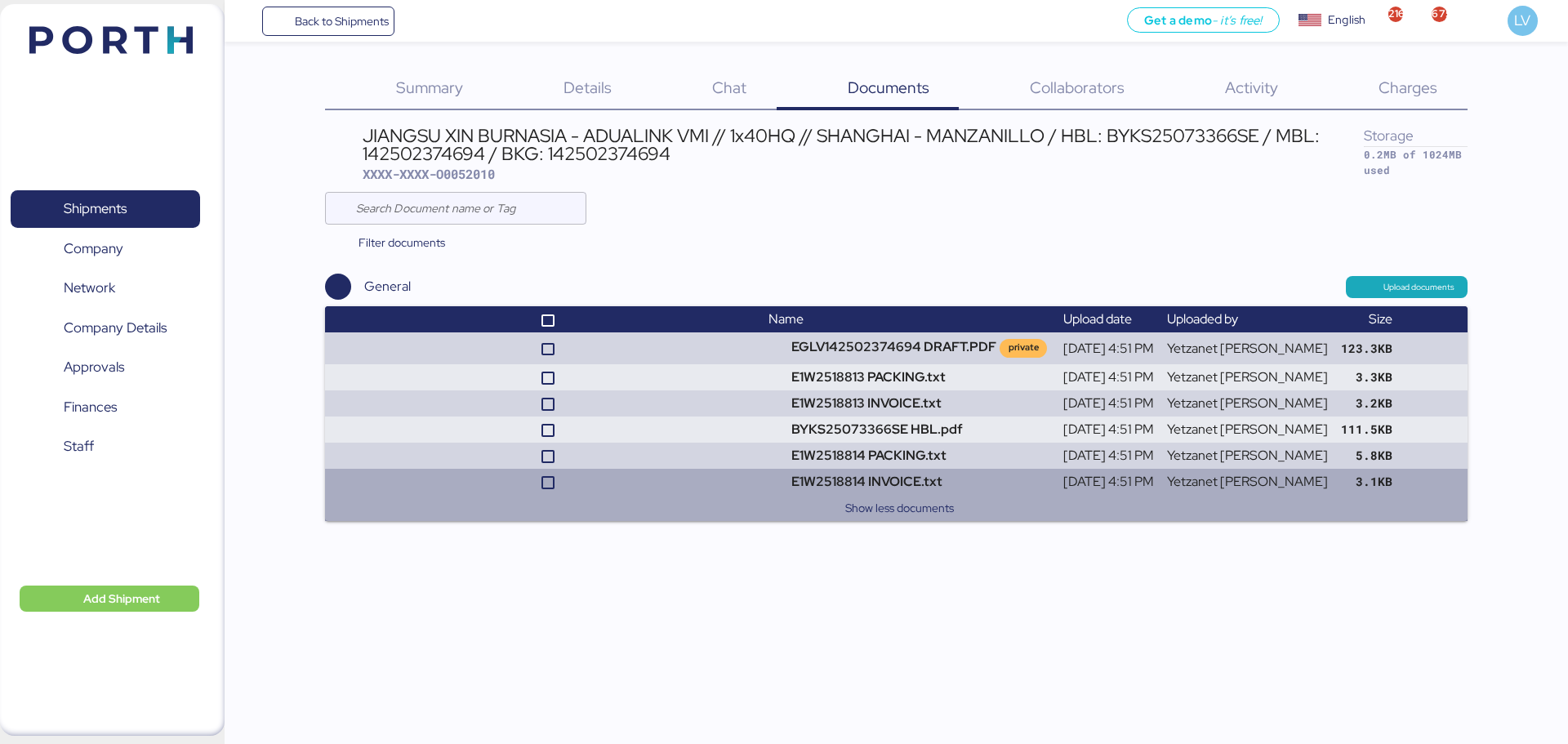
click at [881, 506] on button "Show less documents" at bounding box center [899, 508] width 1109 height 19
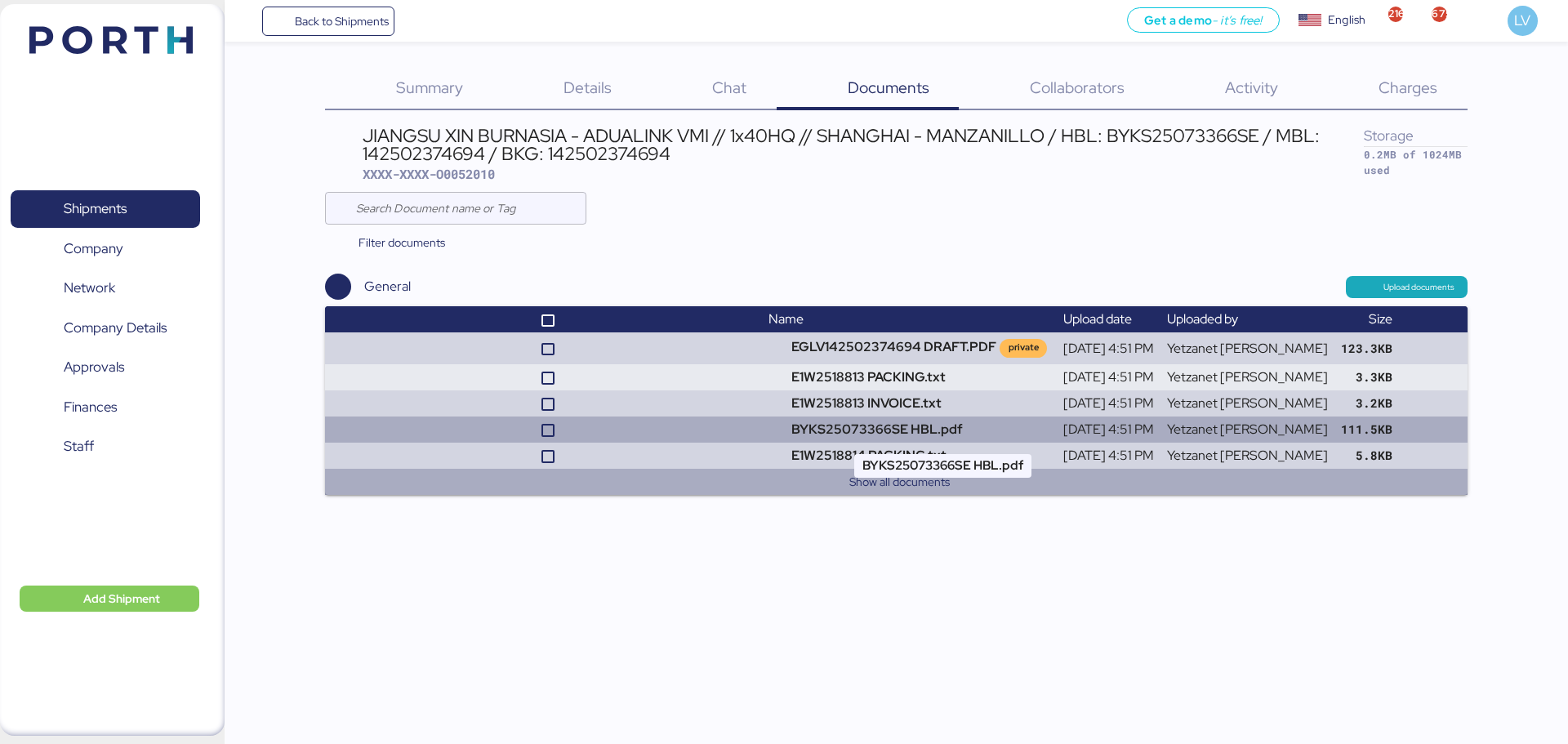
click at [856, 417] on td "BYKS25073366SE HBL.pdf" at bounding box center [908, 429] width 294 height 26
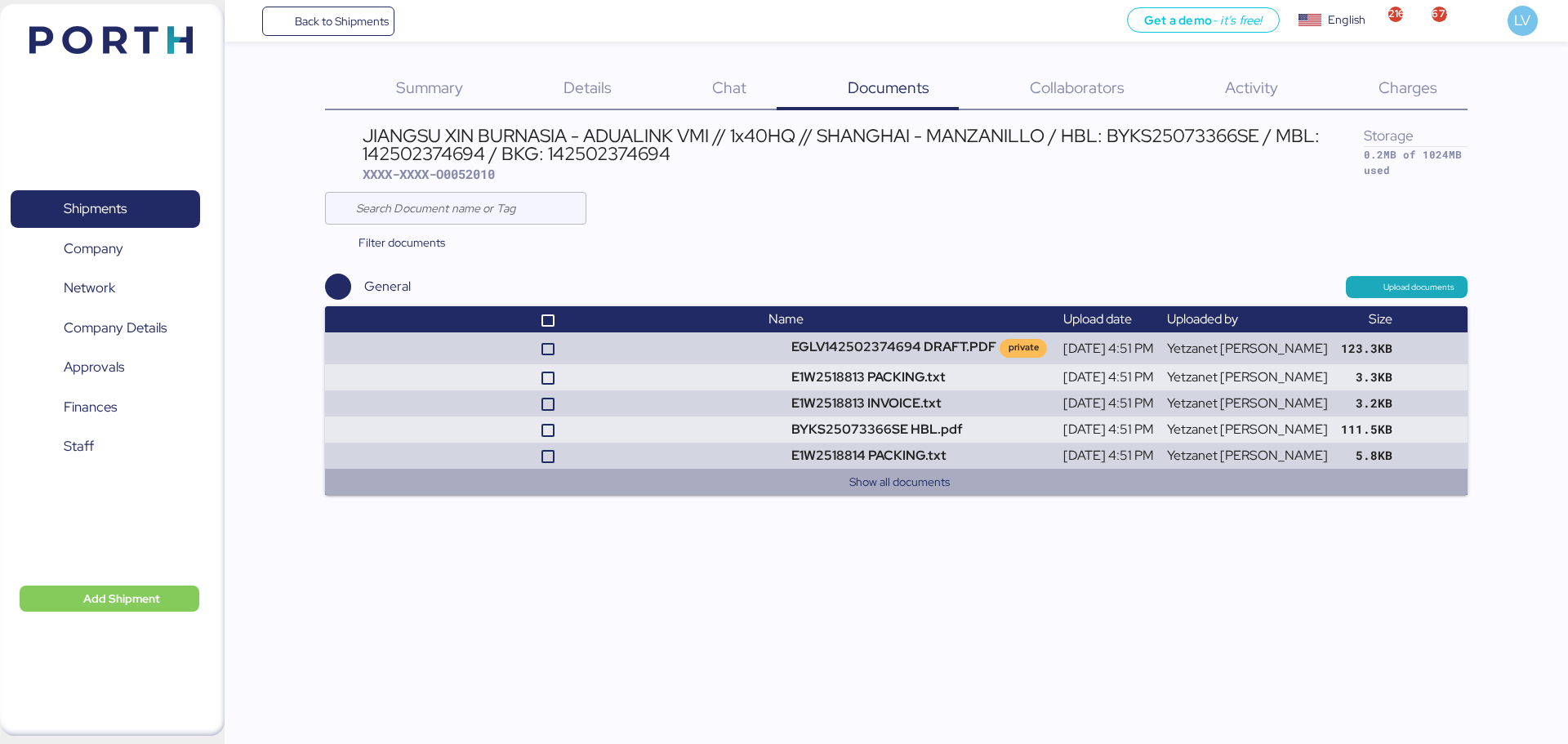
click at [1442, 97] on div "Charges 0" at bounding box center [1387, 89] width 159 height 43
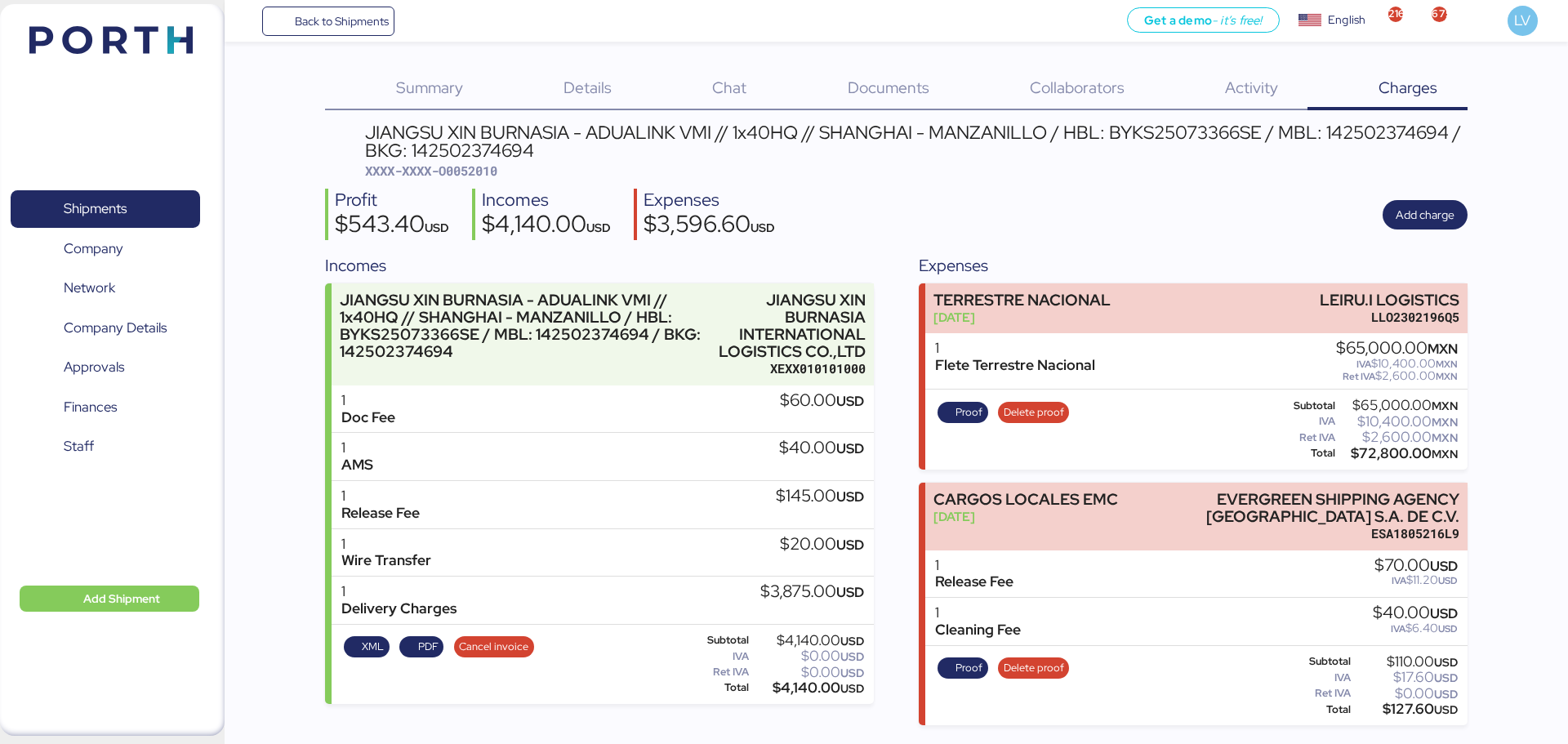
click at [1429, 232] on div "Profit $543.40 USD Incomes $4,140.00 USD Expenses $3,596.60 USD Add charge" at bounding box center [895, 214] width 1142 height 51
click at [1425, 225] on span "Add charge" at bounding box center [1425, 214] width 59 height 23
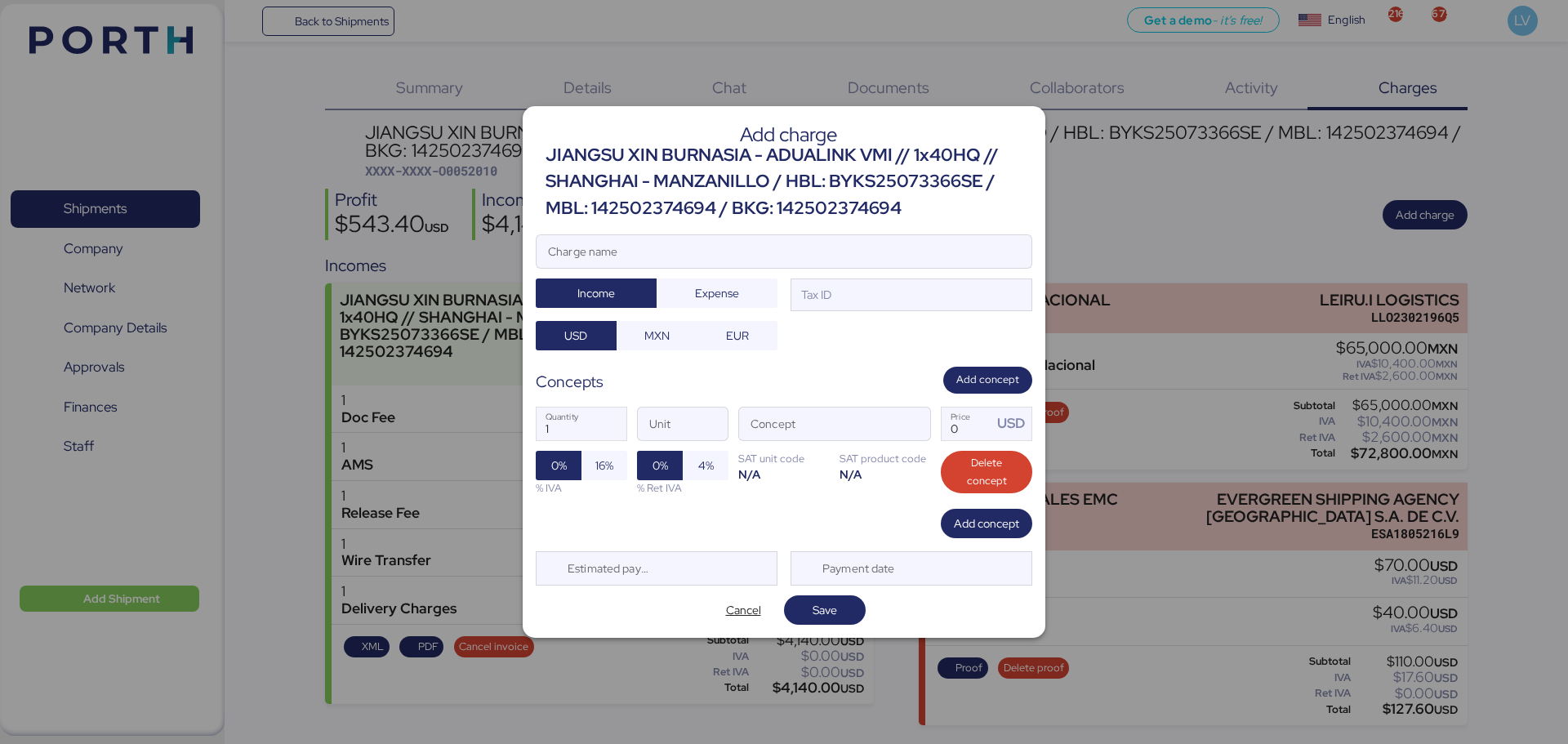
click at [954, 208] on div "JIANGSU XIN BURNASIA - ADUALINK VMI // 1x40HQ // SHANGHAI - MANZANILLO / HBL: B…" at bounding box center [788, 182] width 487 height 80
click at [910, 254] on input "Charge name" at bounding box center [783, 251] width 495 height 33
paste input "142502374694"
type input "AMS 142502374694"
click at [699, 287] on span "Expense" at bounding box center [717, 292] width 44 height 19
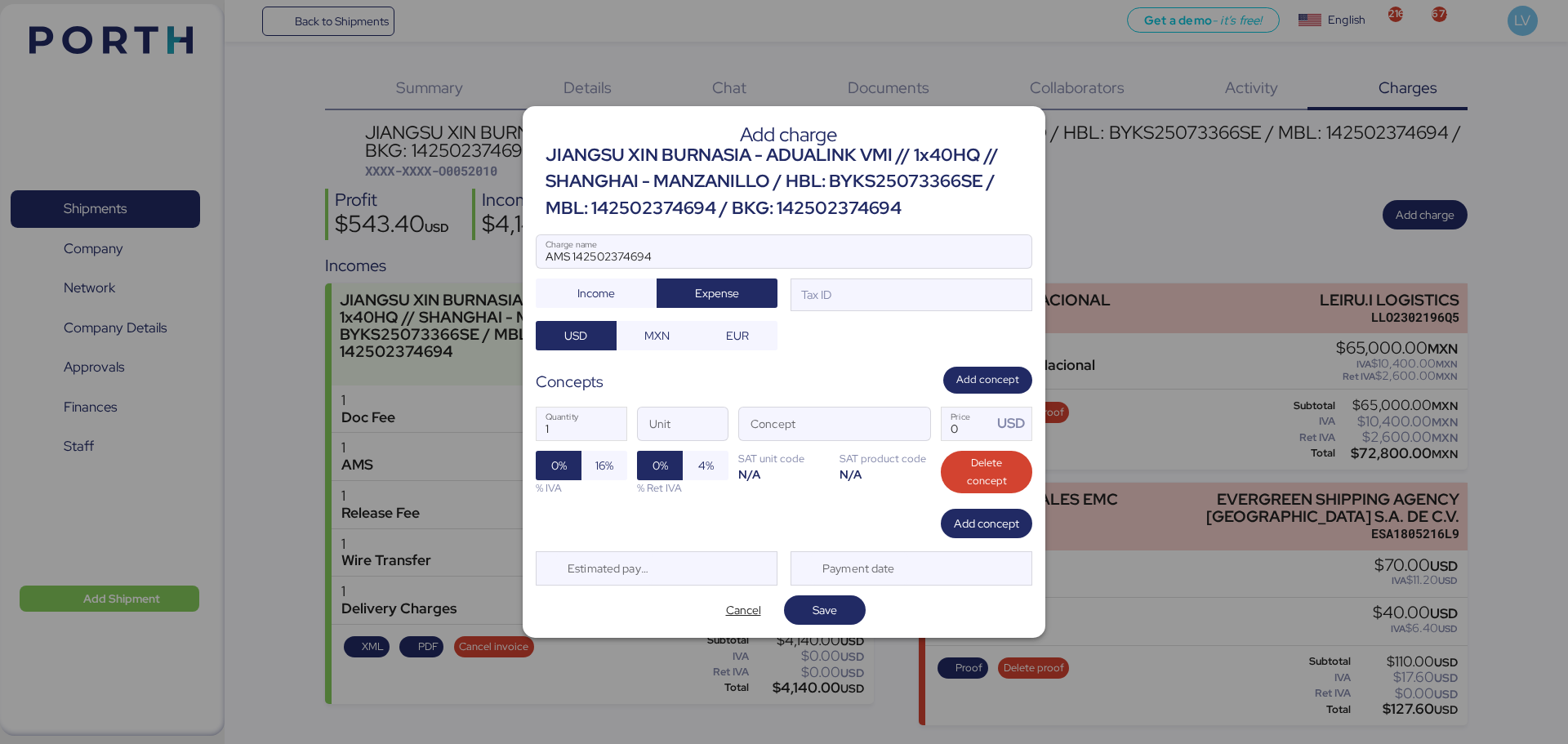
click at [896, 311] on div "AMS 142502374694 Charge name Income Expense Tax ID USD MXN EUR" at bounding box center [783, 292] width 497 height 116
click at [650, 330] on span "MXN" at bounding box center [657, 335] width 25 height 19
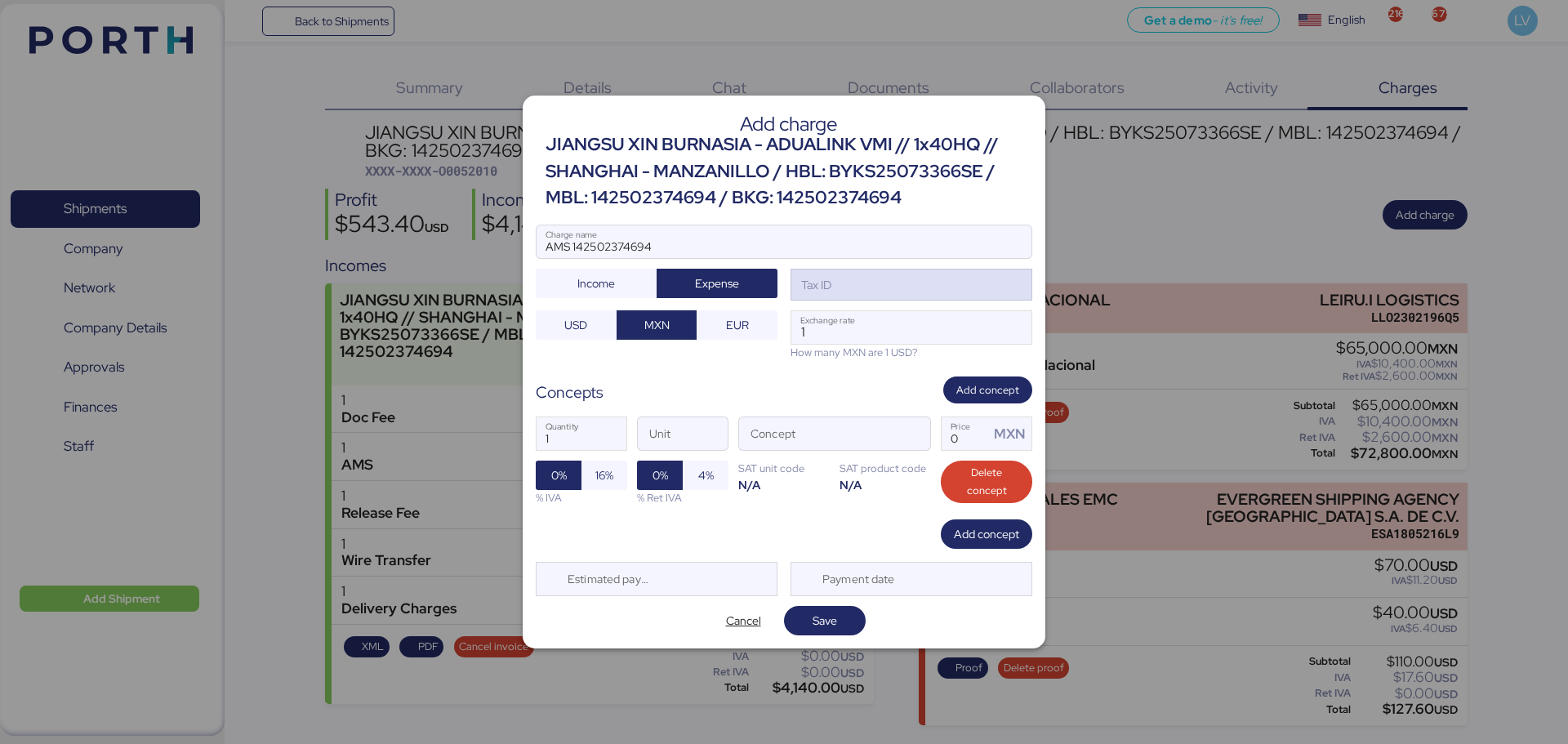
click at [891, 301] on div "Tax ID" at bounding box center [911, 285] width 242 height 33
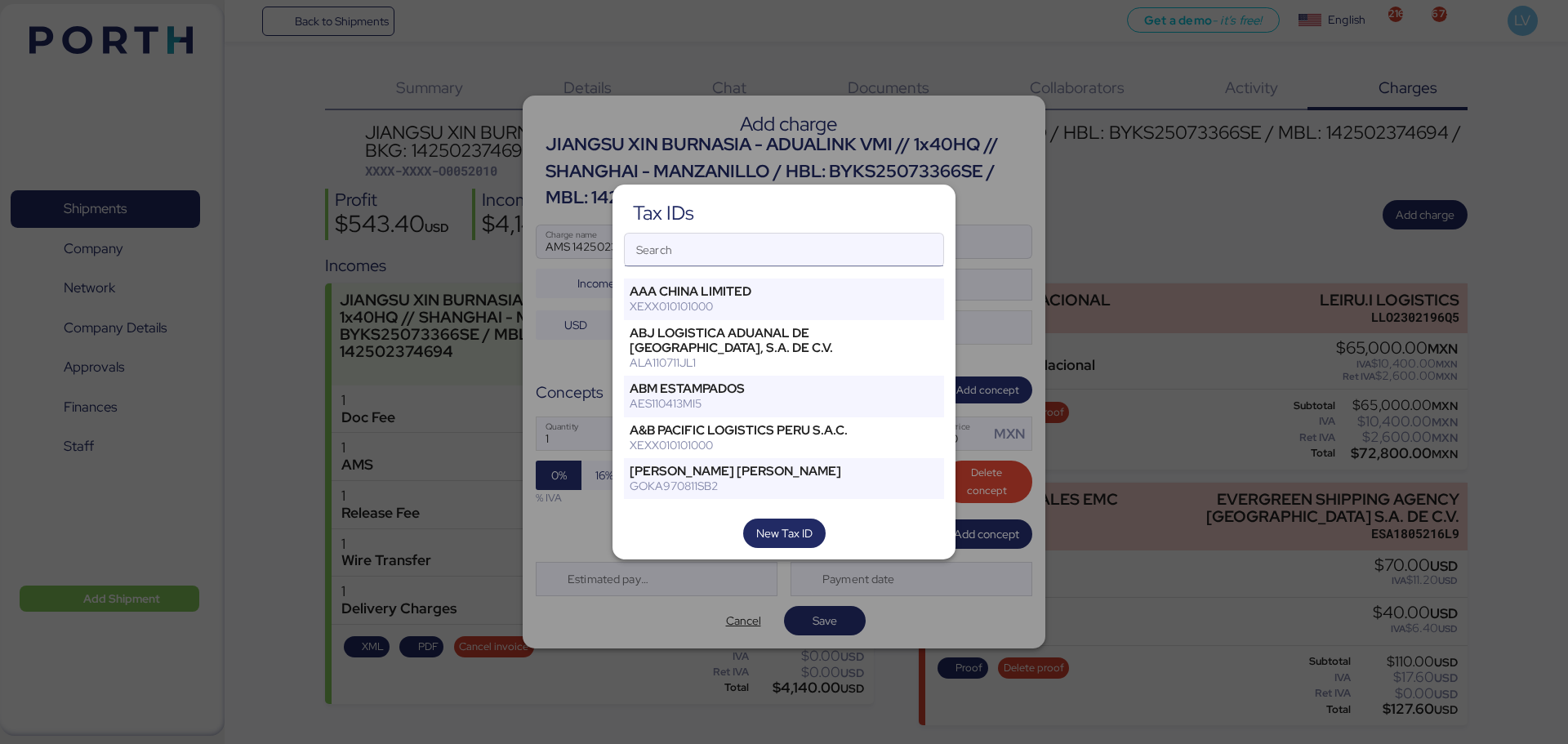
click at [838, 254] on input "Search" at bounding box center [784, 250] width 318 height 33
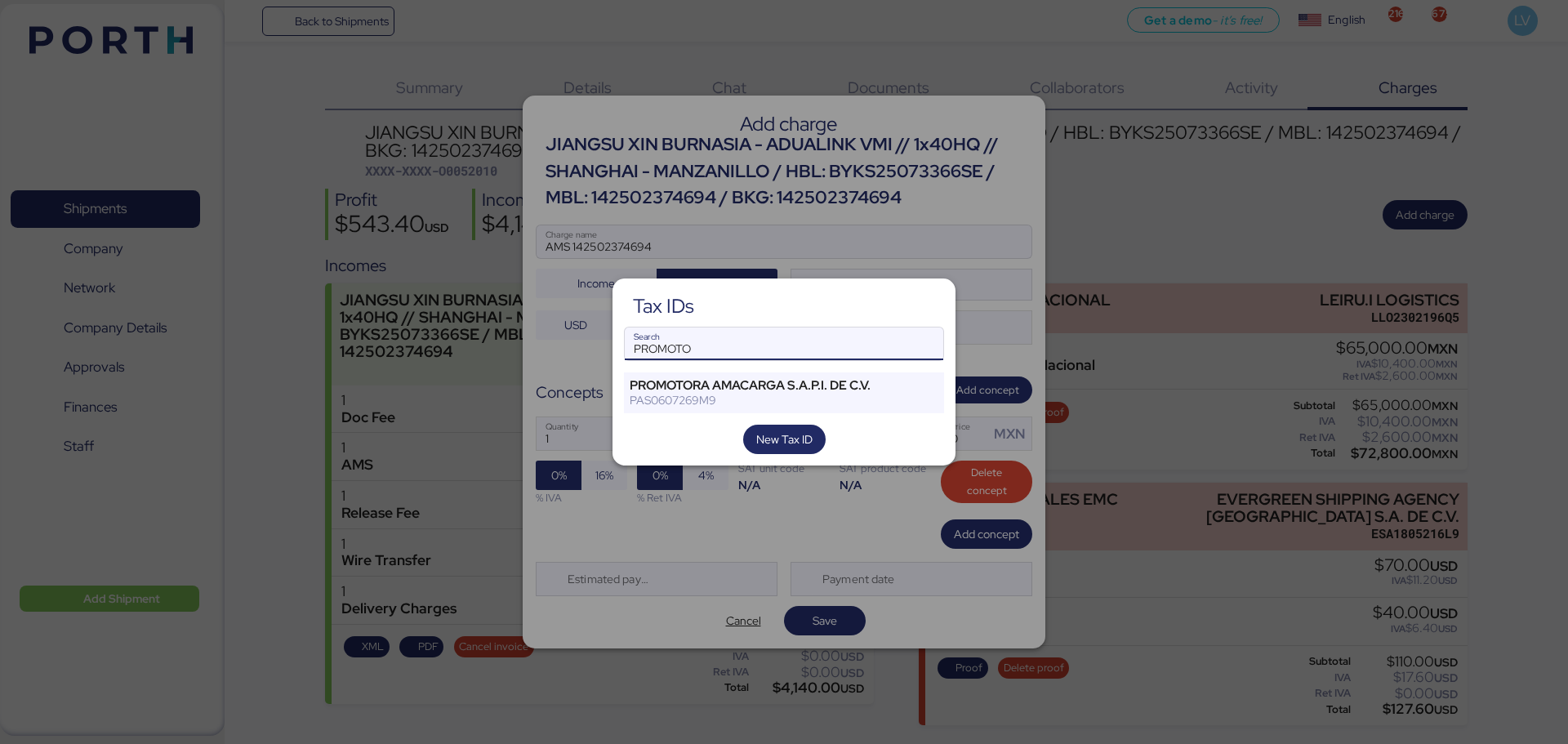
type input "PROMOTO"
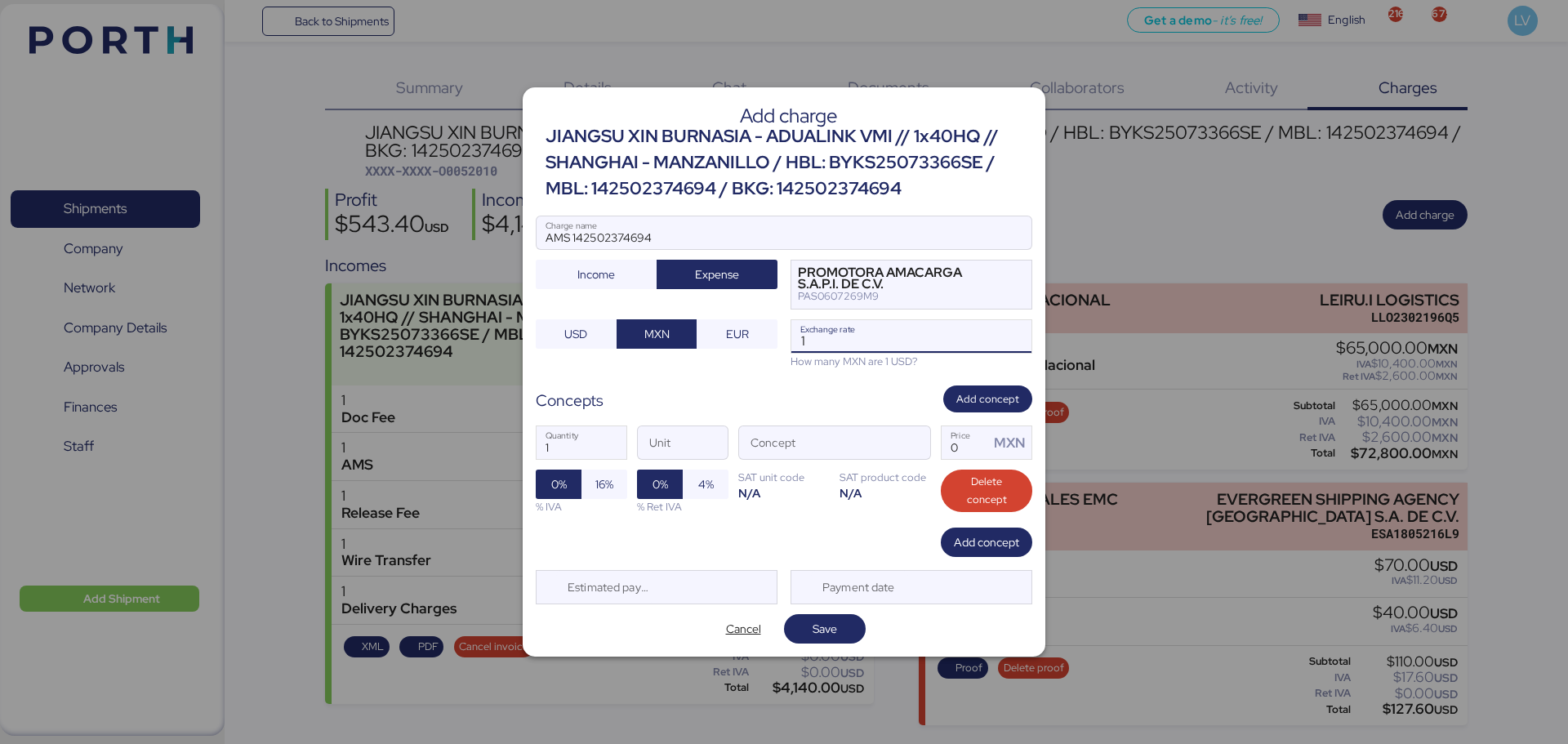
click at [910, 324] on input "1" at bounding box center [911, 336] width 240 height 33
paste input "18.3945"
type input "18.3945"
click at [902, 445] on span "button" at bounding box center [912, 447] width 34 height 34
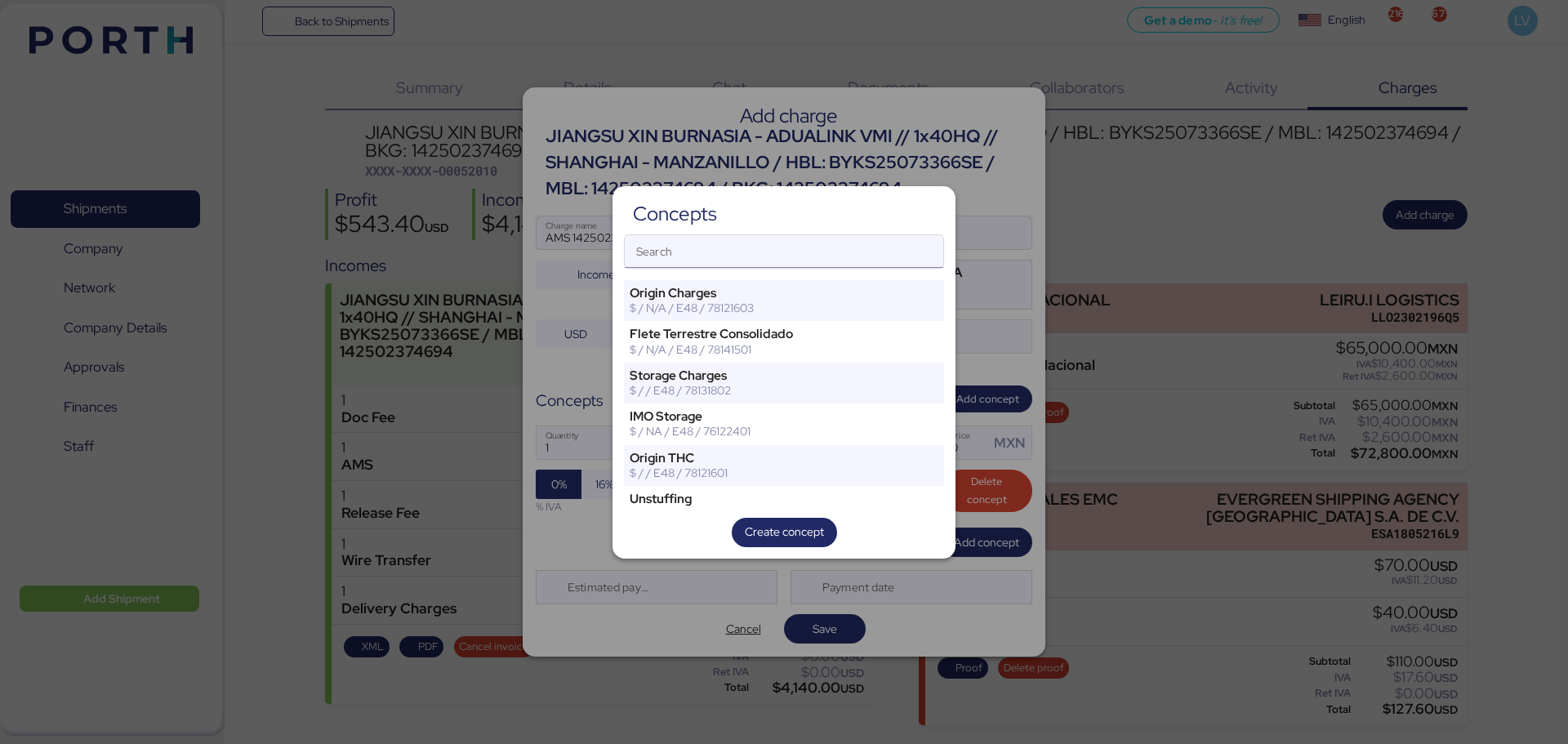
click at [839, 266] on input "Search" at bounding box center [784, 251] width 318 height 33
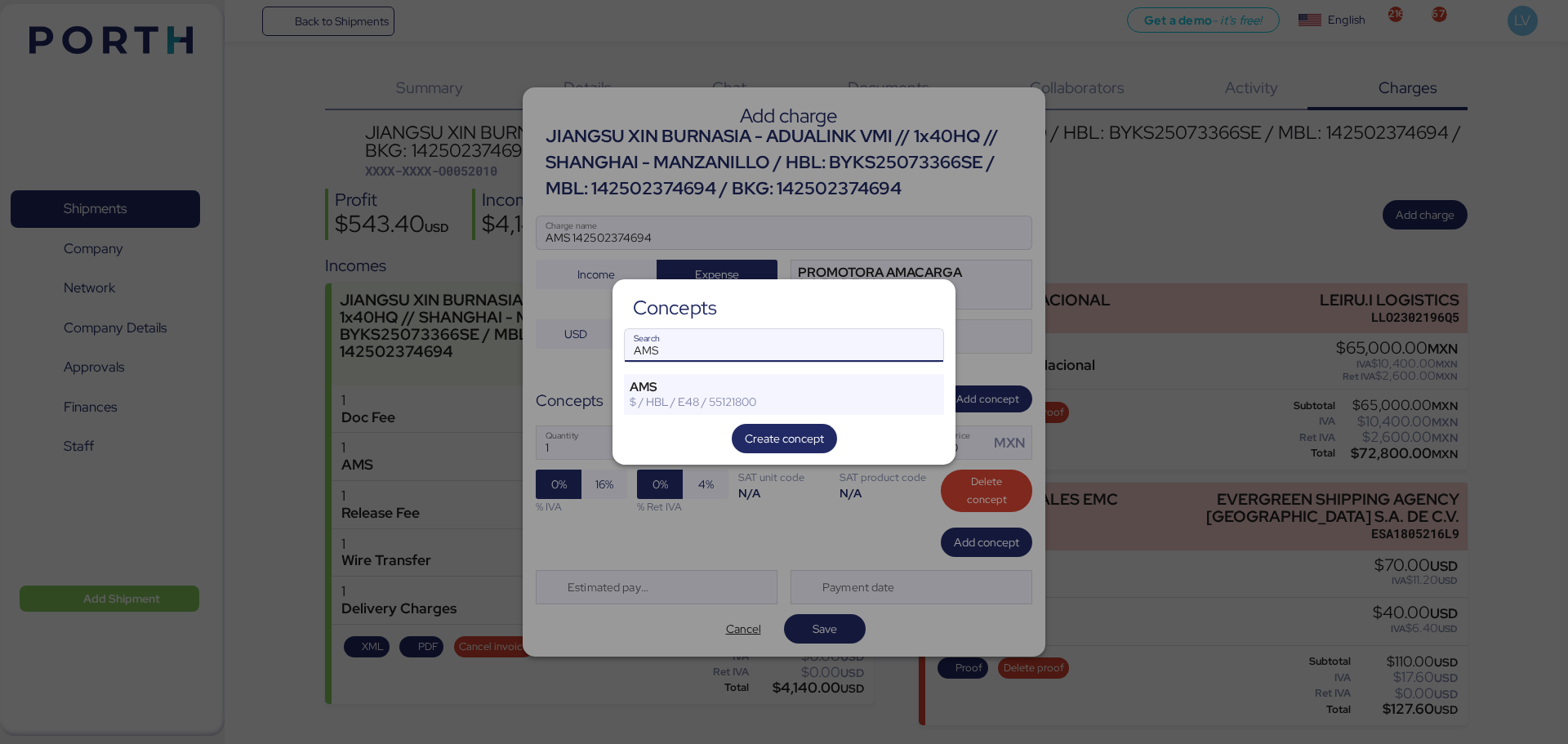
type input "AMS"
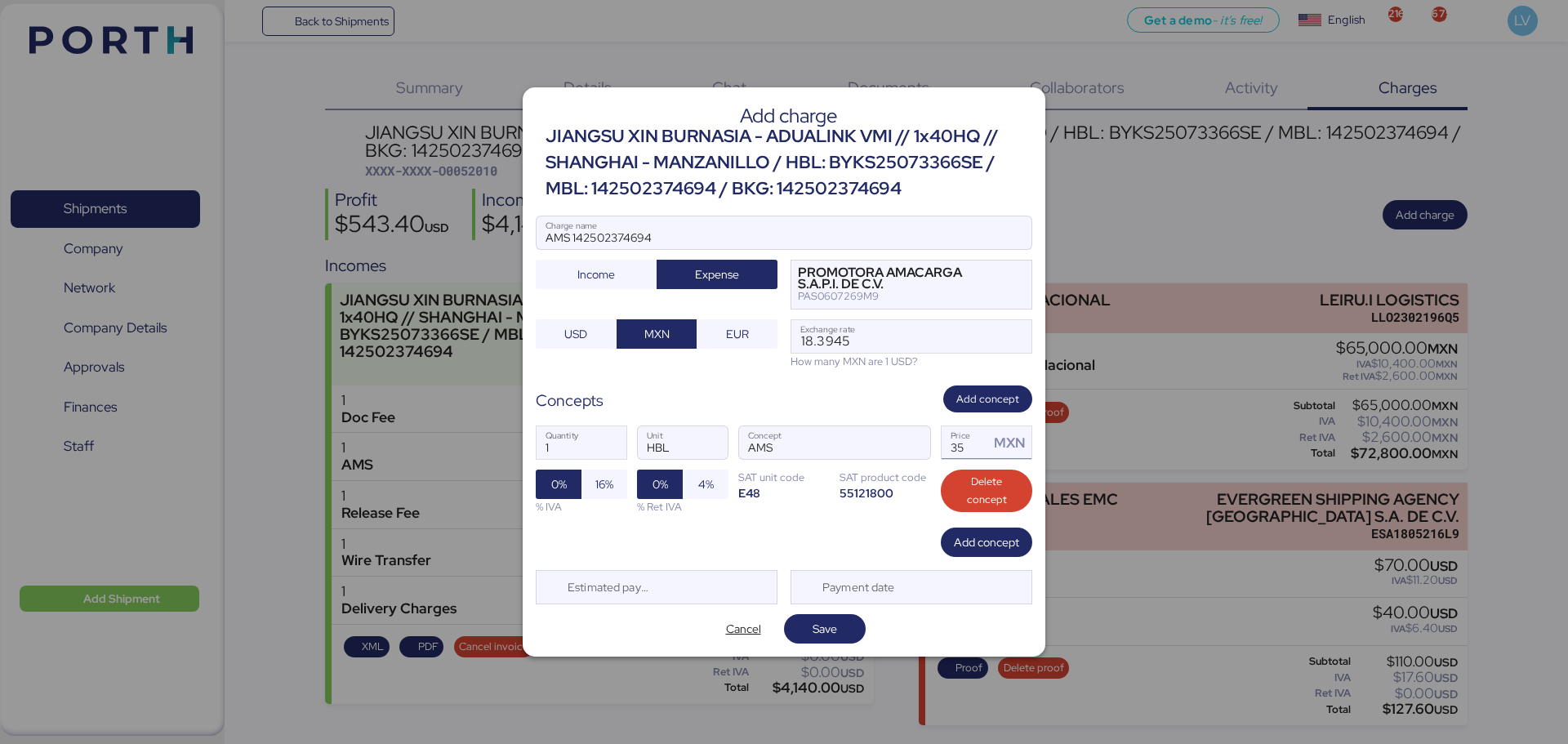
click at [956, 450] on input "35" at bounding box center [965, 442] width 48 height 33
type input "60"
click at [601, 475] on span "16%" at bounding box center [604, 483] width 18 height 19
click at [828, 637] on span "Save" at bounding box center [824, 628] width 24 height 19
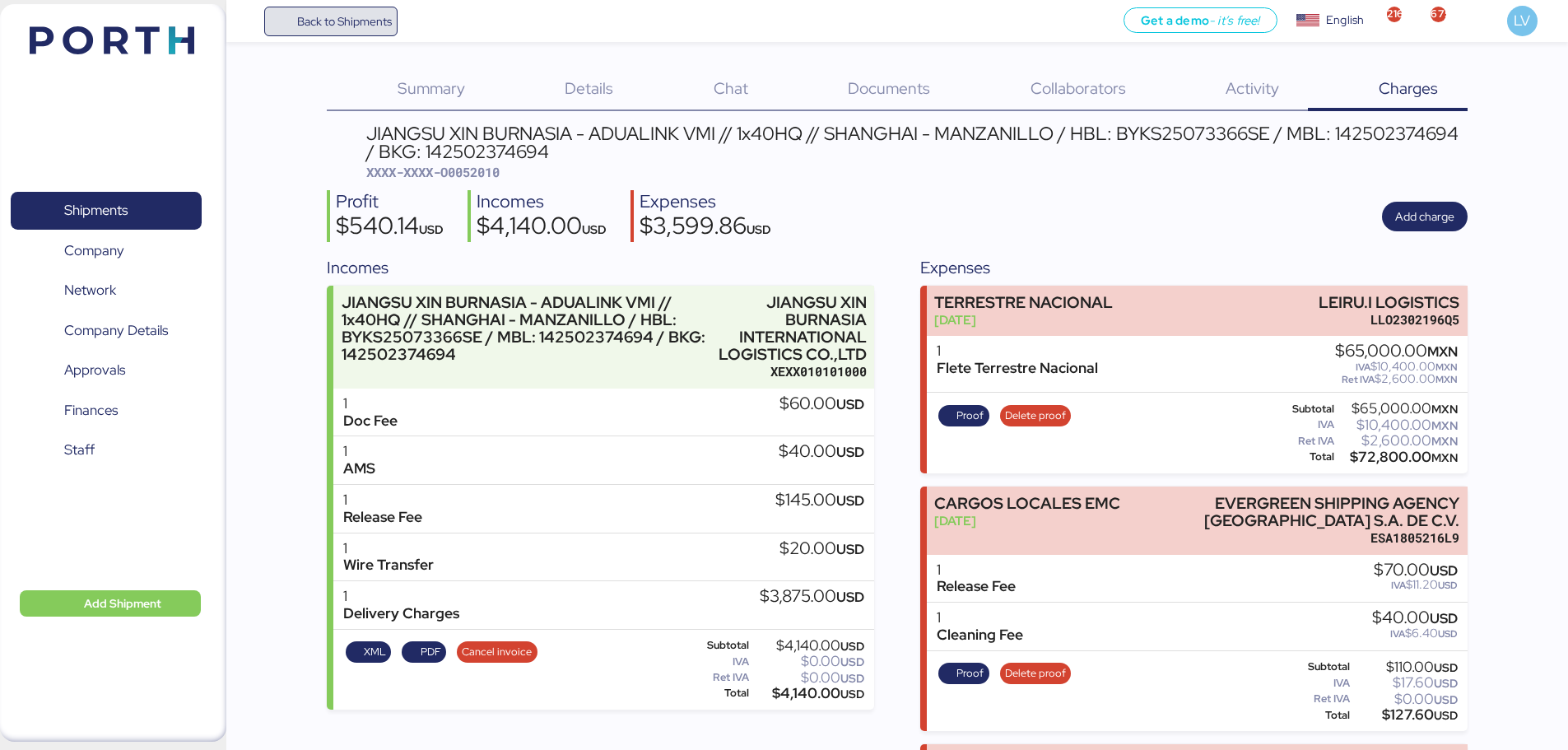
click at [301, 12] on span "Back to Shipments" at bounding box center [345, 21] width 95 height 19
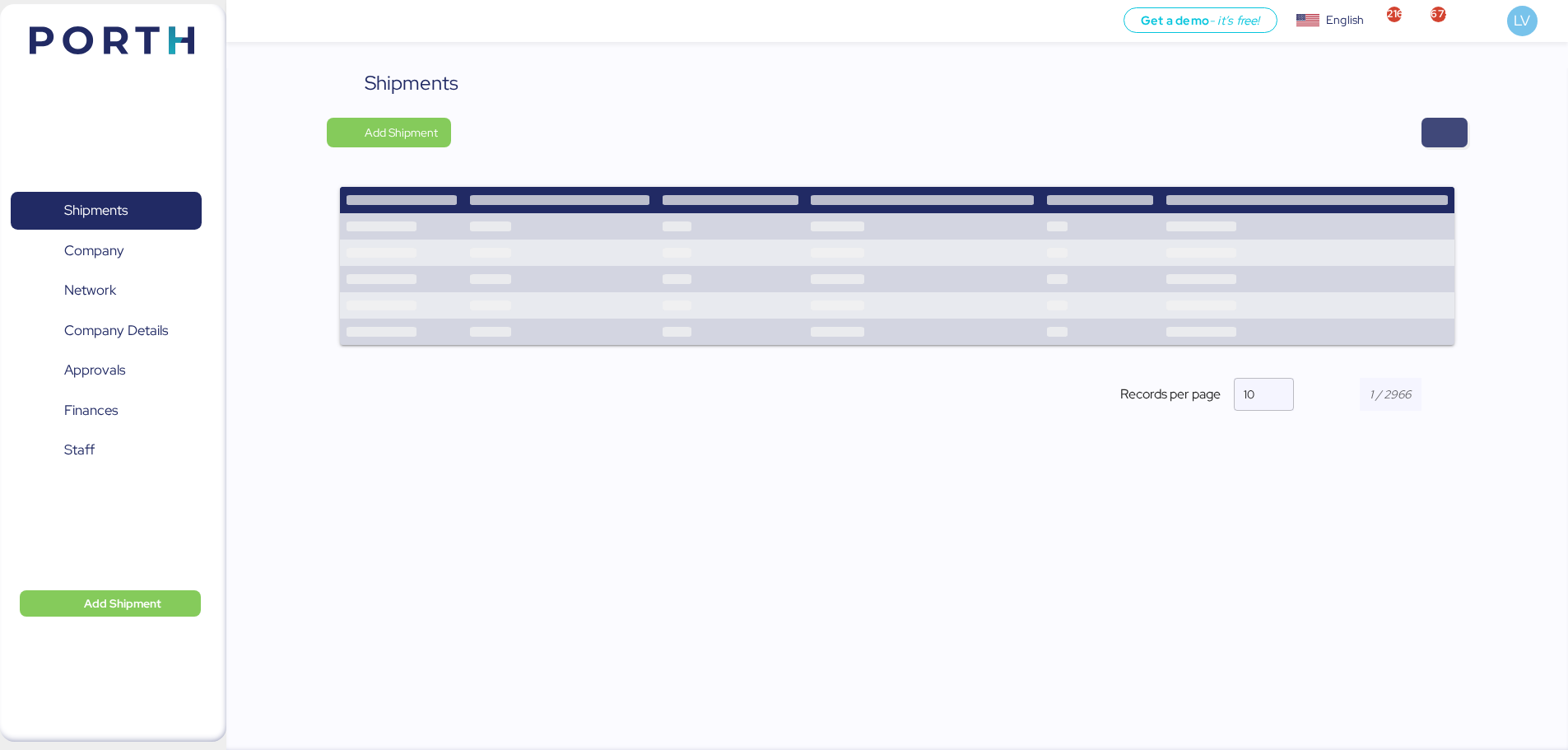
click at [1461, 146] on span "button" at bounding box center [1444, 132] width 46 height 30
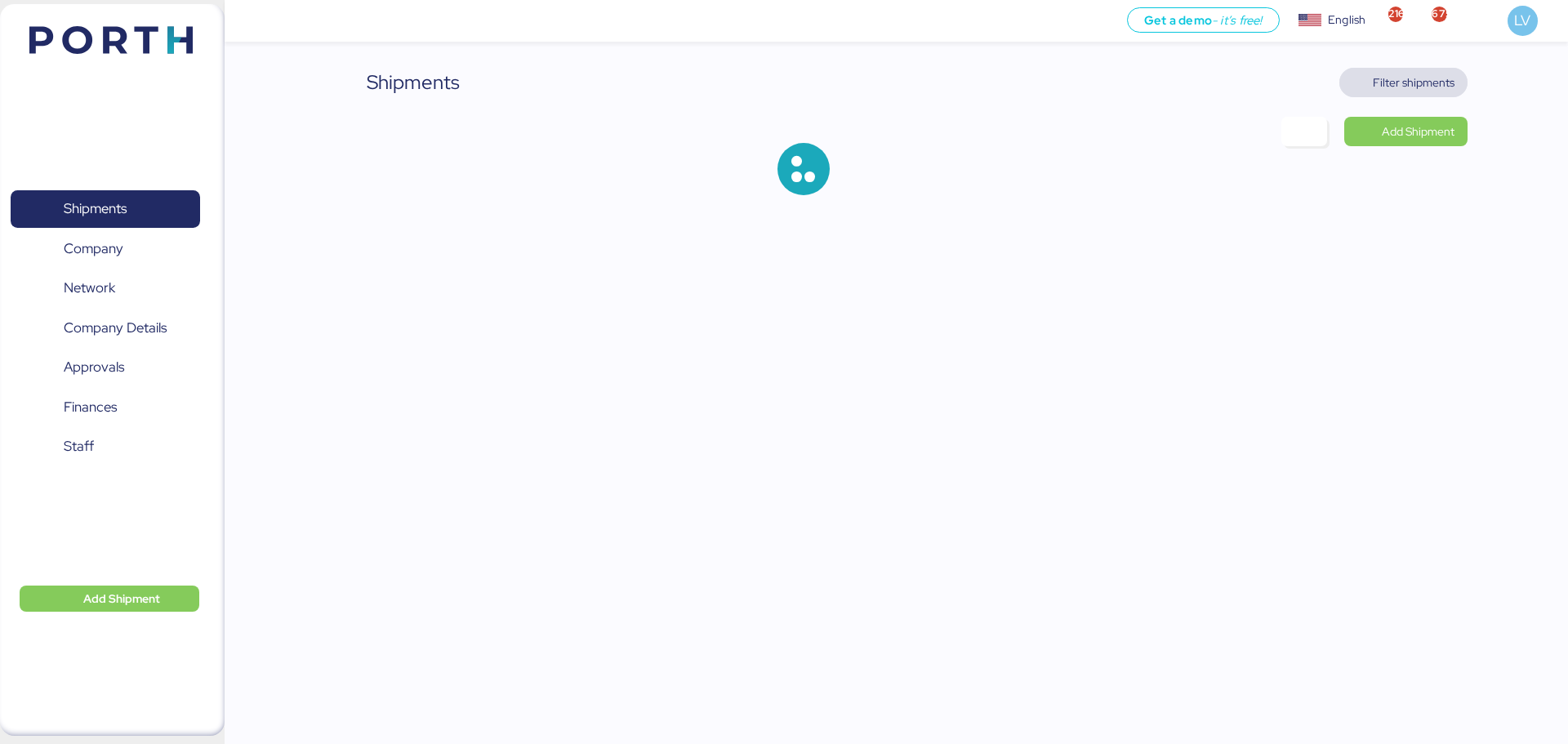
click at [1422, 85] on span "Filter shipments" at bounding box center [1413, 82] width 81 height 19
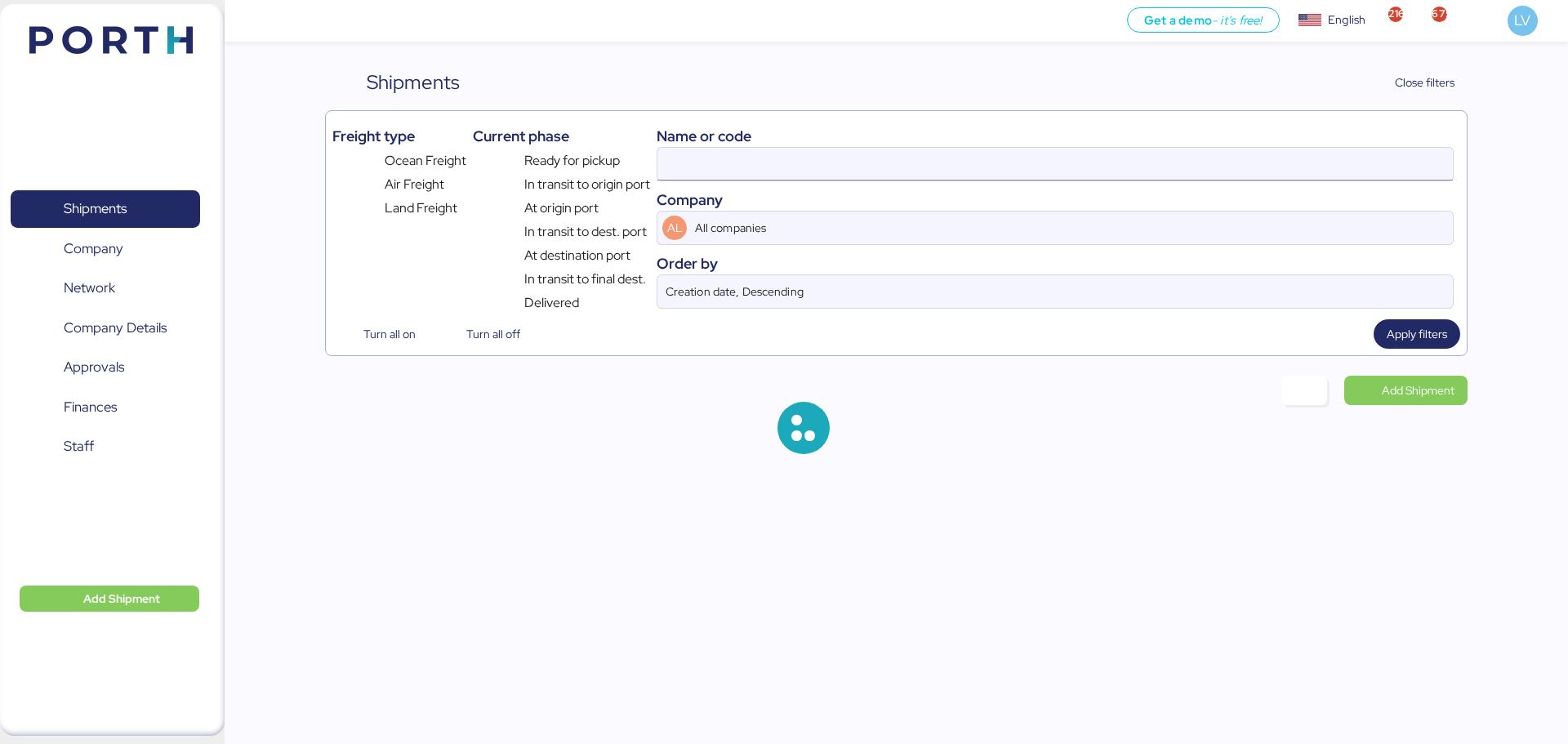
click at [1285, 155] on input at bounding box center [1055, 163] width 795 height 33
paste input "ONEYTYOFD9212900"
type input "ONEYTYOFD9212900"
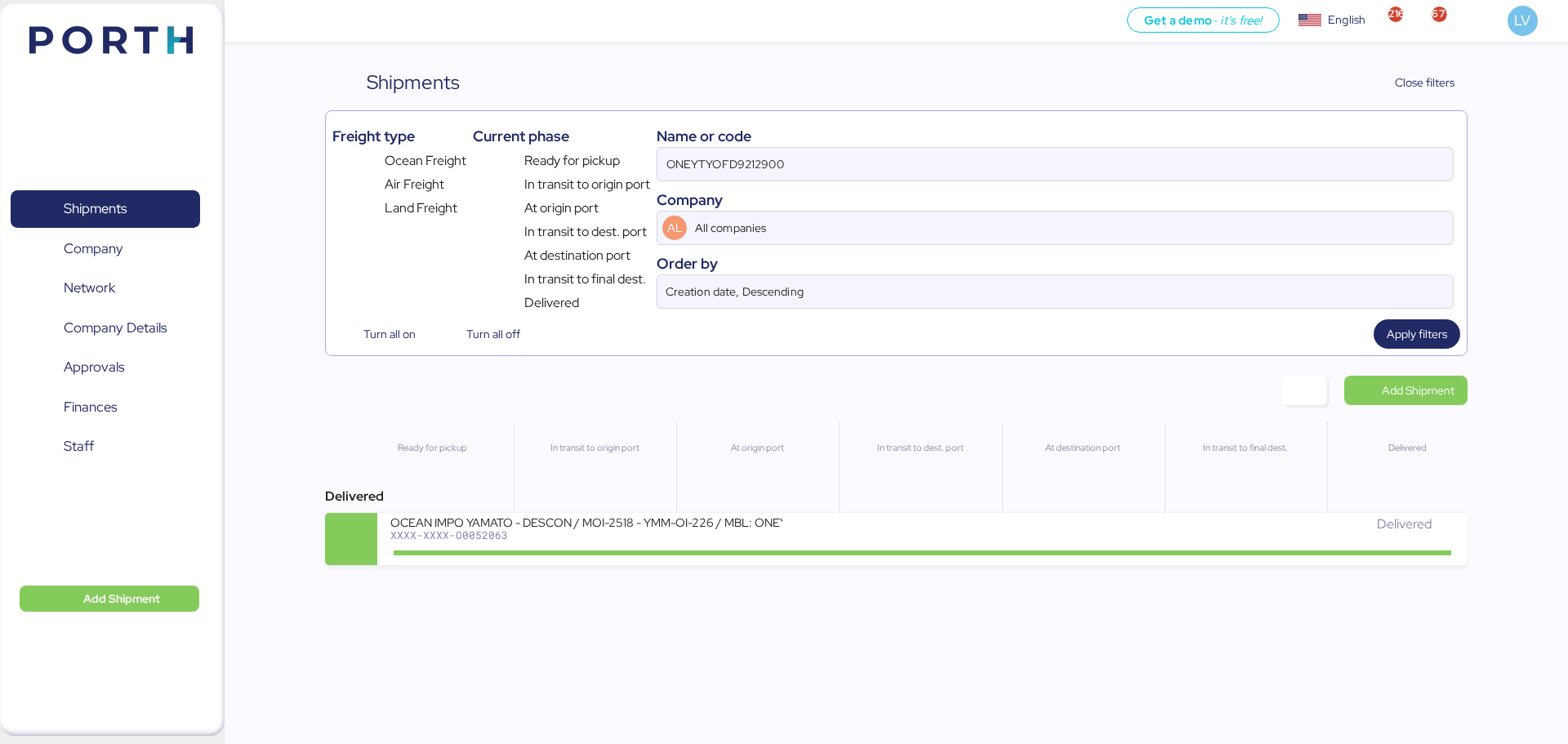
click at [957, 512] on div "In transit to dest. port" at bounding box center [919, 480] width 162 height 117
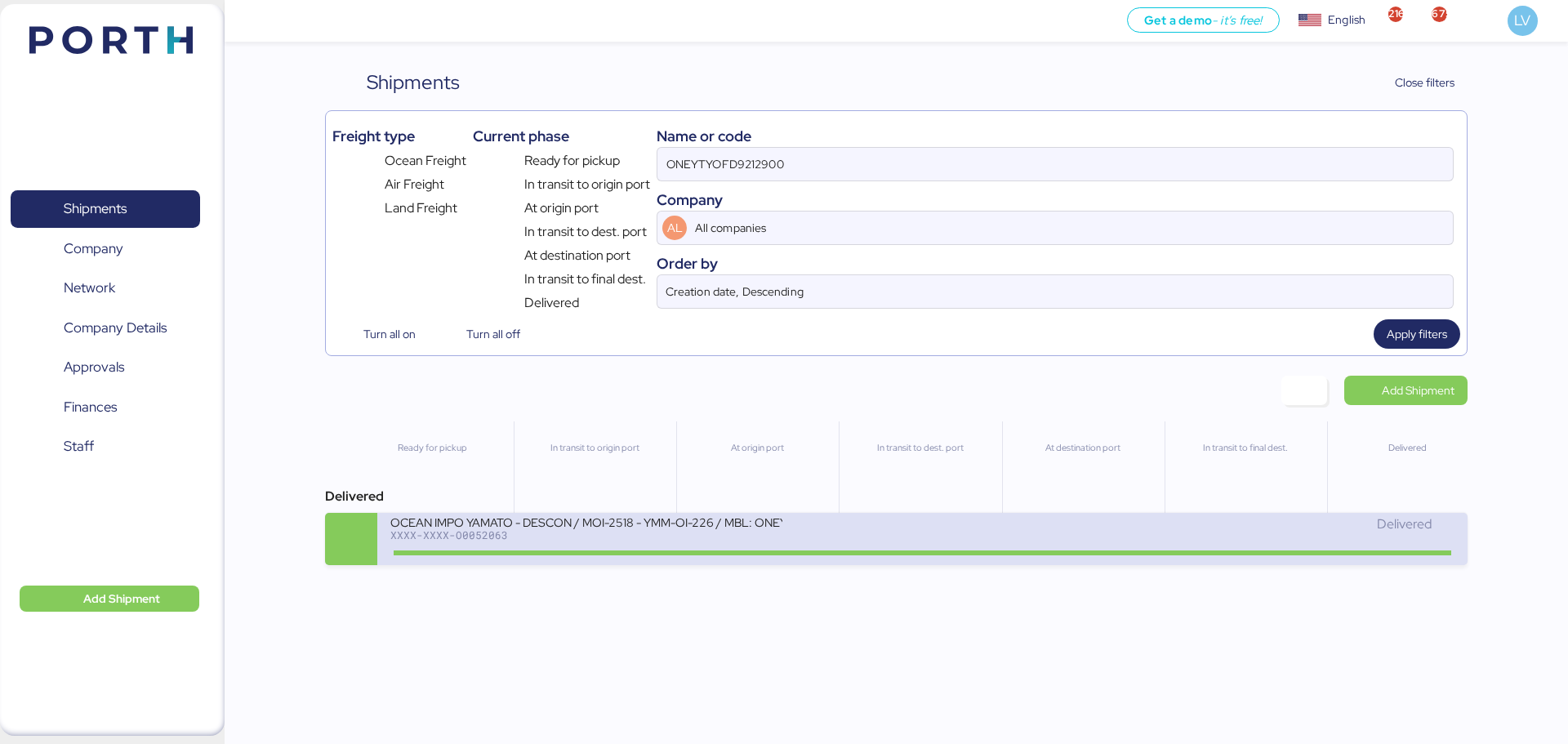
click at [946, 527] on div "Delivered" at bounding box center [1189, 524] width 532 height 19
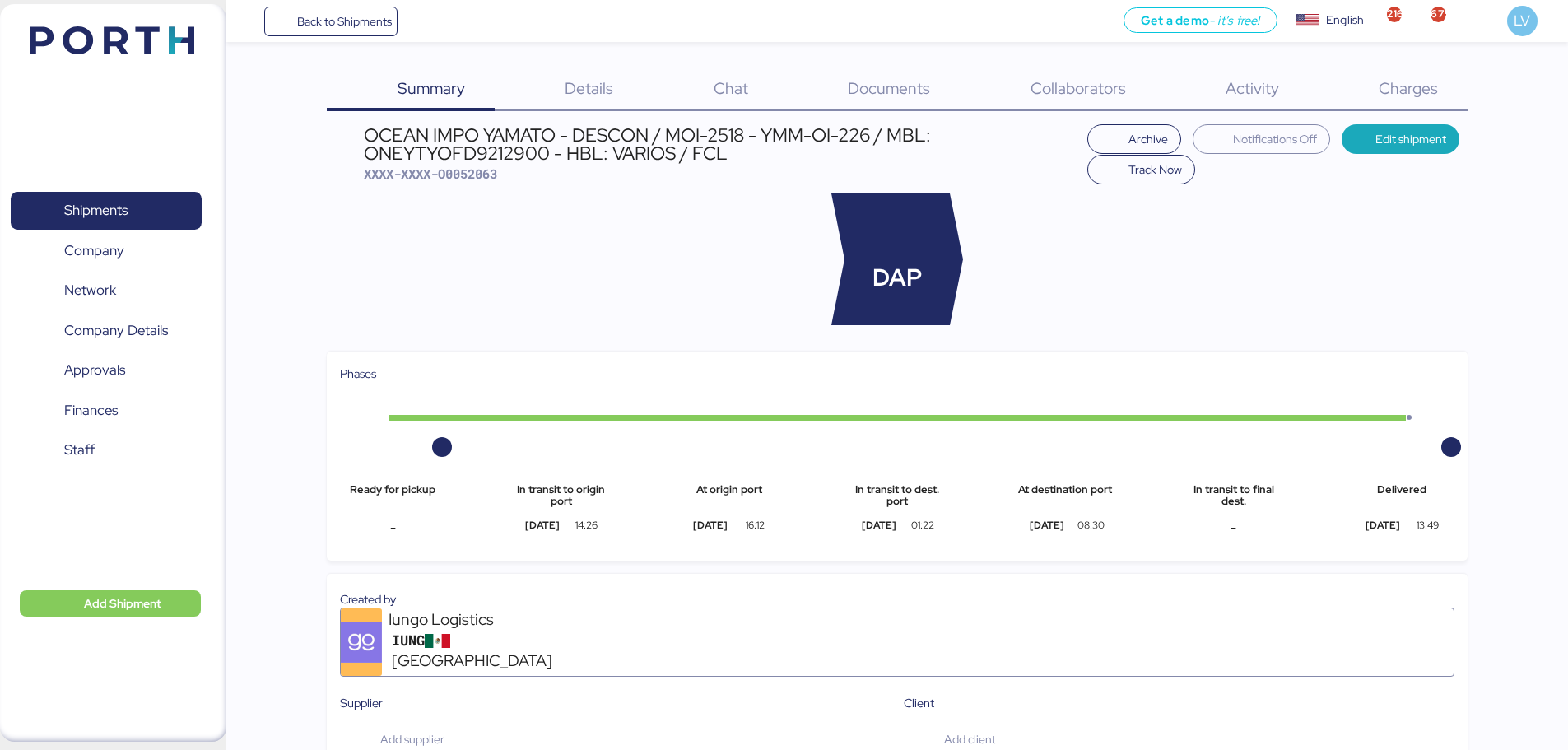
click at [905, 94] on span "Documents" at bounding box center [888, 88] width 82 height 21
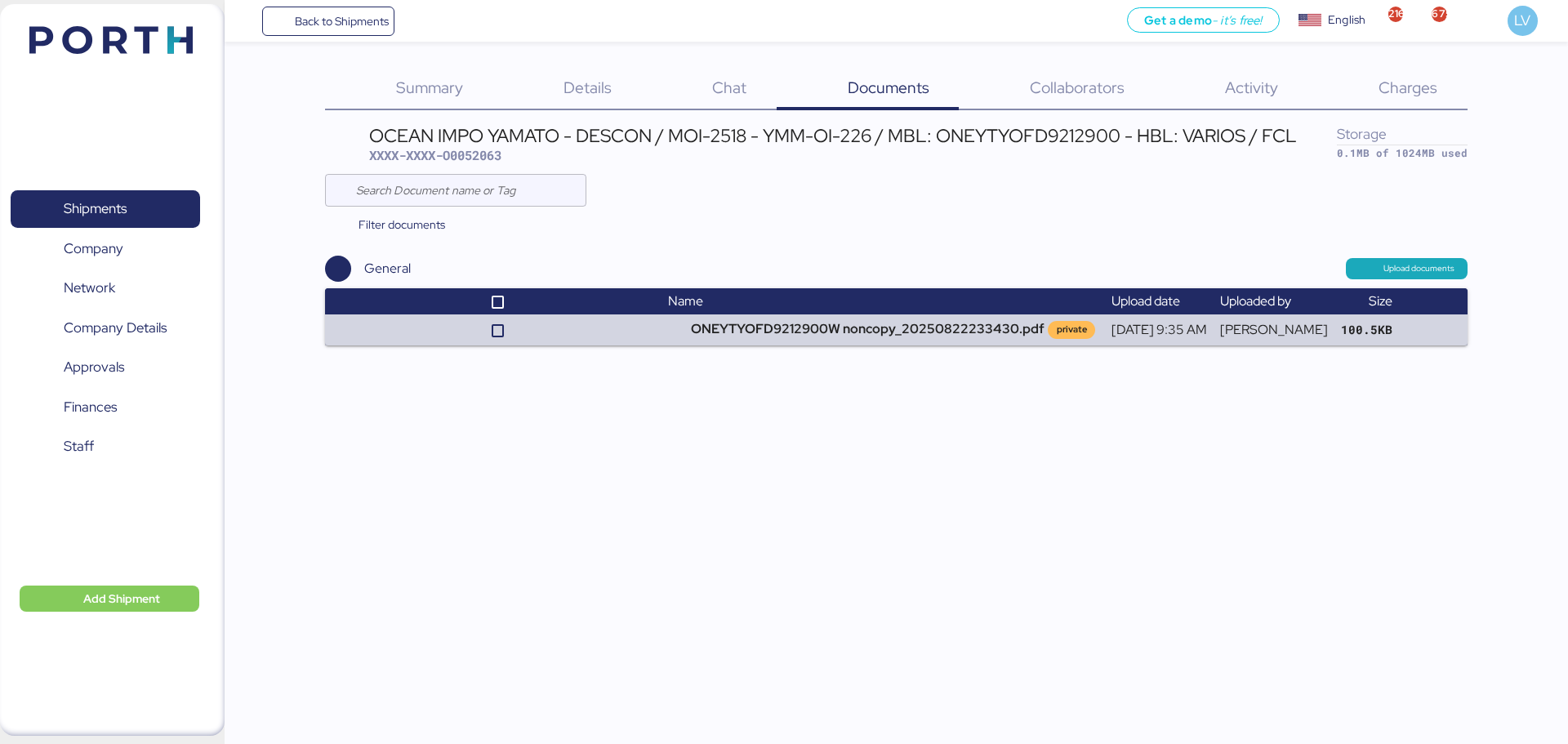
click at [743, 302] on th "Name" at bounding box center [883, 301] width 442 height 26
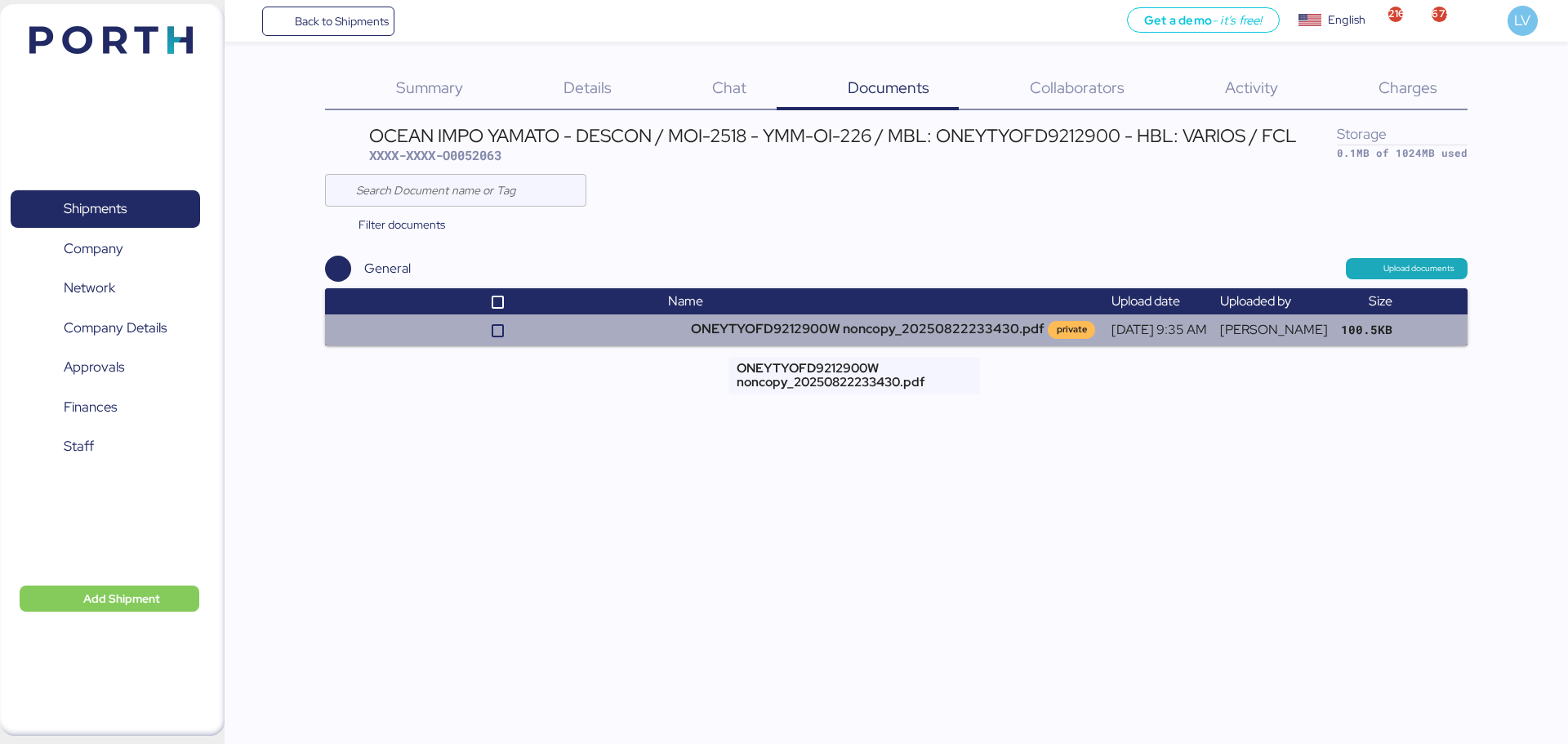
click at [741, 324] on td "ONEYTYOFD9212900W noncopy_20250822233430.pdf private" at bounding box center [883, 329] width 442 height 31
